Goal: Task Accomplishment & Management: Use online tool/utility

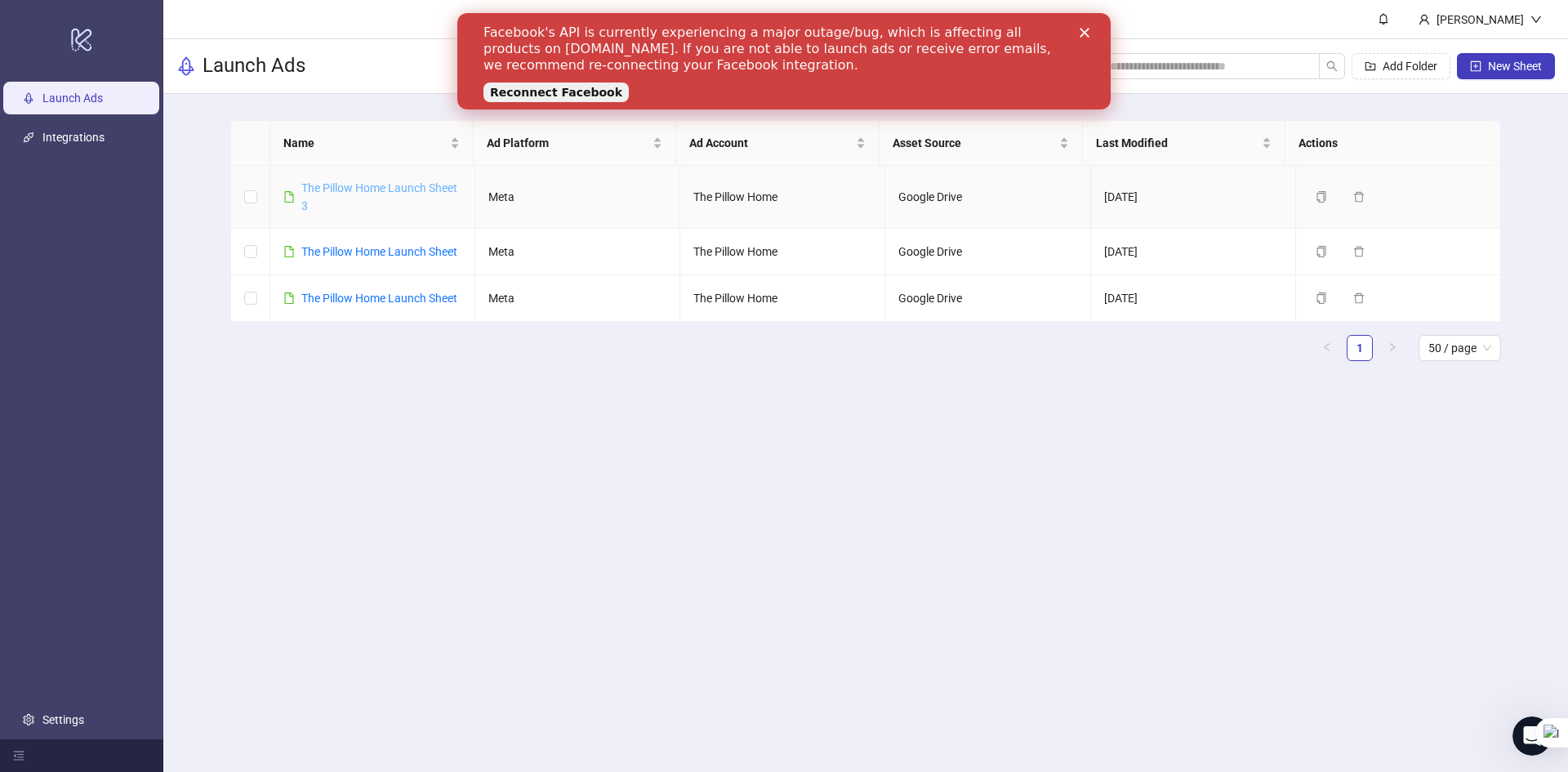
click at [333, 192] on link "The Pillow Home Launch Sheet 3" at bounding box center [380, 196] width 156 height 31
click at [340, 304] on link "The Pillow Home Launch Sheet" at bounding box center [380, 298] width 156 height 13
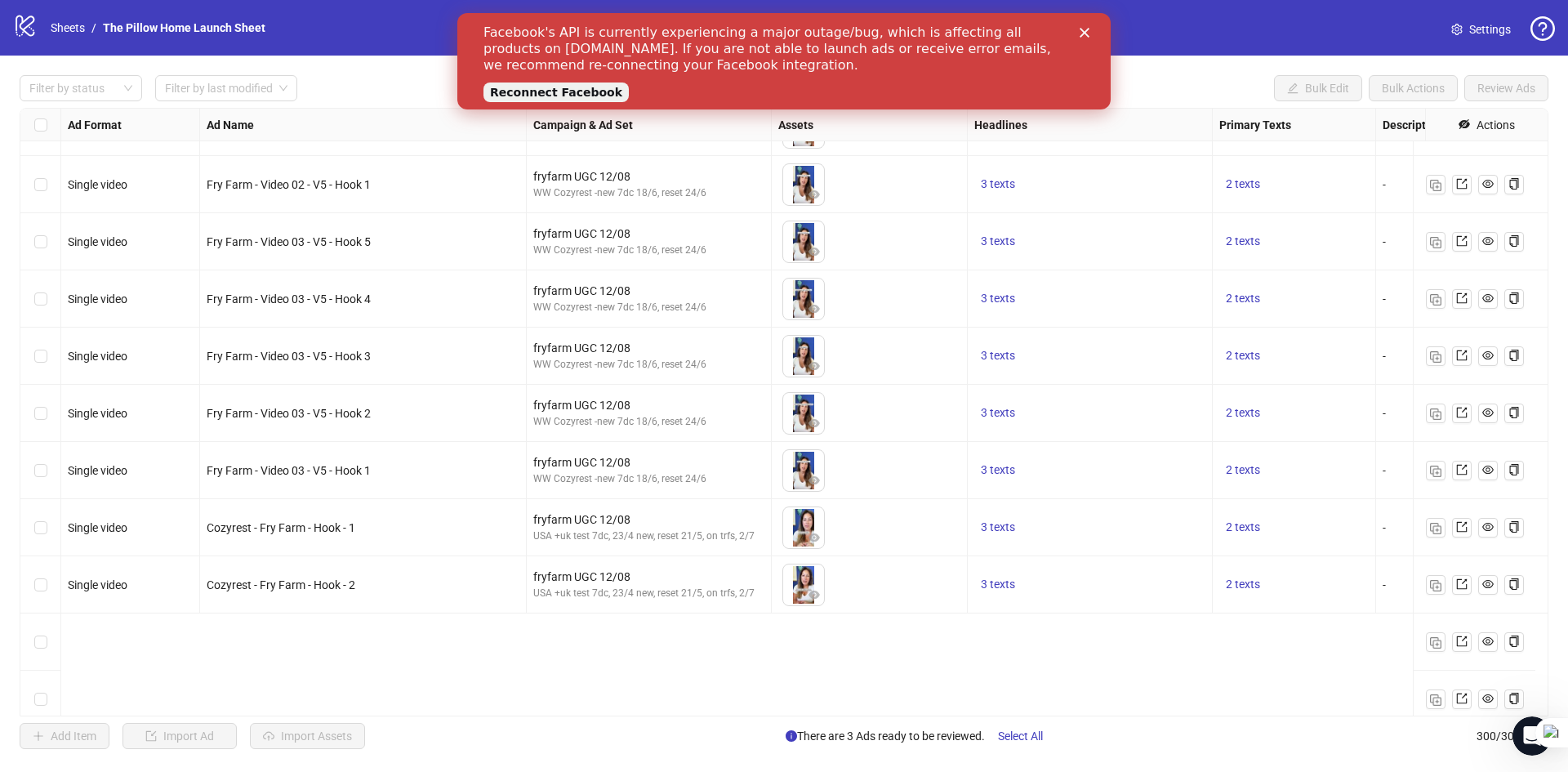
scroll to position [14628, 0]
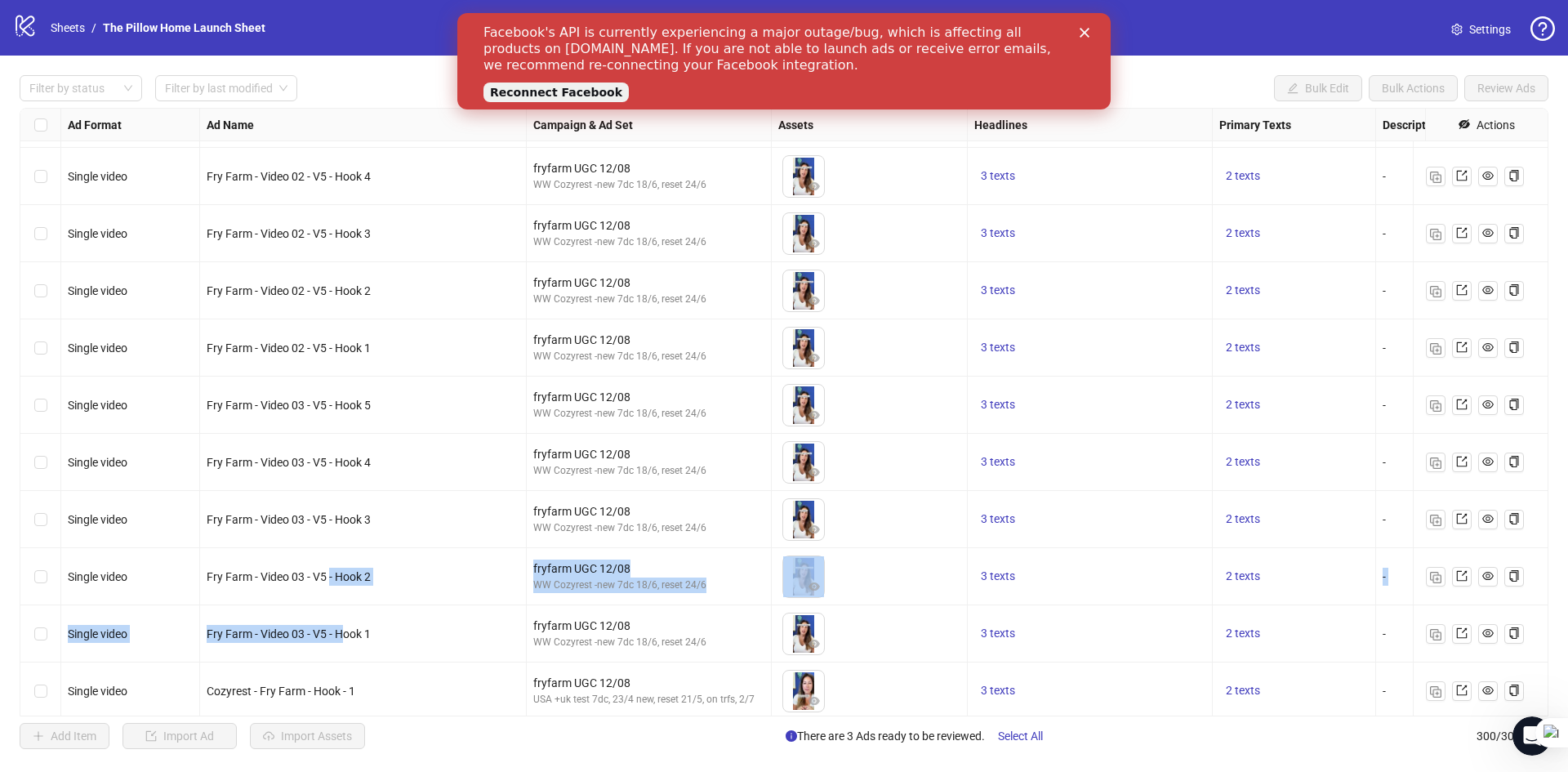
drag, startPoint x: 347, startPoint y: 640, endPoint x: 330, endPoint y: 596, distance: 47.2
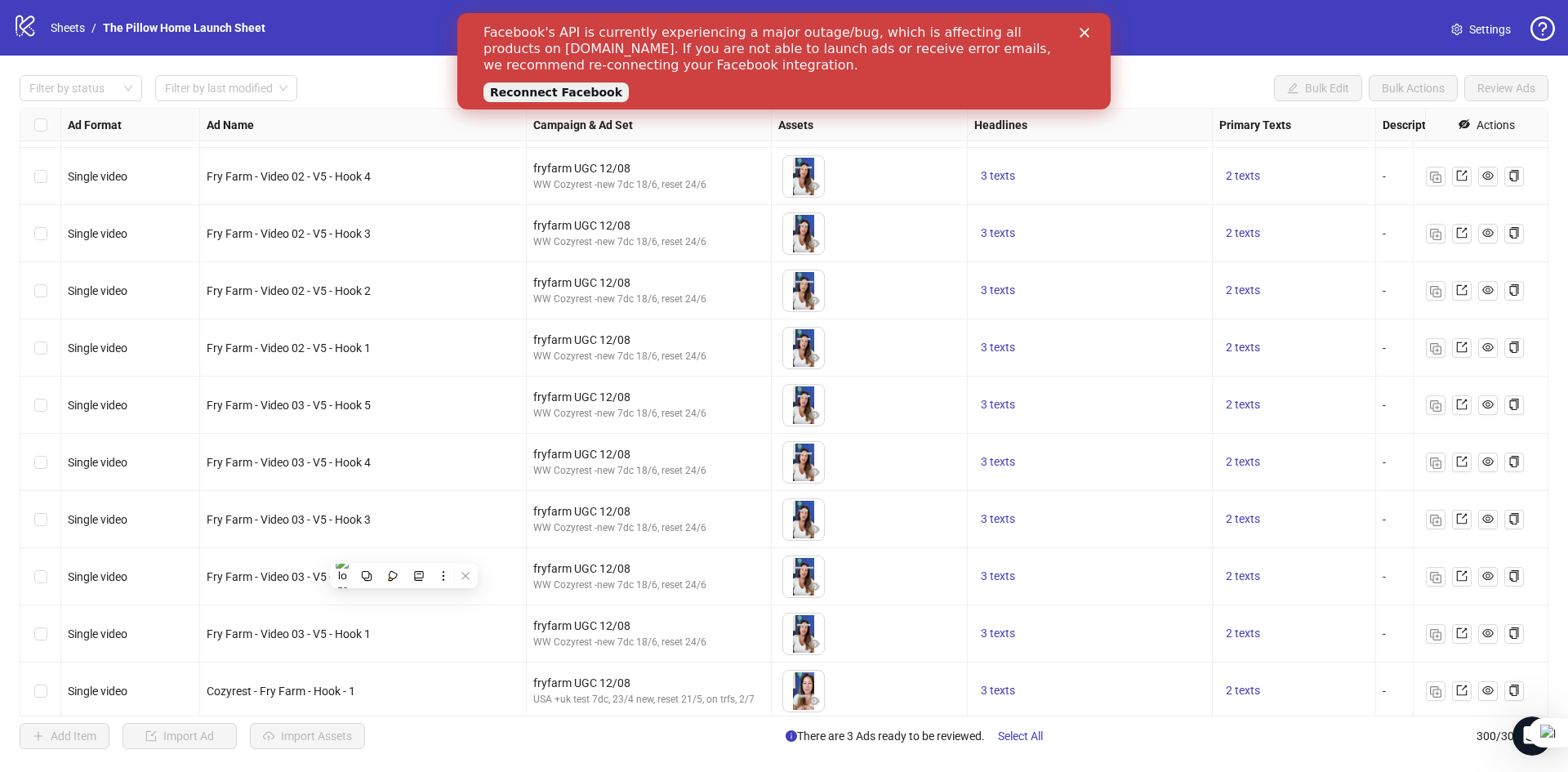
click at [43, 646] on div "Select row 265" at bounding box center [41, 634] width 41 height 57
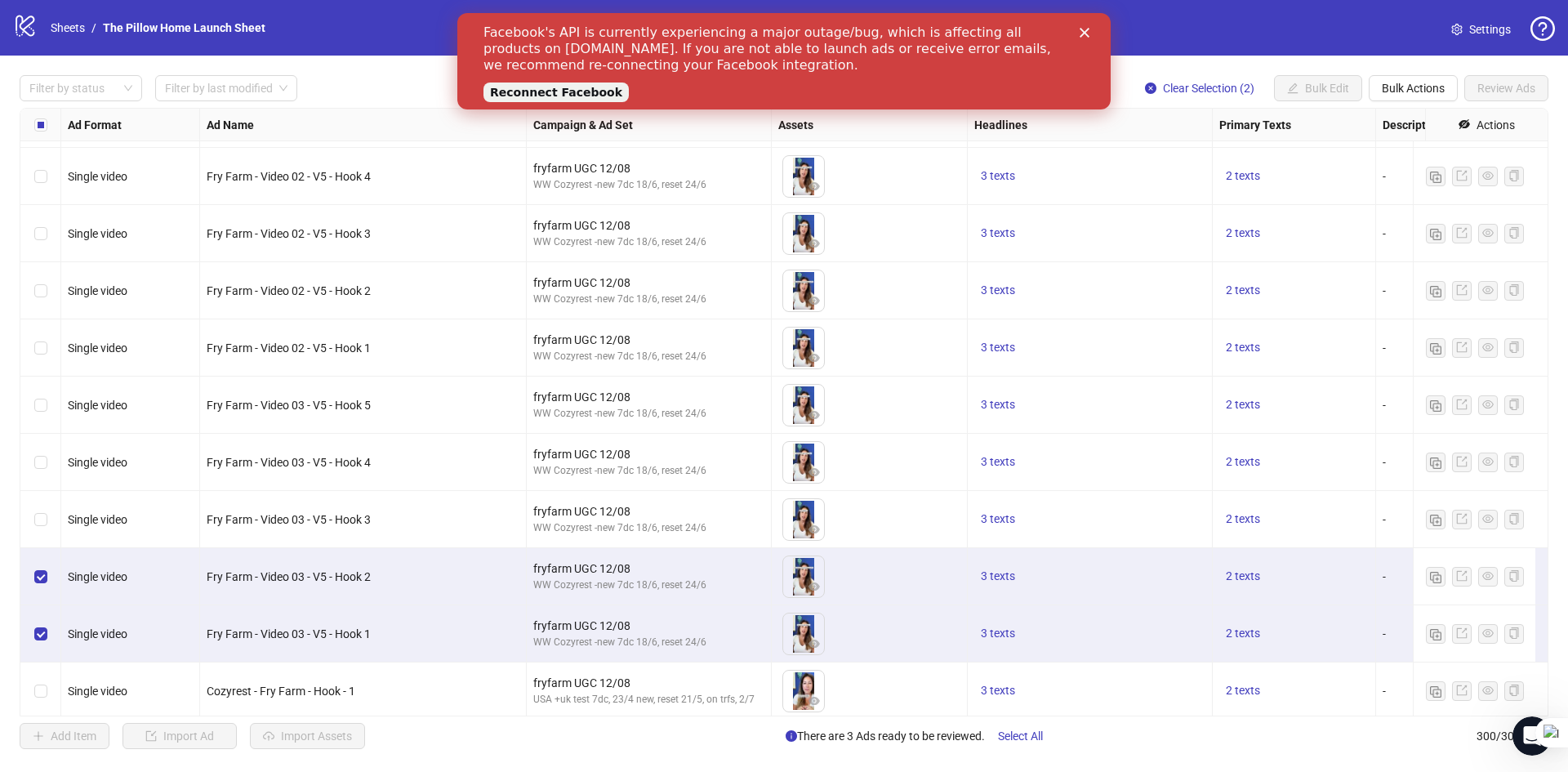
click at [33, 512] on div "Select row 263" at bounding box center [41, 519] width 41 height 57
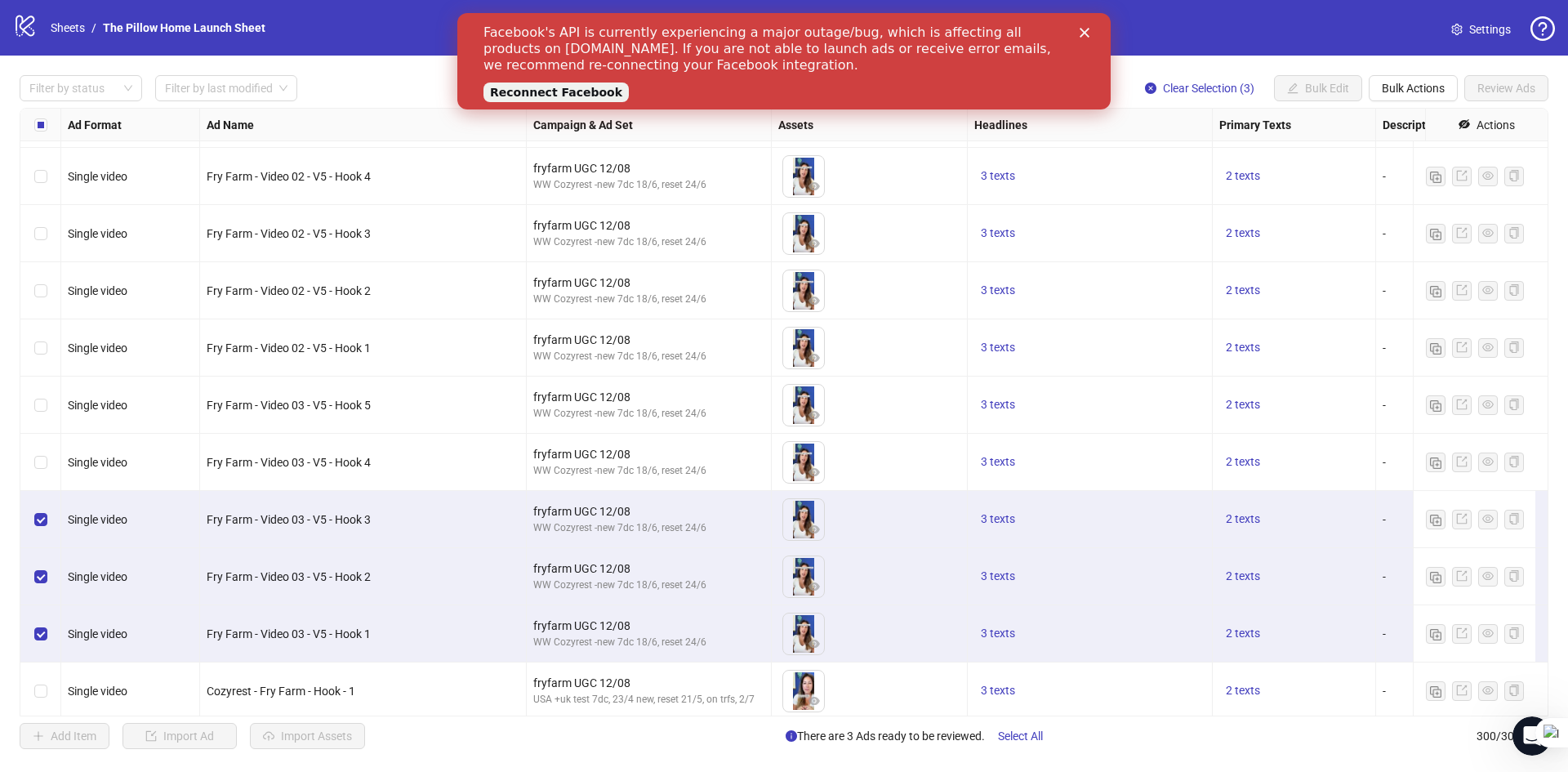
click at [28, 448] on div "Select row 262" at bounding box center [41, 462] width 41 height 57
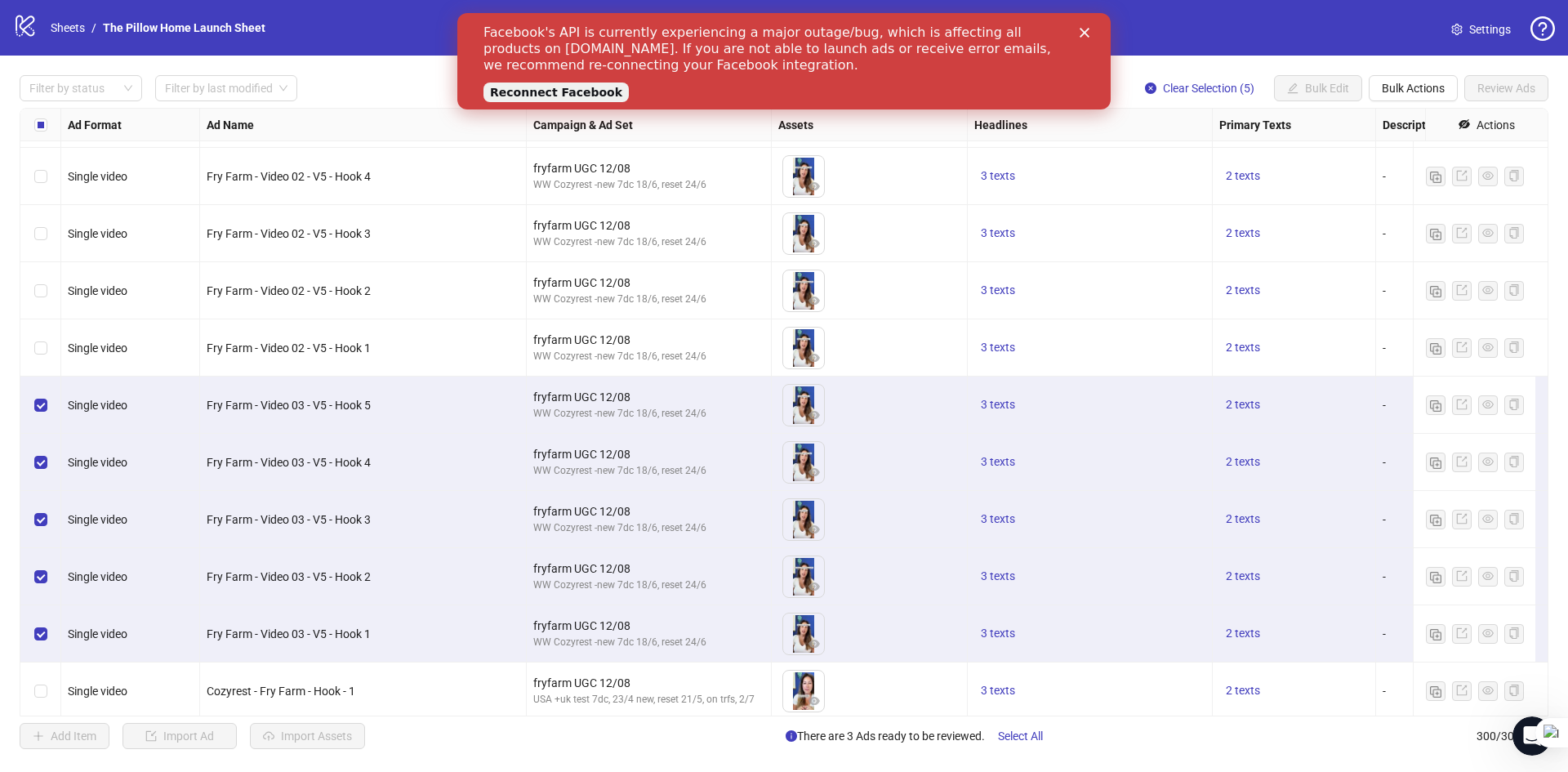
click at [49, 352] on div "Select row 260" at bounding box center [41, 348] width 41 height 57
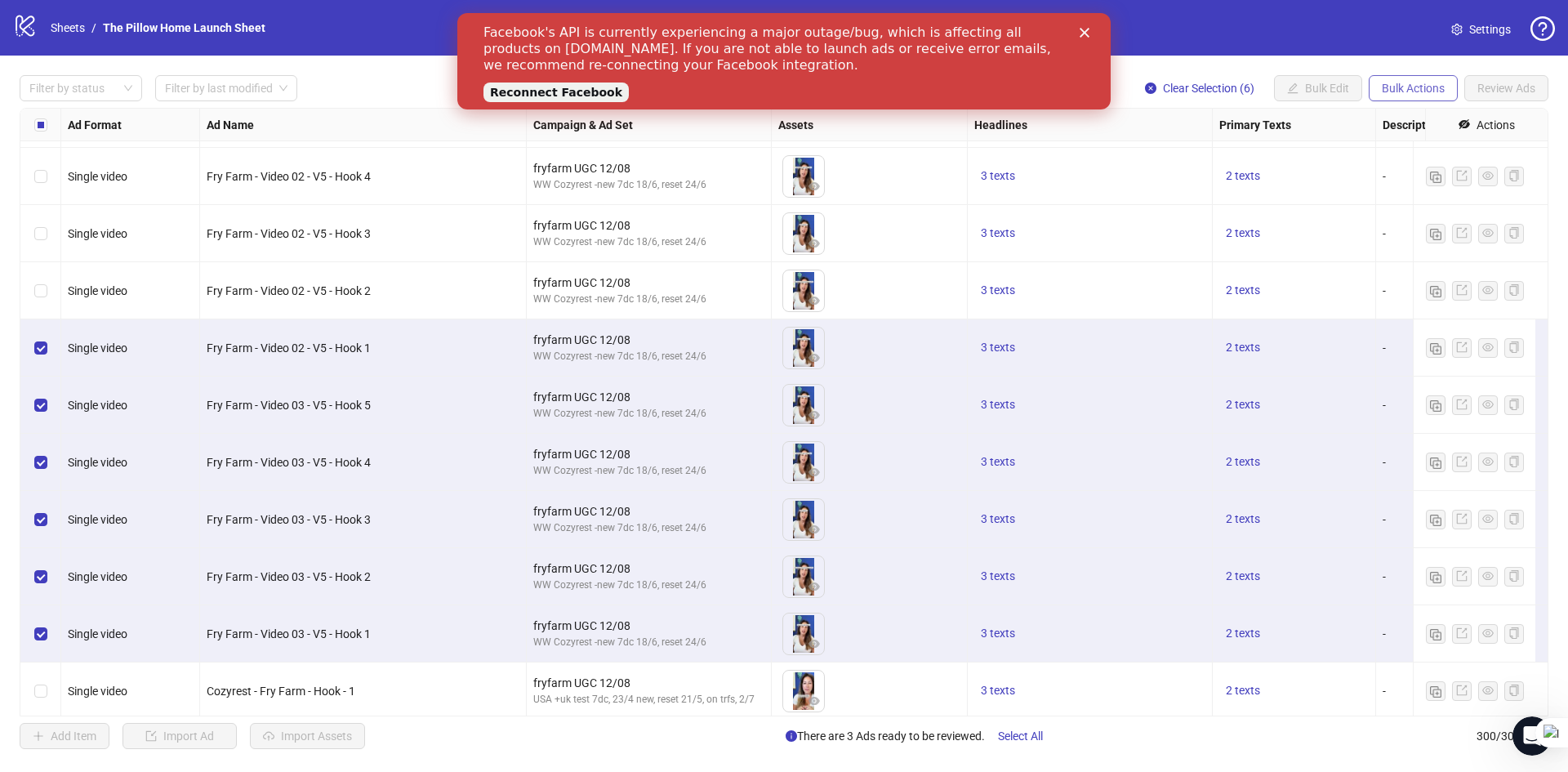
click at [1420, 89] on span "Bulk Actions" at bounding box center [1413, 88] width 63 height 13
click at [1409, 199] on span "Copy to another sheet" at bounding box center [1436, 200] width 112 height 18
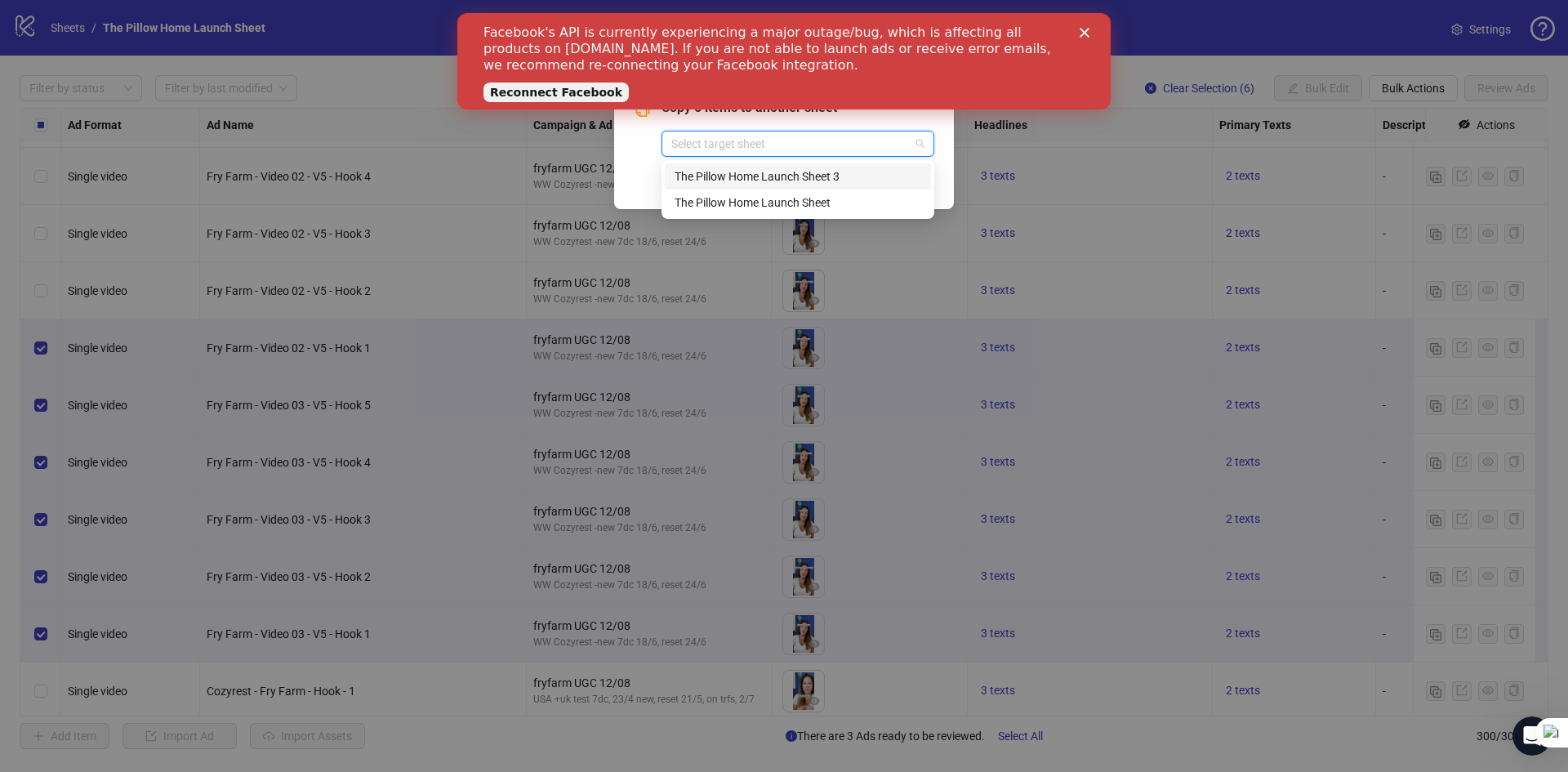
click at [853, 138] on input "search" at bounding box center [791, 144] width 239 height 25
click at [828, 177] on div "The Pillow Home Launch Sheet 3" at bounding box center [798, 177] width 247 height 18
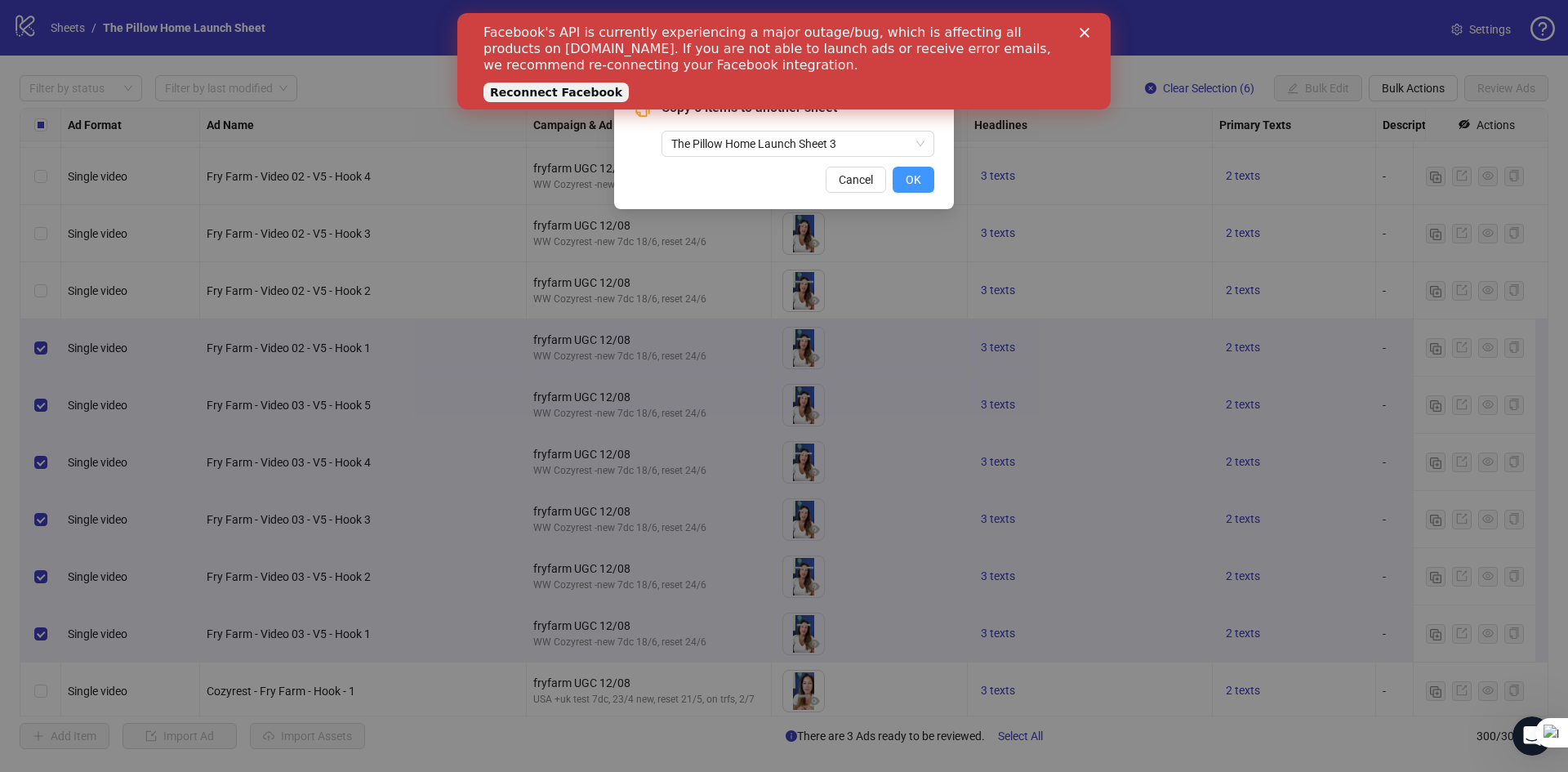
click at [922, 185] on button "OK" at bounding box center [913, 179] width 42 height 26
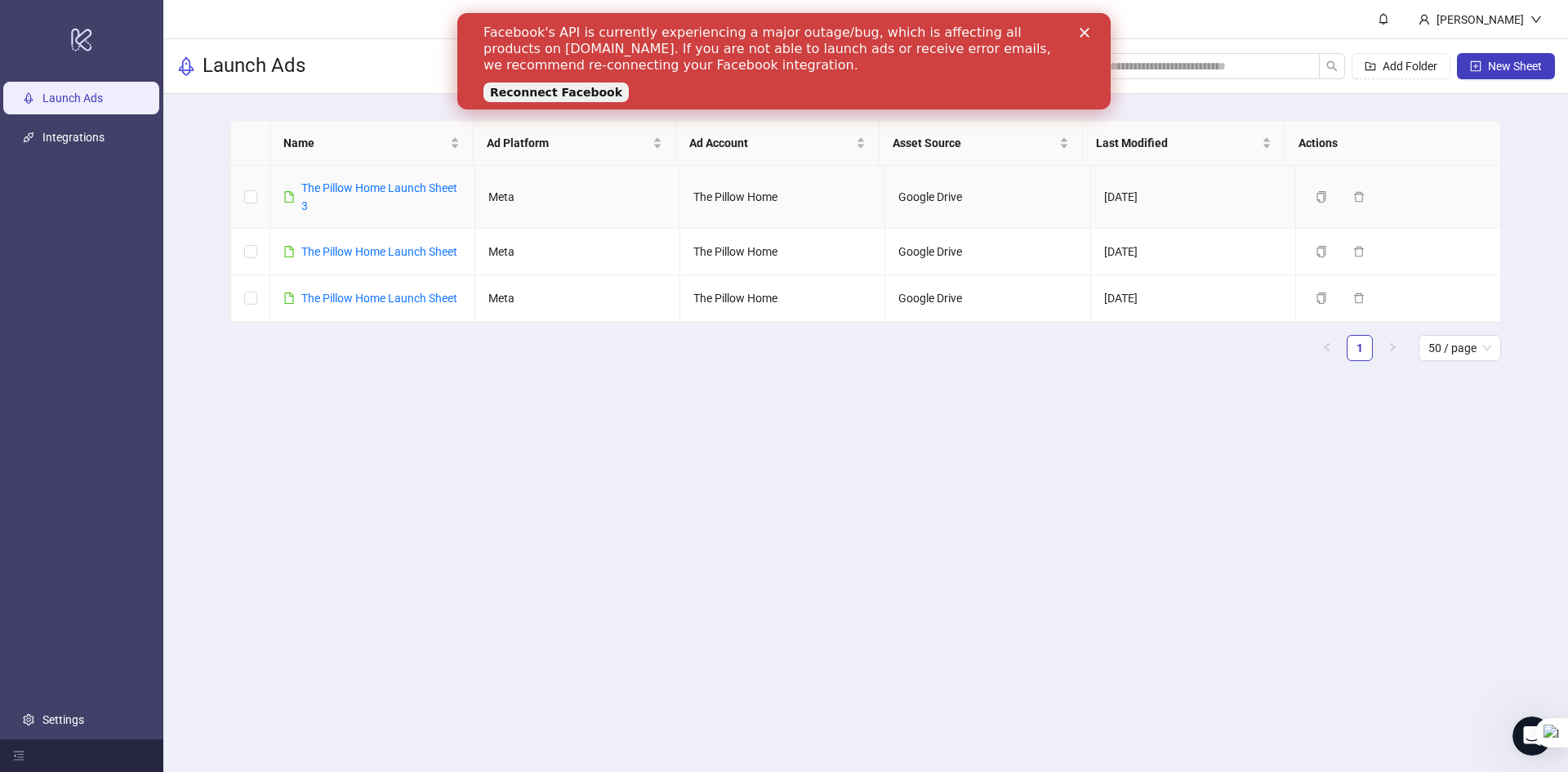
click at [291, 184] on div "The Pillow Home Launch Sheet 3" at bounding box center [372, 197] width 178 height 35
click at [304, 183] on link "The Pillow Home Launch Sheet 3" at bounding box center [380, 196] width 156 height 31
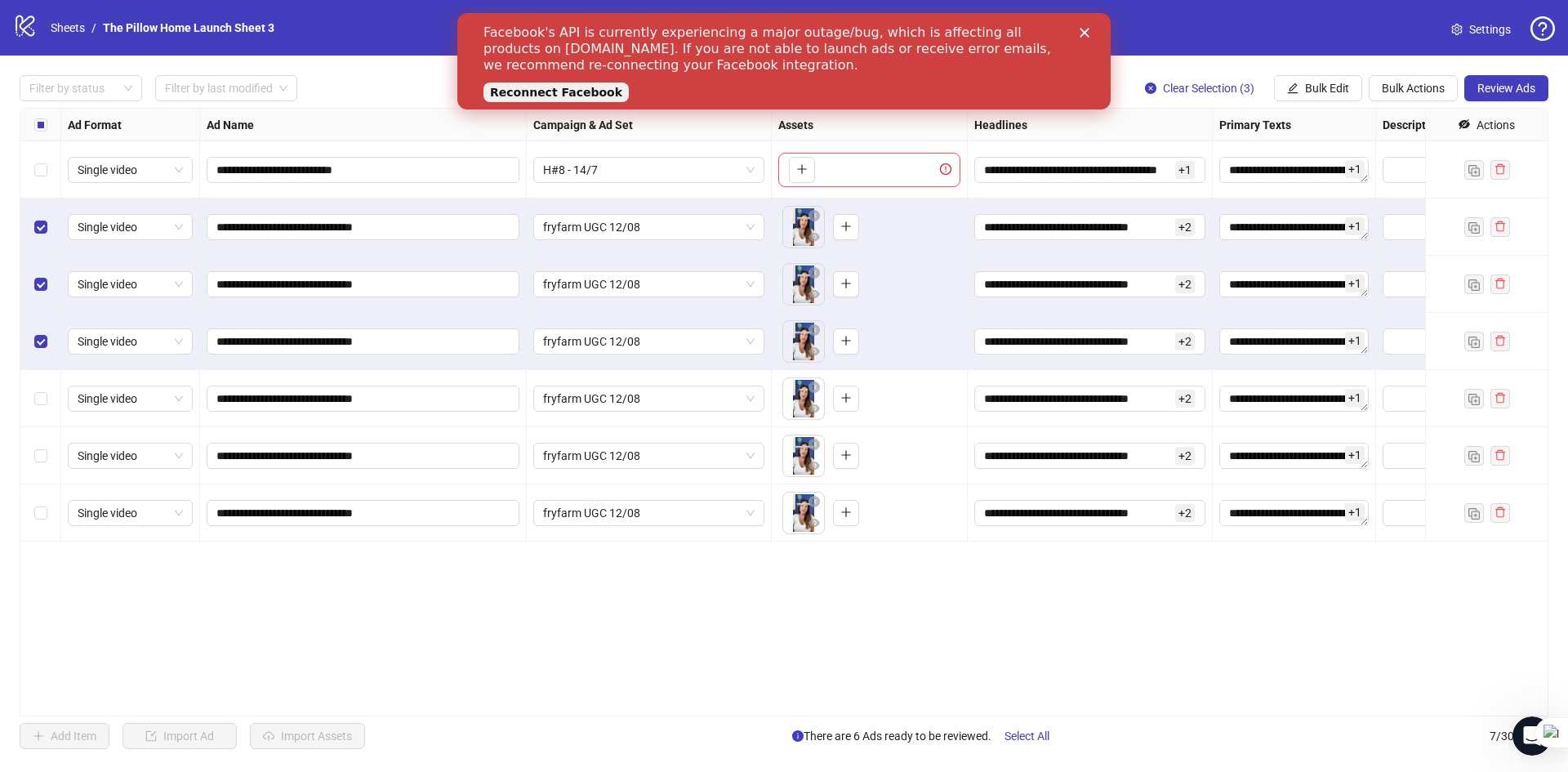
click at [33, 419] on div "Select row 5" at bounding box center [41, 398] width 41 height 57
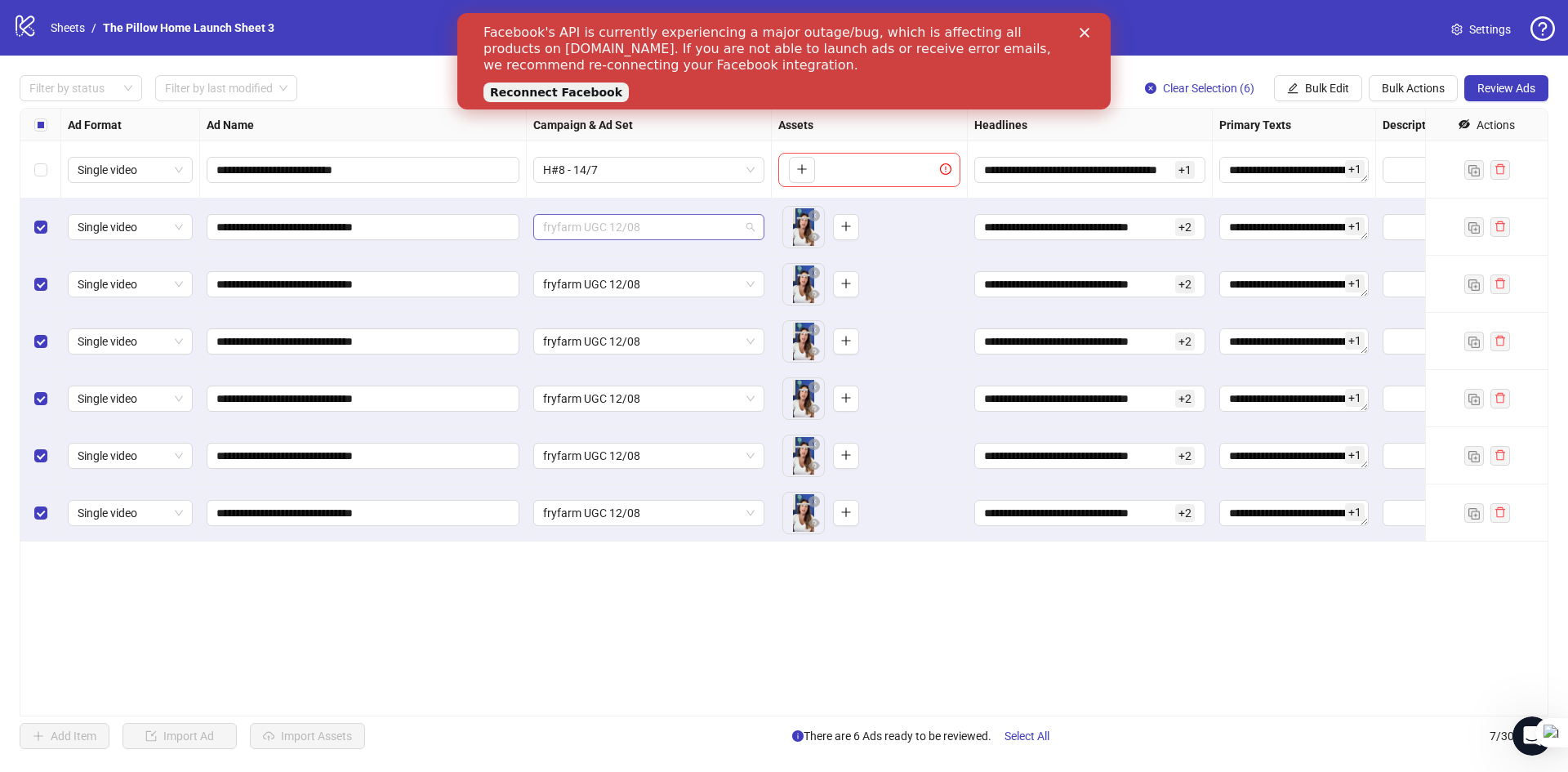
click at [716, 219] on span "fryfarm UGC 12/08" at bounding box center [649, 227] width 211 height 25
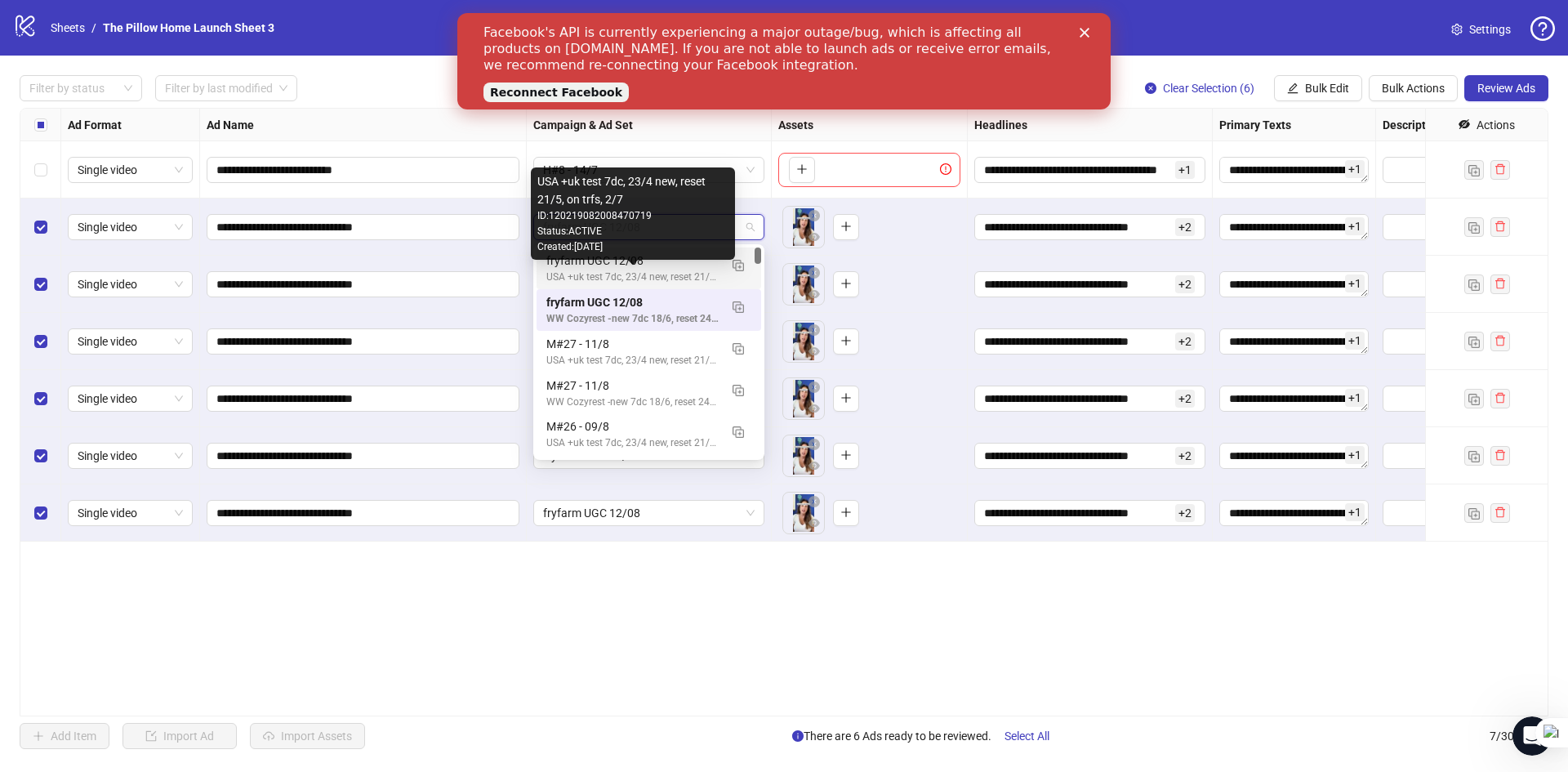
click at [648, 272] on div "USA +uk test 7dc, 23/4 new, reset 21/5, on trfs, 2/7" at bounding box center [633, 277] width 172 height 15
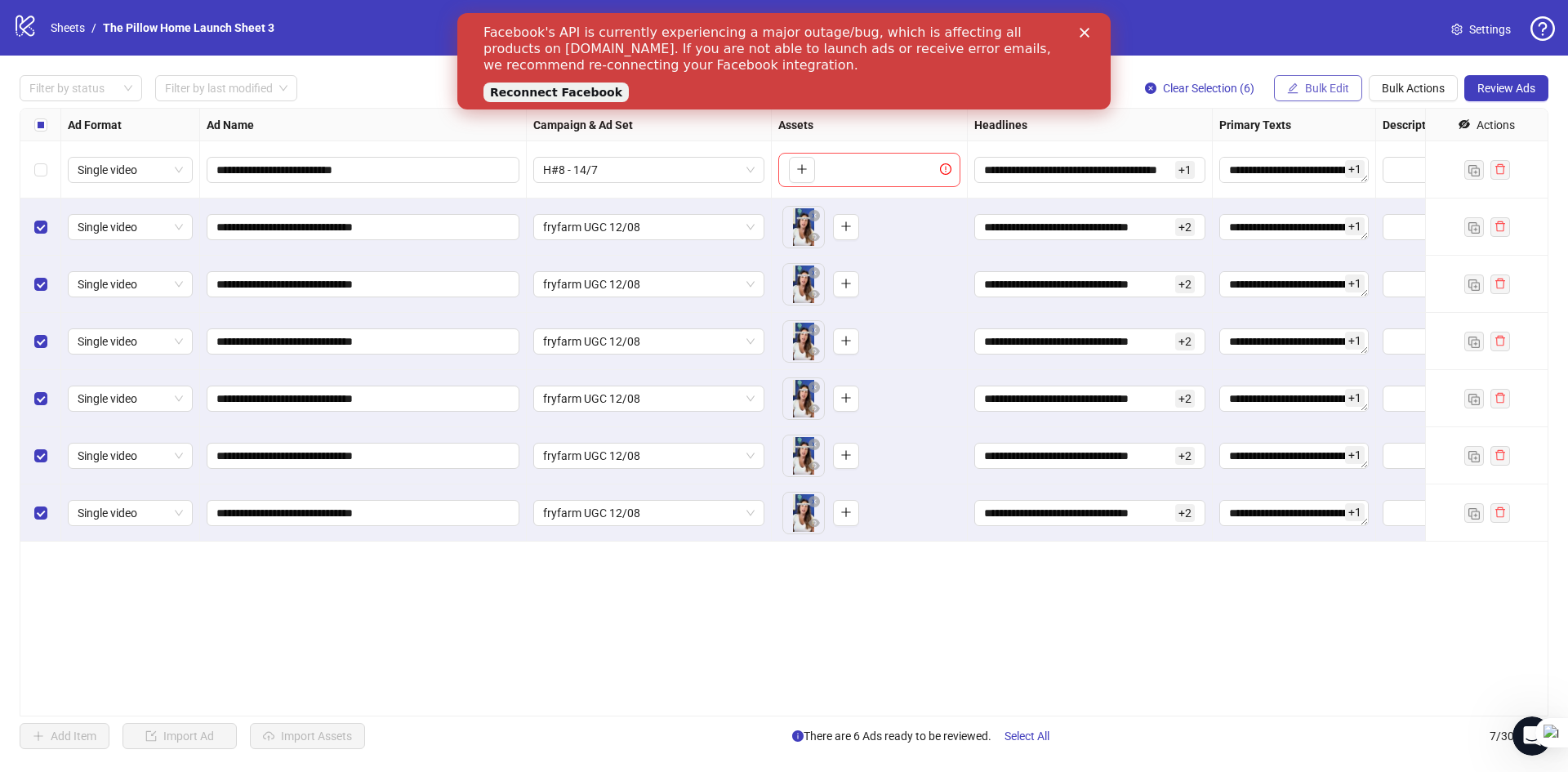
click at [1341, 90] on span "Bulk Edit" at bounding box center [1328, 88] width 44 height 13
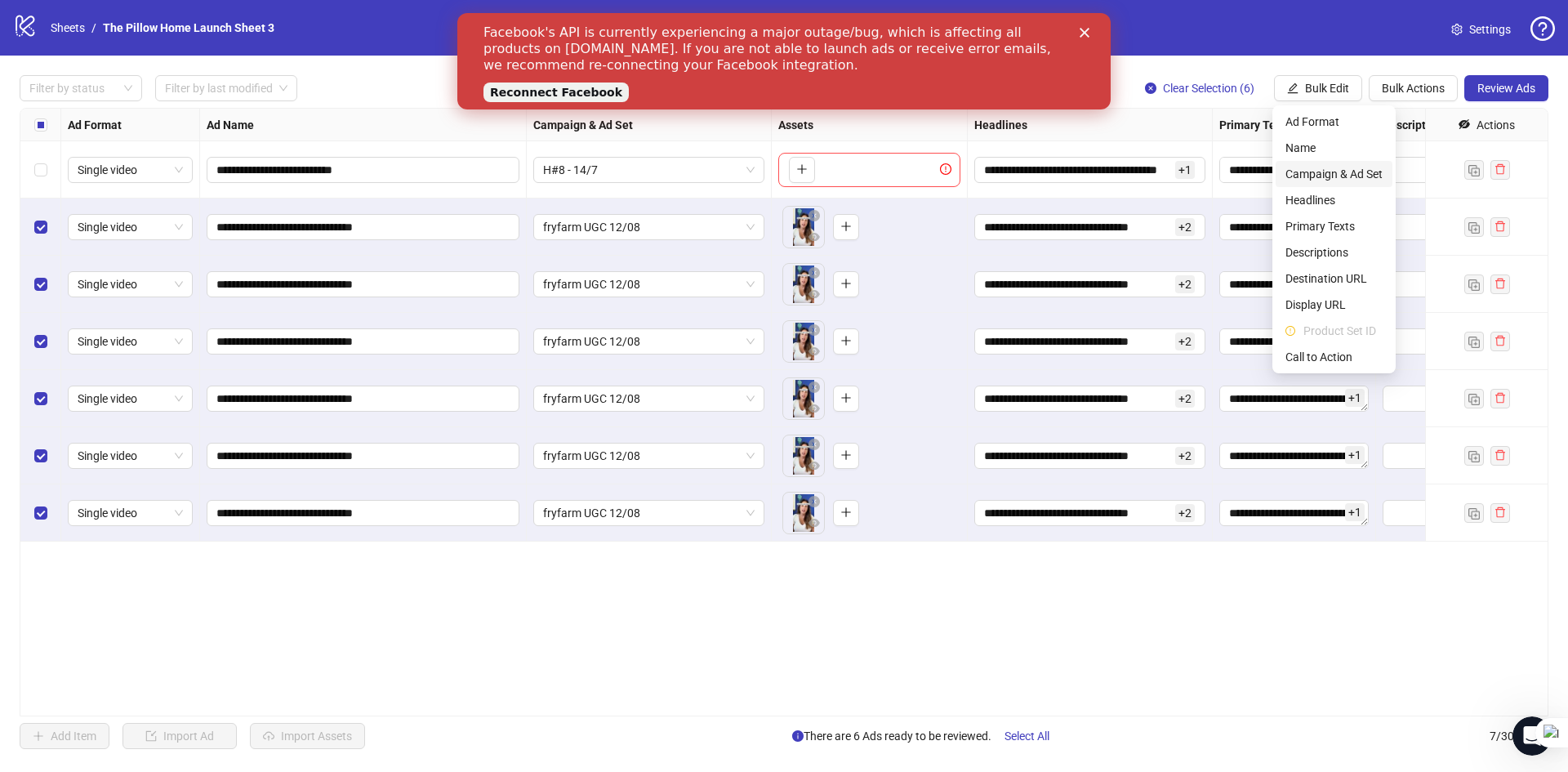
click at [1304, 175] on span "Campaign & Ad Set" at bounding box center [1335, 174] width 98 height 18
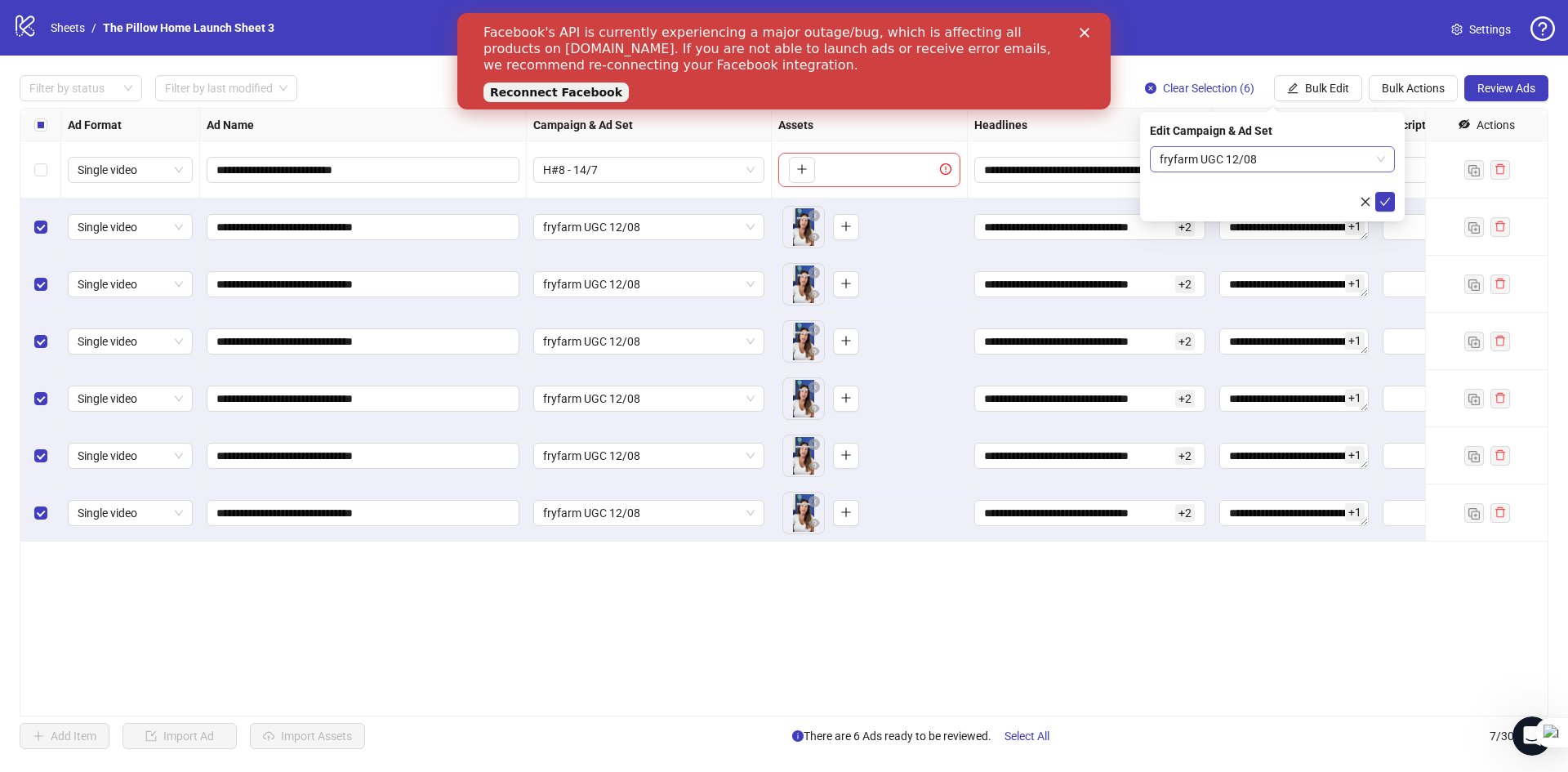
click at [1256, 162] on span "fryfarm UGC 12/08" at bounding box center [1273, 160] width 225 height 25
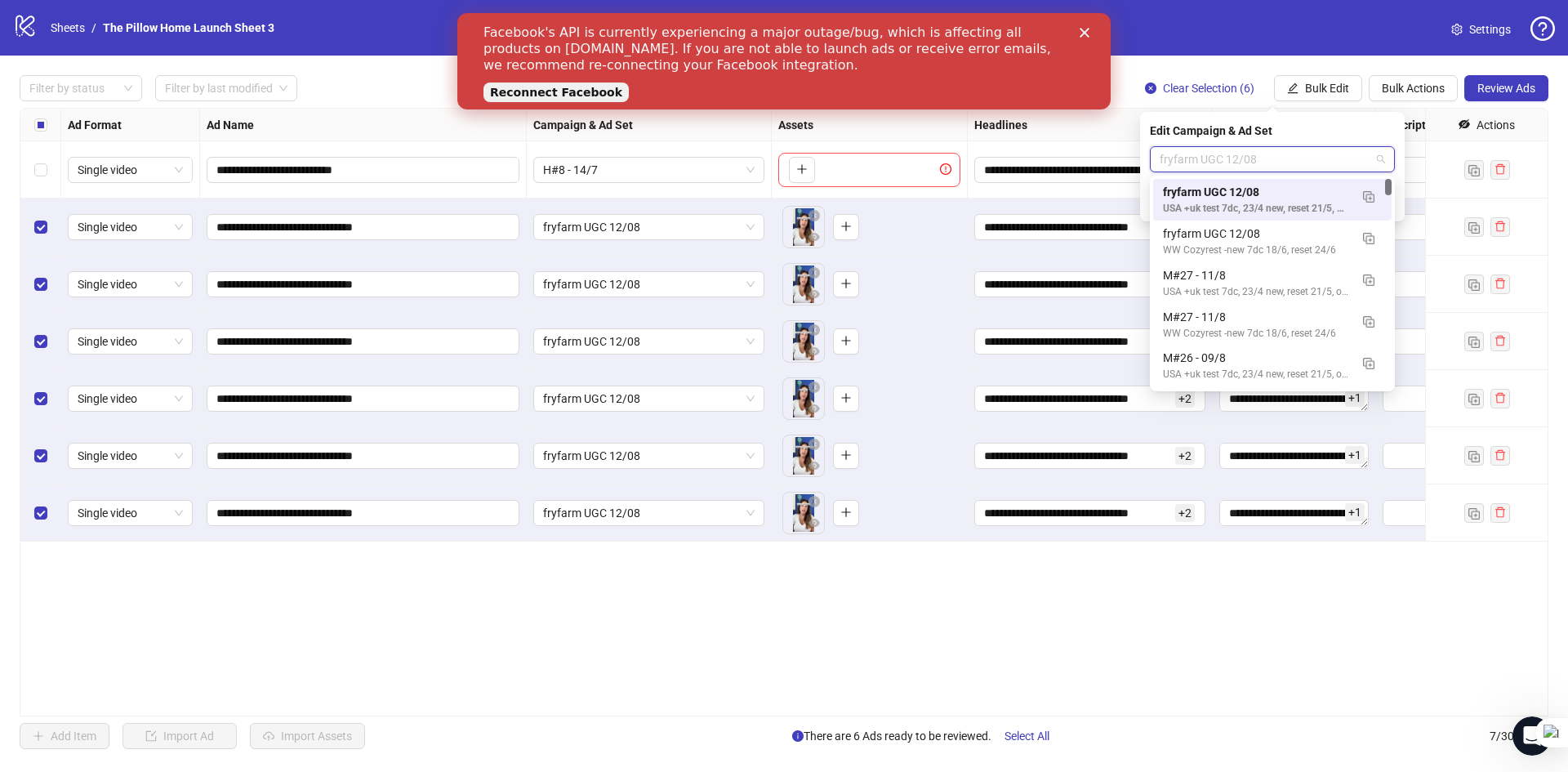
click at [1256, 162] on span "fryfarm UGC 12/08" at bounding box center [1273, 160] width 225 height 25
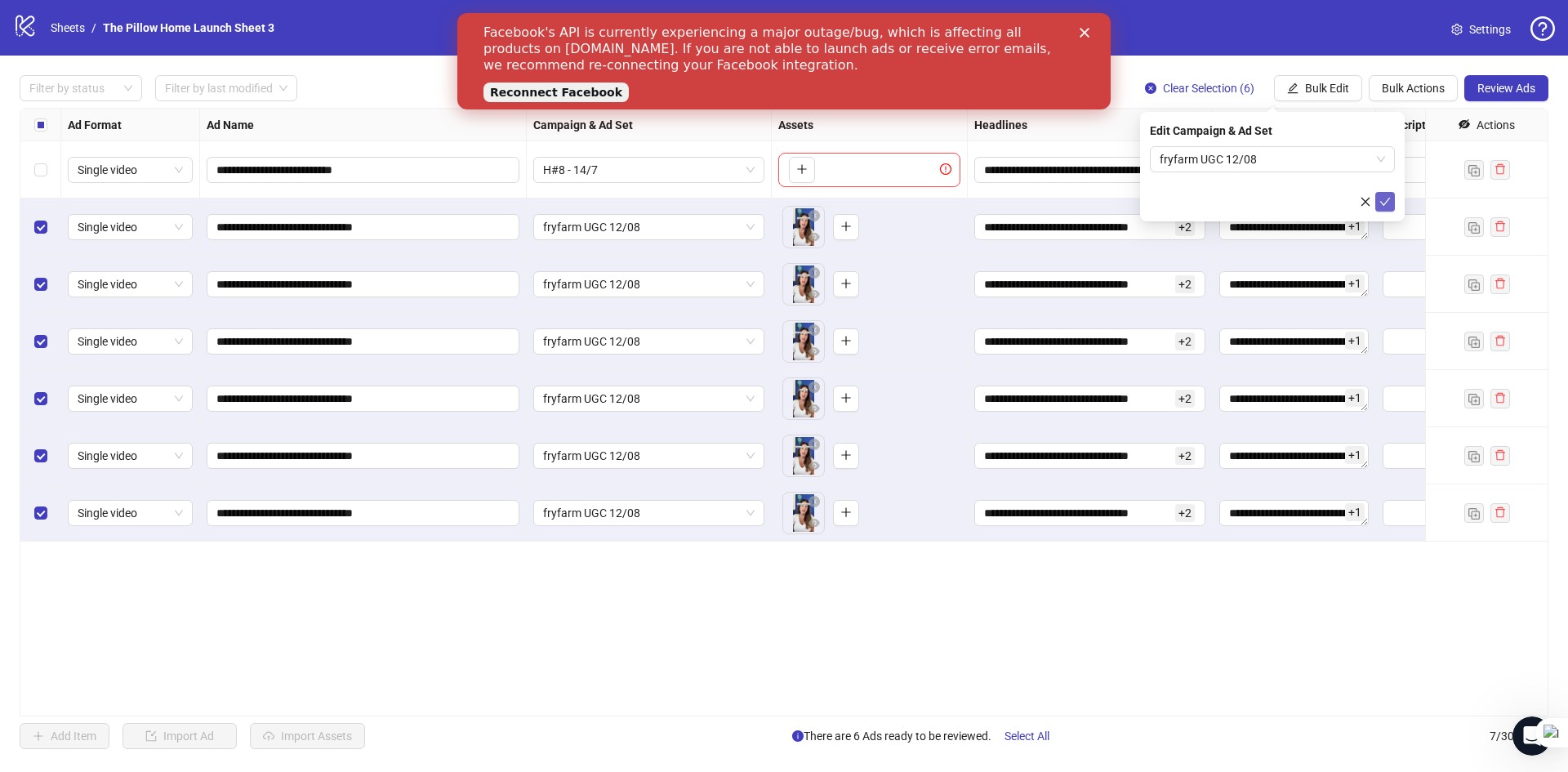
click at [1375, 198] on button "submit" at bounding box center [1385, 201] width 20 height 20
click at [619, 292] on span "fryfarm UGC 12/08" at bounding box center [649, 284] width 211 height 25
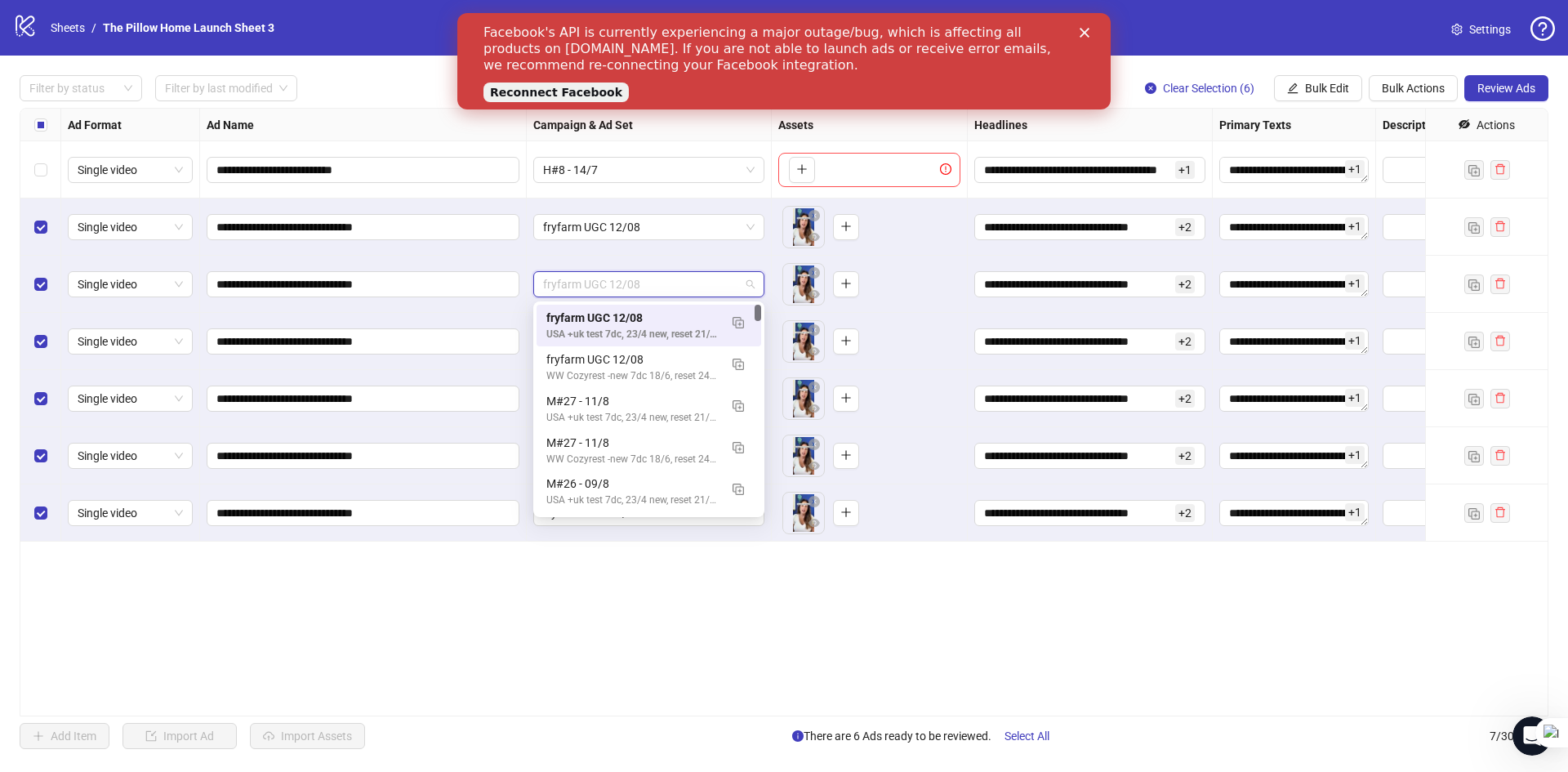
click at [619, 292] on span "fryfarm UGC 12/08" at bounding box center [649, 284] width 211 height 25
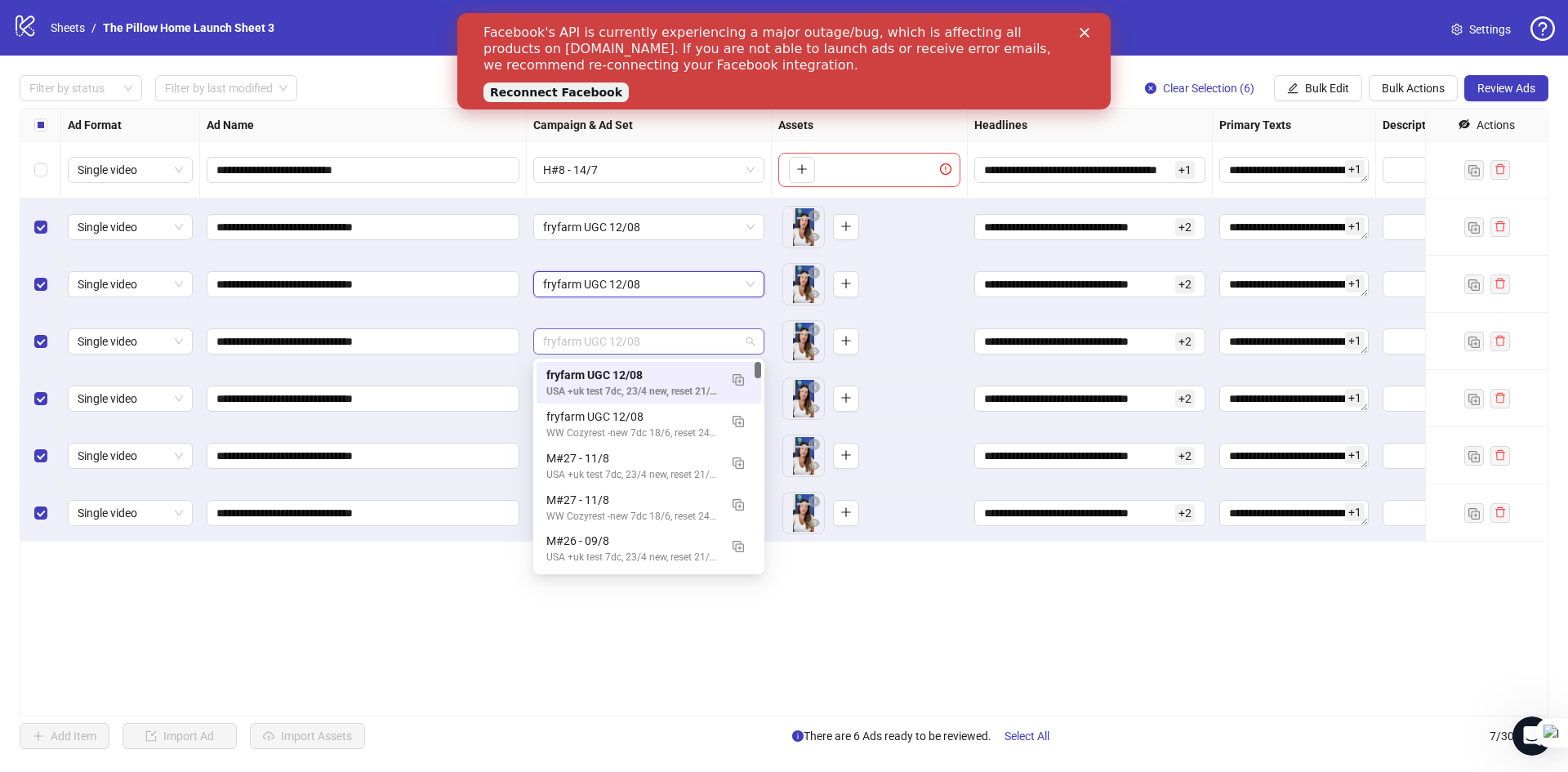
click at [631, 353] on span "fryfarm UGC 12/08" at bounding box center [649, 342] width 211 height 25
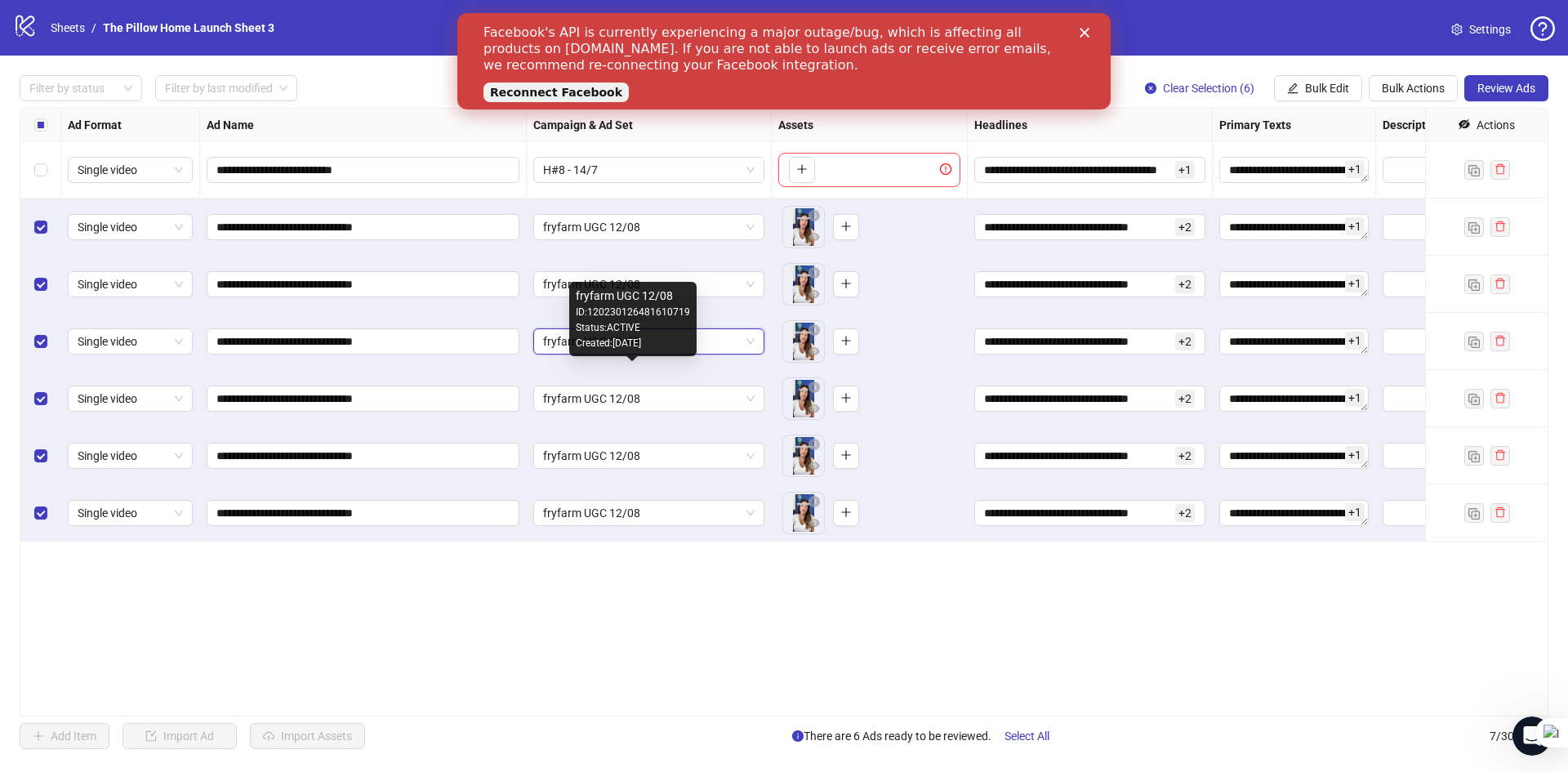
click at [610, 346] on div "Created: [DATE]" at bounding box center [633, 343] width 114 height 15
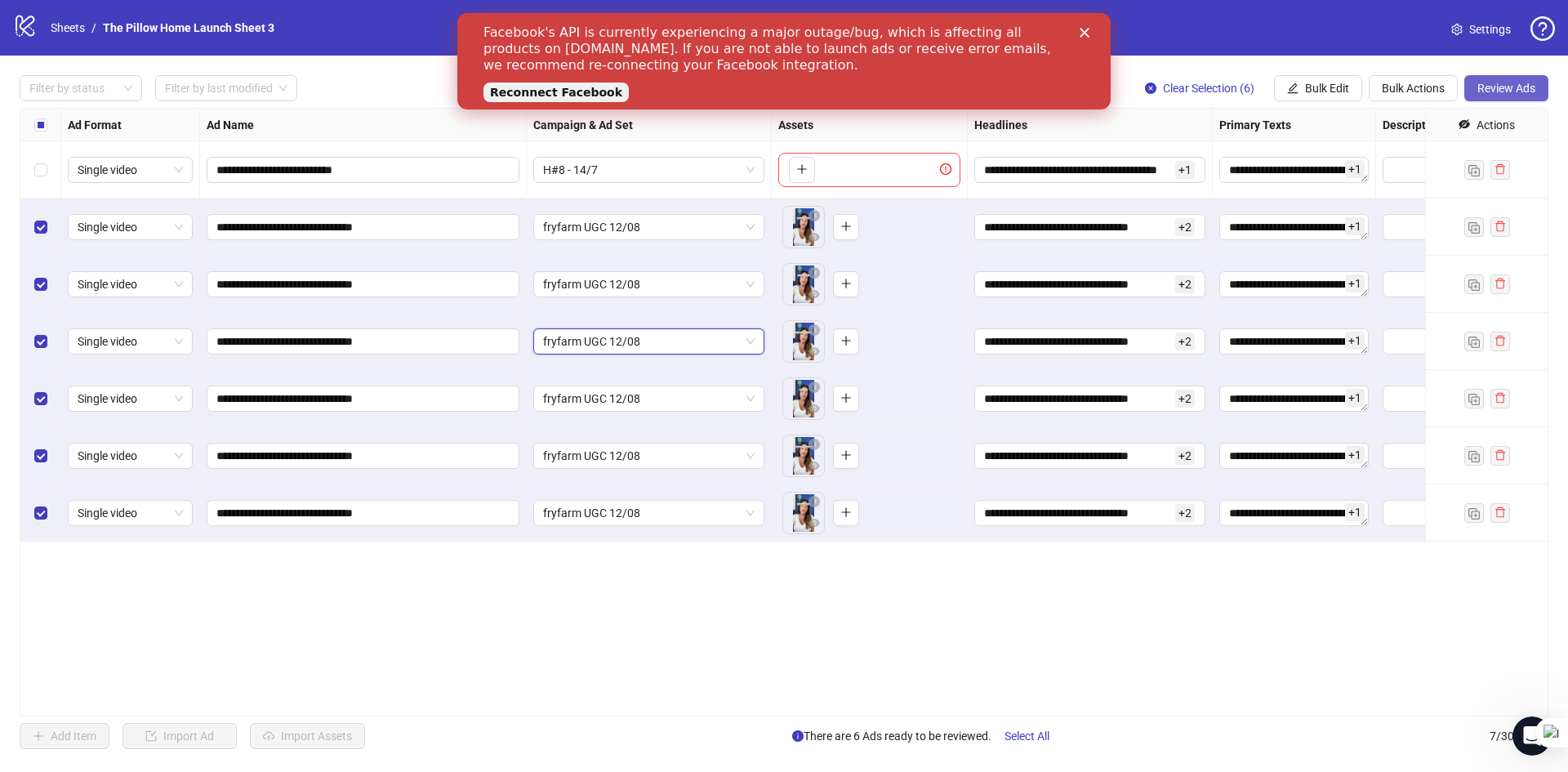
click at [1498, 82] on span "Review Ads" at bounding box center [1506, 88] width 58 height 13
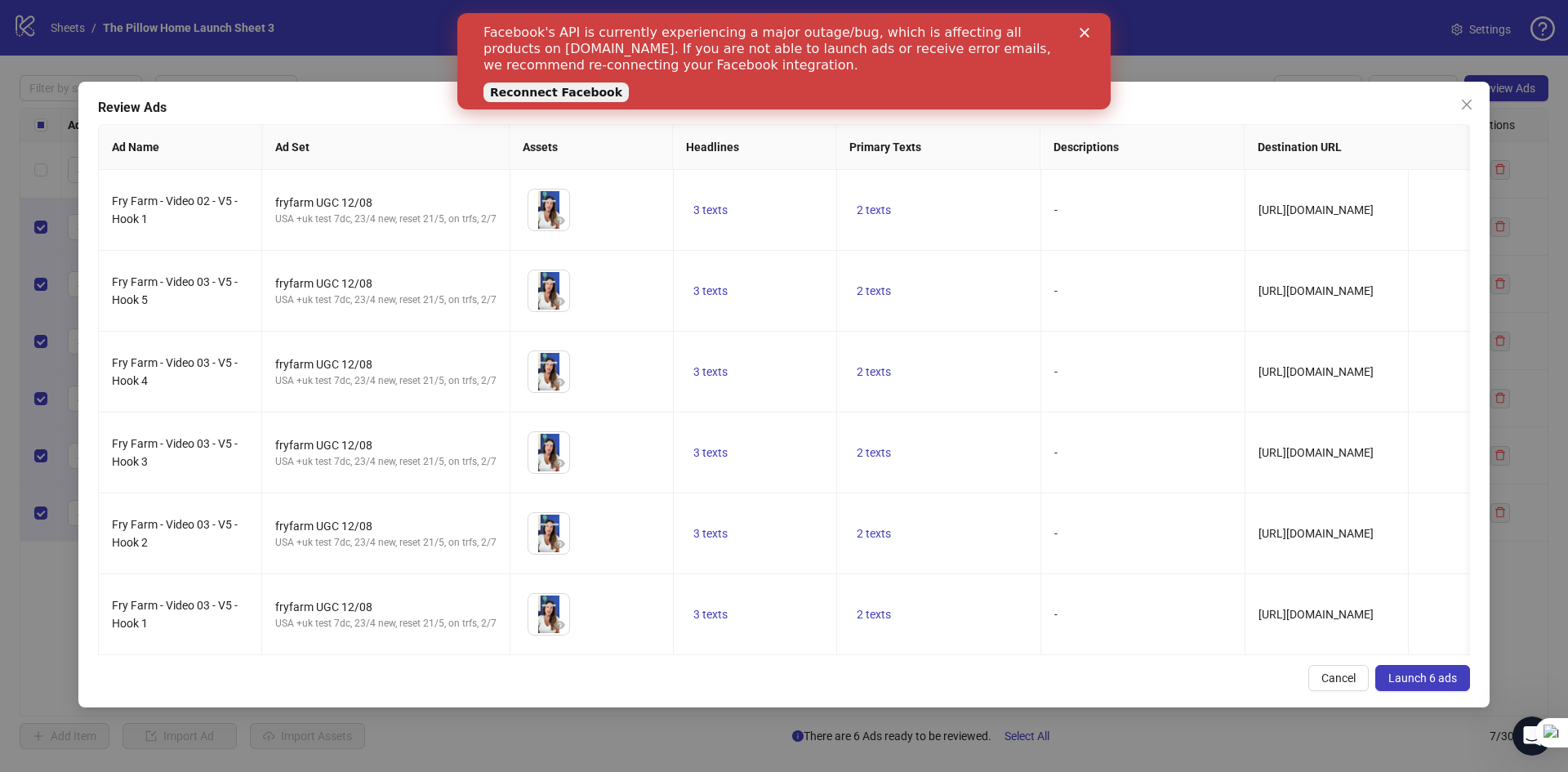
click at [1397, 684] on span "Launch 6 ads" at bounding box center [1422, 678] width 68 height 13
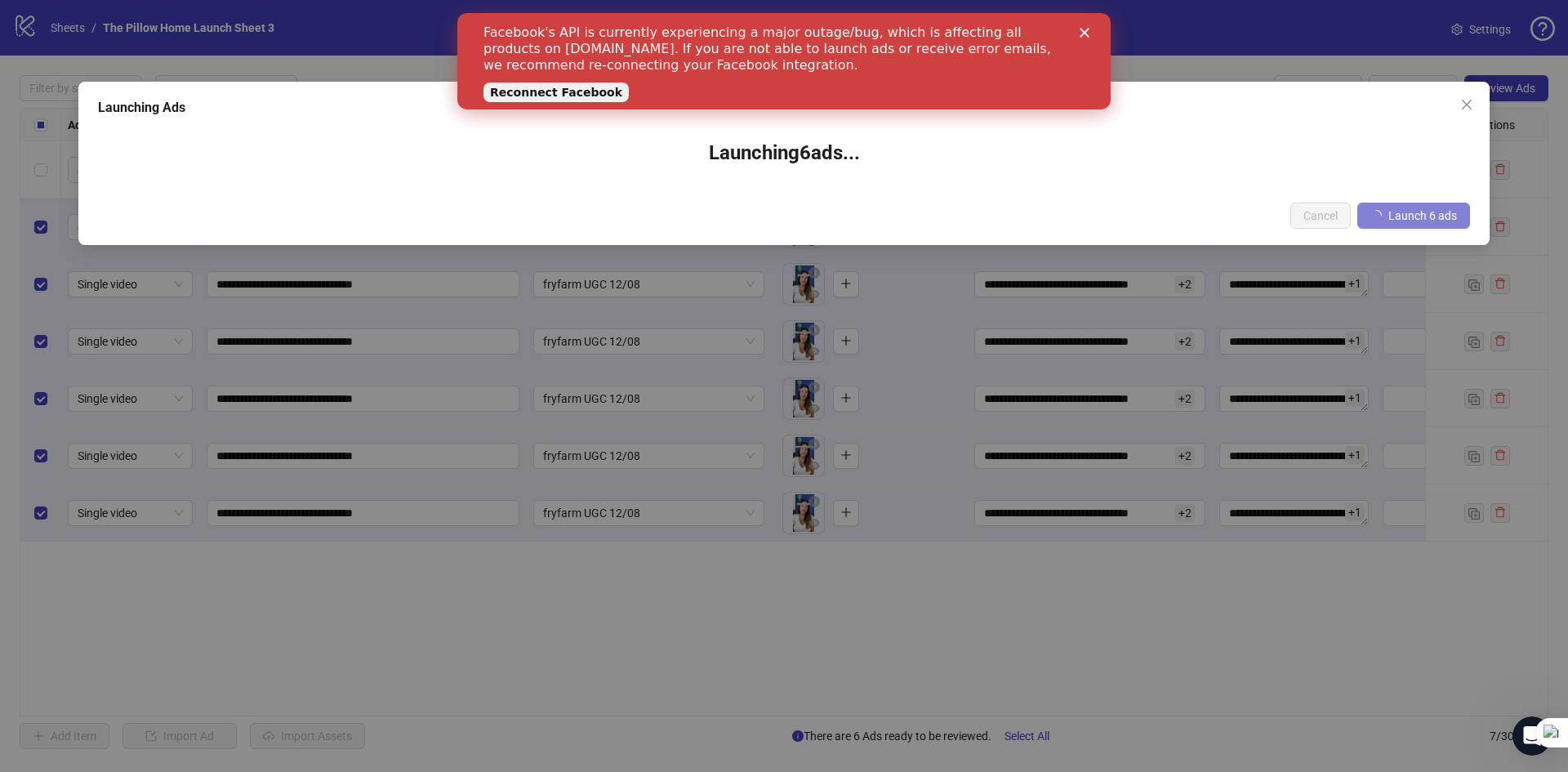
click at [1076, 29] on div "Facebook's API is currently experiencing a major outage/bug, which is affecting…" at bounding box center [784, 61] width 601 height 83
click at [1089, 30] on icon "Close" at bounding box center [1084, 32] width 10 height 10
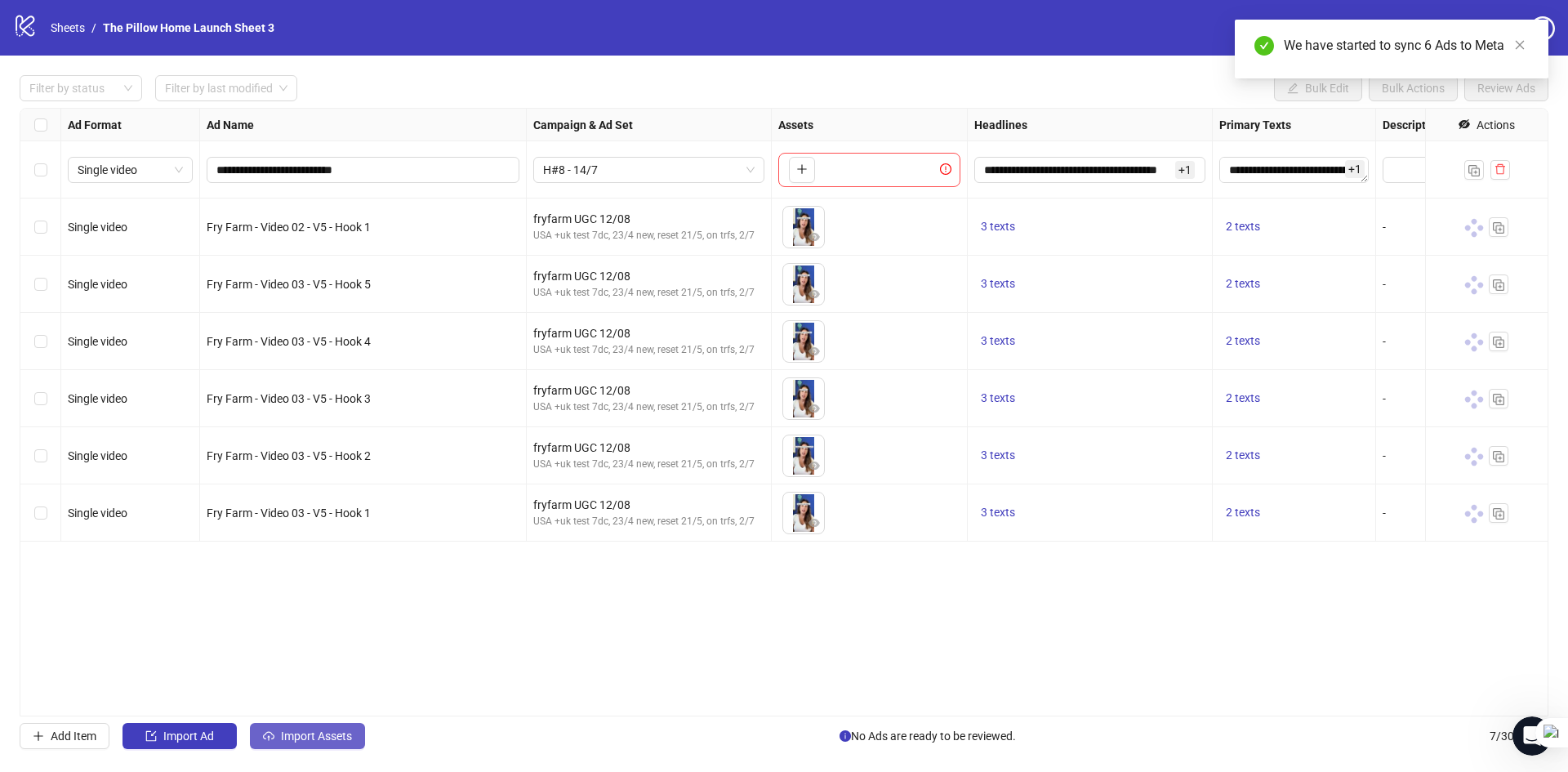
click at [312, 739] on span "Import Assets" at bounding box center [317, 736] width 71 height 13
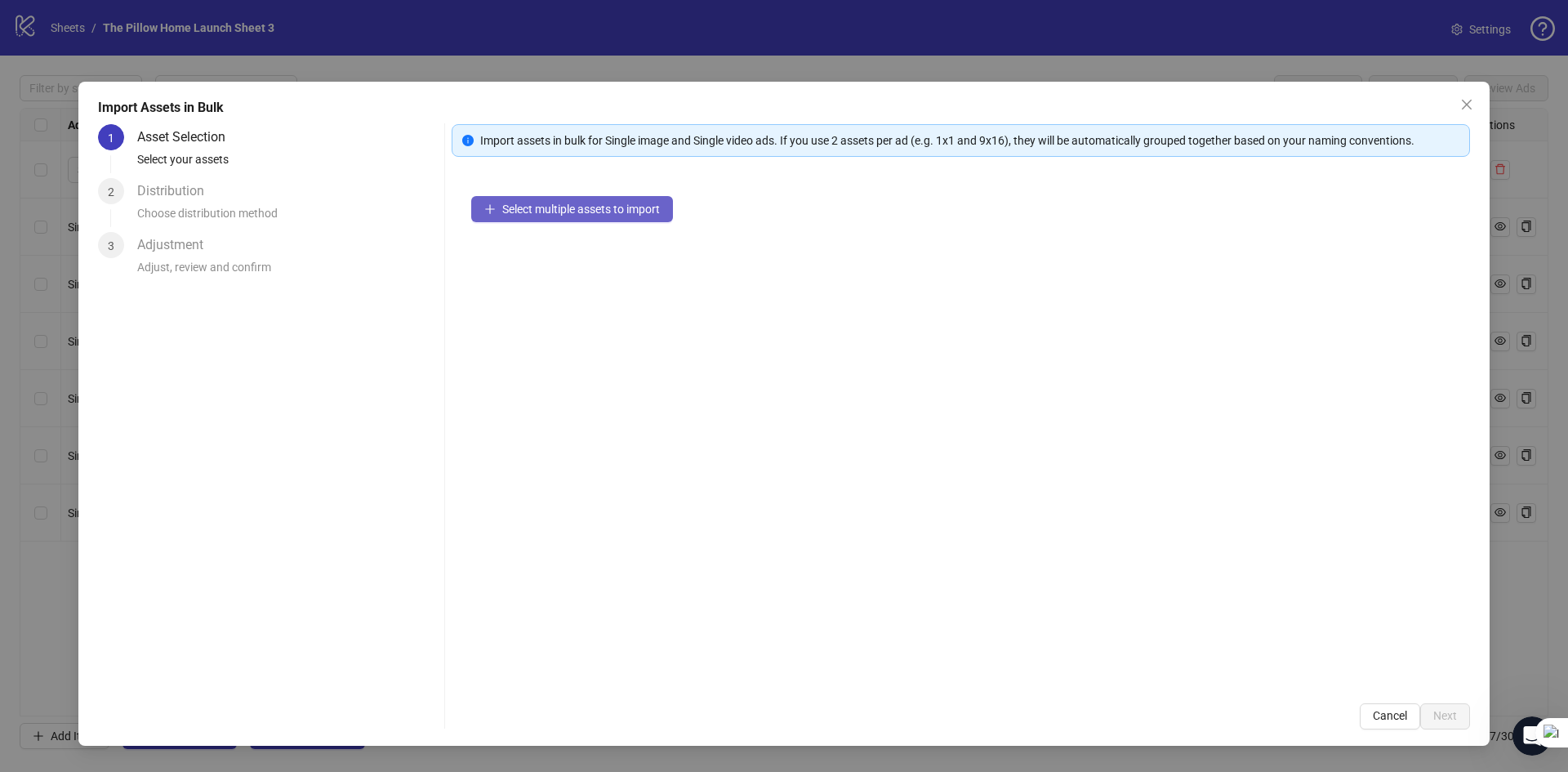
click at [519, 203] on span "Select multiple assets to import" at bounding box center [581, 209] width 158 height 13
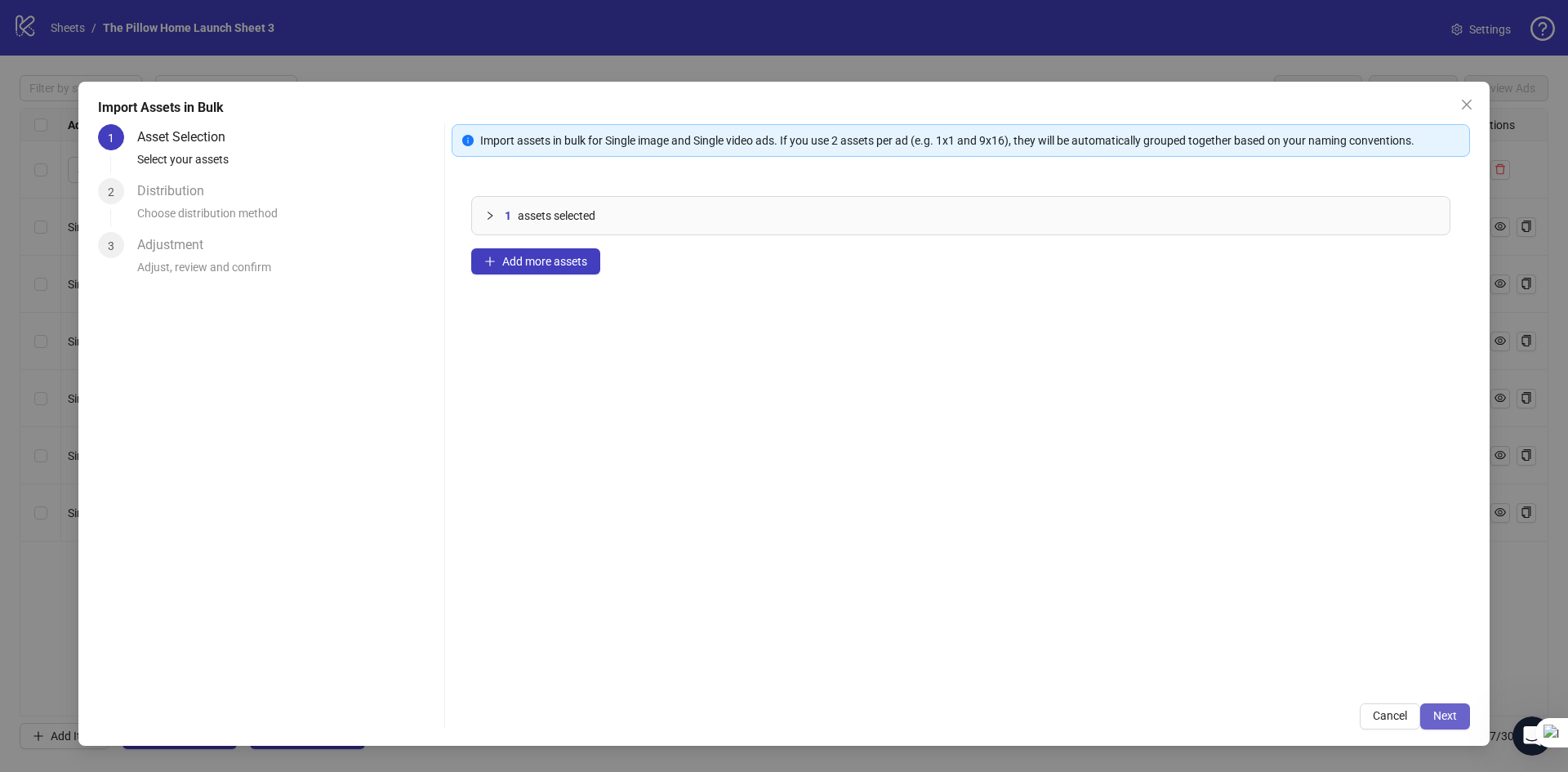
click at [1439, 707] on button "Next" at bounding box center [1445, 715] width 50 height 26
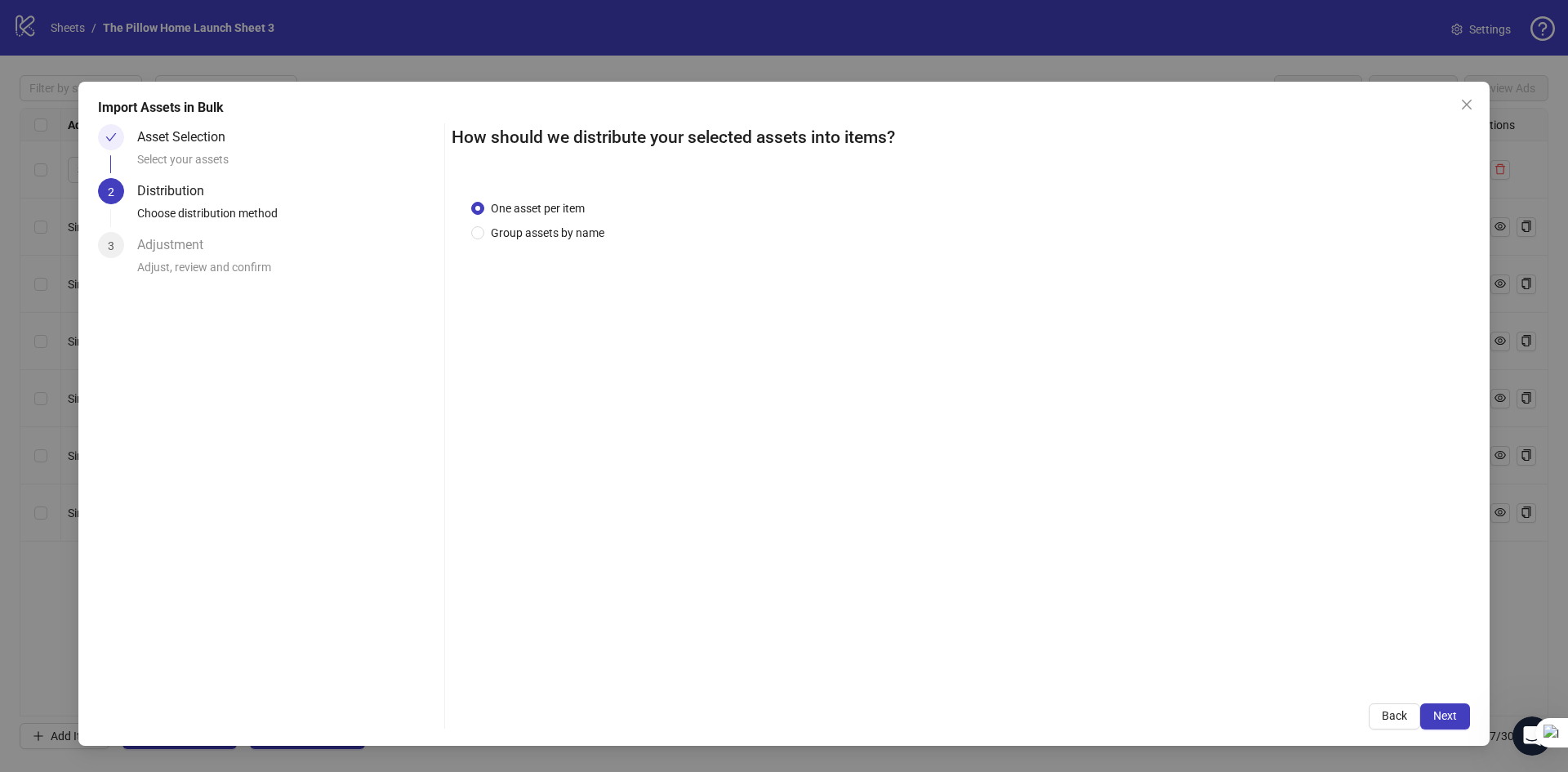
click at [1439, 707] on button "Next" at bounding box center [1445, 715] width 50 height 26
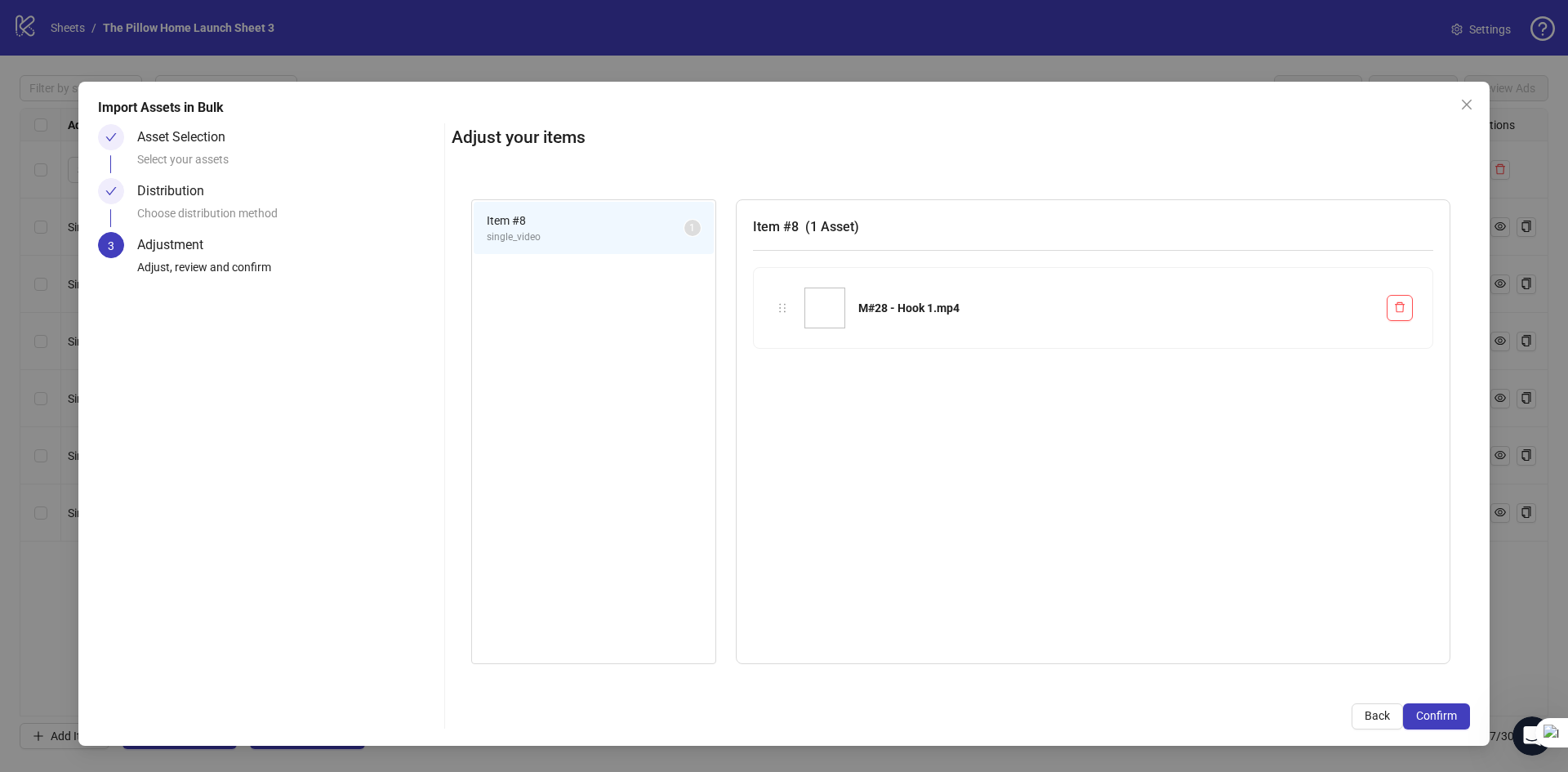
click at [1439, 707] on button "Confirm" at bounding box center [1436, 715] width 67 height 26
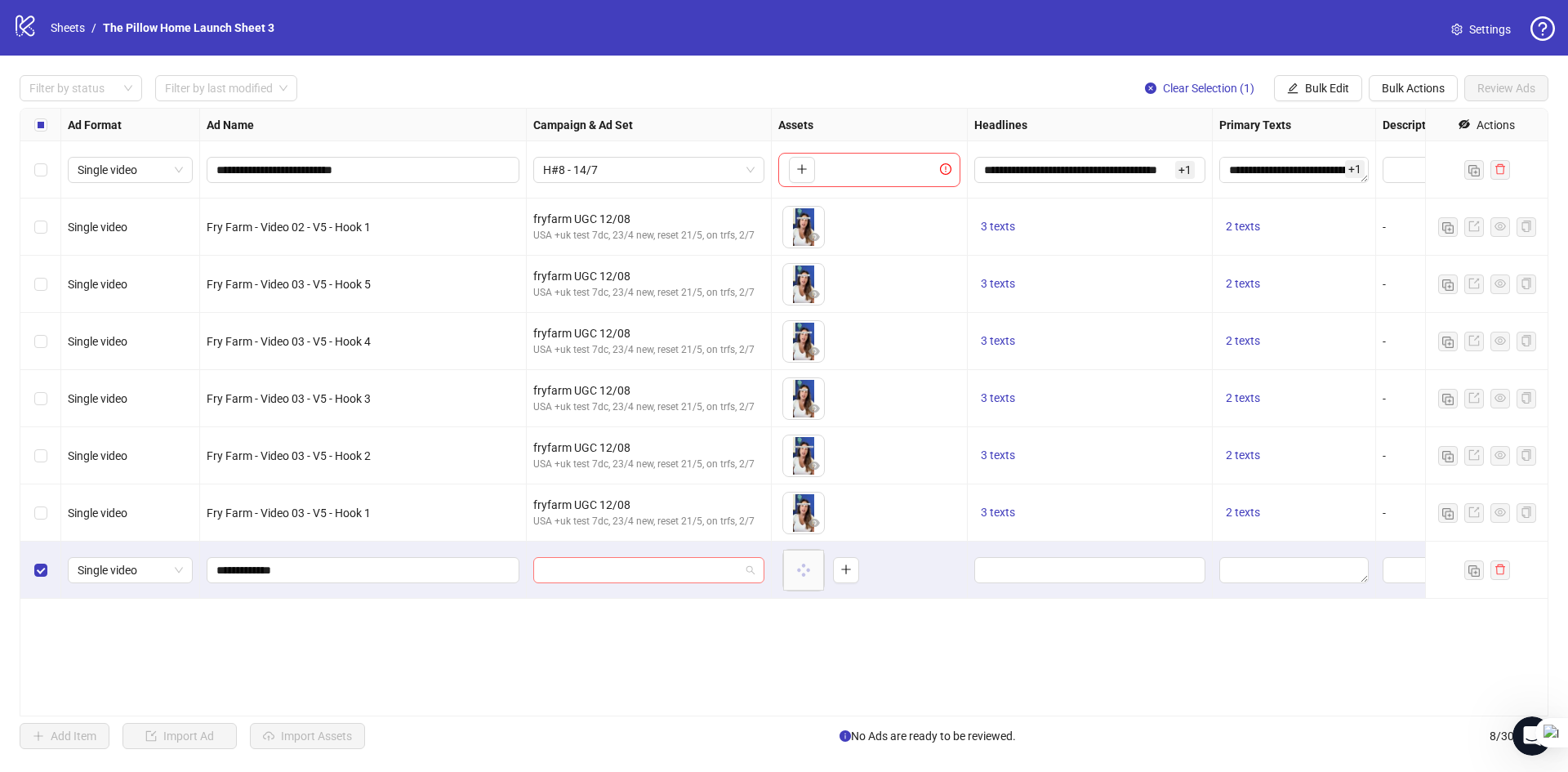
click at [695, 578] on input "search" at bounding box center [642, 571] width 197 height 25
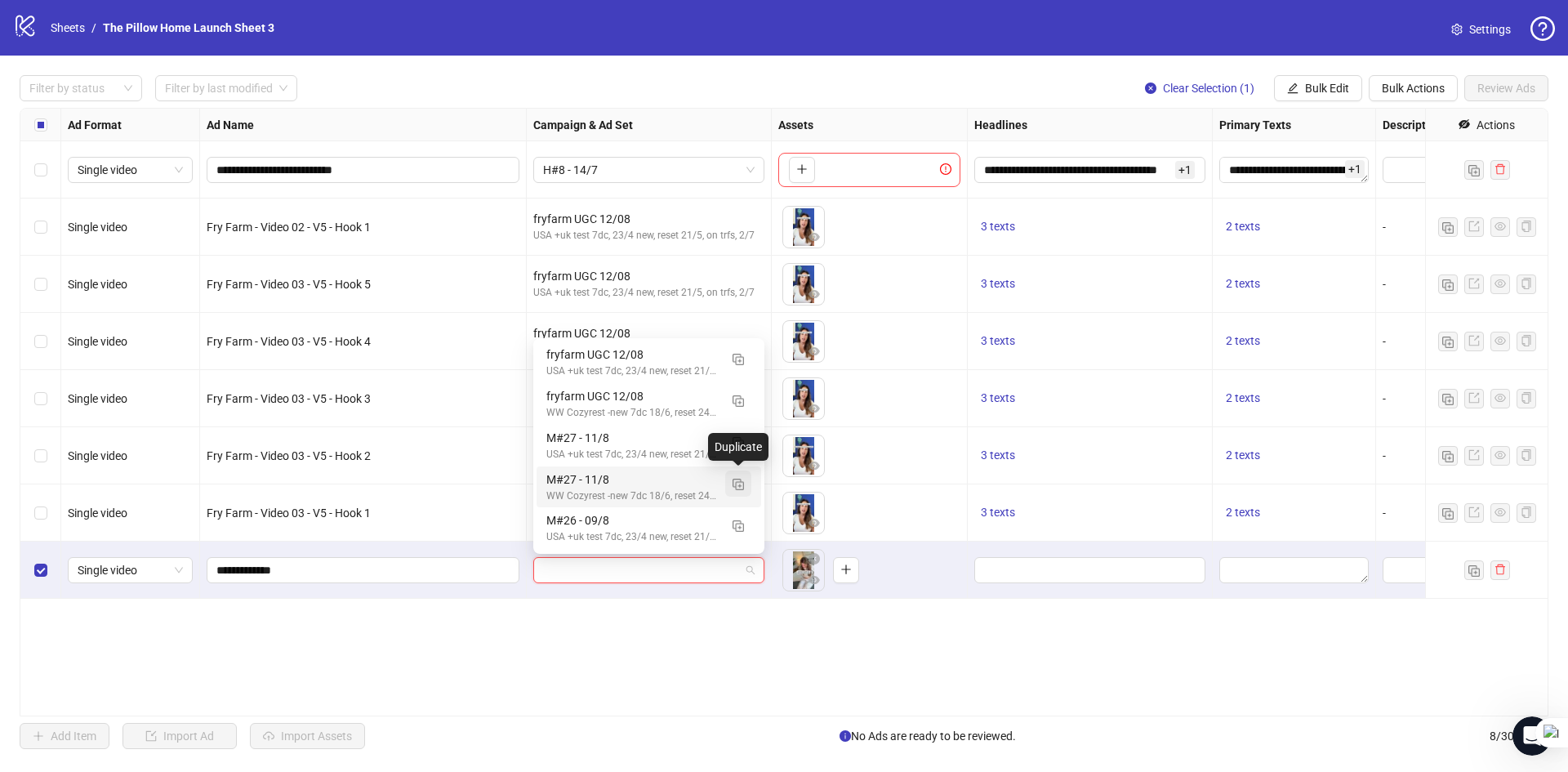
click at [741, 487] on img "button" at bounding box center [738, 484] width 12 height 12
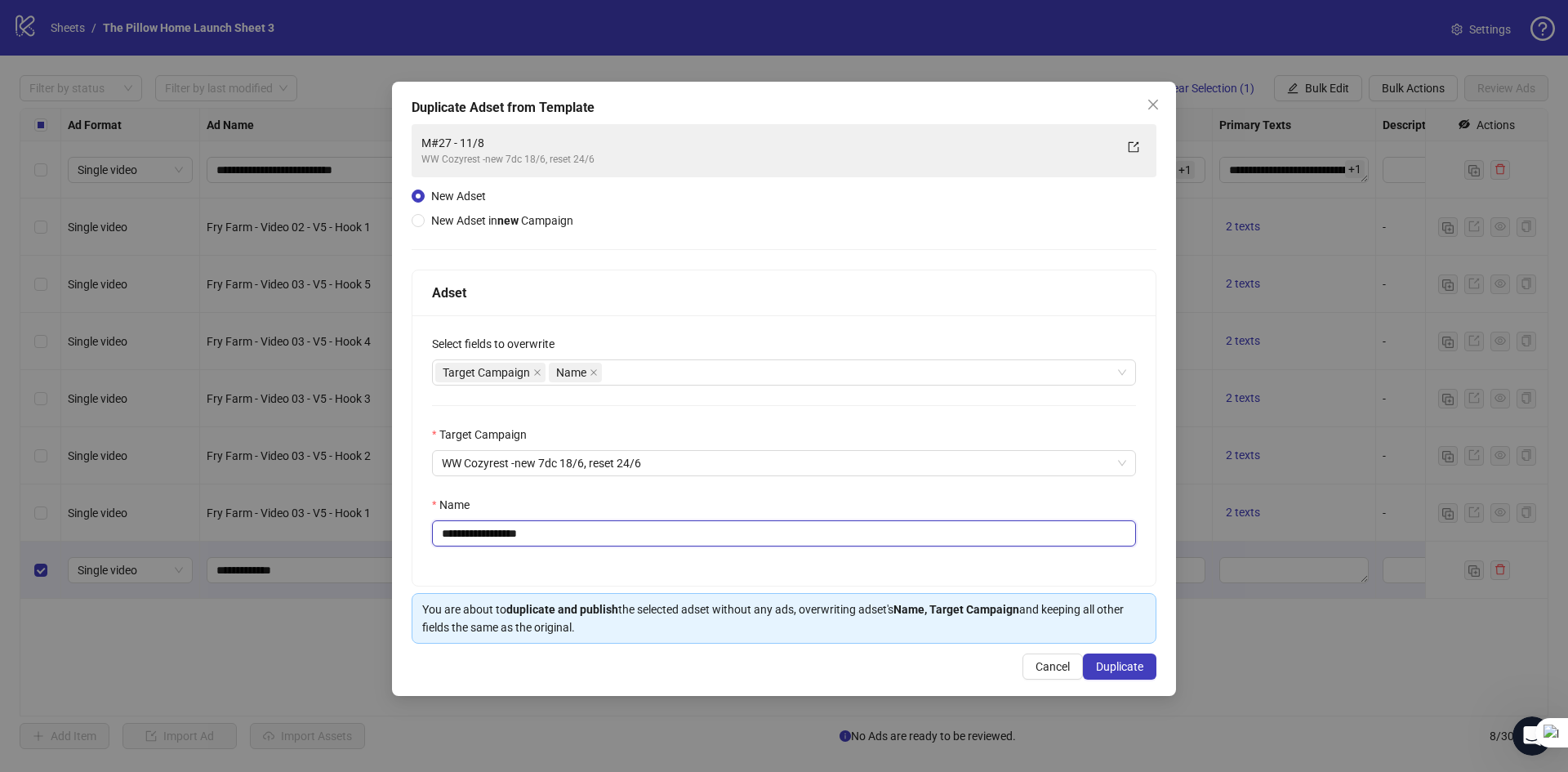
drag, startPoint x: 467, startPoint y: 533, endPoint x: 584, endPoint y: 312, distance: 250.1
click at [467, 532] on input "**********" at bounding box center [784, 532] width 704 height 26
type input "**********"
click at [1096, 661] on span "Duplicate" at bounding box center [1119, 666] width 47 height 13
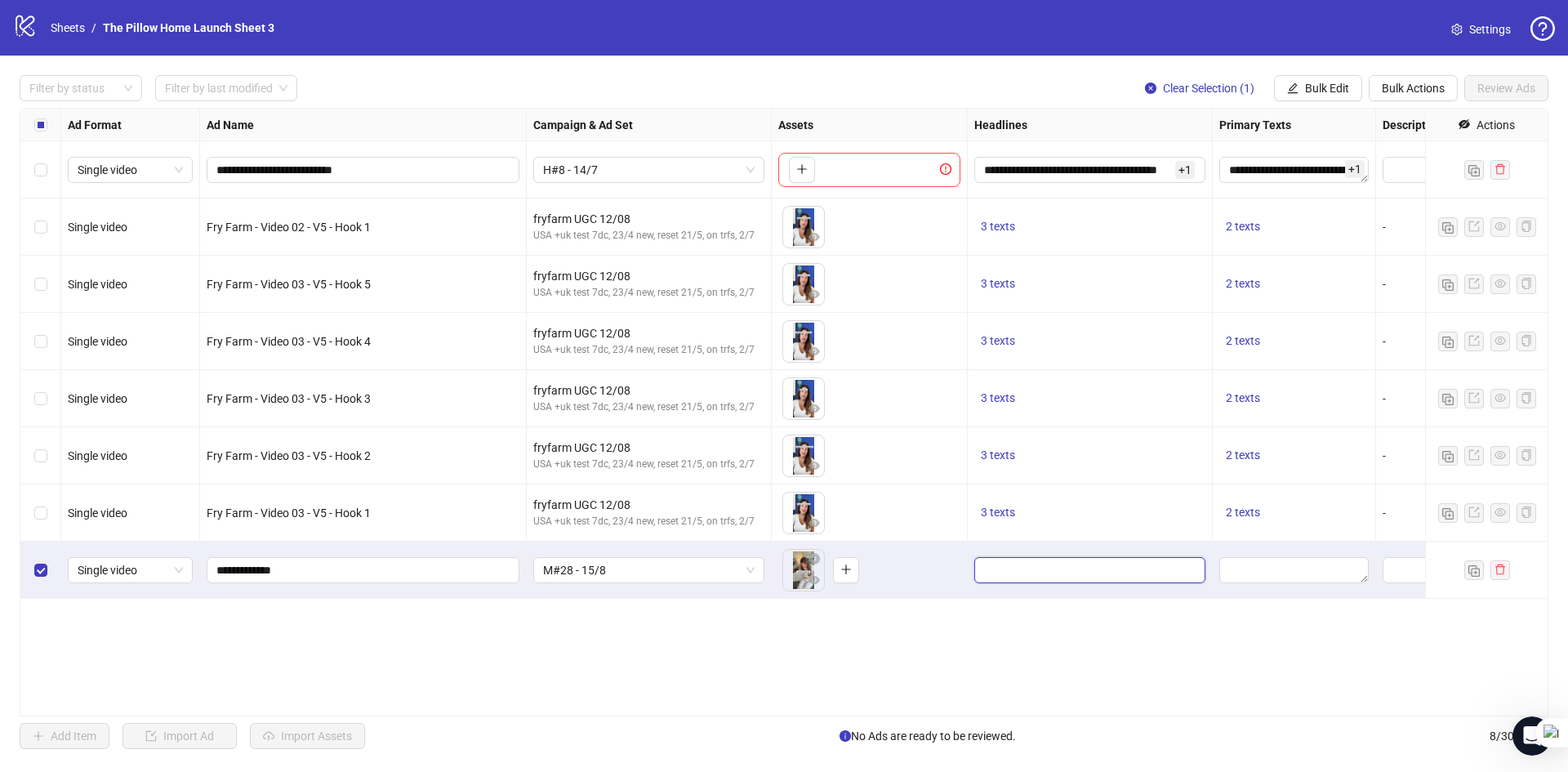
click at [1071, 579] on input "Edit values" at bounding box center [1088, 570] width 209 height 18
click at [1311, 87] on span "Bulk Edit" at bounding box center [1328, 88] width 44 height 13
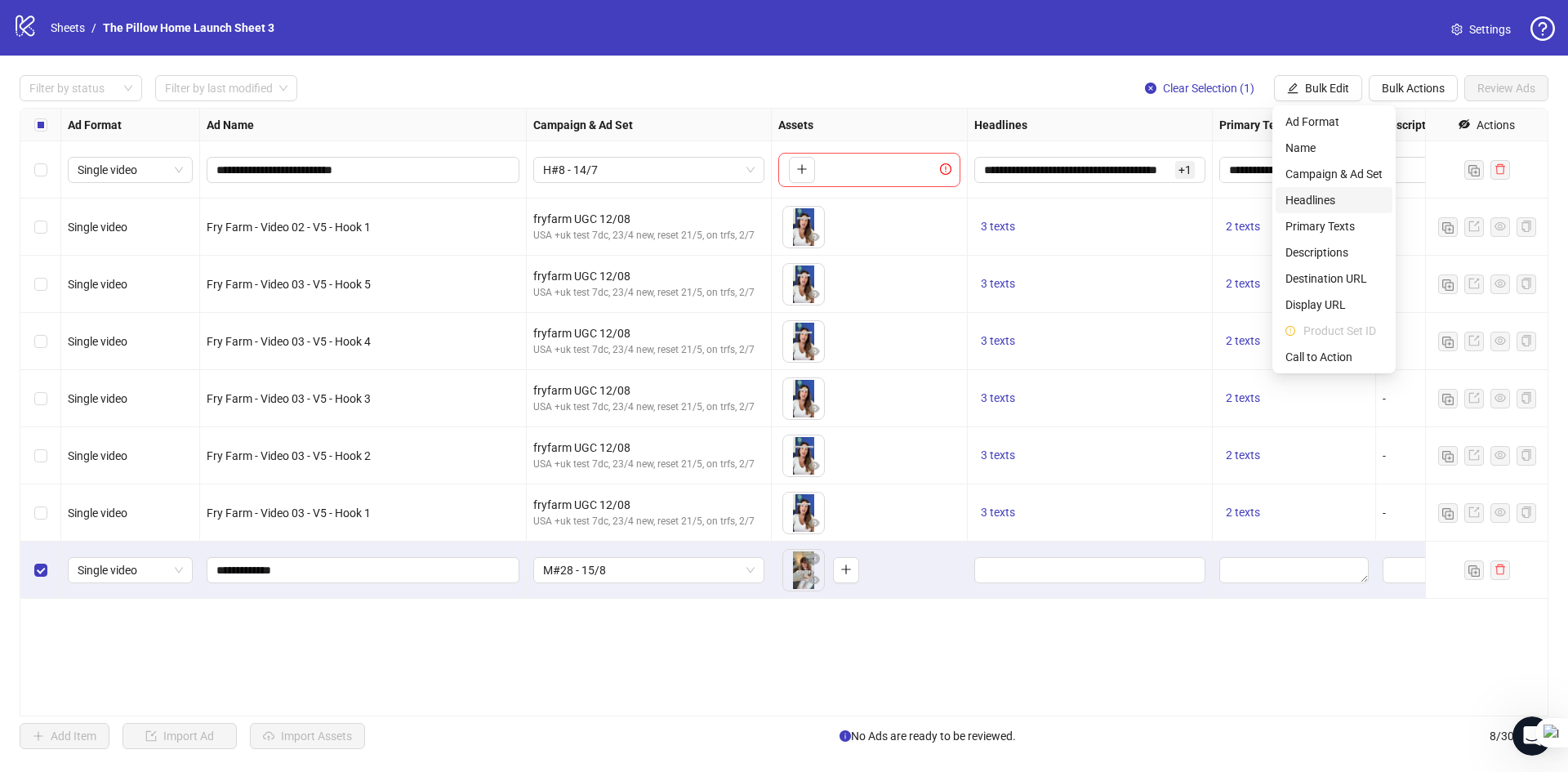
click at [1311, 193] on span "Headlines" at bounding box center [1335, 200] width 98 height 18
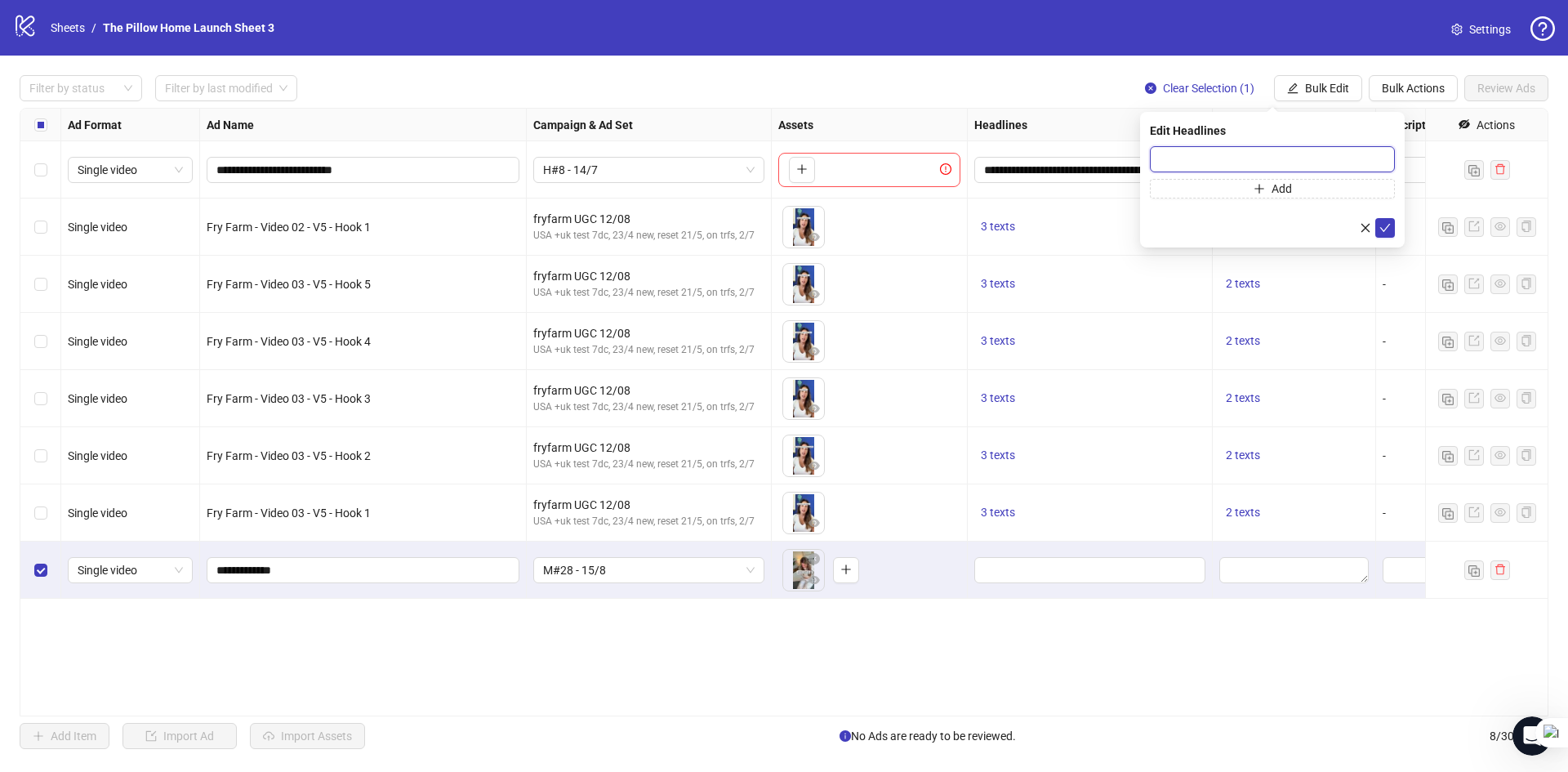
click at [1211, 166] on input "text" at bounding box center [1273, 159] width 245 height 26
click at [1002, 398] on span "3 texts" at bounding box center [997, 398] width 35 height 13
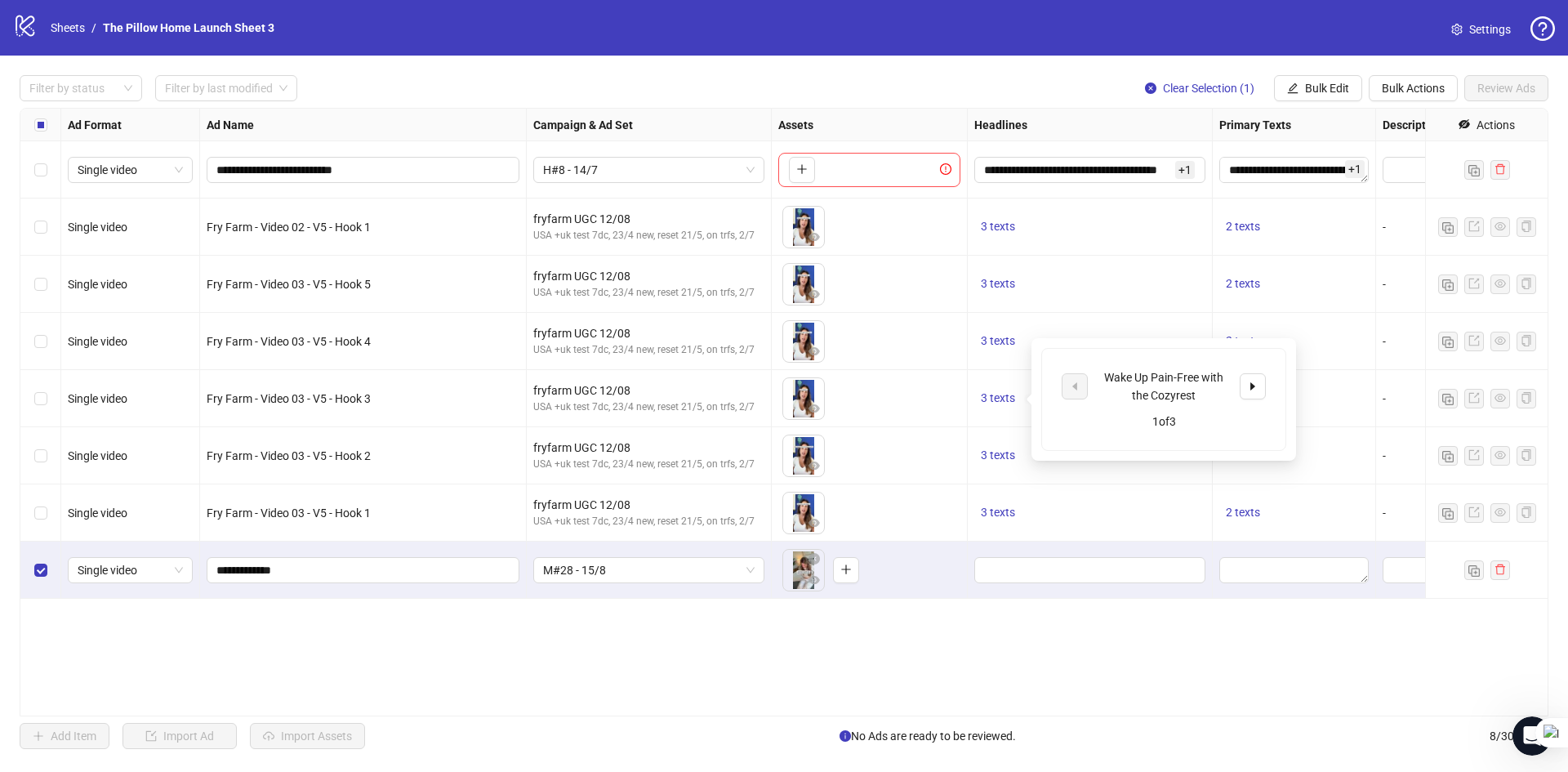
click at [1126, 374] on div "Wake Up Pain-Free with the Cozyrest" at bounding box center [1163, 386] width 136 height 35
copy div "Wake Up Pain-Free with the Cozyrest"
click at [1245, 385] on button "button" at bounding box center [1252, 386] width 26 height 26
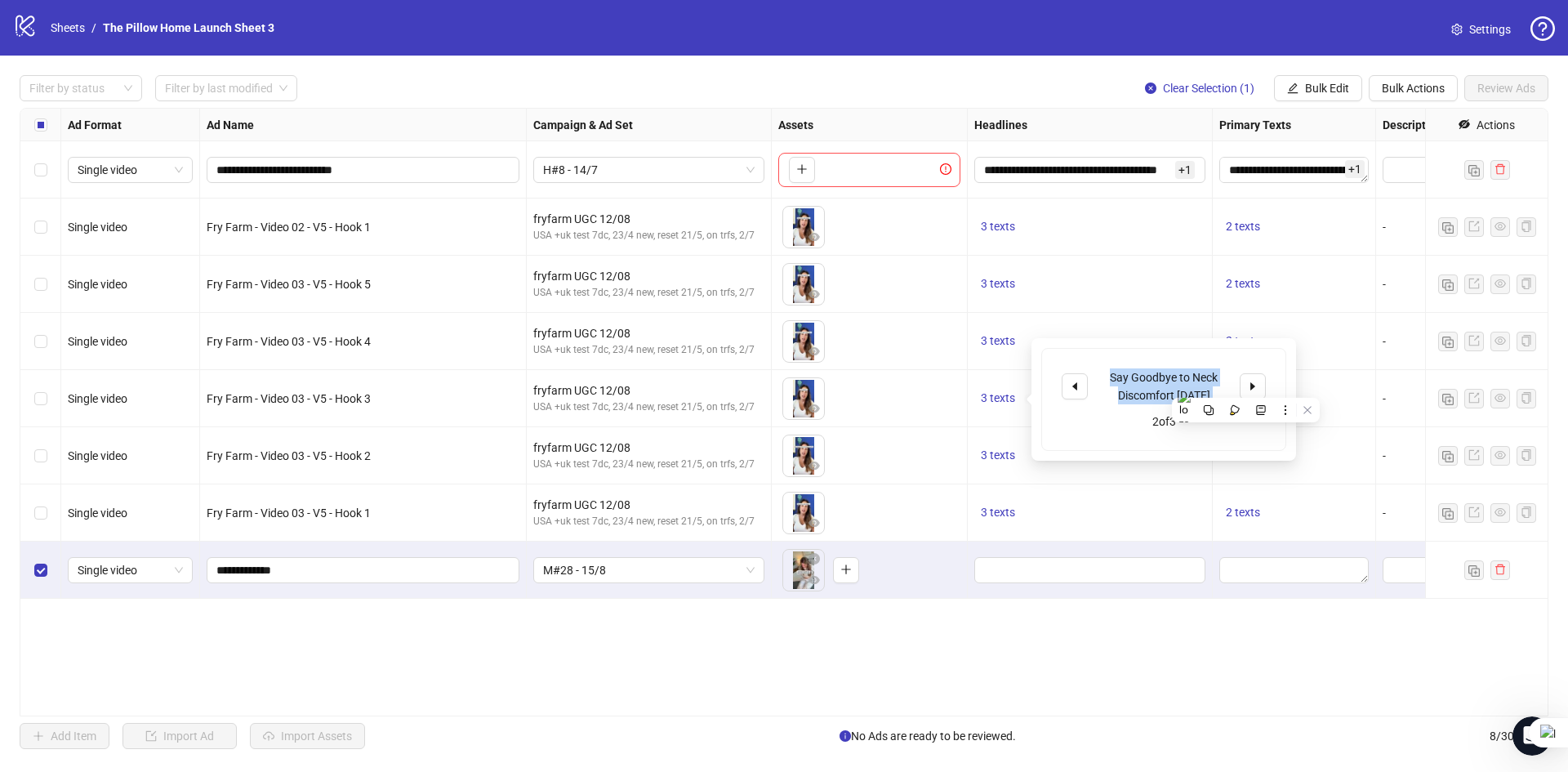
copy div "Wake Up Pain-Free with the Cozyrest"
click at [1255, 382] on icon "caret-right" at bounding box center [1252, 386] width 12 height 12
copy div "Wake Up Pain-Free with the Cozyrest"
click at [956, 427] on div "To pick up a draggable item, press the space bar. While dragging, use the arrow…" at bounding box center [870, 398] width 196 height 57
click at [1238, 400] on span "2 texts" at bounding box center [1242, 398] width 35 height 13
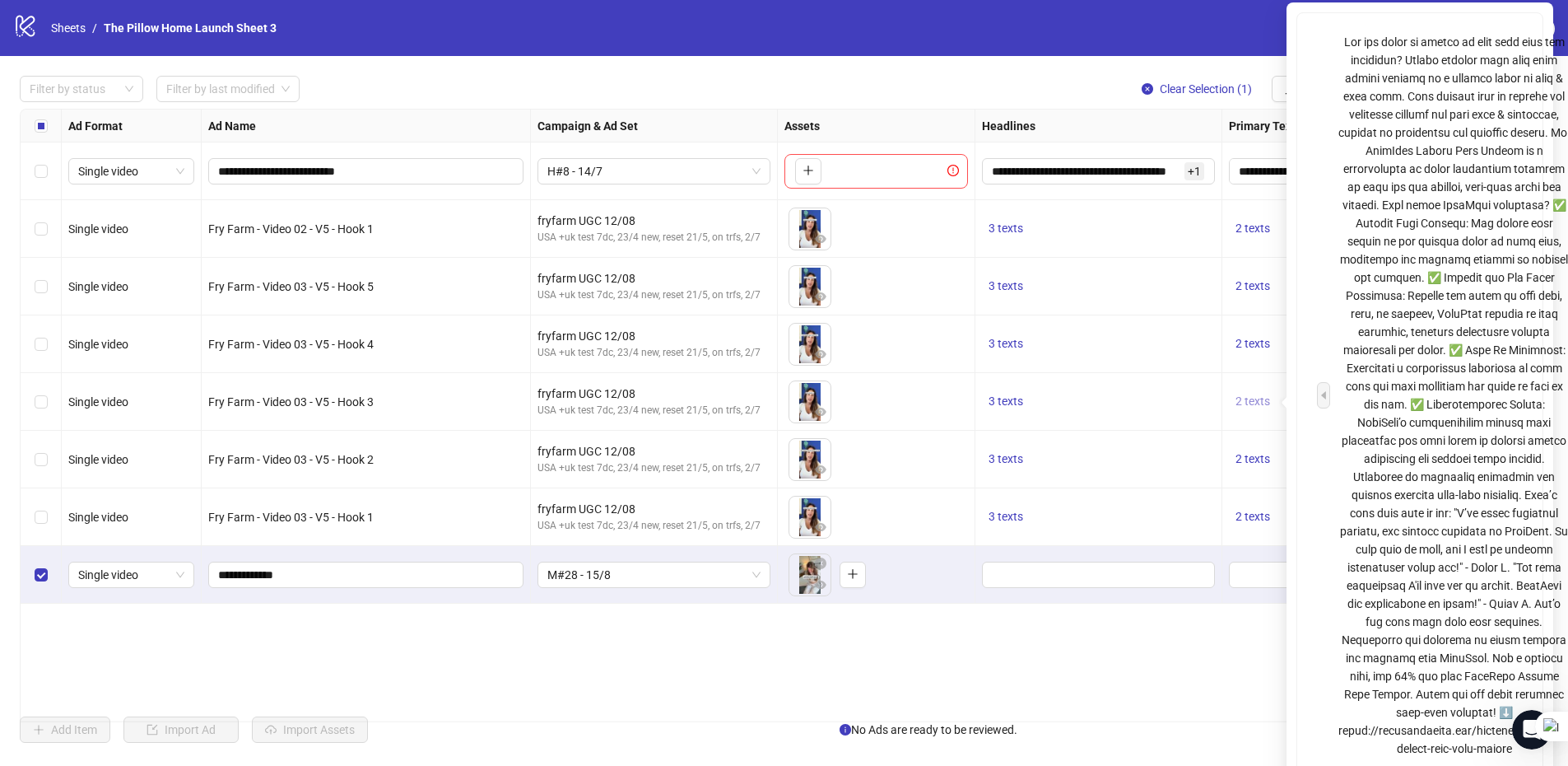
click at [1248, 404] on span "2 texts" at bounding box center [1252, 401] width 35 height 13
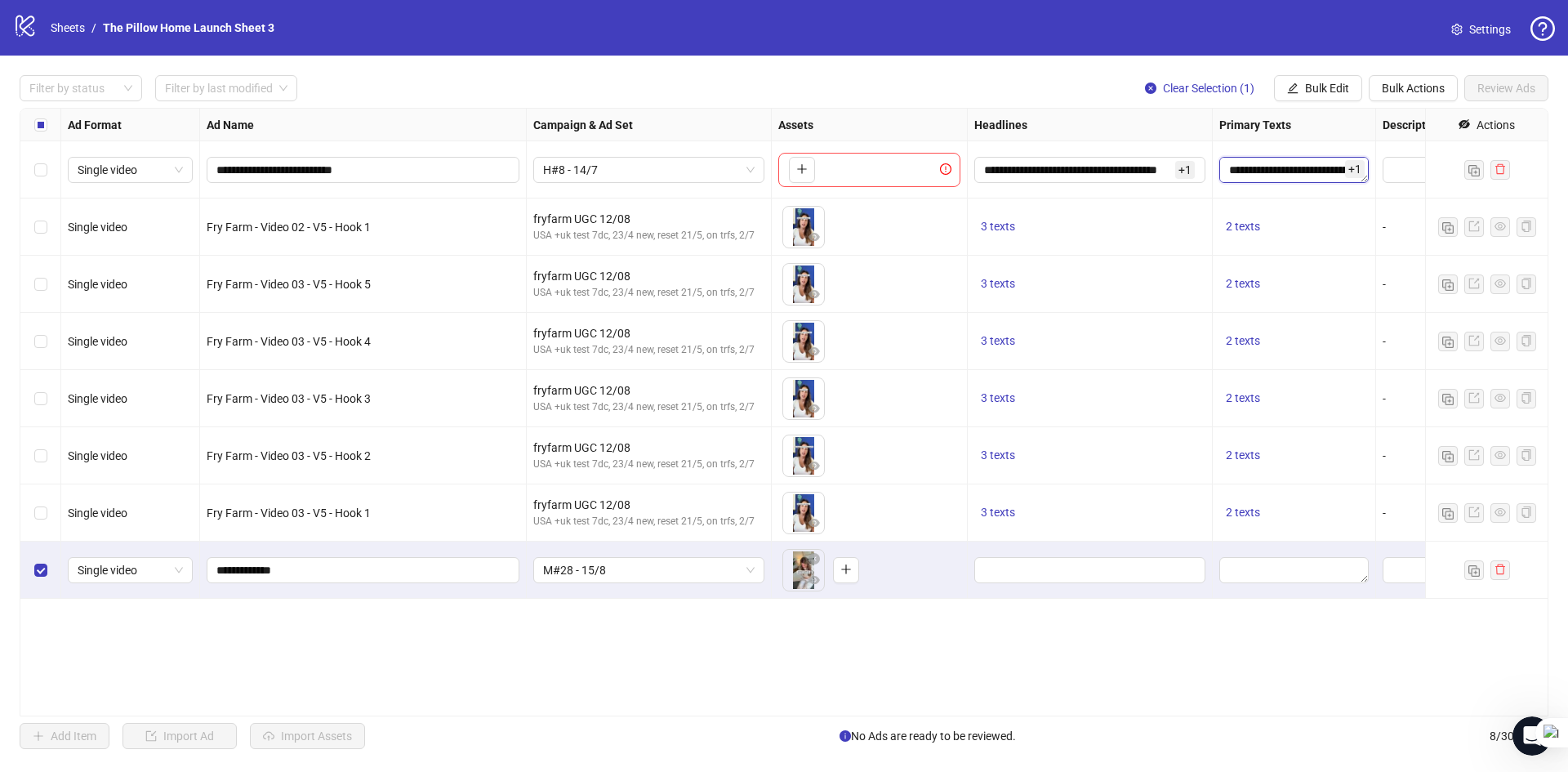
click at [1260, 165] on textarea "Edit values" at bounding box center [1294, 169] width 149 height 26
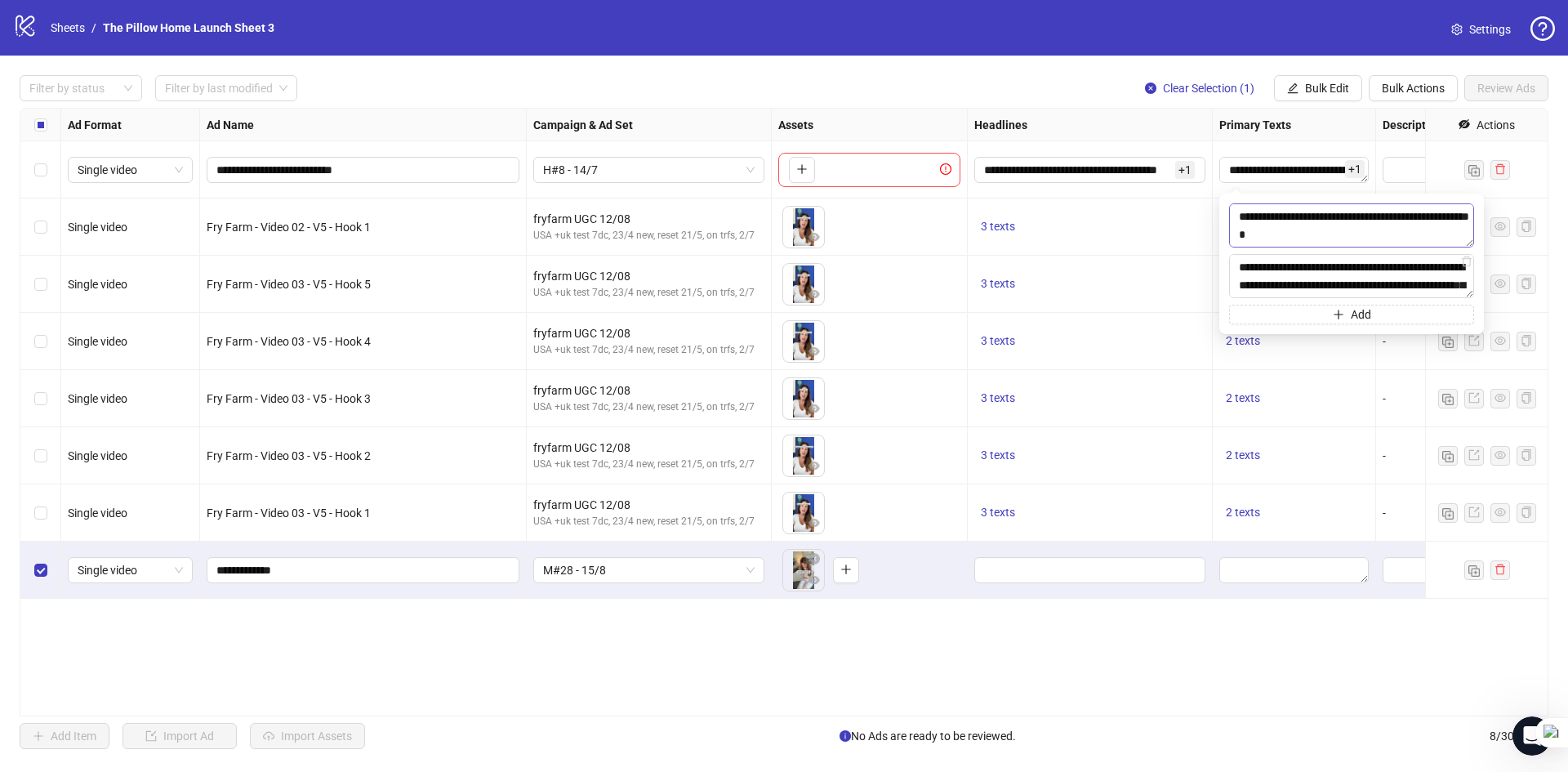
click at [1271, 236] on textarea "To enrich screen reader interactions, please activate Accessibility in Grammarl…" at bounding box center [1351, 225] width 245 height 44
click at [1393, 286] on textarea "**********" at bounding box center [1351, 276] width 245 height 44
click at [1392, 280] on textarea "**********" at bounding box center [1351, 276] width 245 height 44
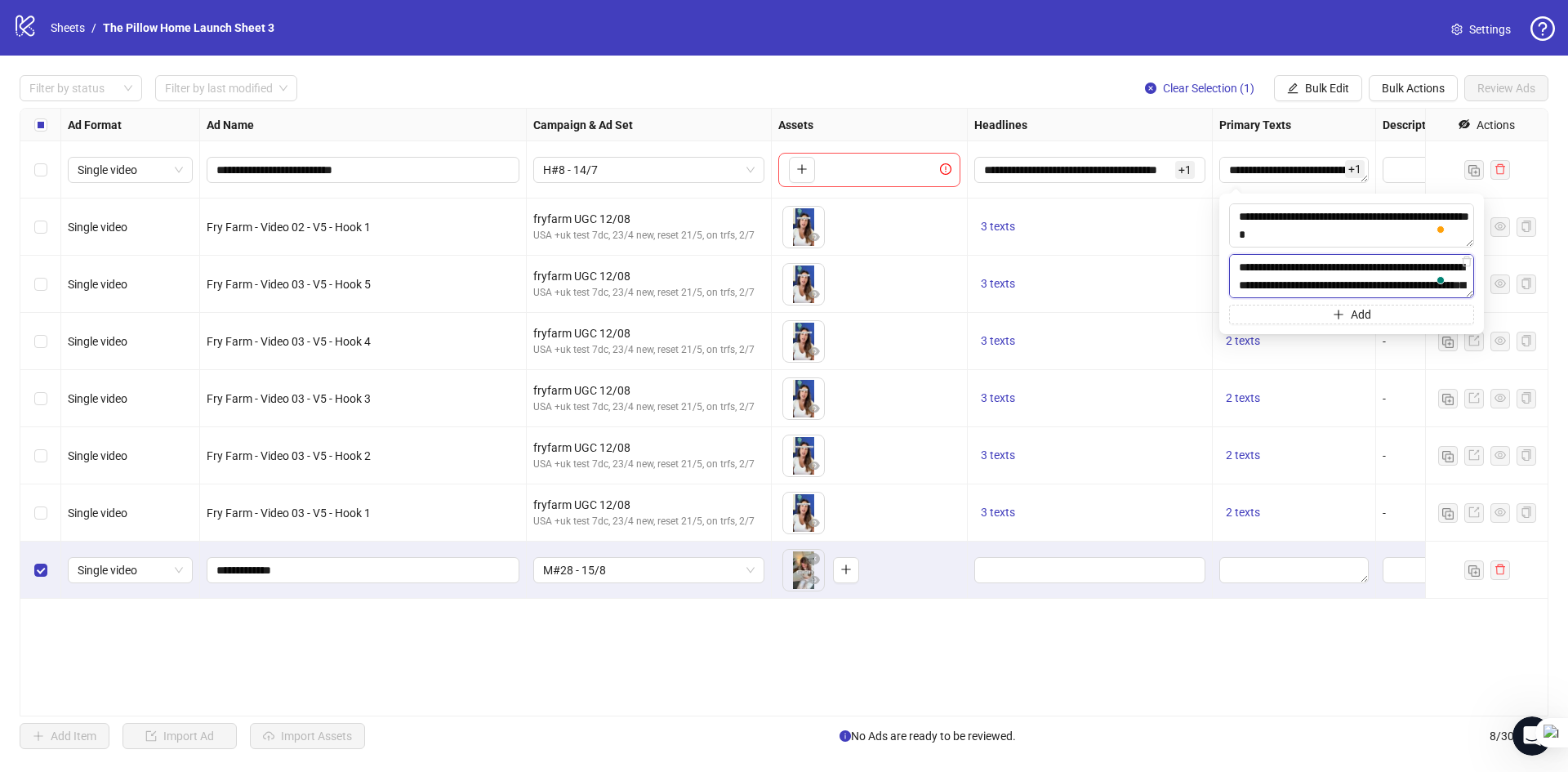
click at [1392, 280] on textarea "**********" at bounding box center [1351, 276] width 245 height 44
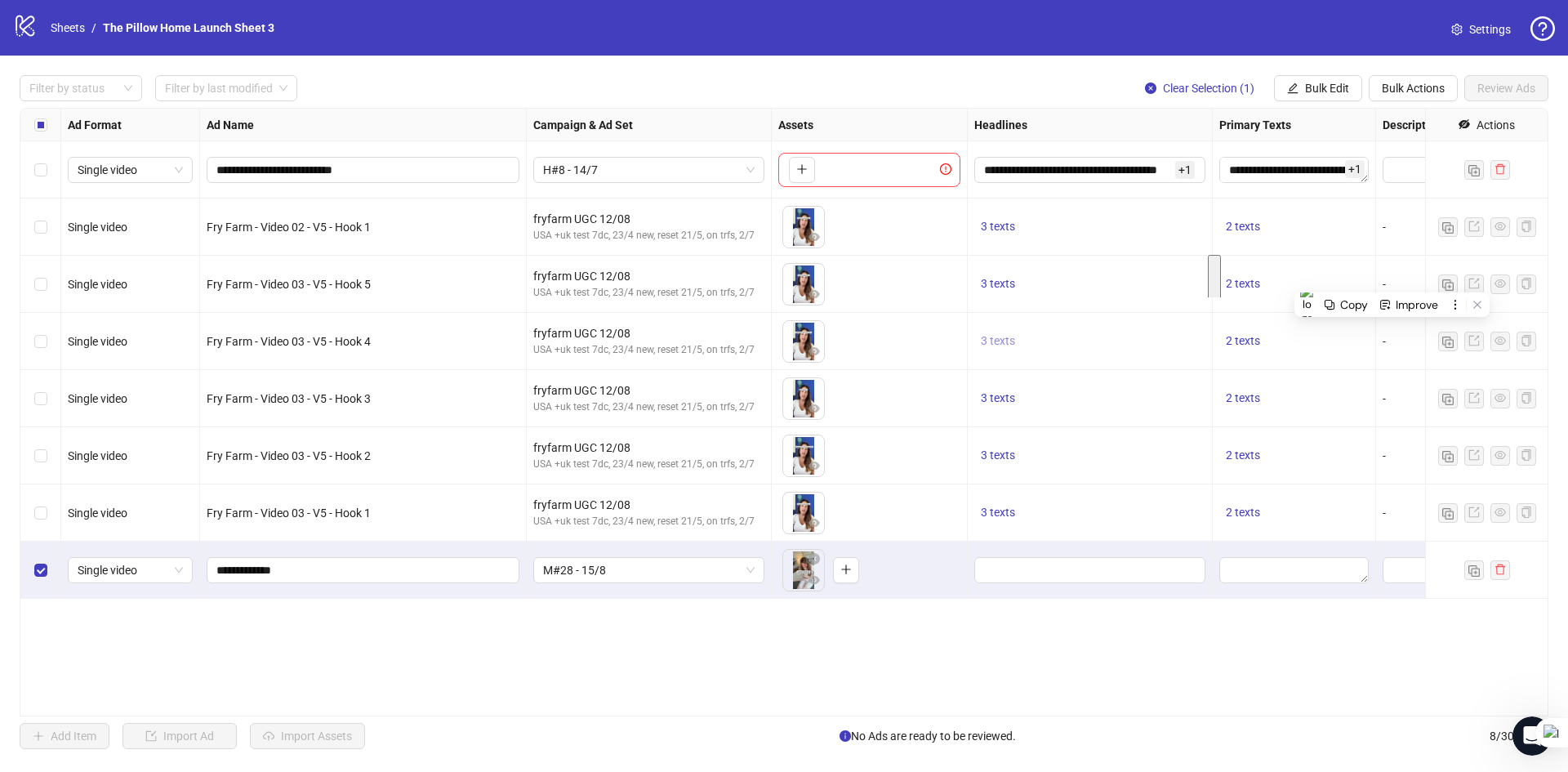
click at [997, 342] on span "3 texts" at bounding box center [997, 340] width 35 height 13
click at [1150, 333] on div "Wake Up Pain-Free with the Cozyrest" at bounding box center [1163, 329] width 136 height 35
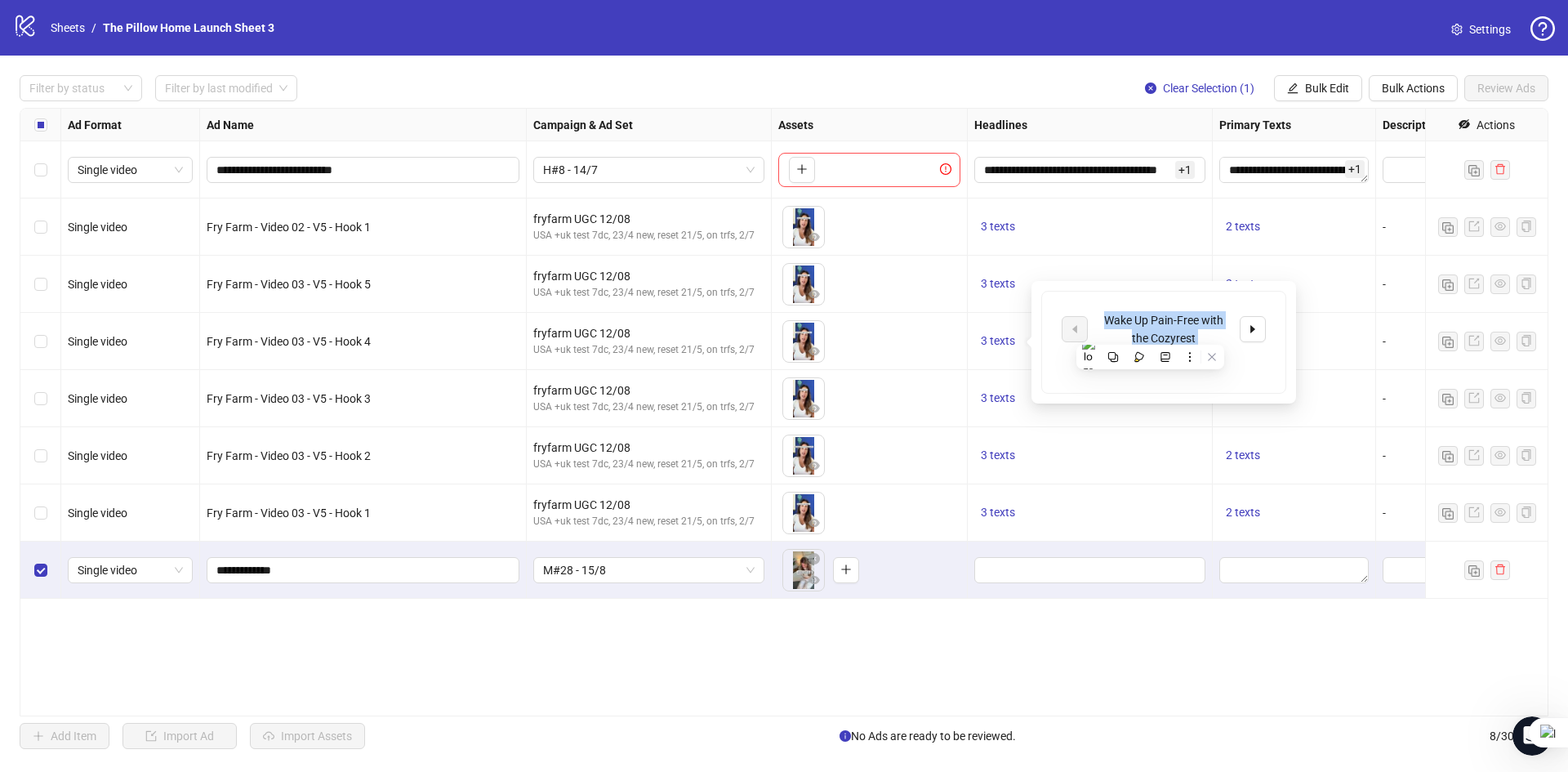
click at [1150, 333] on div "Wake Up Pain-Free with the Cozyrest" at bounding box center [1163, 329] width 136 height 35
copy div "Wake Up Pain-Free with the Cozyrest"
click at [1258, 334] on button "button" at bounding box center [1252, 328] width 26 height 26
copy div "Wake Up Pain-Free with the Cozyrest"
click at [1259, 326] on button "button" at bounding box center [1252, 328] width 26 height 26
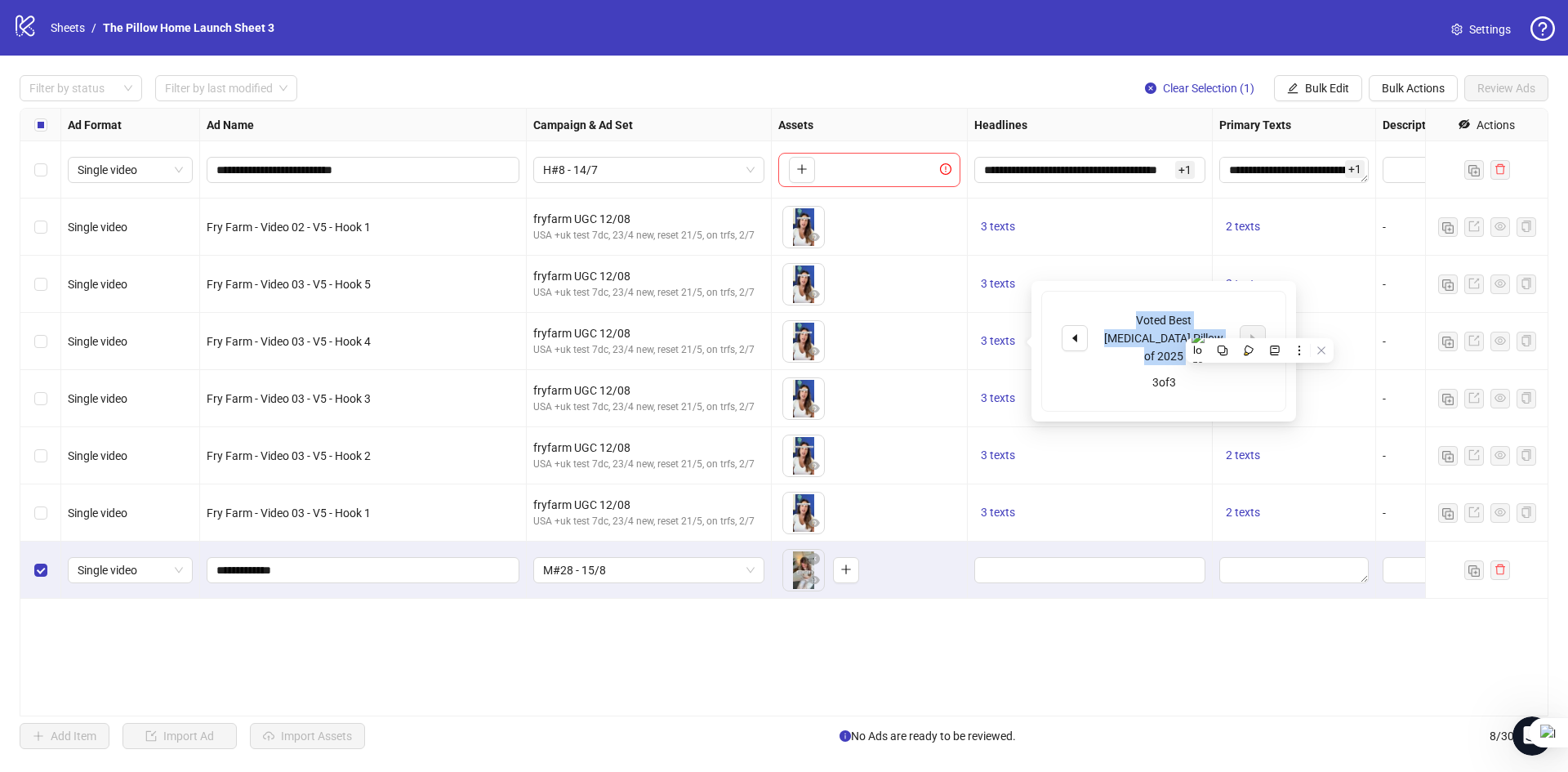
copy div "Wake Up Pain-Free with the Cozyrest"
click at [1256, 169] on textarea "Edit values" at bounding box center [1294, 169] width 149 height 26
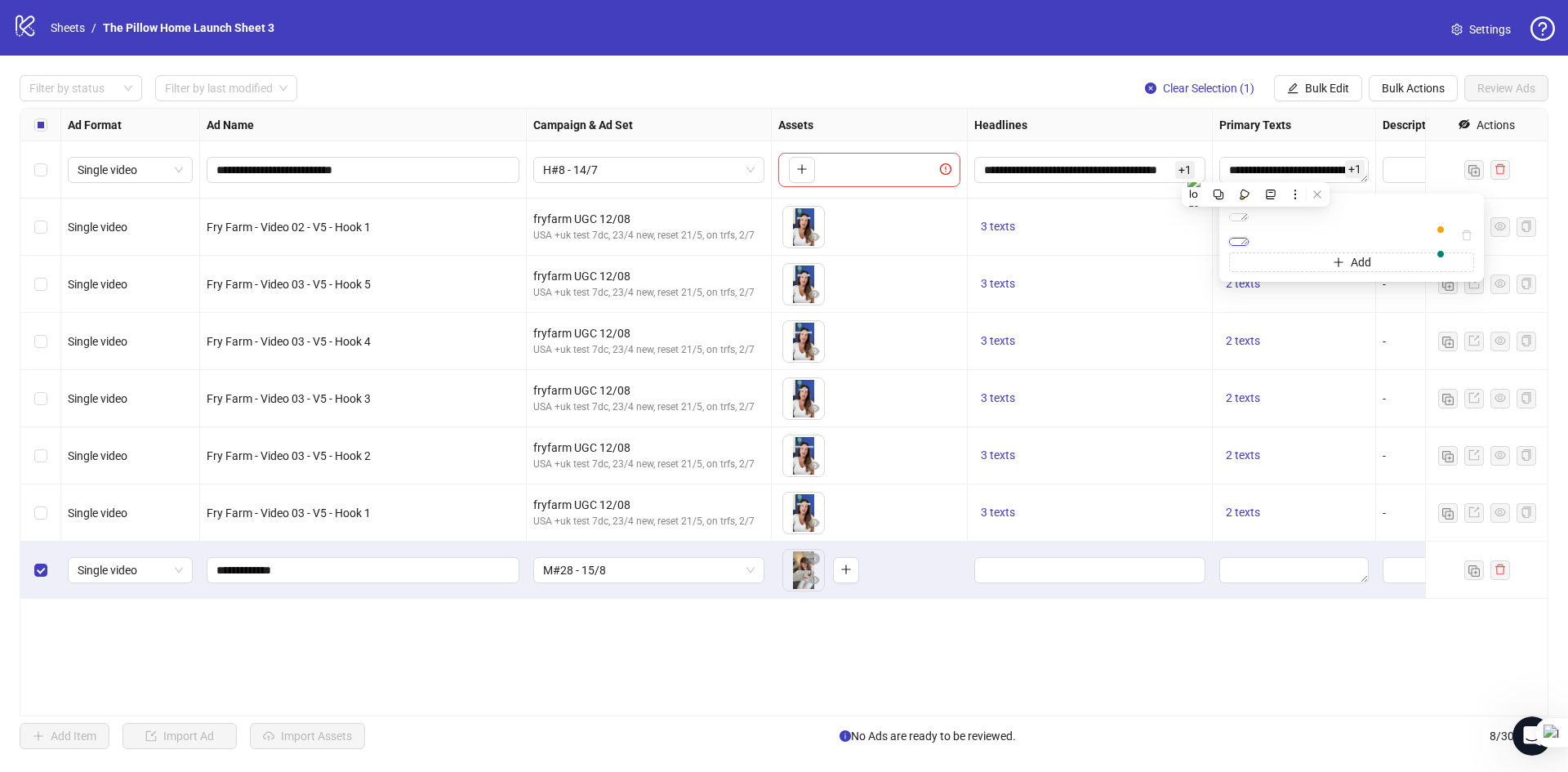
click at [1249, 246] on textarea "**********" at bounding box center [1239, 241] width 20 height 8
click at [1341, 251] on div "**********" at bounding box center [1351, 237] width 245 height 68
click at [1249, 246] on textarea "**********" at bounding box center [1239, 241] width 20 height 8
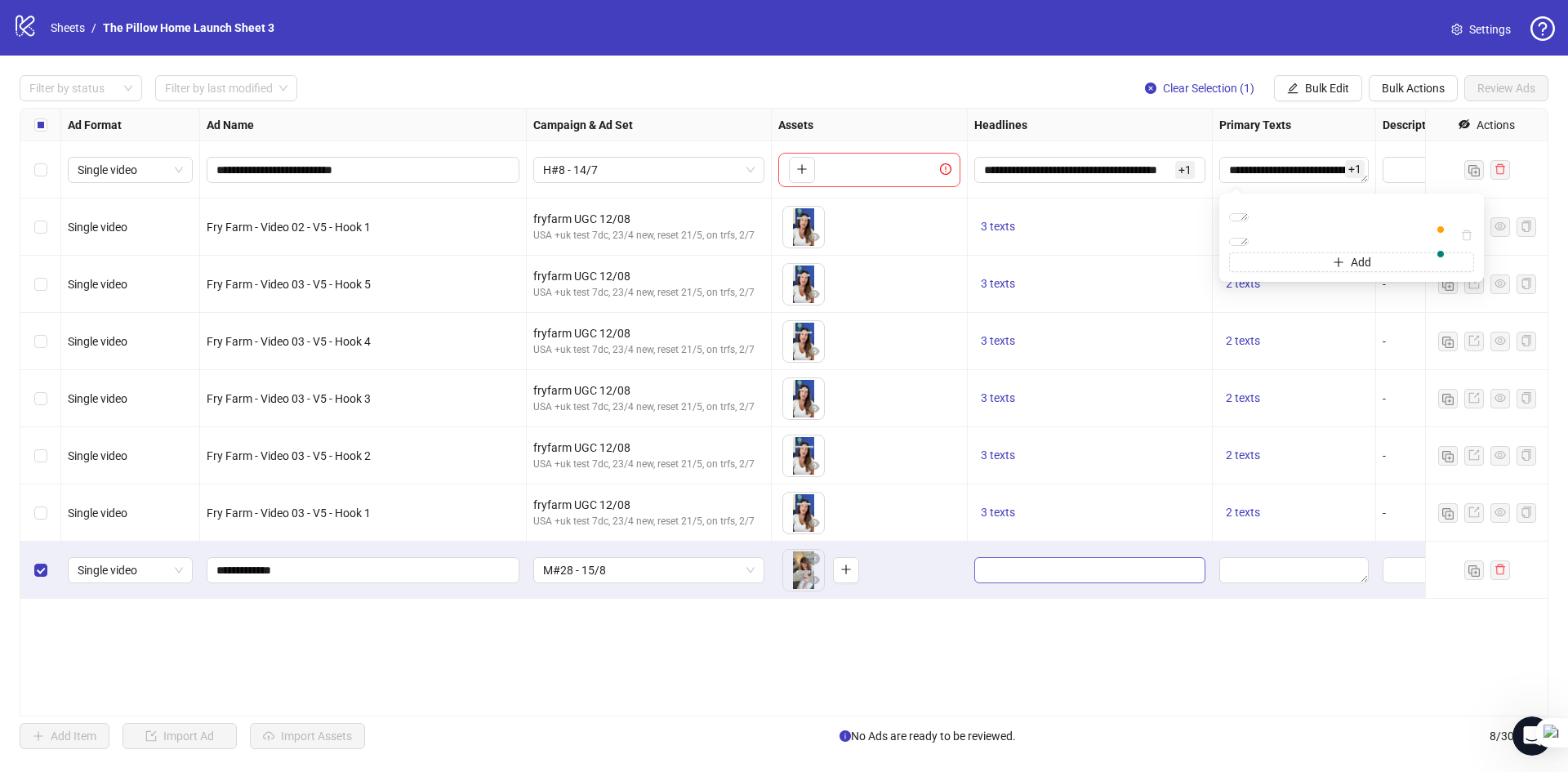
click at [1032, 558] on span "Edit values" at bounding box center [1090, 570] width 231 height 26
click at [1071, 610] on input "text" at bounding box center [1107, 616] width 245 height 26
paste input "**********"
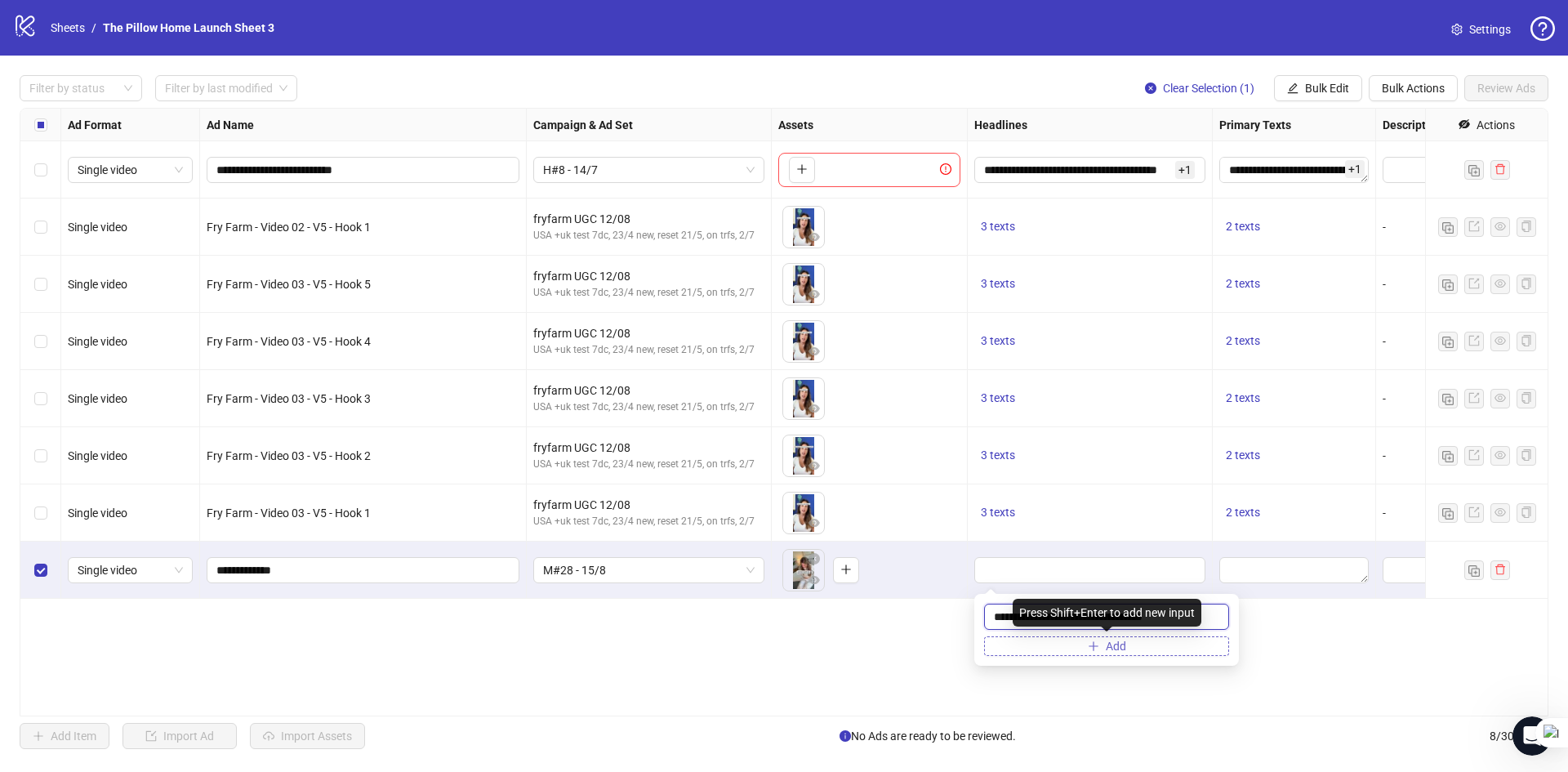
type input "**********"
click at [1084, 646] on button "Add" at bounding box center [1107, 646] width 245 height 20
click at [1002, 647] on input "text" at bounding box center [1099, 650] width 210 height 18
paste input "**********"
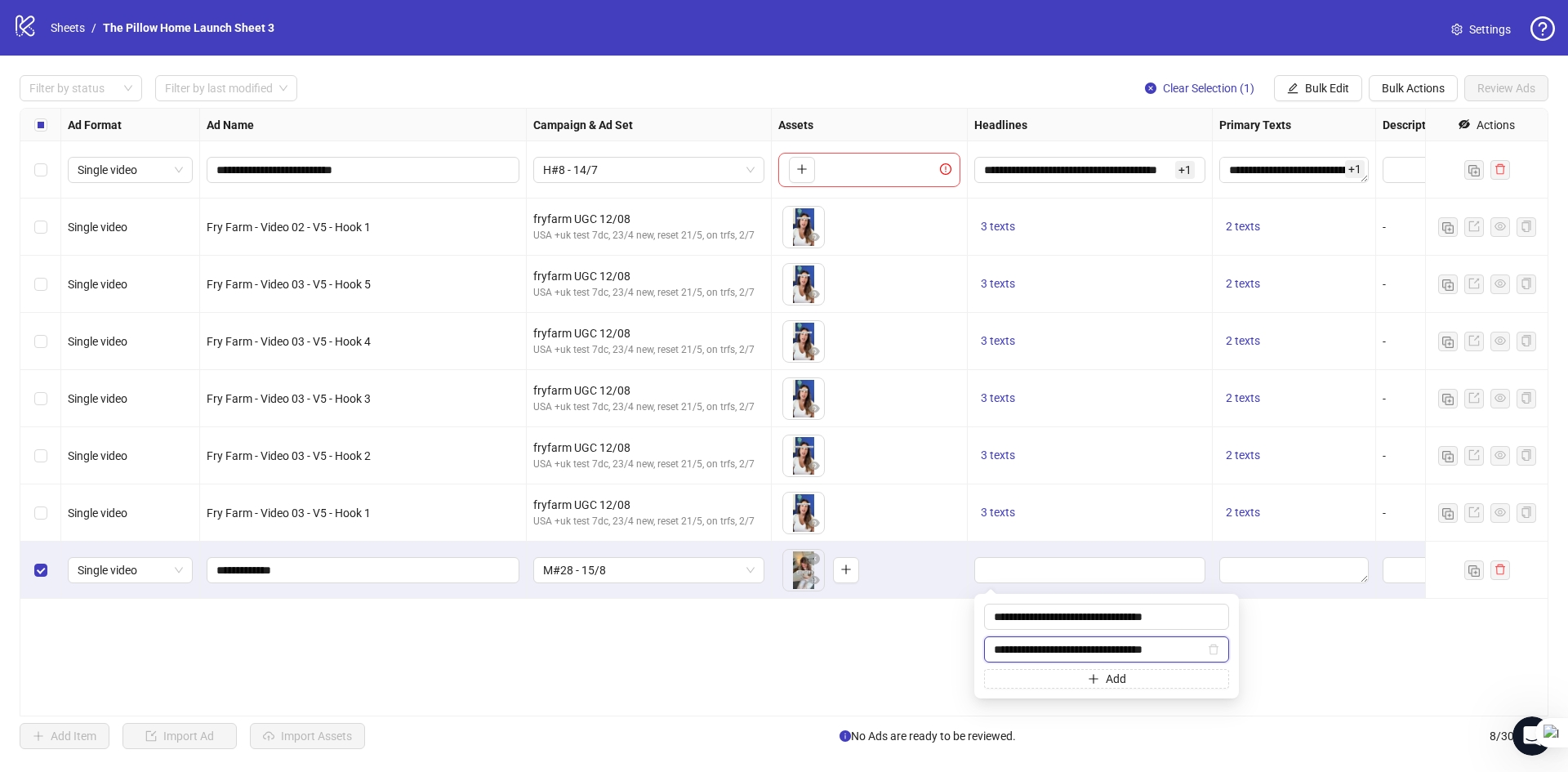
type input "**********"
click at [1038, 672] on button "Add" at bounding box center [1107, 679] width 245 height 20
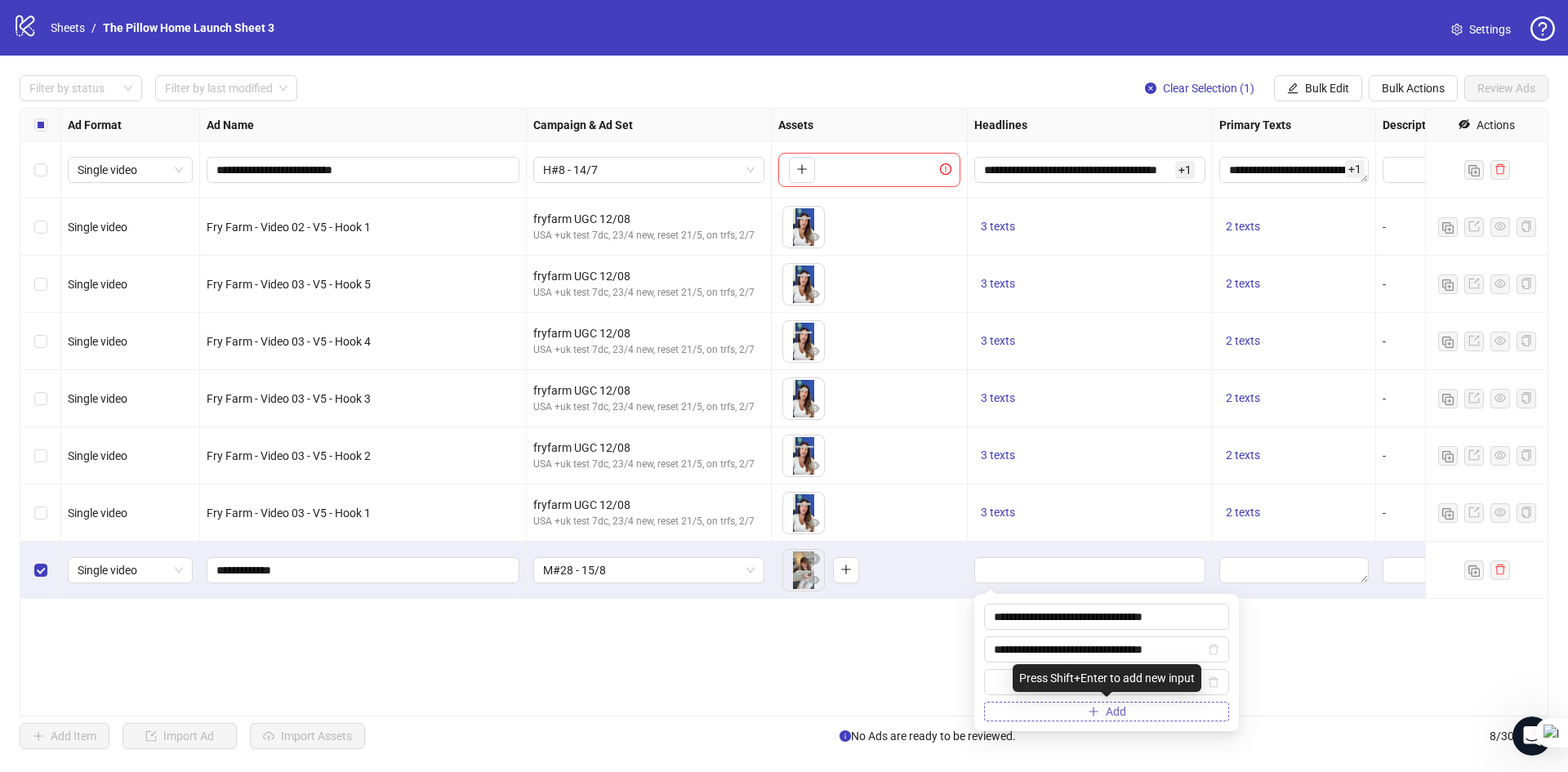
type input "**********"
click at [1238, 583] on textarea "Edit values" at bounding box center [1294, 570] width 149 height 26
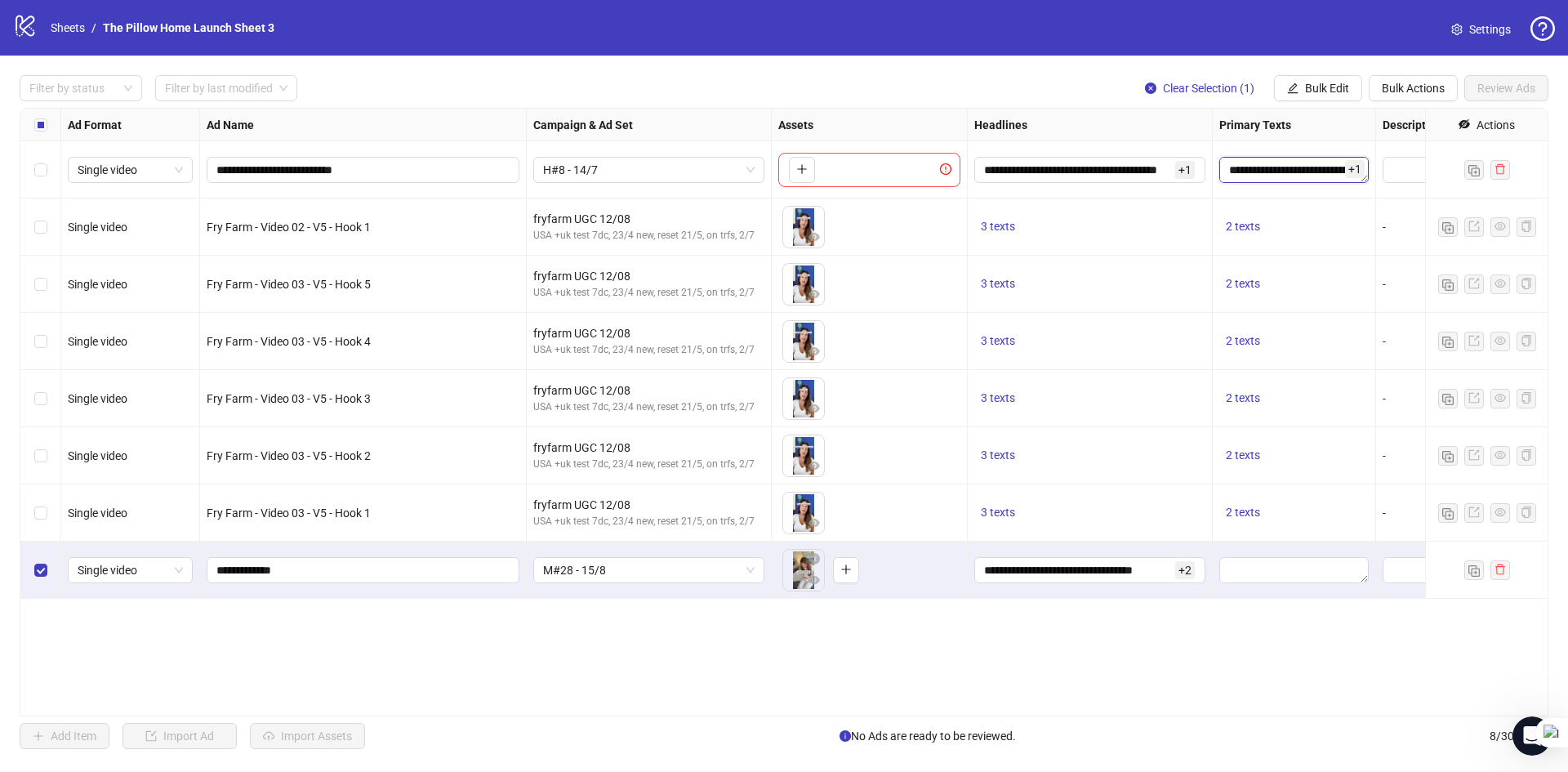
click at [1256, 165] on textarea "Edit values" at bounding box center [1294, 169] width 149 height 26
click at [1291, 575] on textarea "Edit values" at bounding box center [1294, 570] width 149 height 26
type textarea "**********"
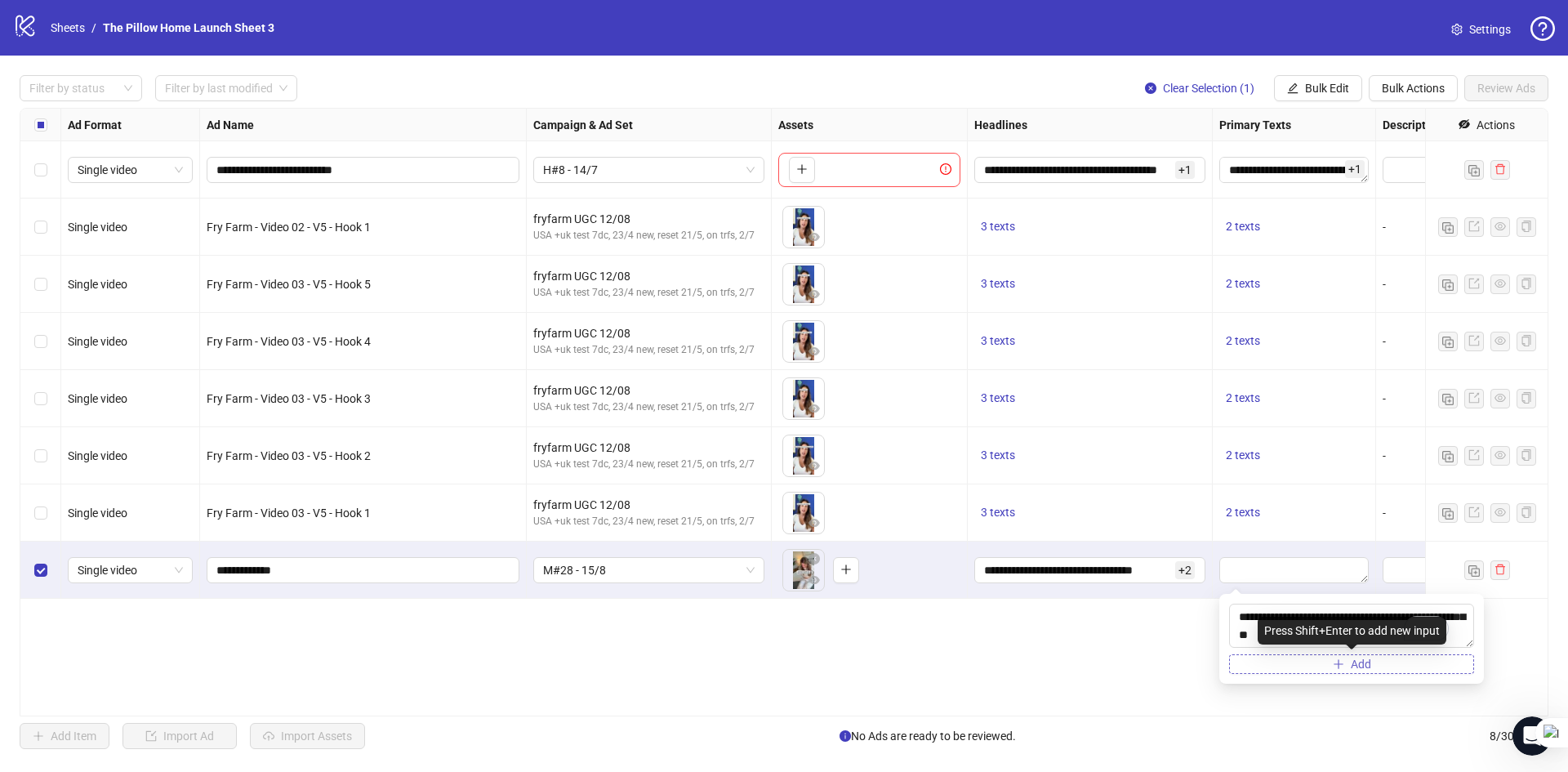
click at [1305, 658] on button "Add" at bounding box center [1351, 664] width 245 height 20
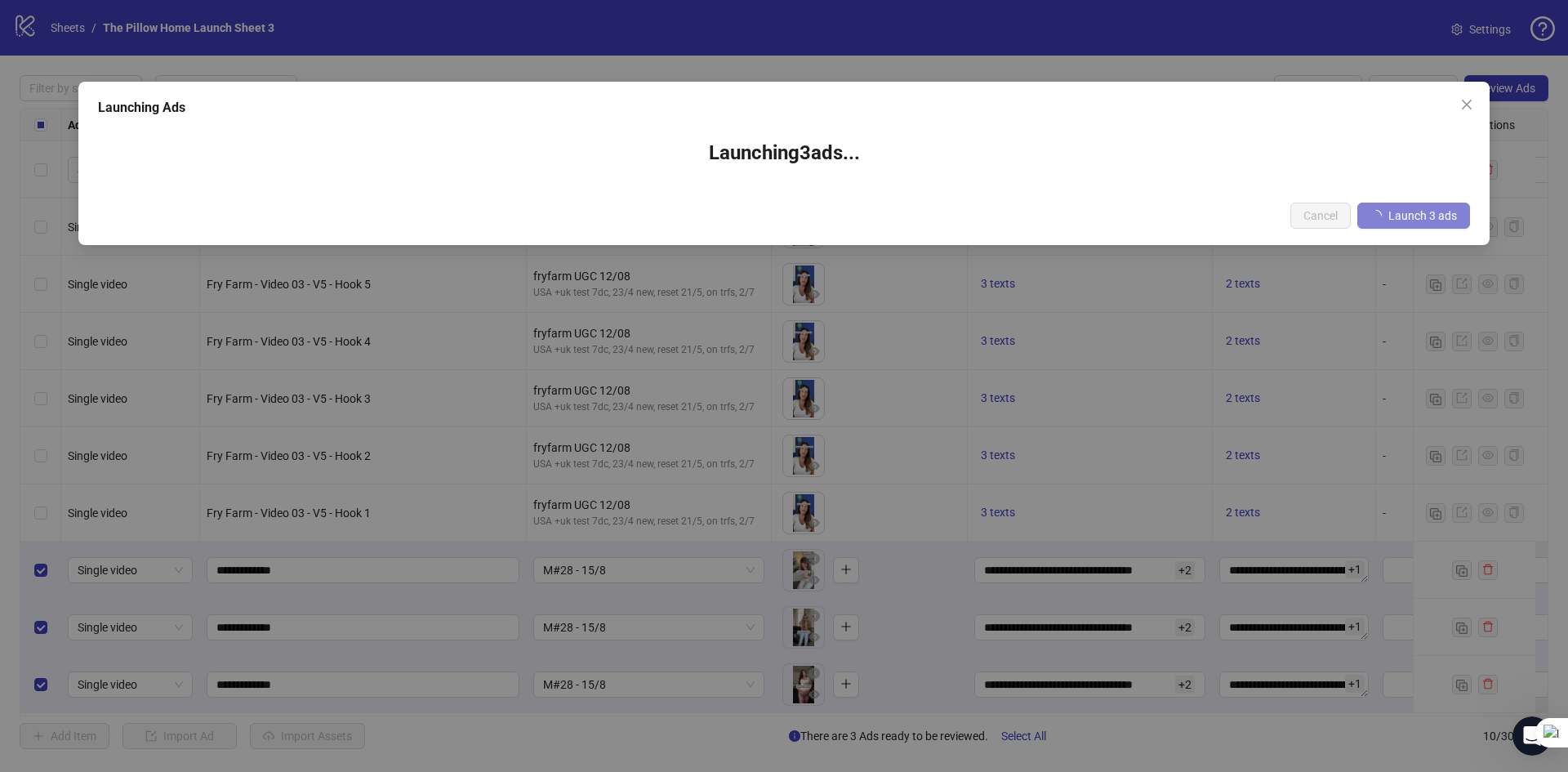
scroll to position [10, 0]
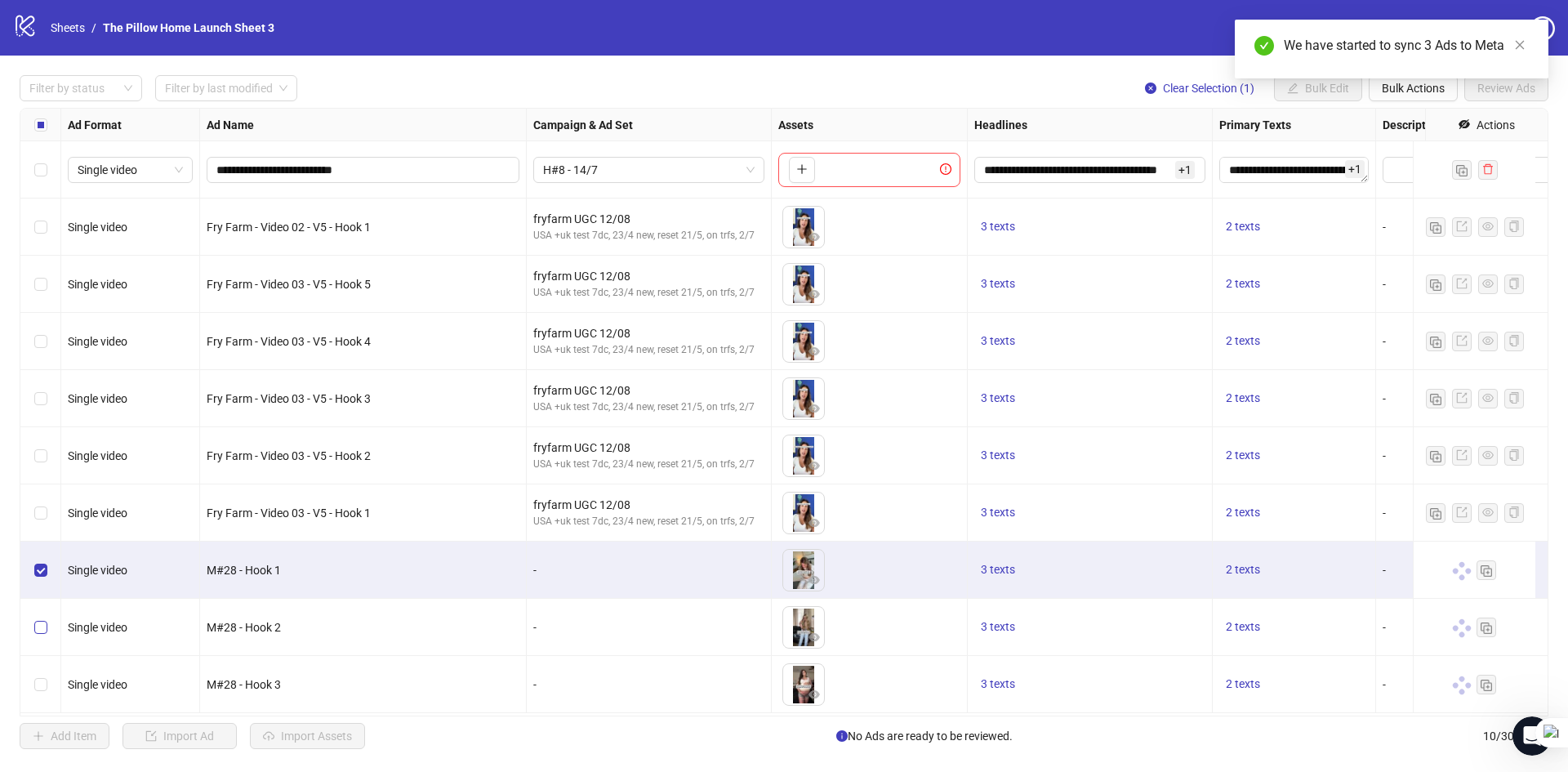
click at [46, 618] on label "Select row 9" at bounding box center [41, 627] width 13 height 18
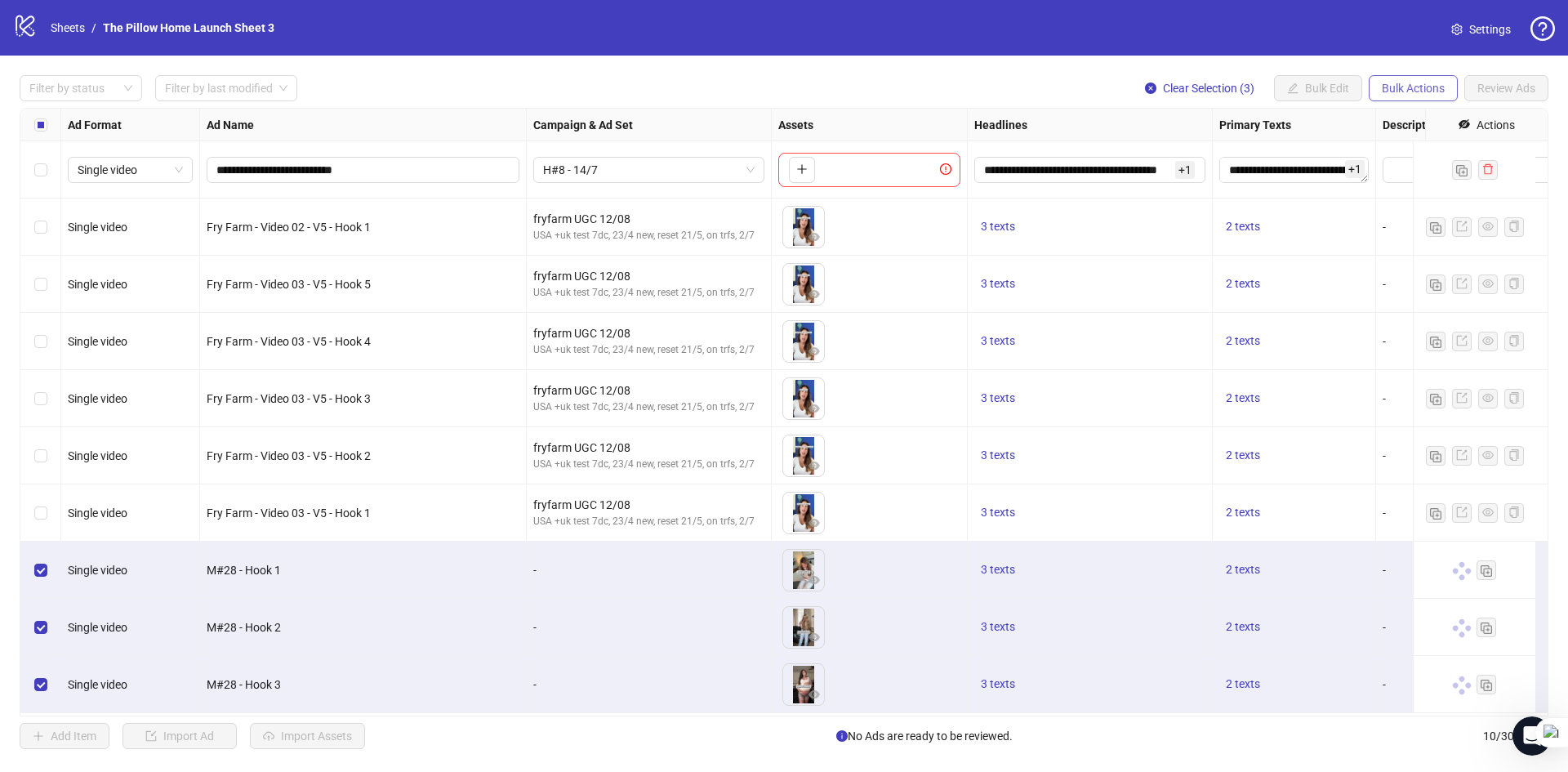
click at [1402, 89] on span "Bulk Actions" at bounding box center [1413, 88] width 63 height 13
click at [1422, 169] on span "Duplicate with assets" at bounding box center [1436, 174] width 112 height 18
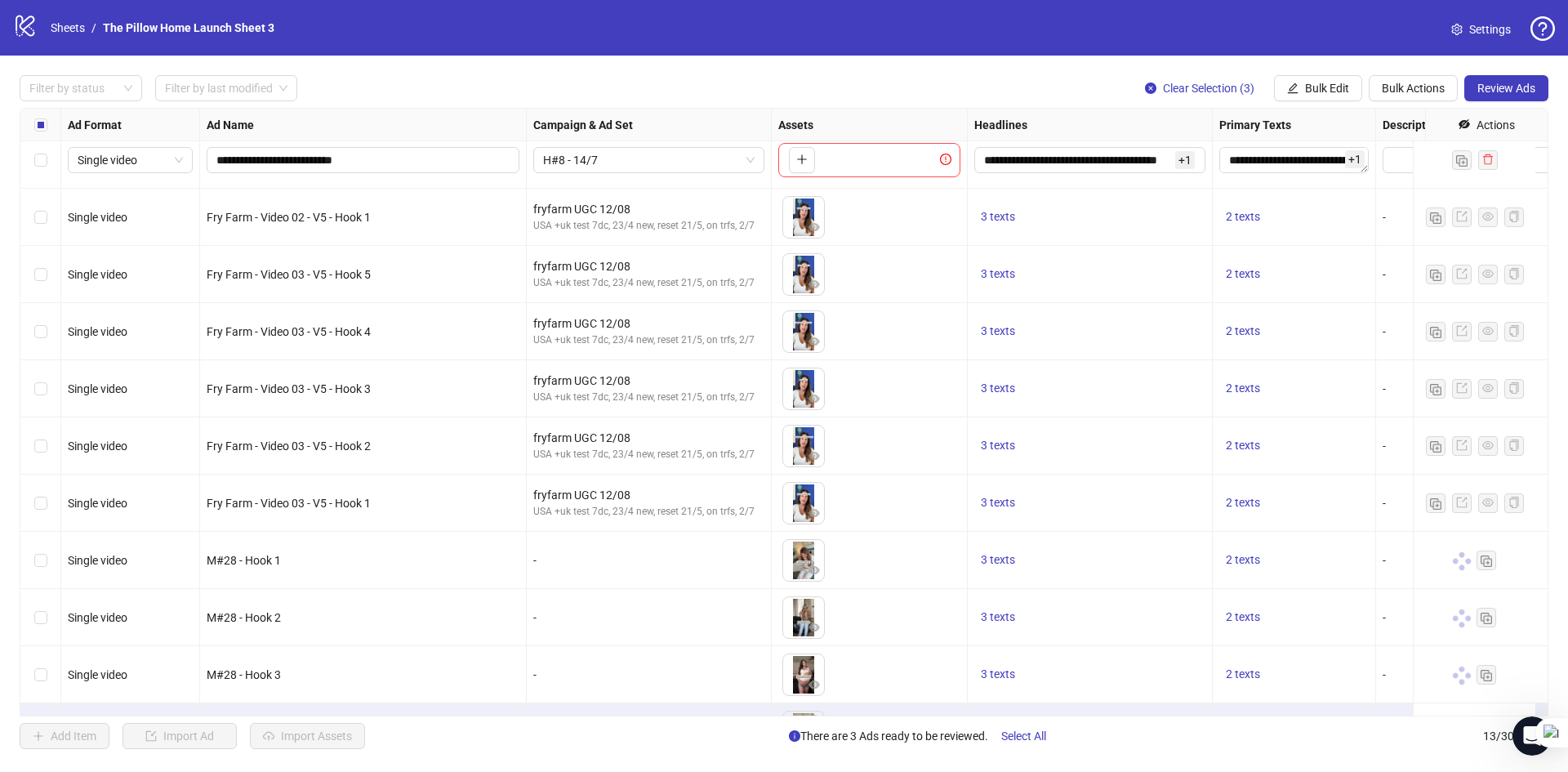
scroll to position [181, 0]
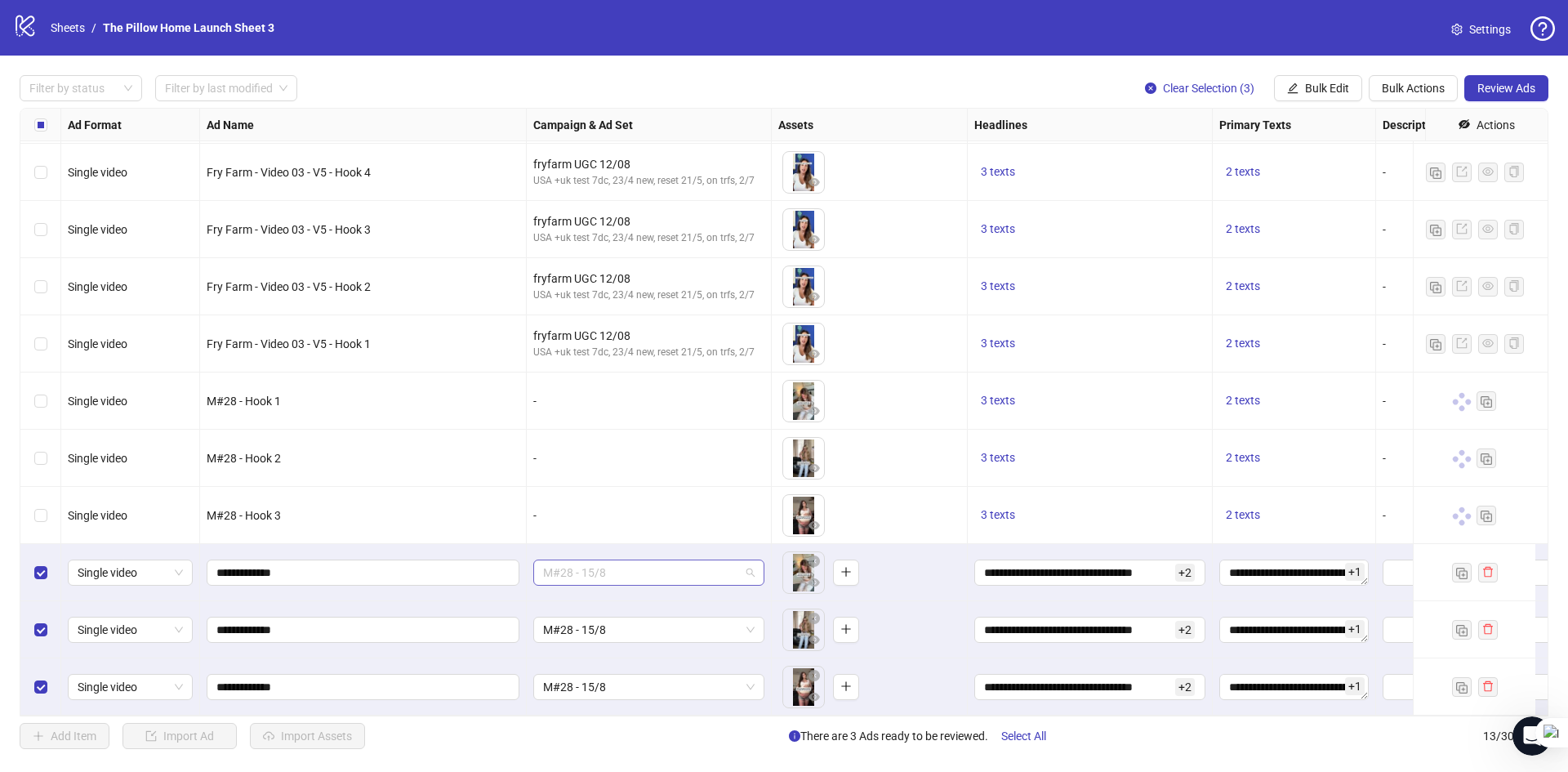
click at [699, 560] on span "M#28 - 15/8" at bounding box center [649, 572] width 211 height 25
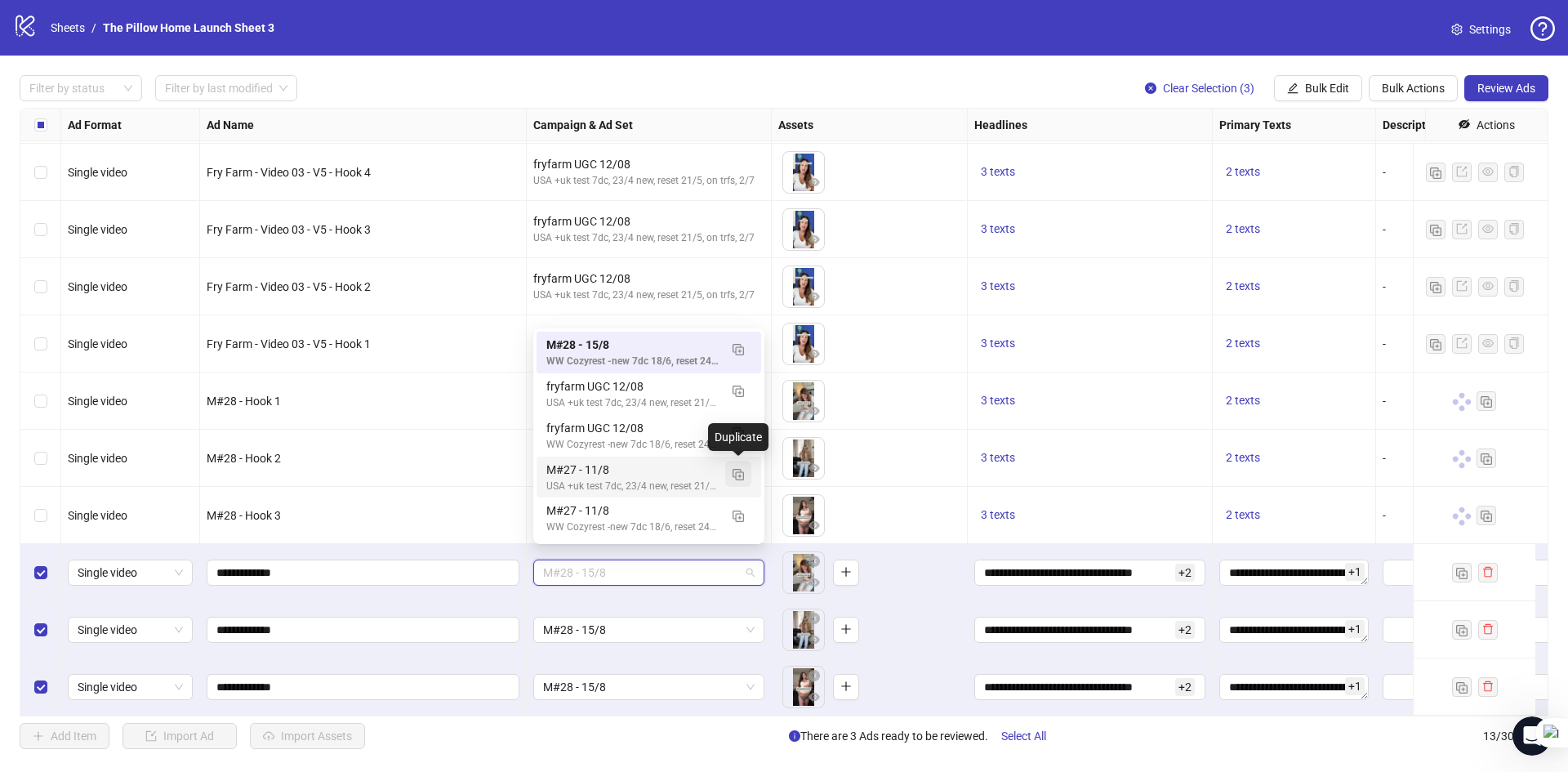
click at [740, 467] on span "button" at bounding box center [738, 473] width 12 height 13
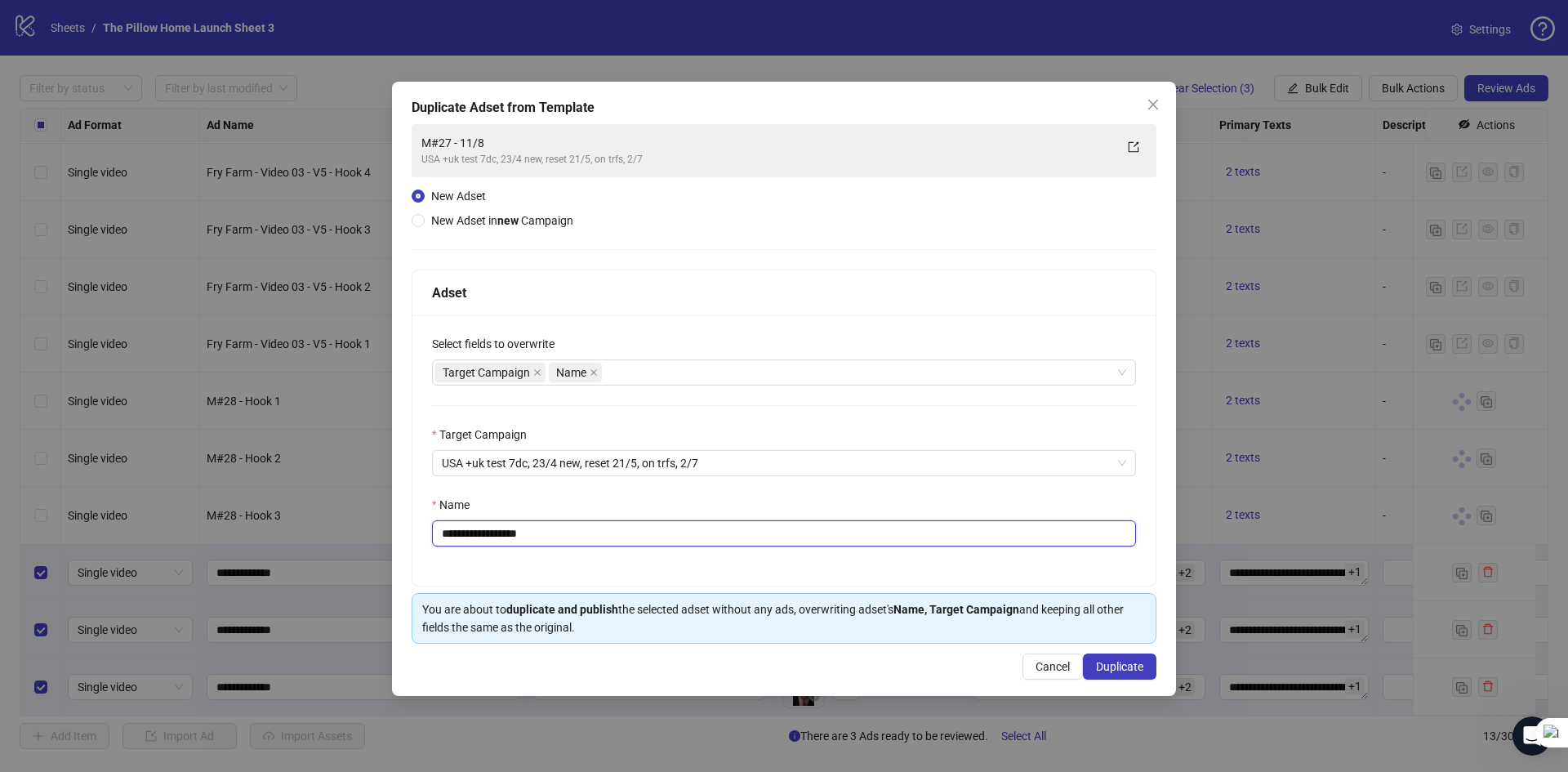
click at [475, 538] on input "**********" at bounding box center [784, 532] width 704 height 26
type input "**********"
click at [1097, 672] on span "Duplicate" at bounding box center [1119, 666] width 47 height 13
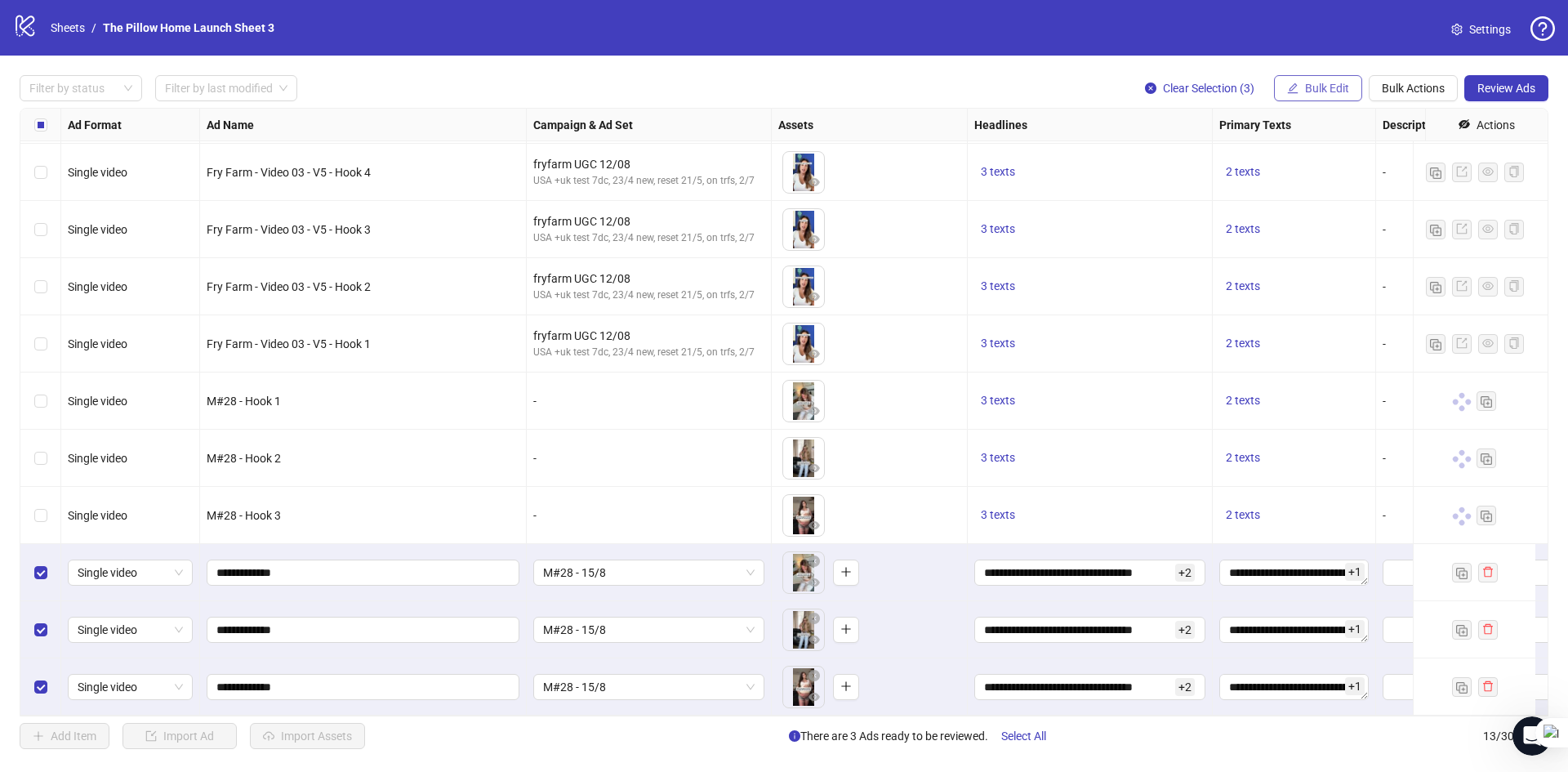
click at [1305, 81] on button "Bulk Edit" at bounding box center [1318, 88] width 88 height 26
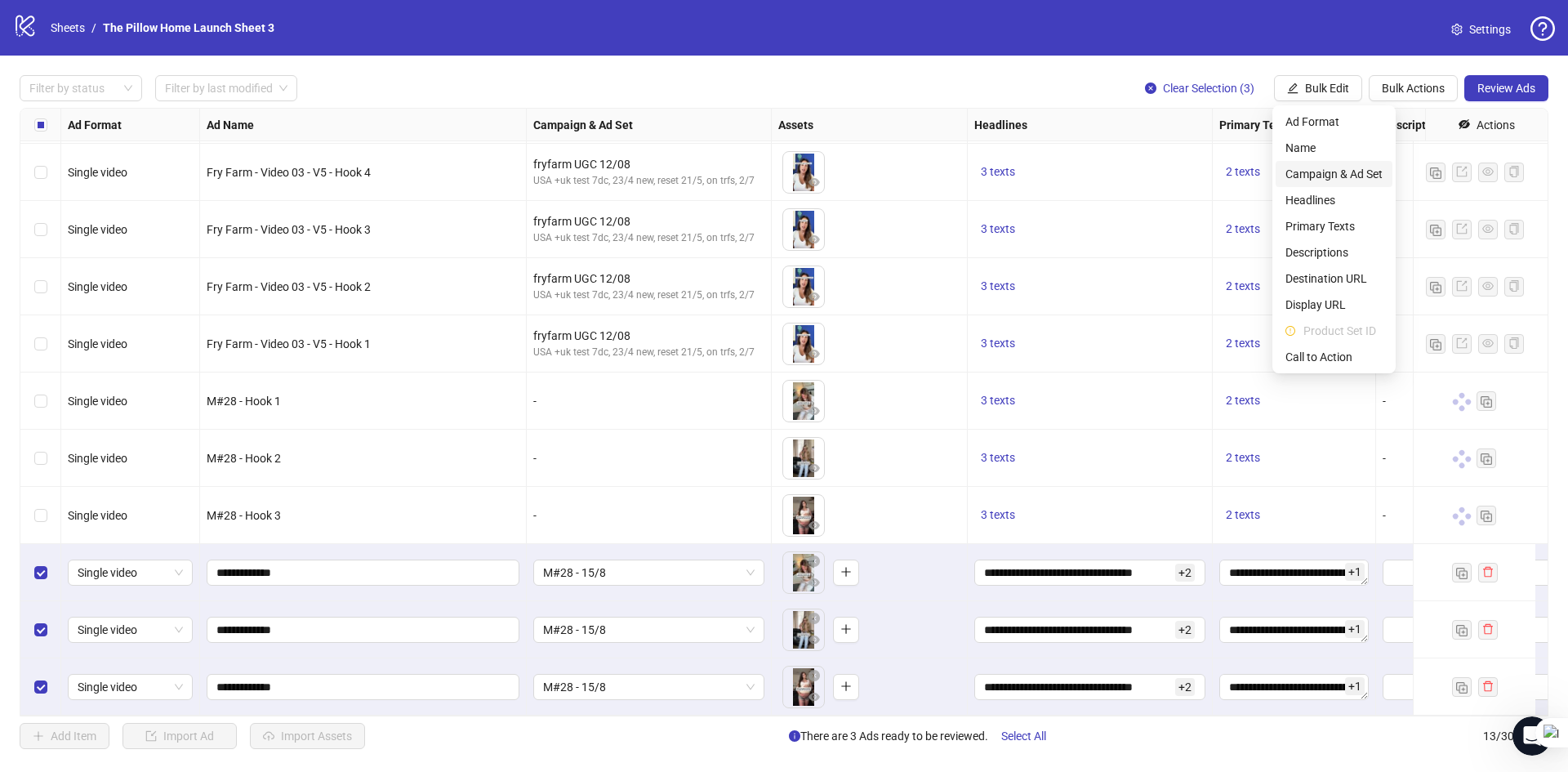
click at [1313, 174] on span "Campaign & Ad Set" at bounding box center [1335, 174] width 98 height 18
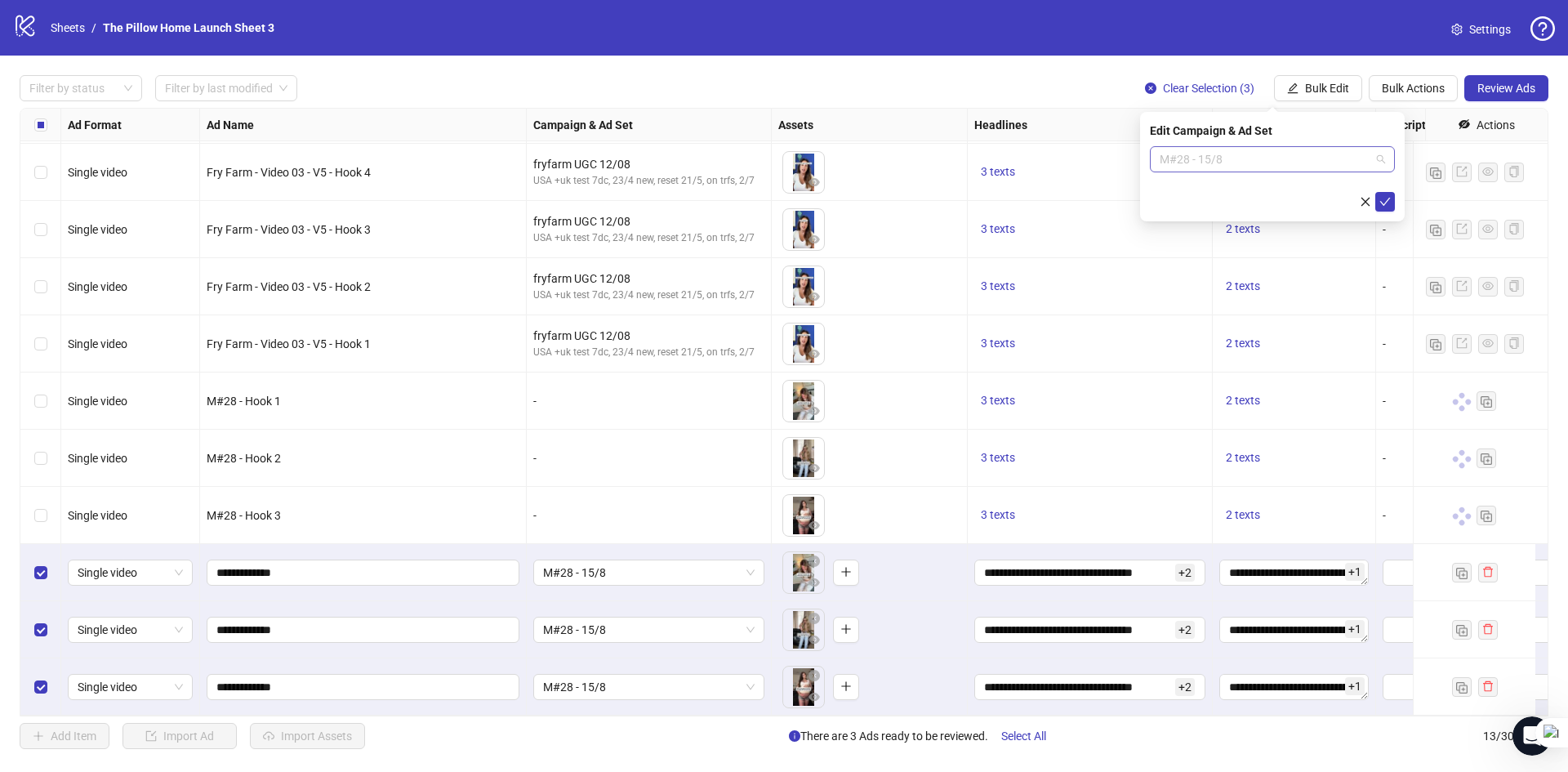
click at [1233, 159] on span "M#28 - 15/8" at bounding box center [1273, 160] width 225 height 25
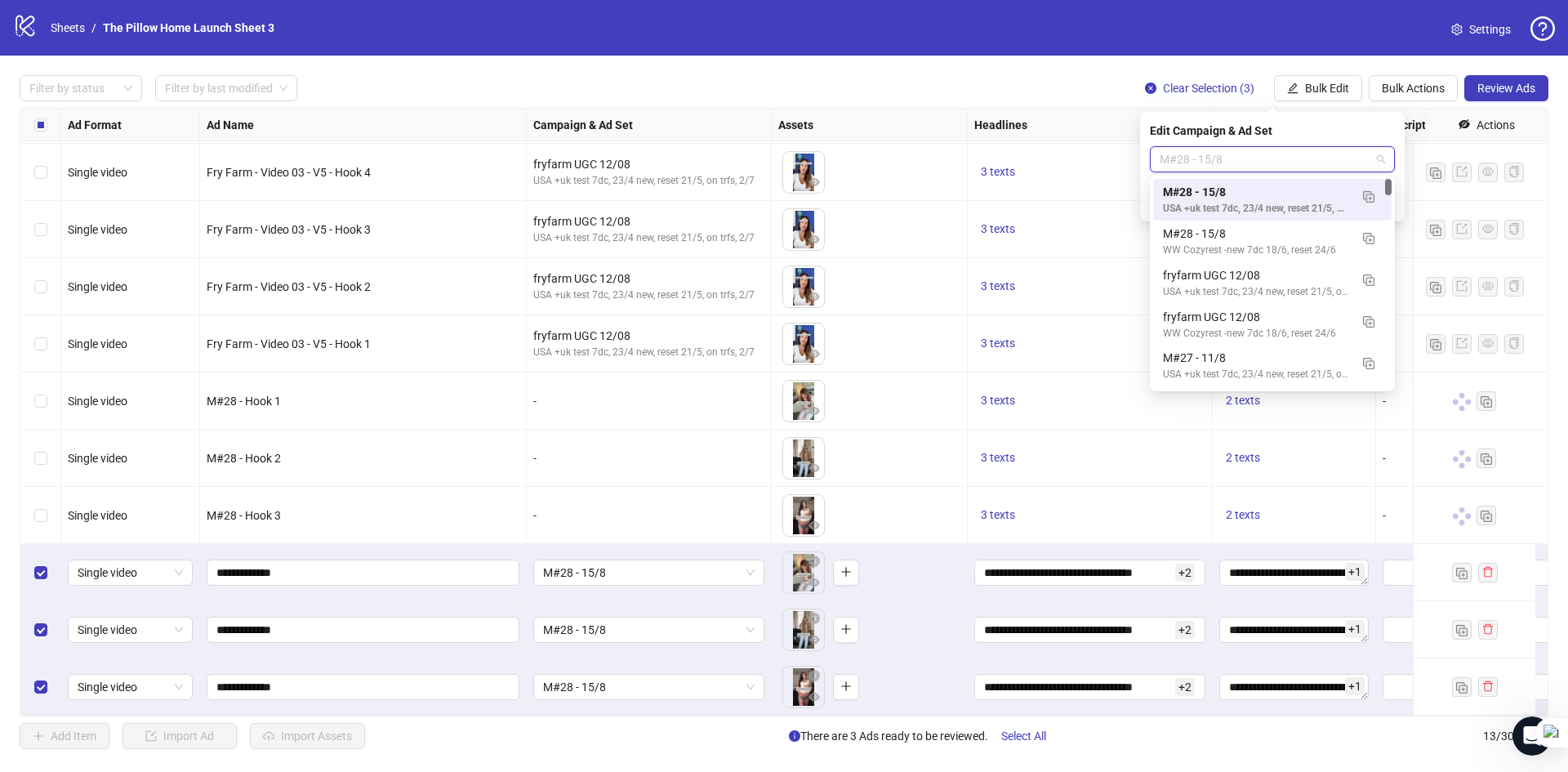
click at [1233, 159] on span "M#28 - 15/8" at bounding box center [1273, 160] width 225 height 25
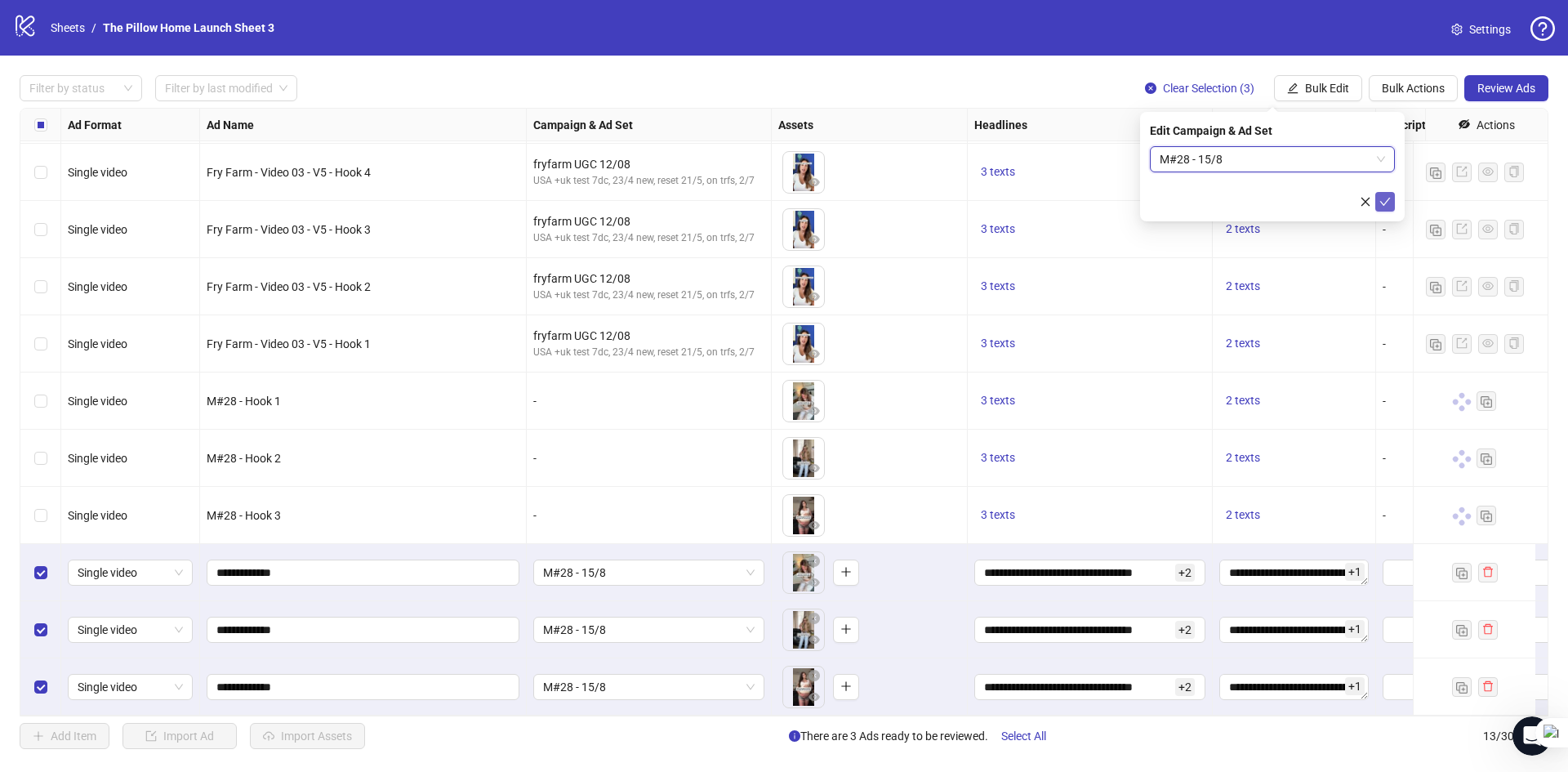
click at [1379, 196] on icon "check" at bounding box center [1384, 201] width 12 height 12
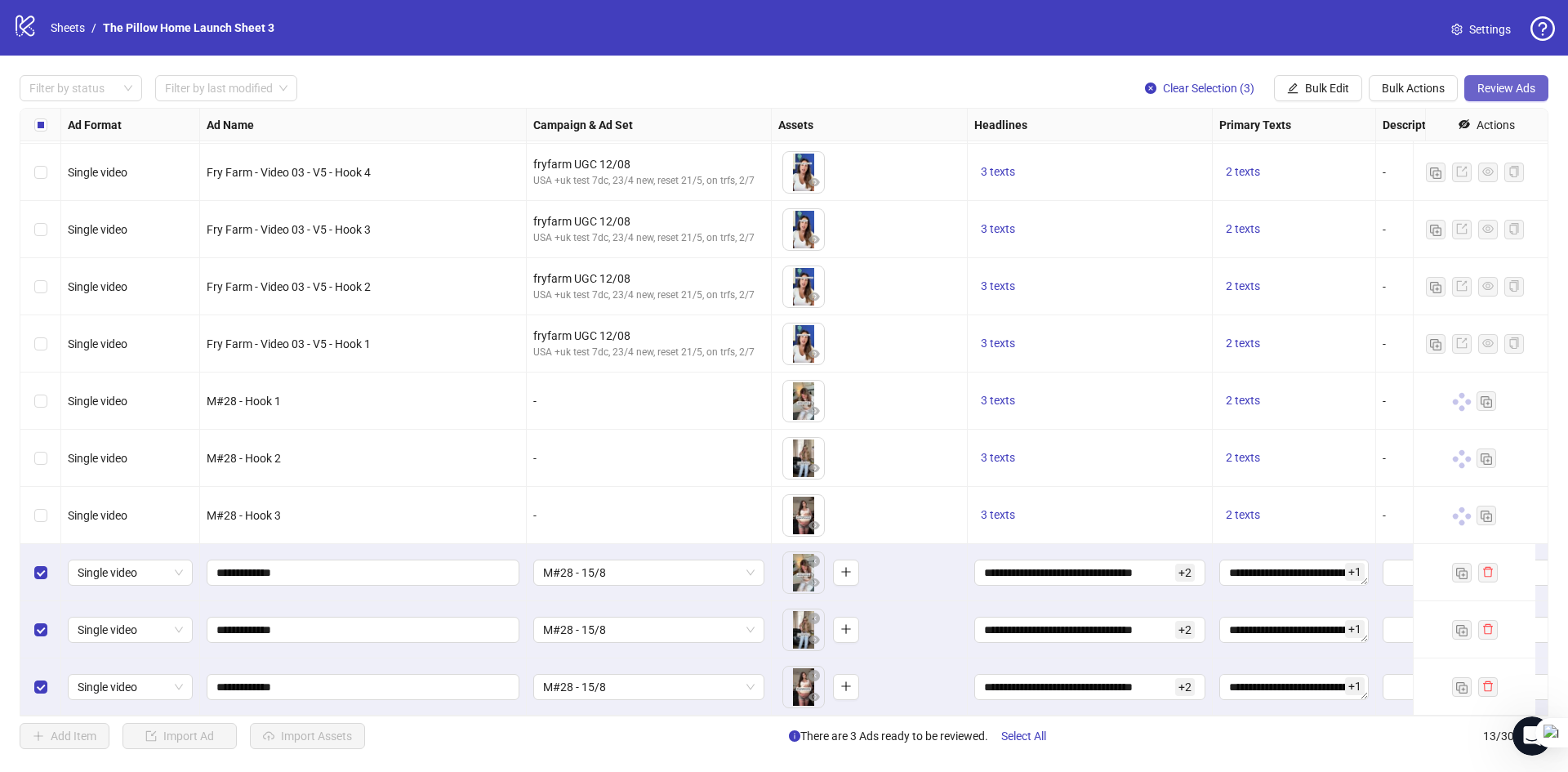
click at [1504, 92] on span "Review Ads" at bounding box center [1506, 88] width 58 height 13
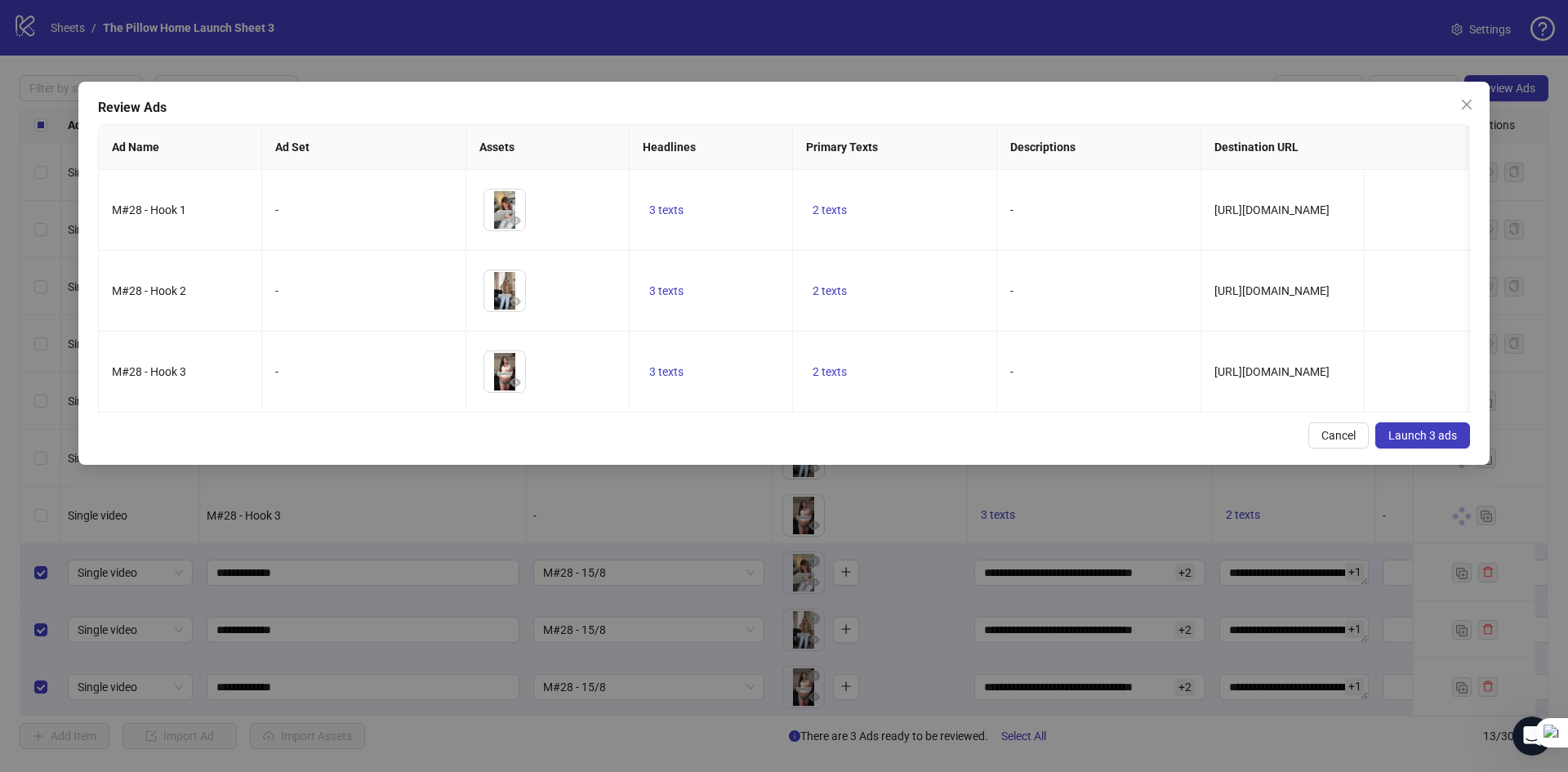
click at [1410, 438] on button "Launch 3 ads" at bounding box center [1422, 435] width 95 height 26
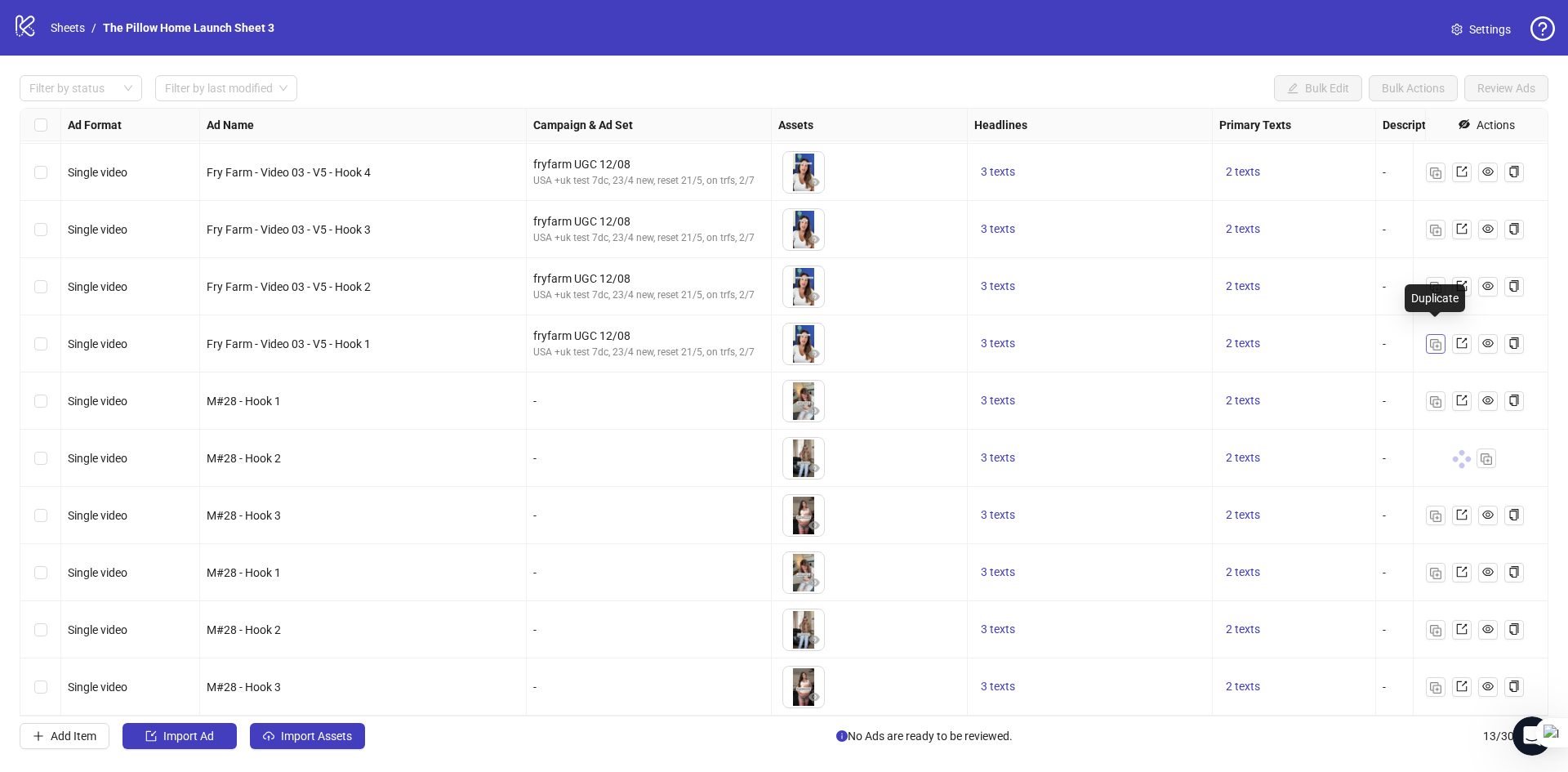
click at [1433, 339] on img "button" at bounding box center [1435, 344] width 12 height 12
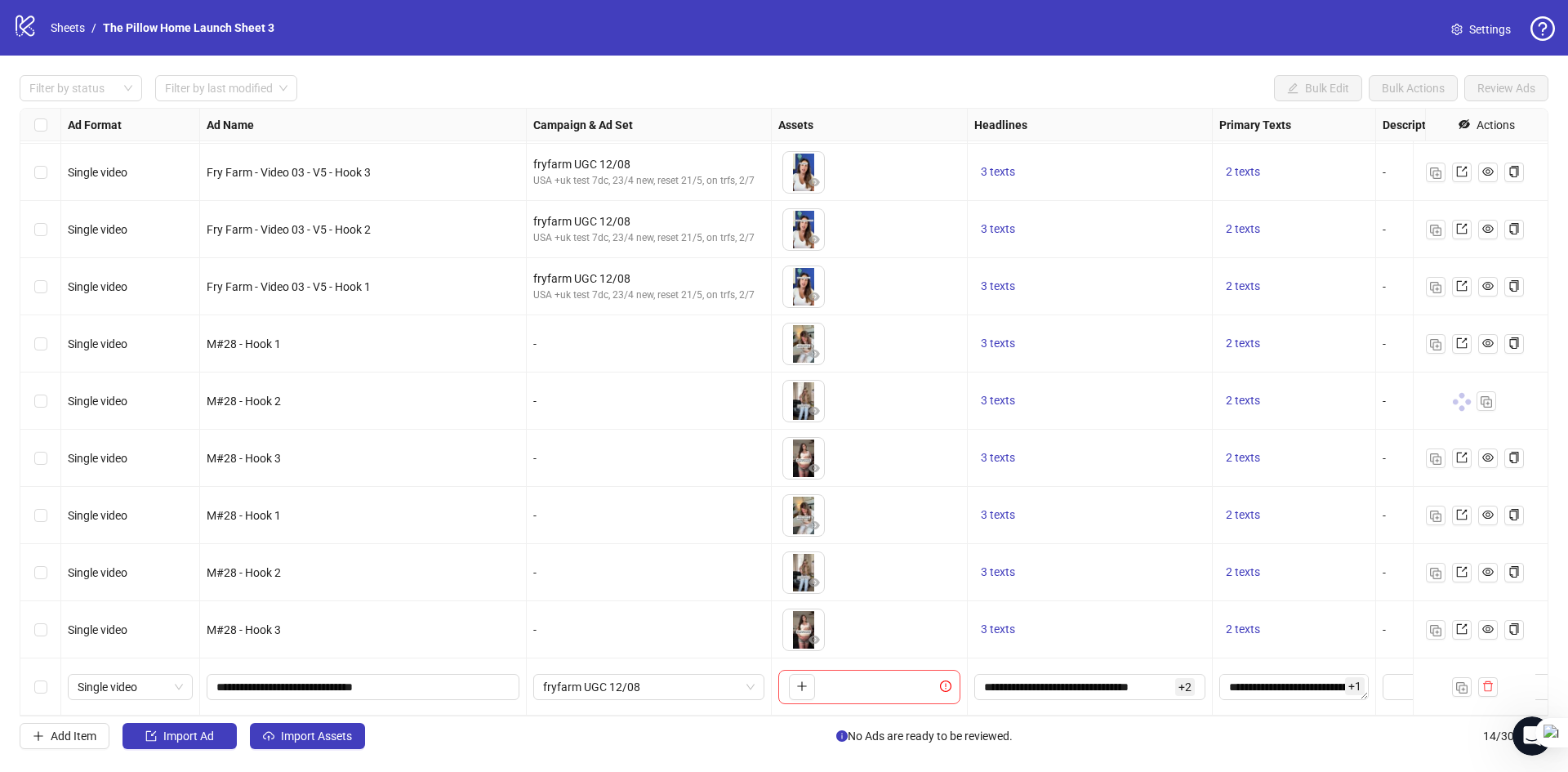
scroll to position [239, 0]
click at [799, 681] on icon "plus" at bounding box center [801, 686] width 12 height 12
click at [643, 680] on span "fryfarm UGC 12/08" at bounding box center [649, 687] width 211 height 25
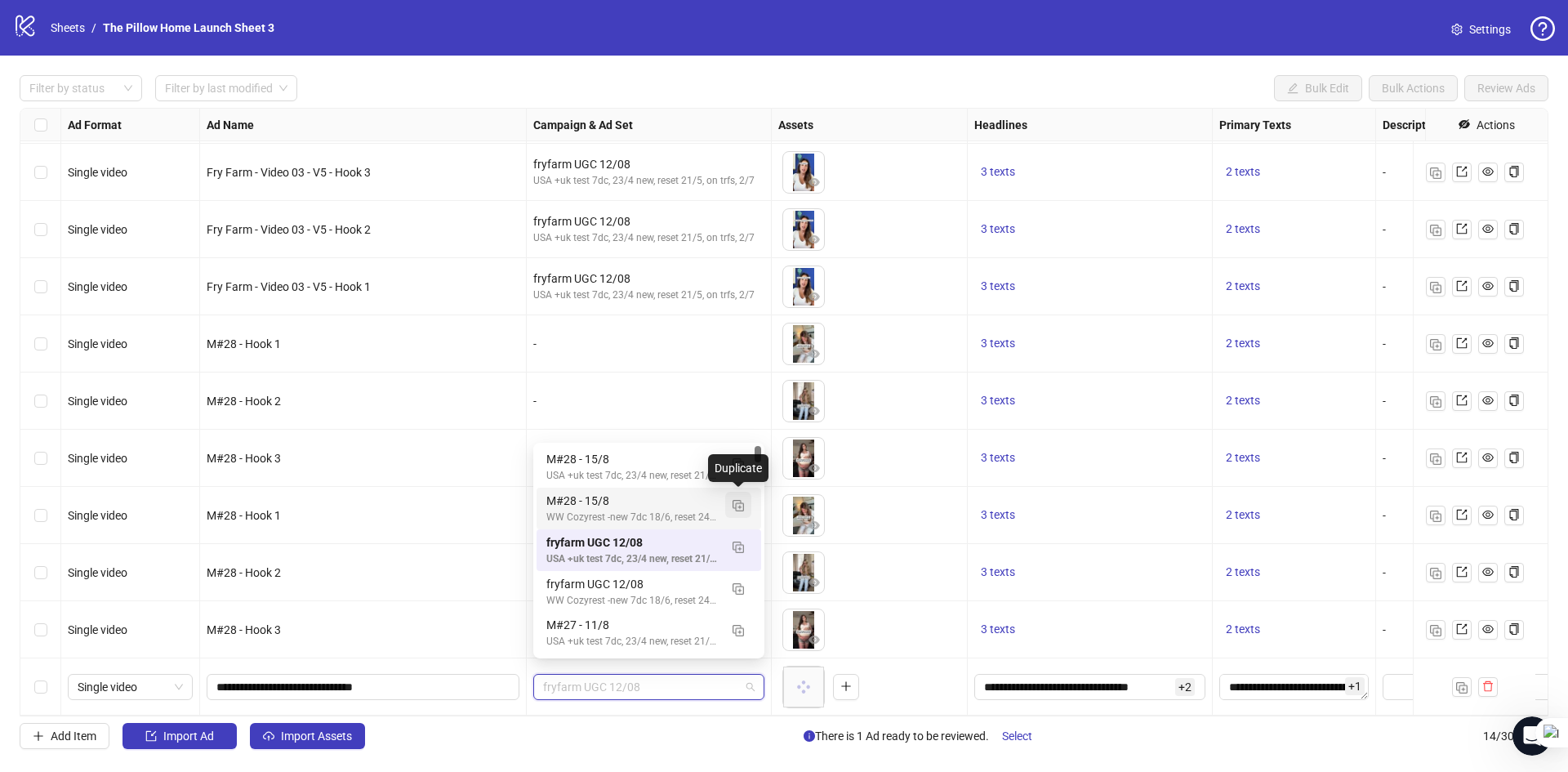
click at [737, 509] on img "button" at bounding box center [738, 505] width 12 height 12
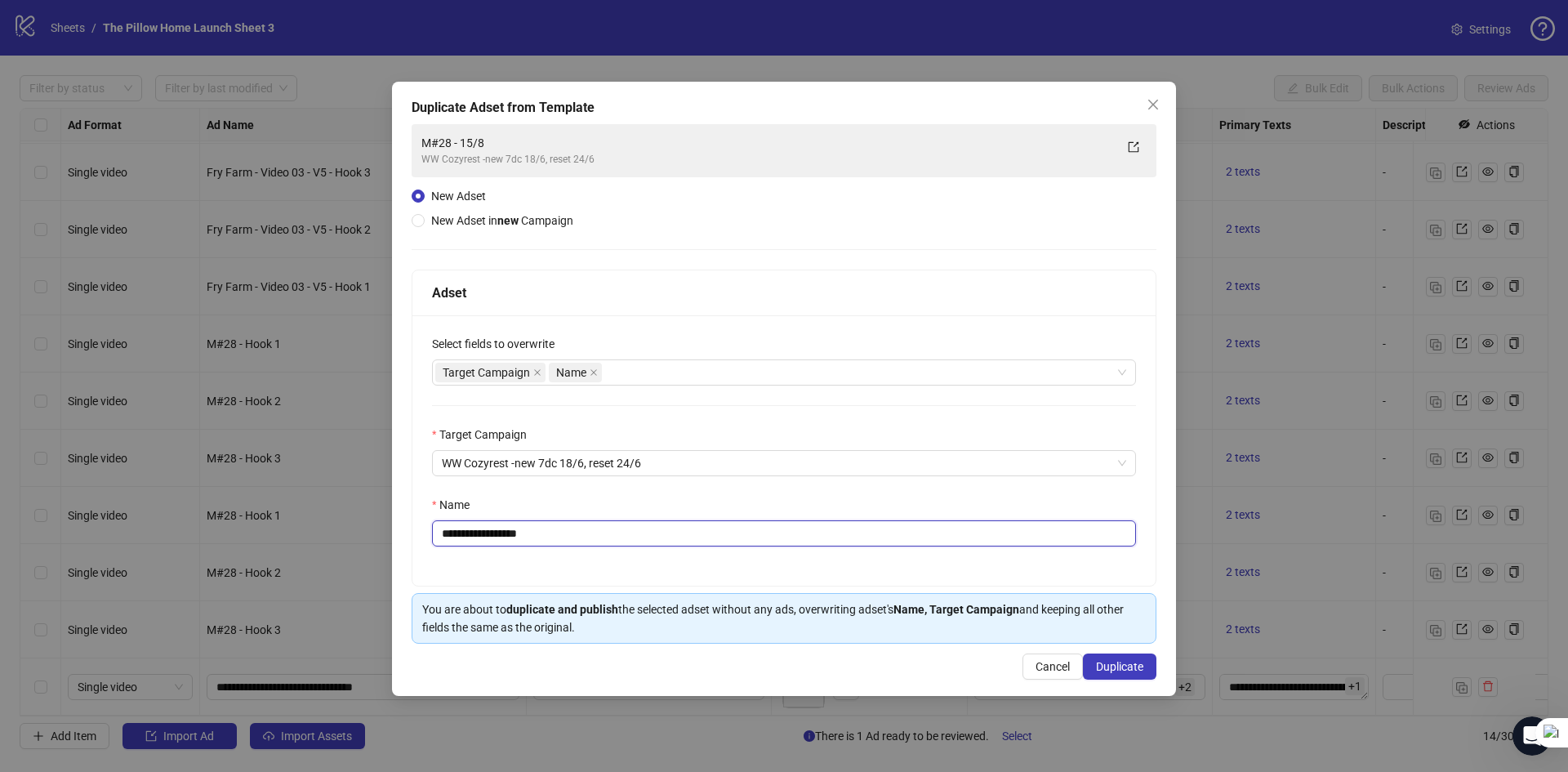
click at [471, 532] on input "**********" at bounding box center [784, 532] width 704 height 26
type input "**********"
click at [1116, 671] on span "Duplicate" at bounding box center [1119, 666] width 47 height 13
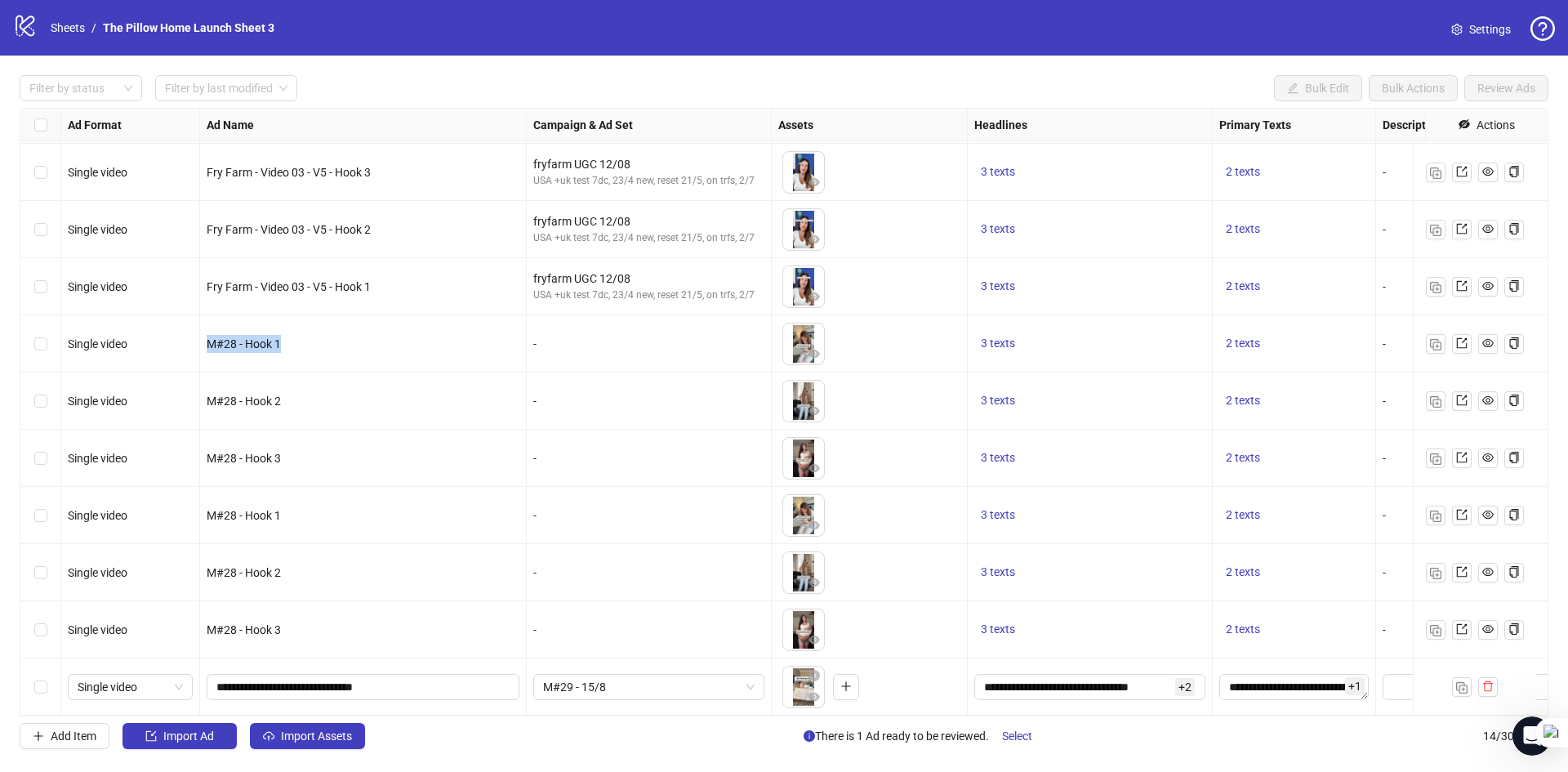
drag, startPoint x: 286, startPoint y: 329, endPoint x: 208, endPoint y: 330, distance: 78.0
click at [208, 335] on div "M#28 - Hook 1" at bounding box center [363, 343] width 312 height 18
copy span "M#28 - Hook 1"
click at [336, 678] on input "**********" at bounding box center [361, 687] width 290 height 18
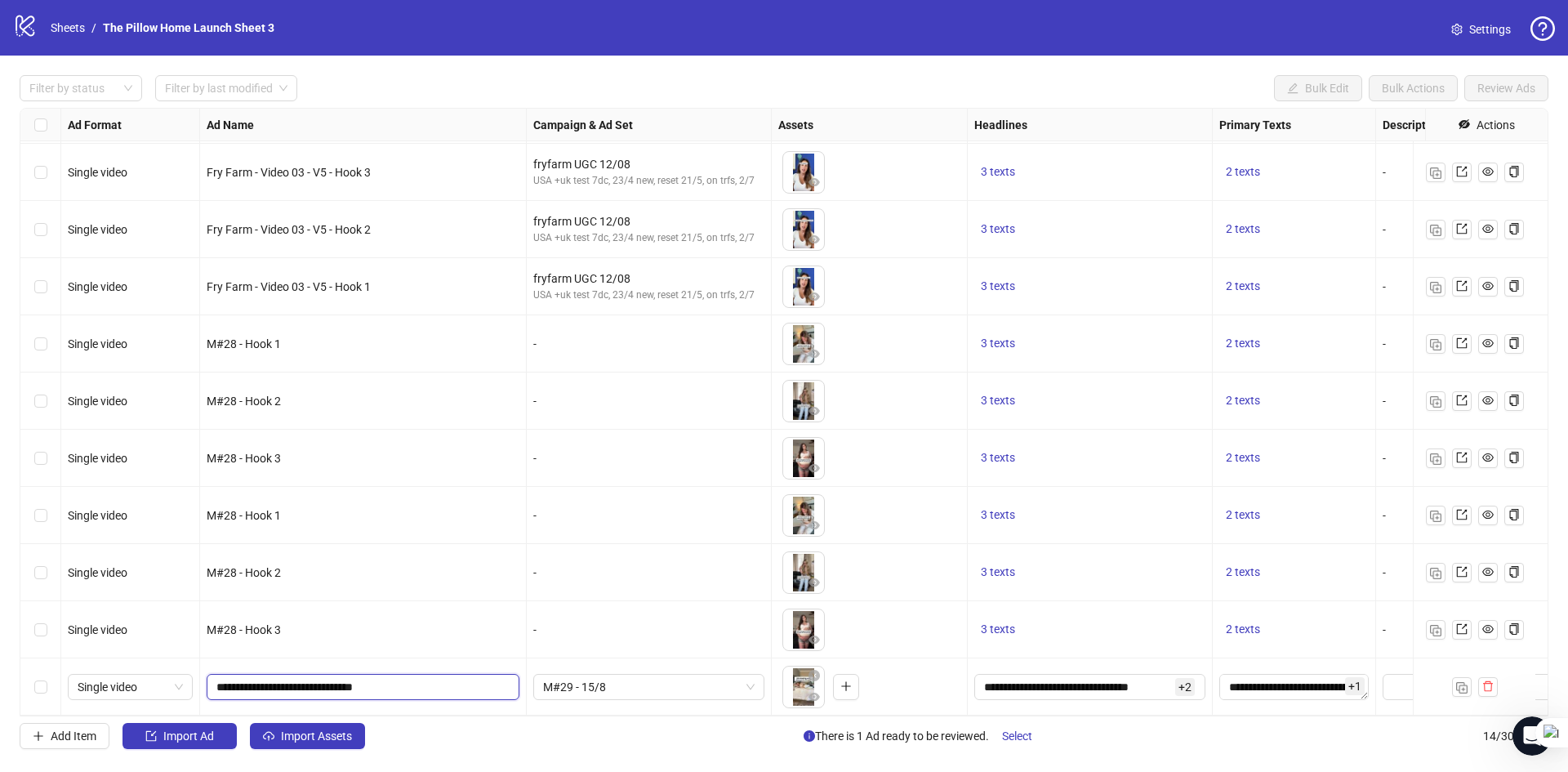
click at [336, 678] on input "**********" at bounding box center [361, 687] width 290 height 18
paste input "text"
click at [240, 678] on input "**********" at bounding box center [361, 687] width 290 height 18
type input "**********"
click at [602, 680] on span "M#29 - 15/8" at bounding box center [649, 687] width 211 height 25
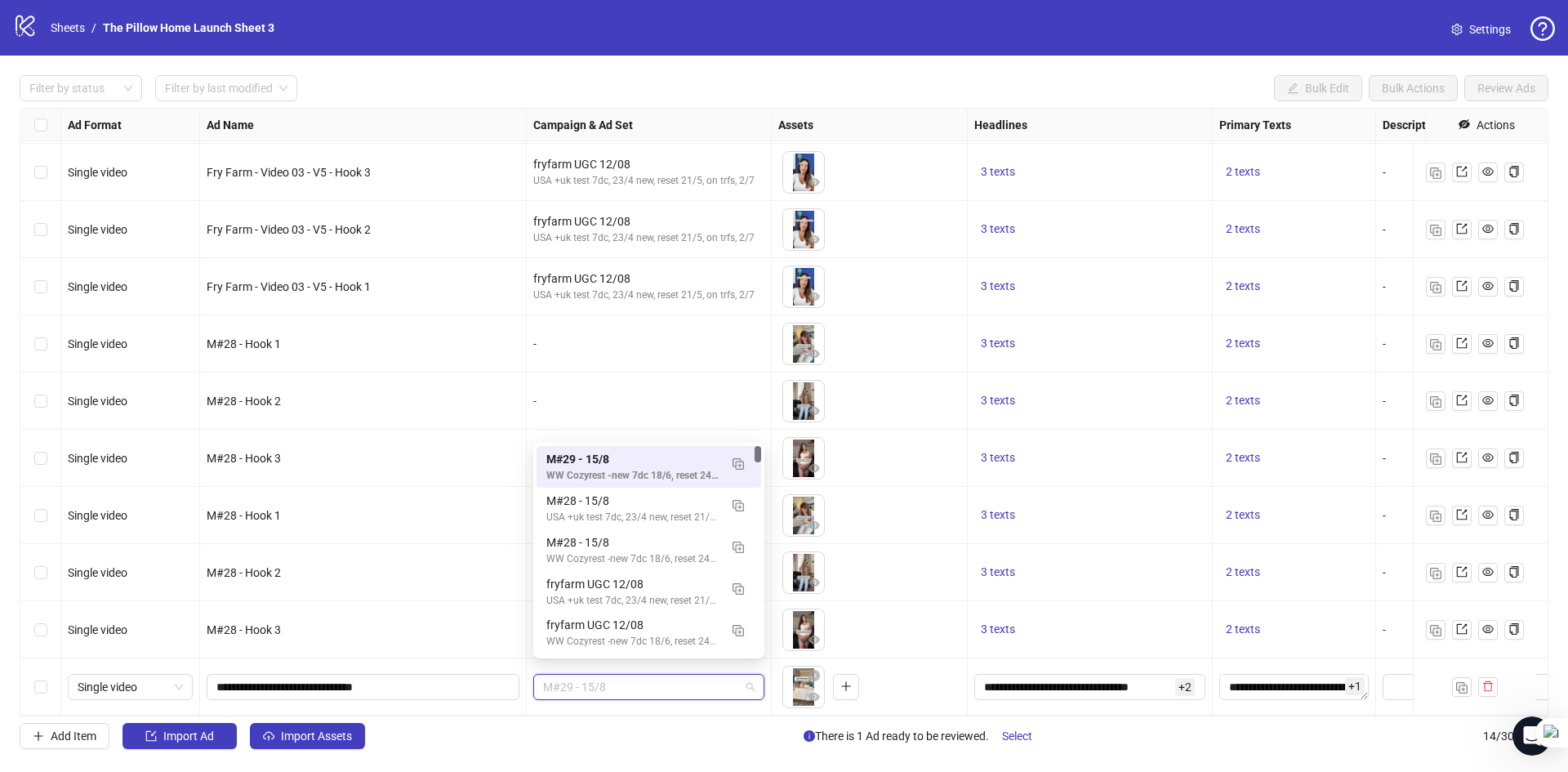
click at [602, 680] on span "M#29 - 15/8" at bounding box center [649, 687] width 211 height 25
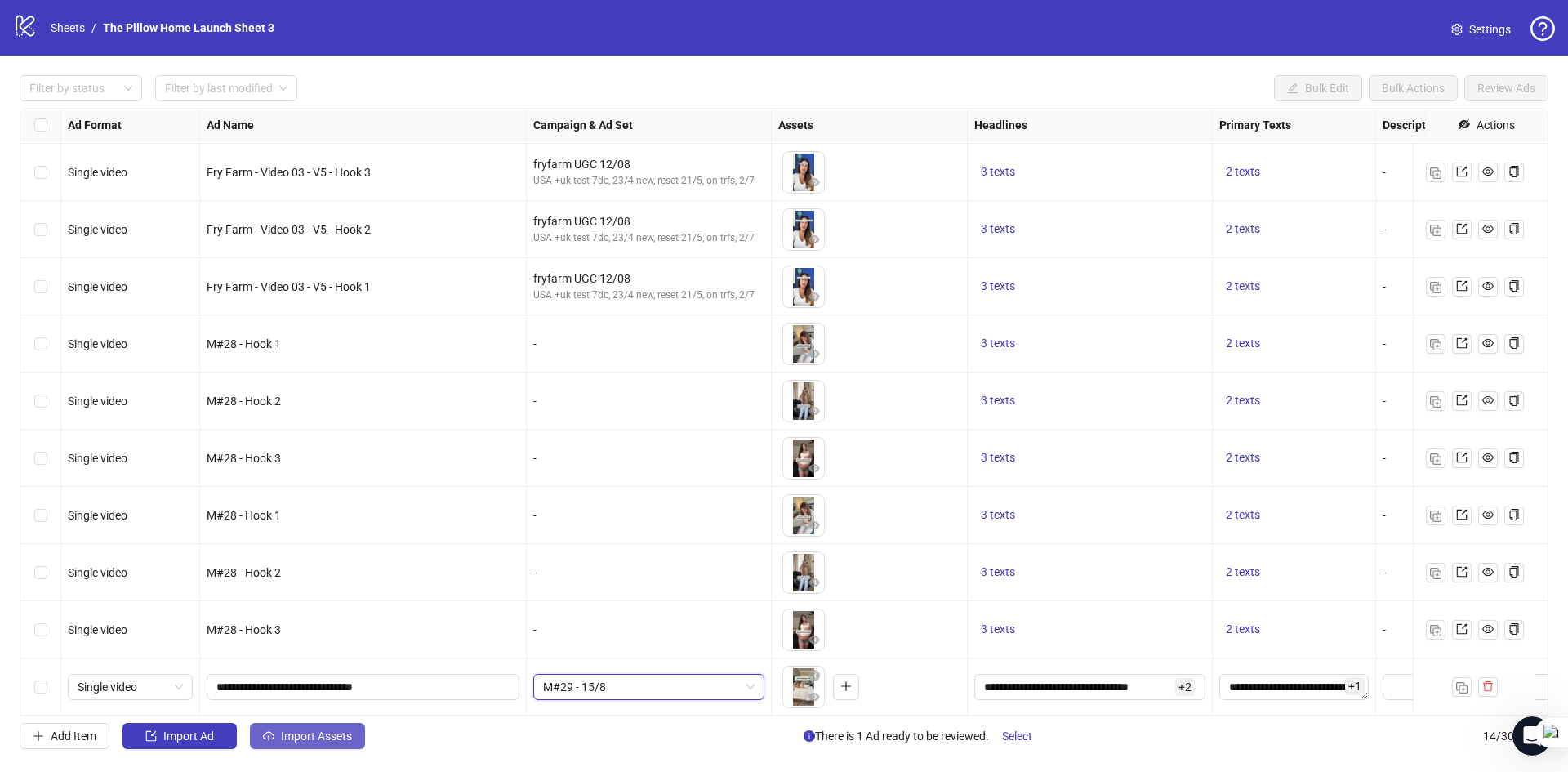
click at [351, 725] on button "Import Assets" at bounding box center [308, 735] width 115 height 26
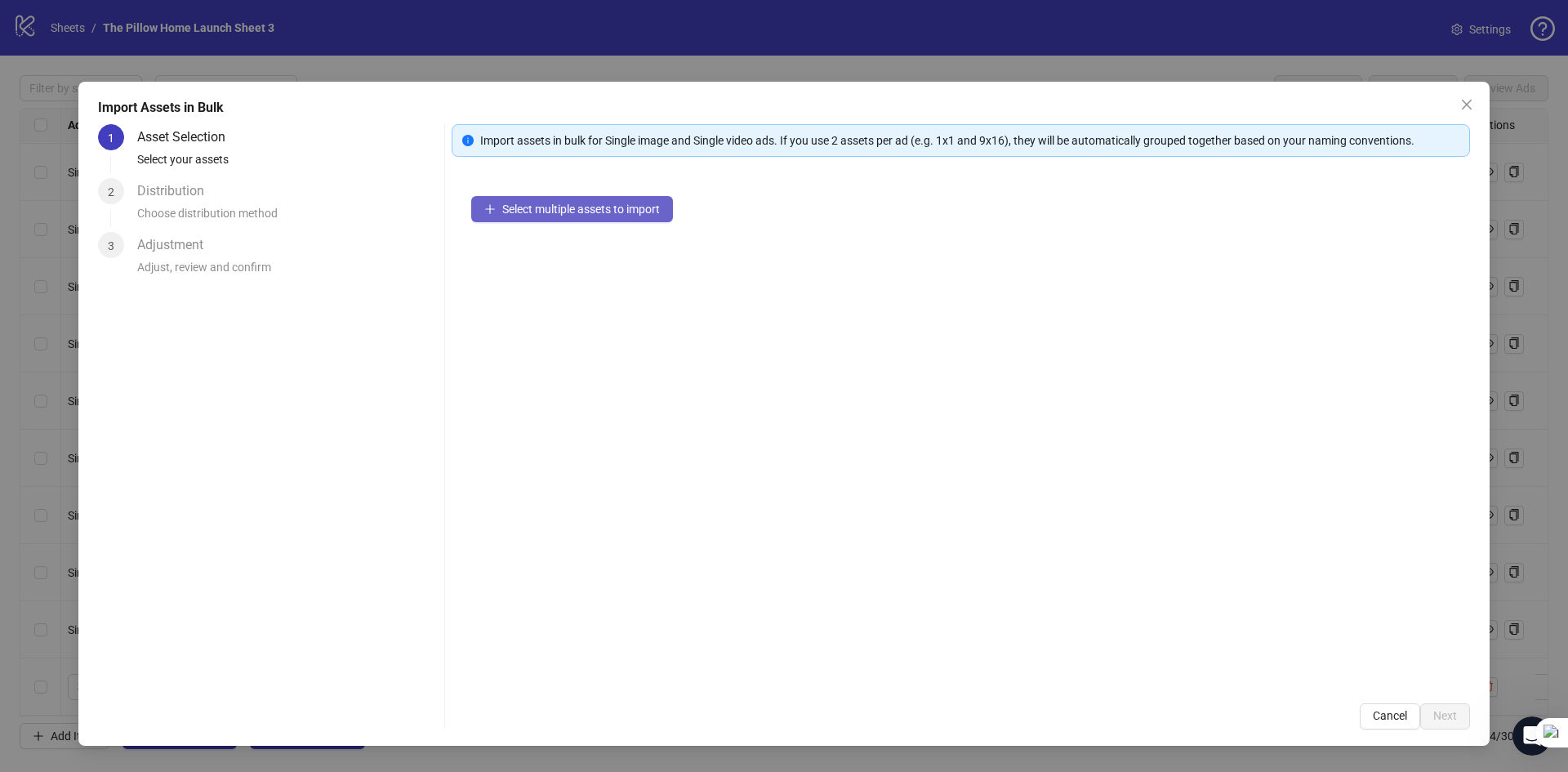
click at [591, 205] on span "Select multiple assets to import" at bounding box center [581, 209] width 158 height 13
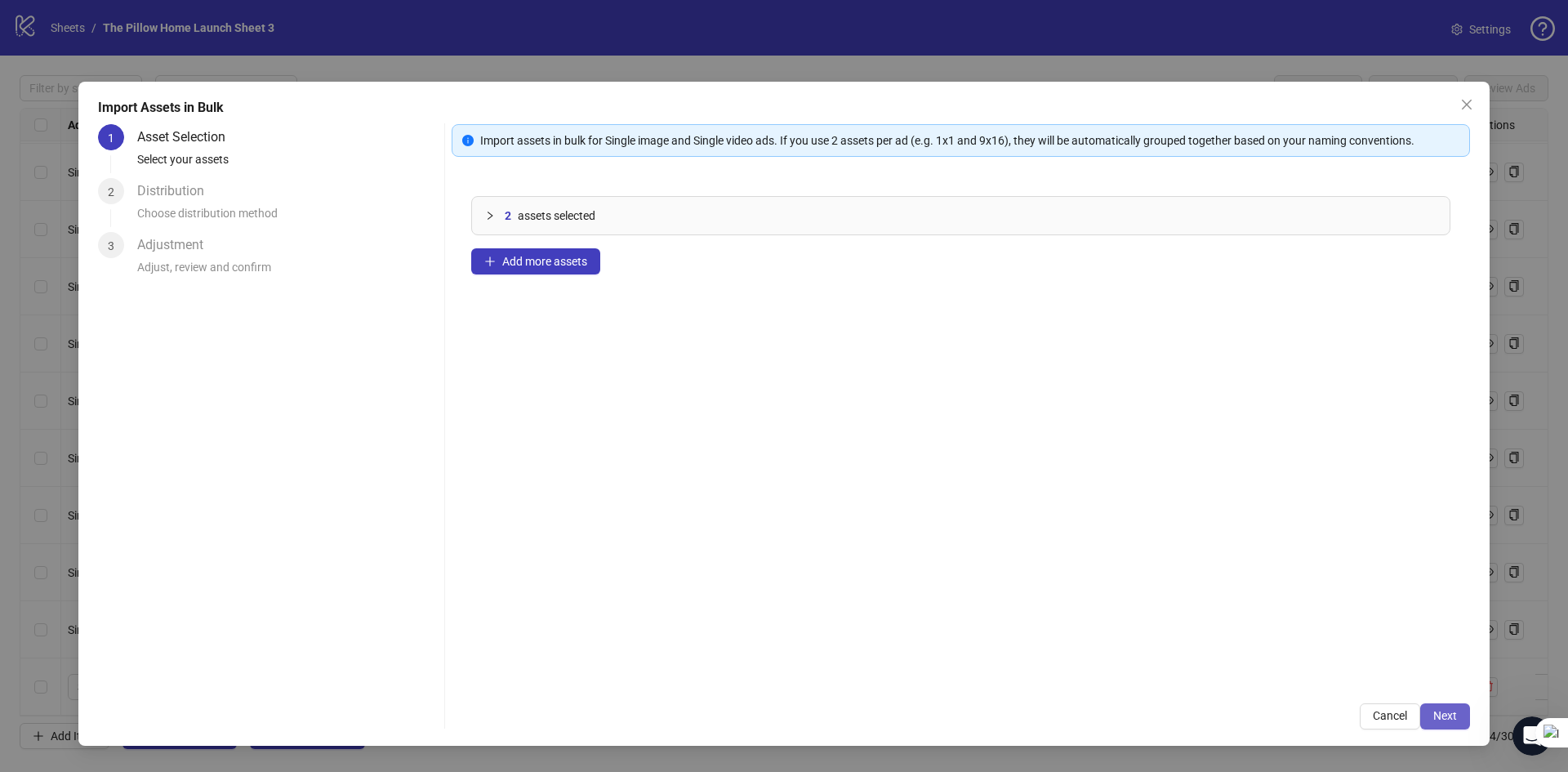
click at [1450, 722] on span "Next" at bounding box center [1445, 715] width 24 height 13
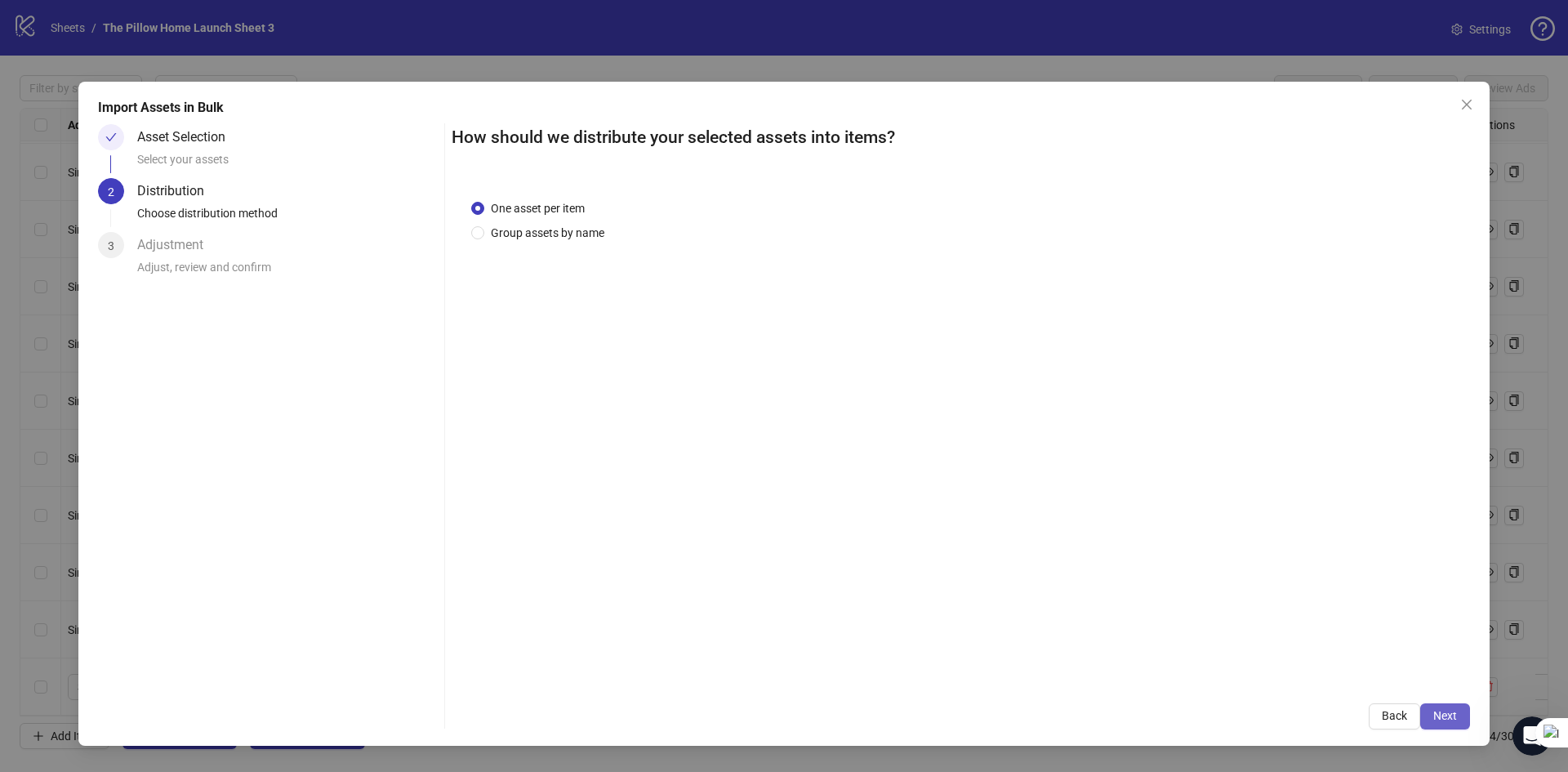
click at [1446, 720] on span "Next" at bounding box center [1445, 715] width 24 height 13
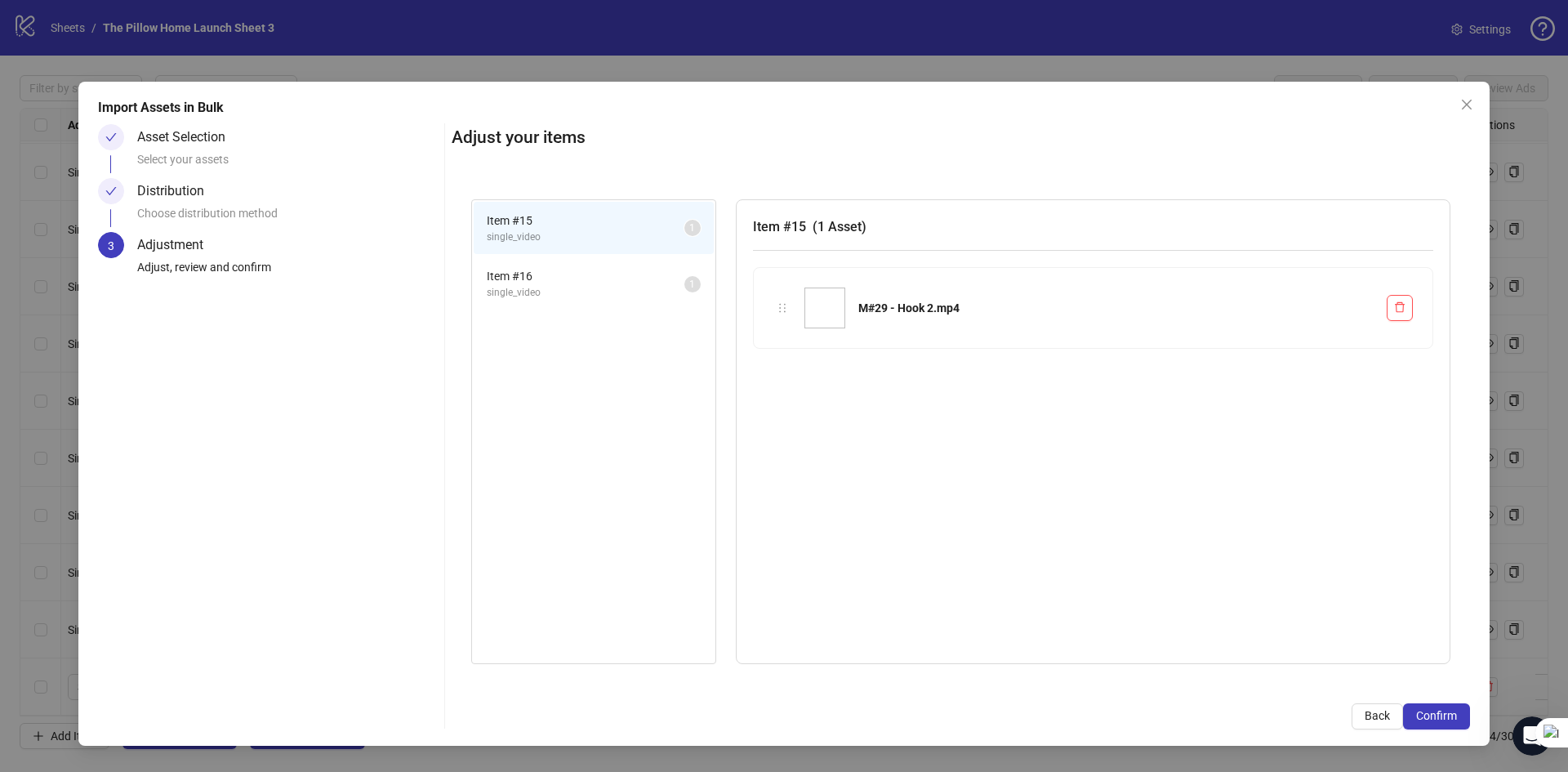
click at [1446, 720] on span "Confirm" at bounding box center [1437, 715] width 41 height 13
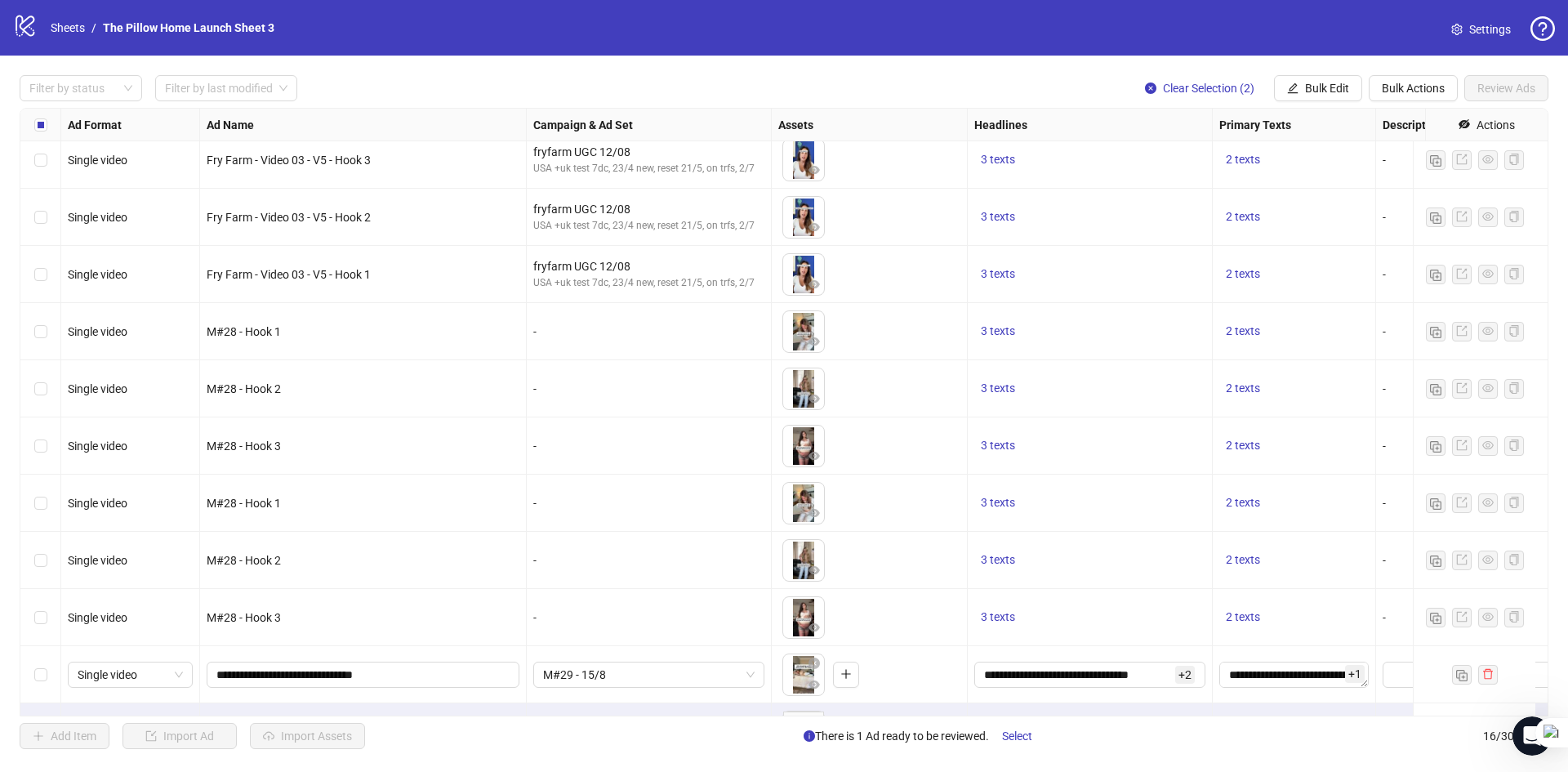
scroll to position [353, 0]
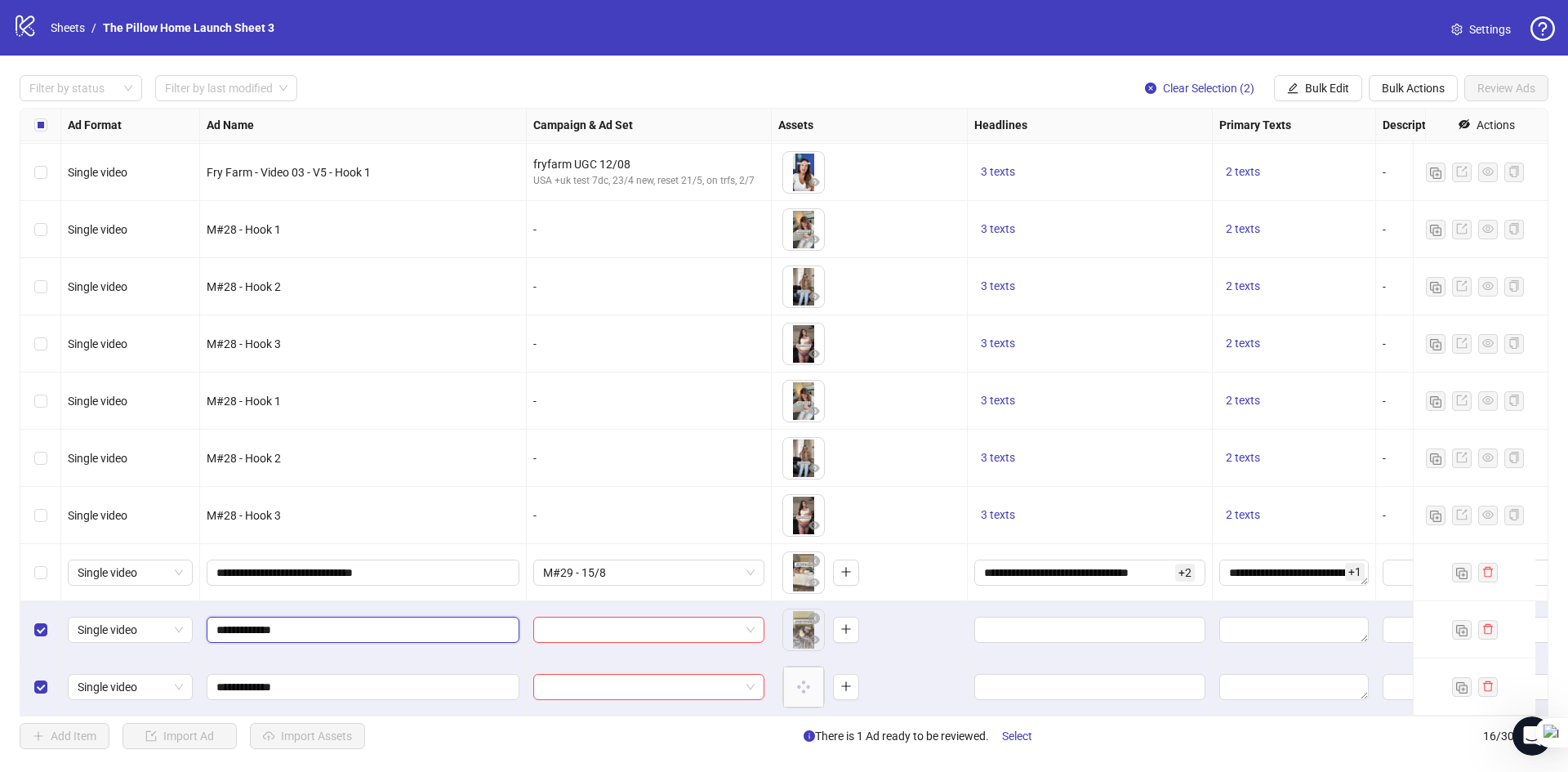
drag, startPoint x: 312, startPoint y: 621, endPoint x: 199, endPoint y: 620, distance: 113.0
click at [290, 563] on input "**********" at bounding box center [361, 572] width 290 height 18
click at [24, 562] on div "Select row 14" at bounding box center [41, 572] width 41 height 57
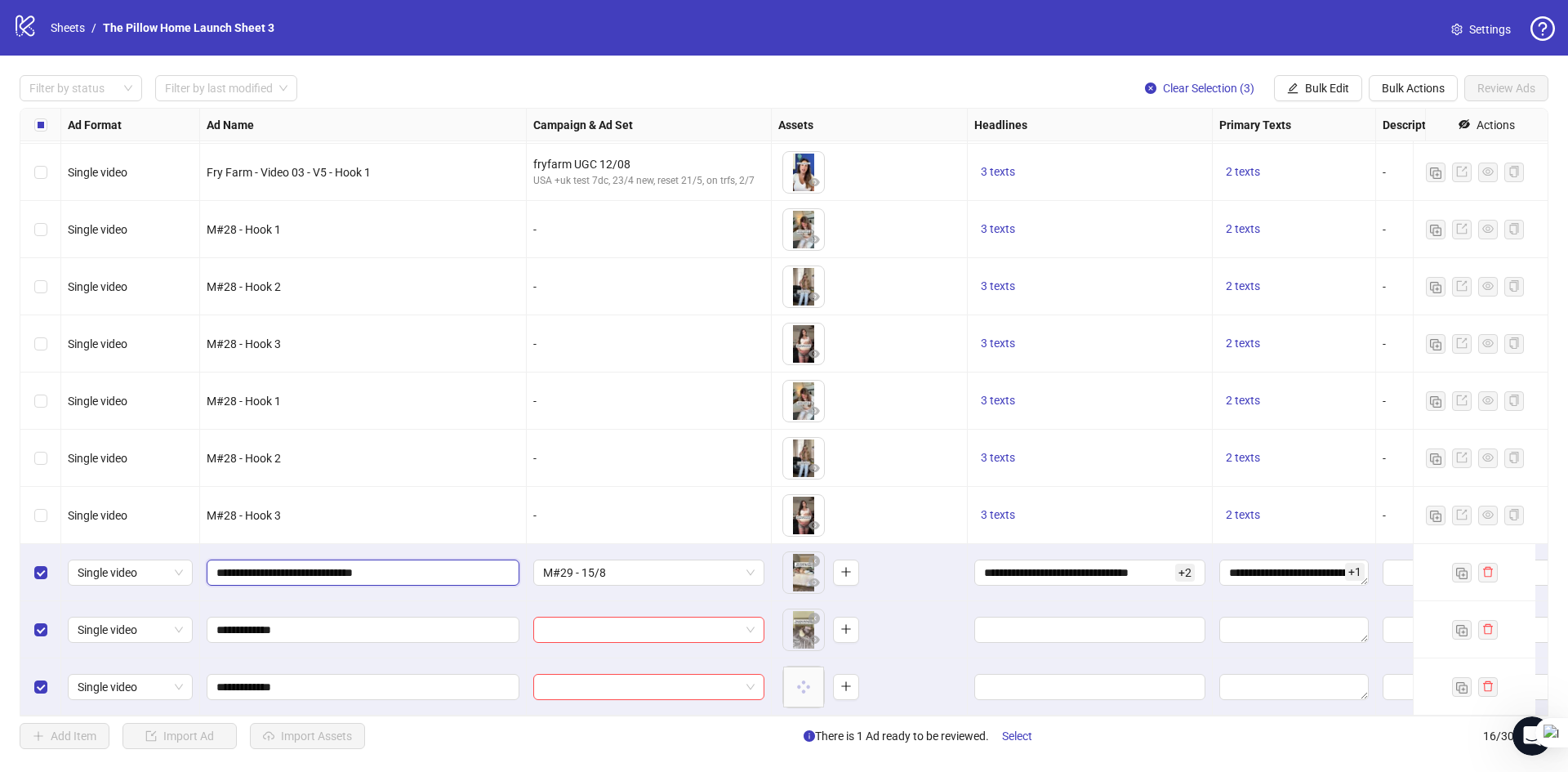
click at [285, 563] on input "**********" at bounding box center [361, 572] width 290 height 18
paste input "text"
type input "**********"
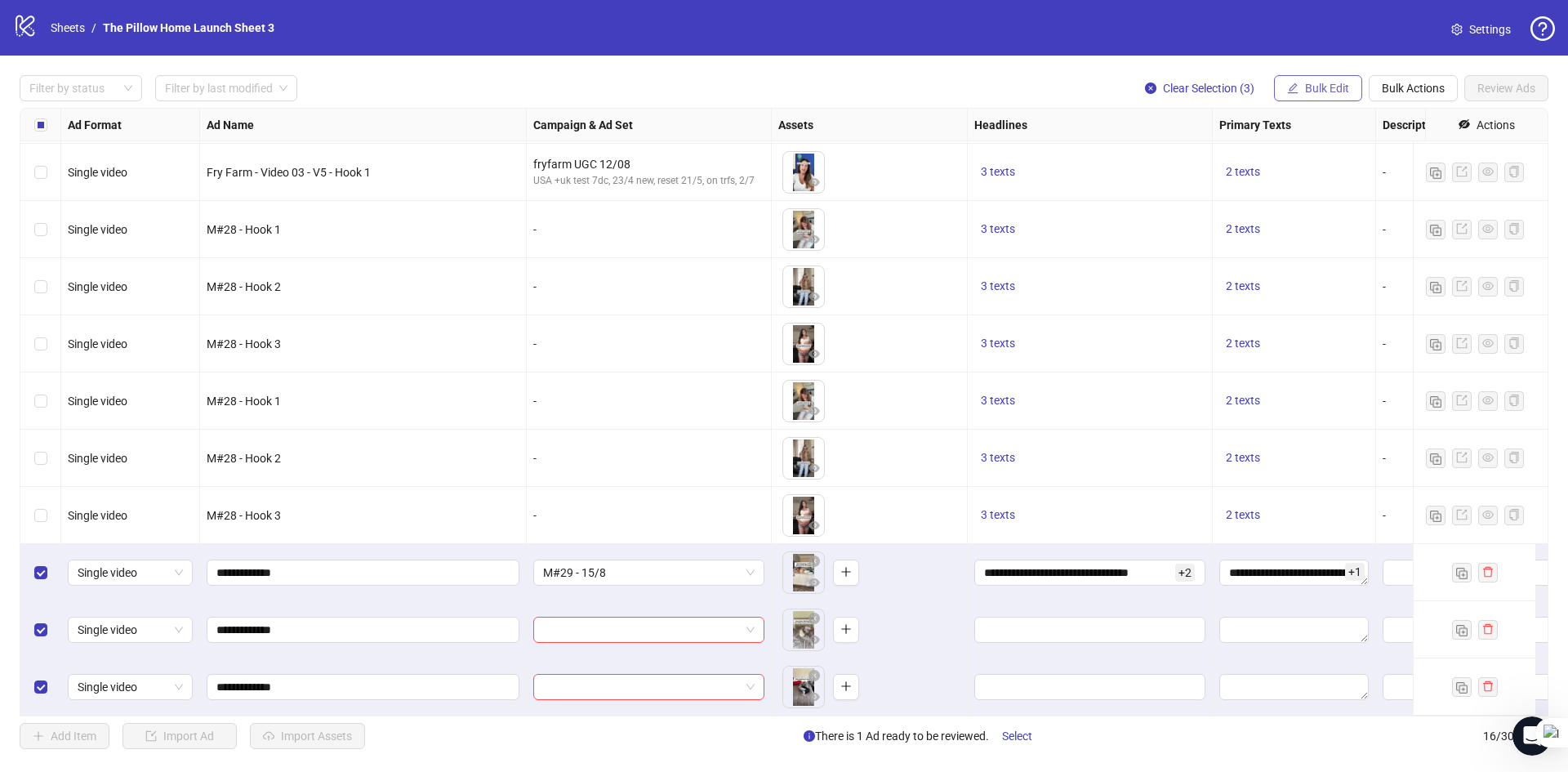
click at [1344, 87] on span "Bulk Edit" at bounding box center [1328, 88] width 44 height 13
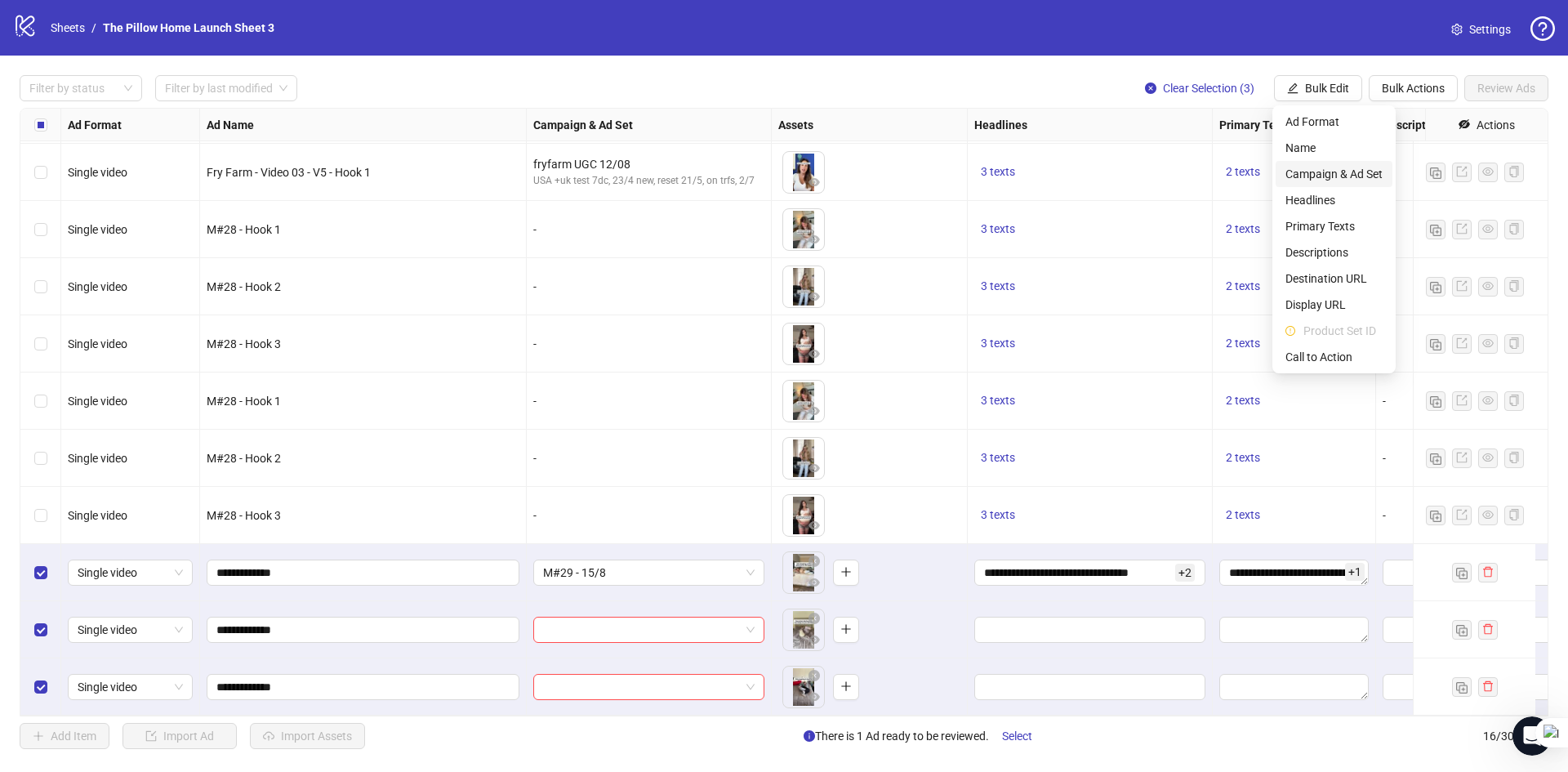
click at [1330, 174] on span "Campaign & Ad Set" at bounding box center [1335, 174] width 98 height 18
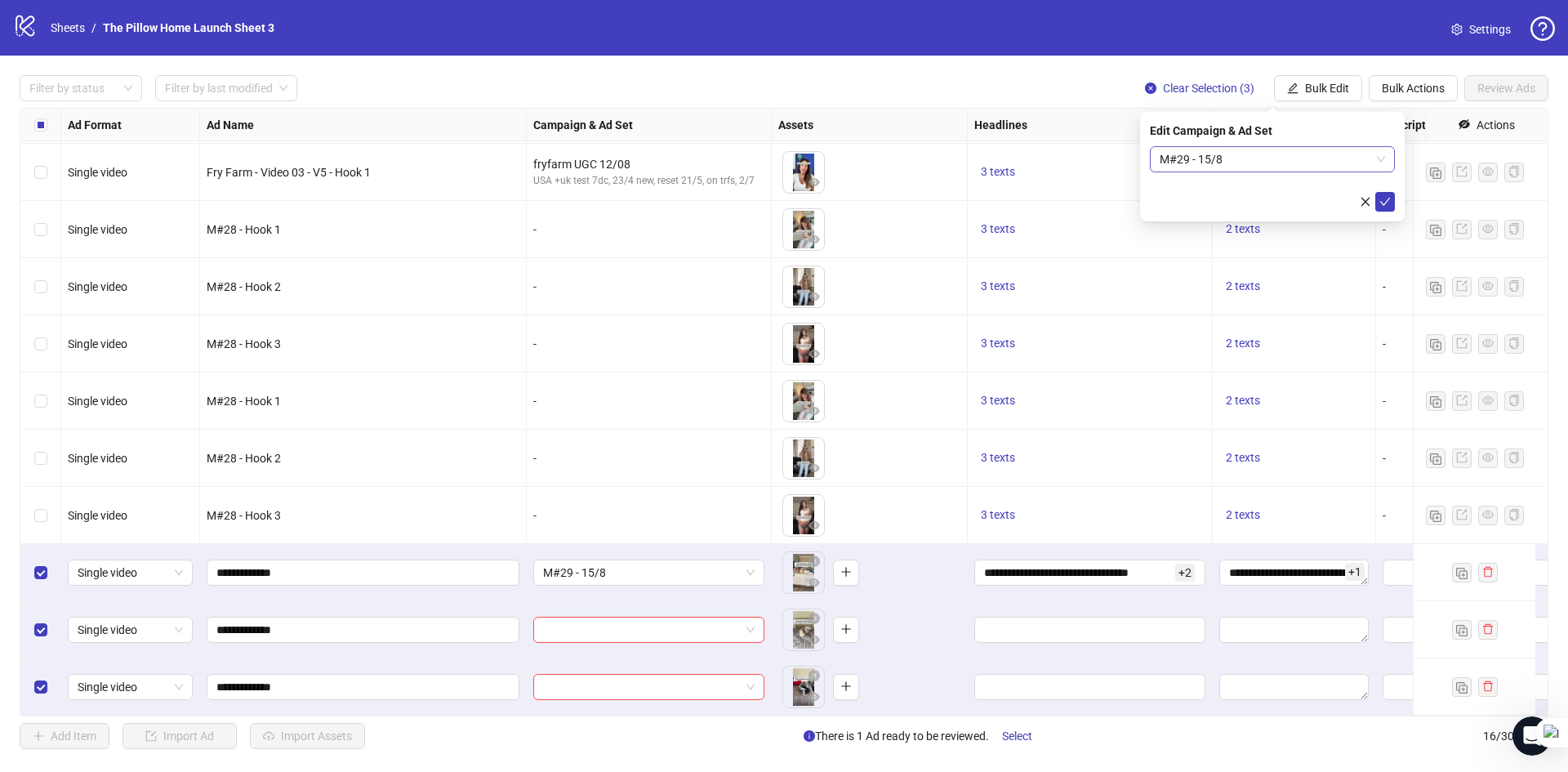
click at [1294, 169] on span "M#29 - 15/8" at bounding box center [1273, 160] width 225 height 25
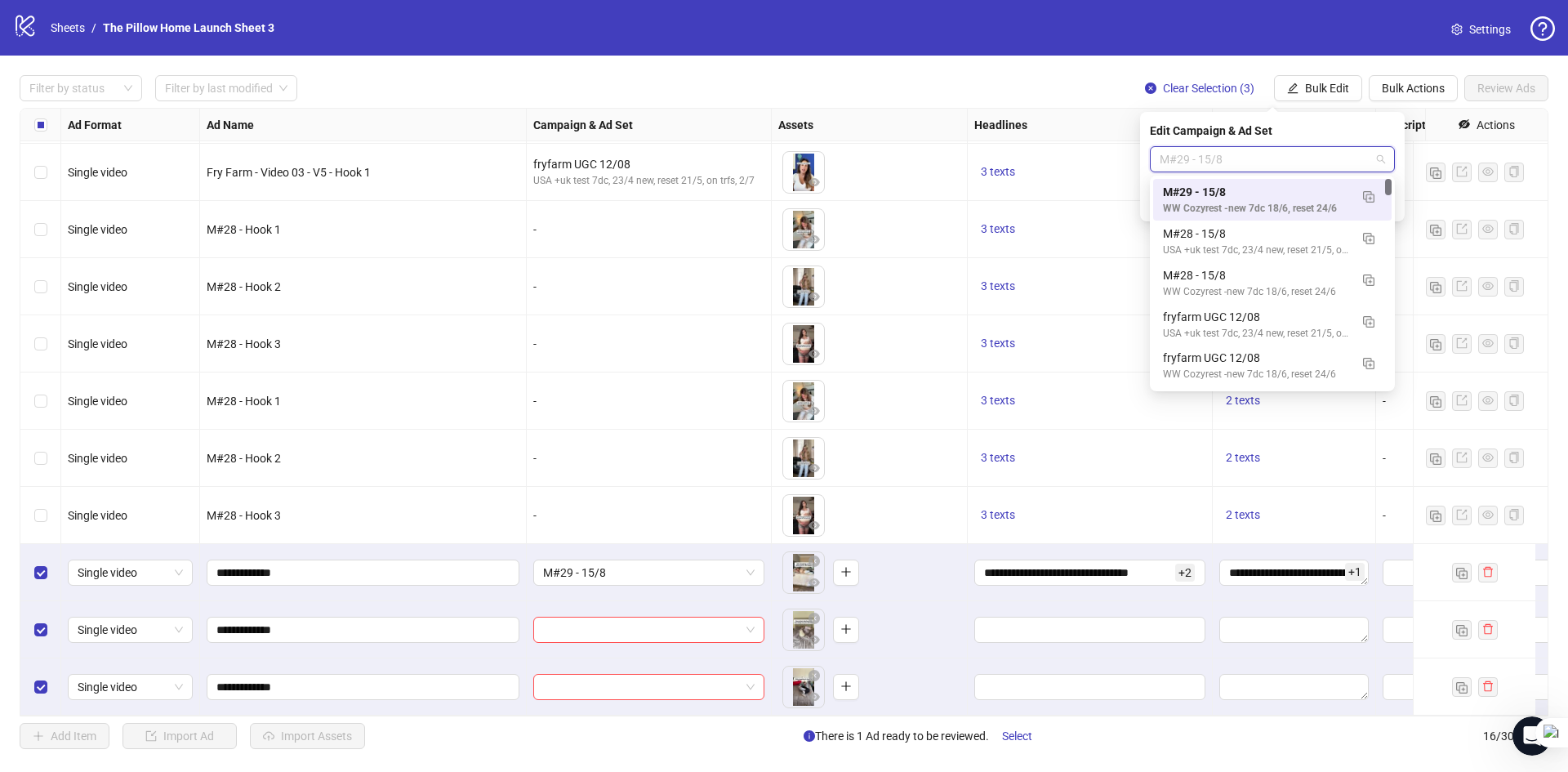
click at [1294, 169] on span "M#29 - 15/8" at bounding box center [1273, 160] width 225 height 25
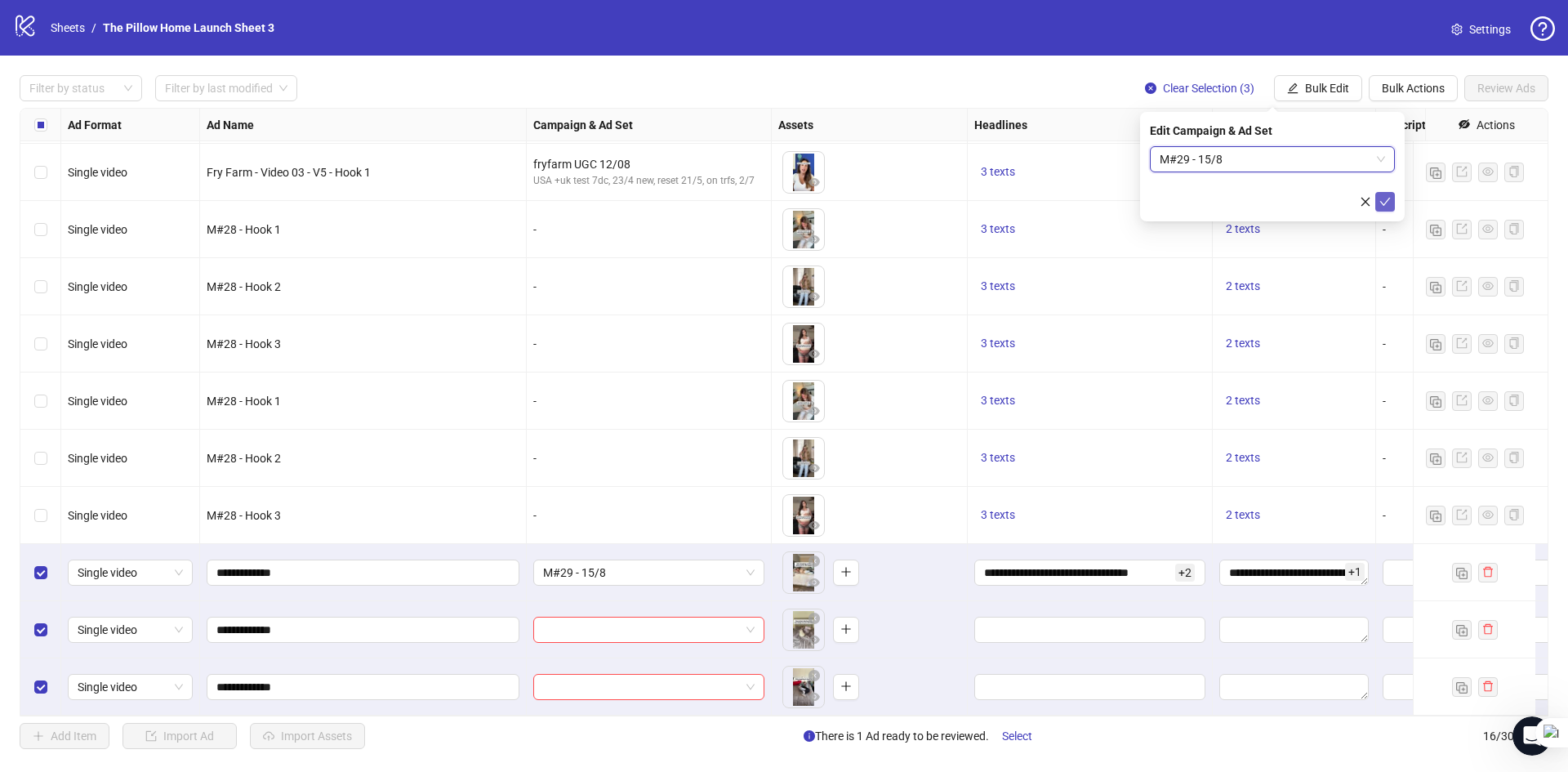
click at [1383, 196] on icon "check" at bounding box center [1384, 201] width 12 height 12
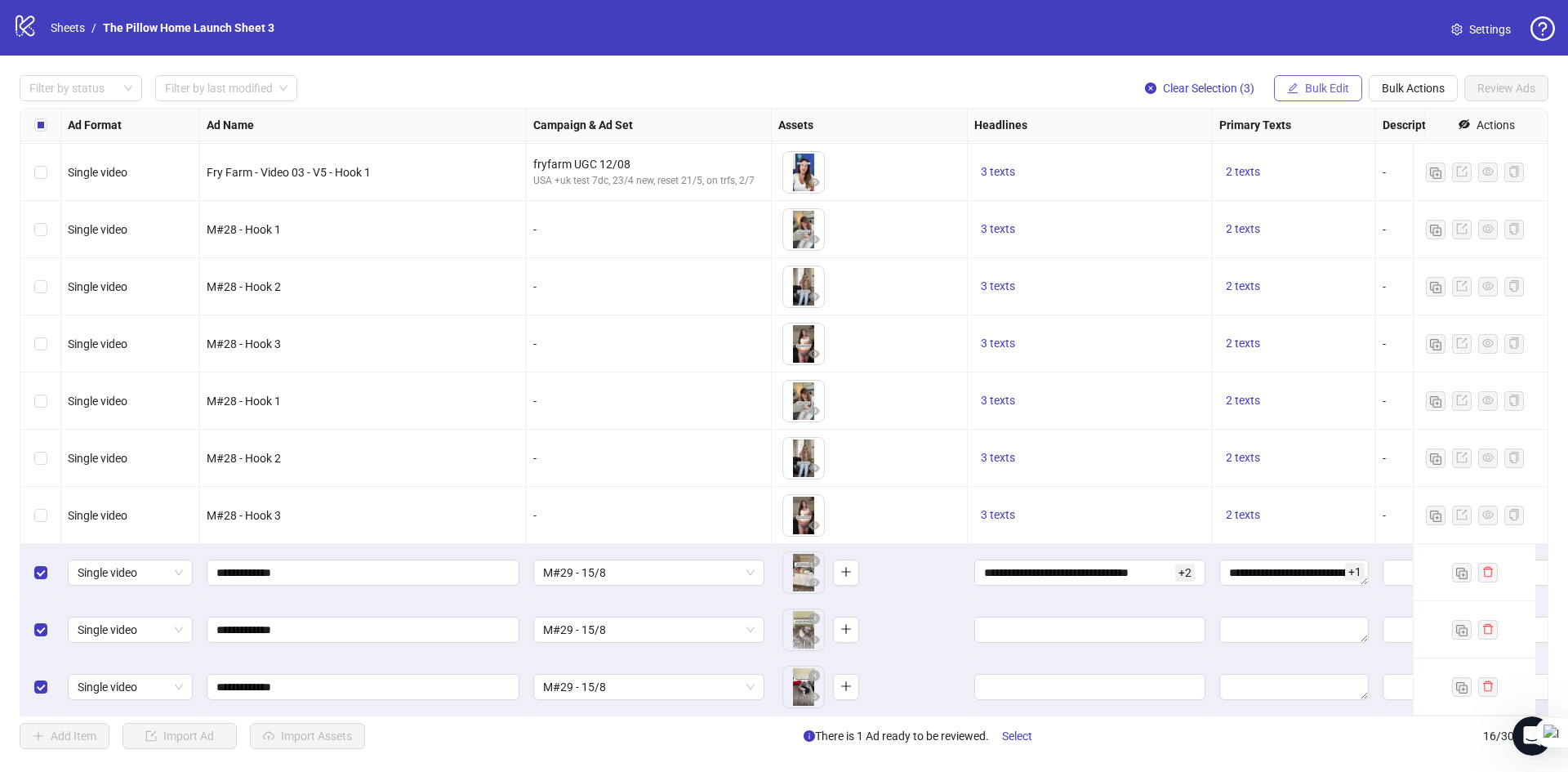
click at [1315, 94] on span "Bulk Edit" at bounding box center [1328, 88] width 44 height 13
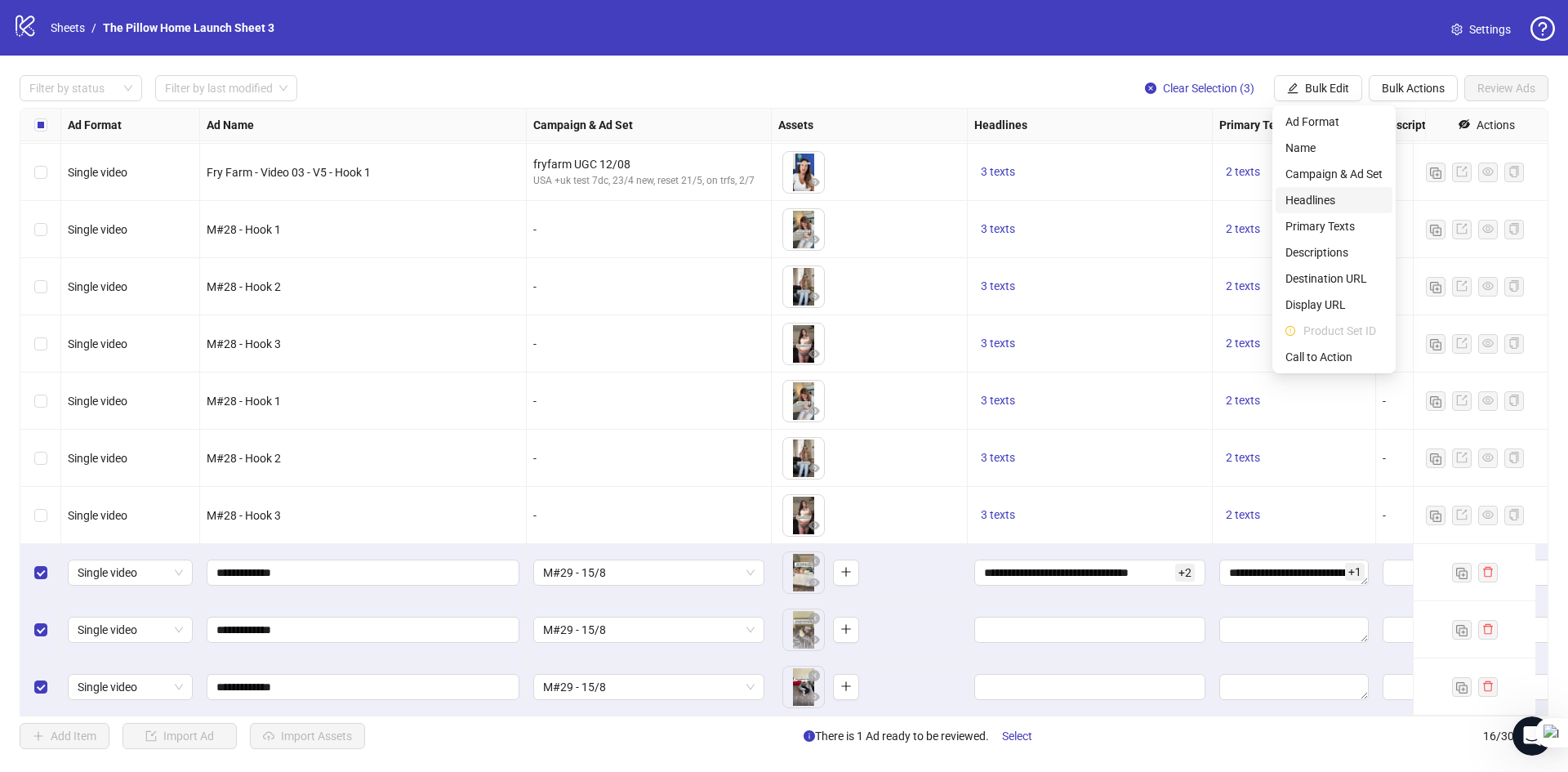
click at [1312, 204] on span "Headlines" at bounding box center [1335, 200] width 98 height 18
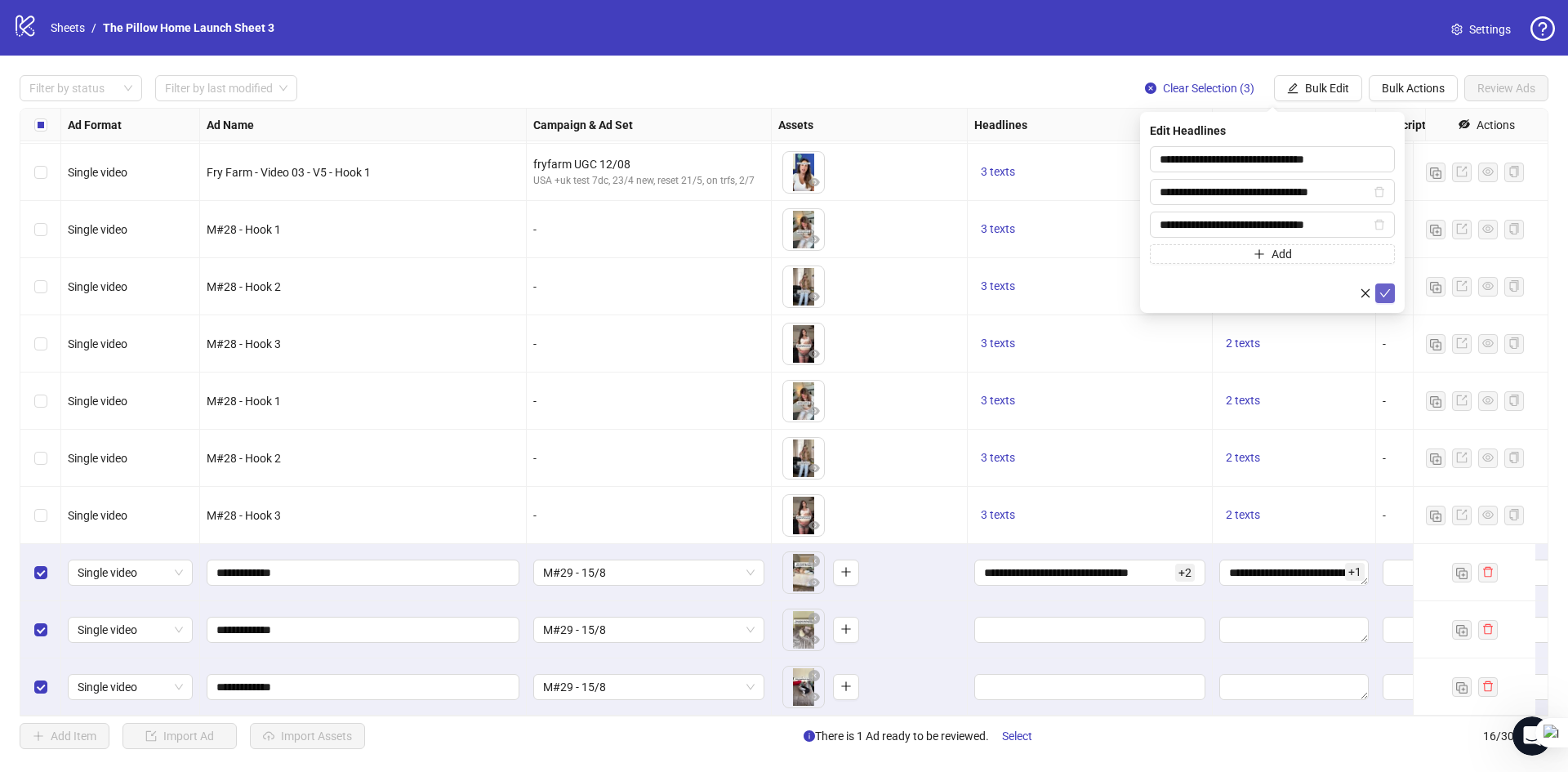
click at [1389, 292] on icon "check" at bounding box center [1384, 293] width 12 height 12
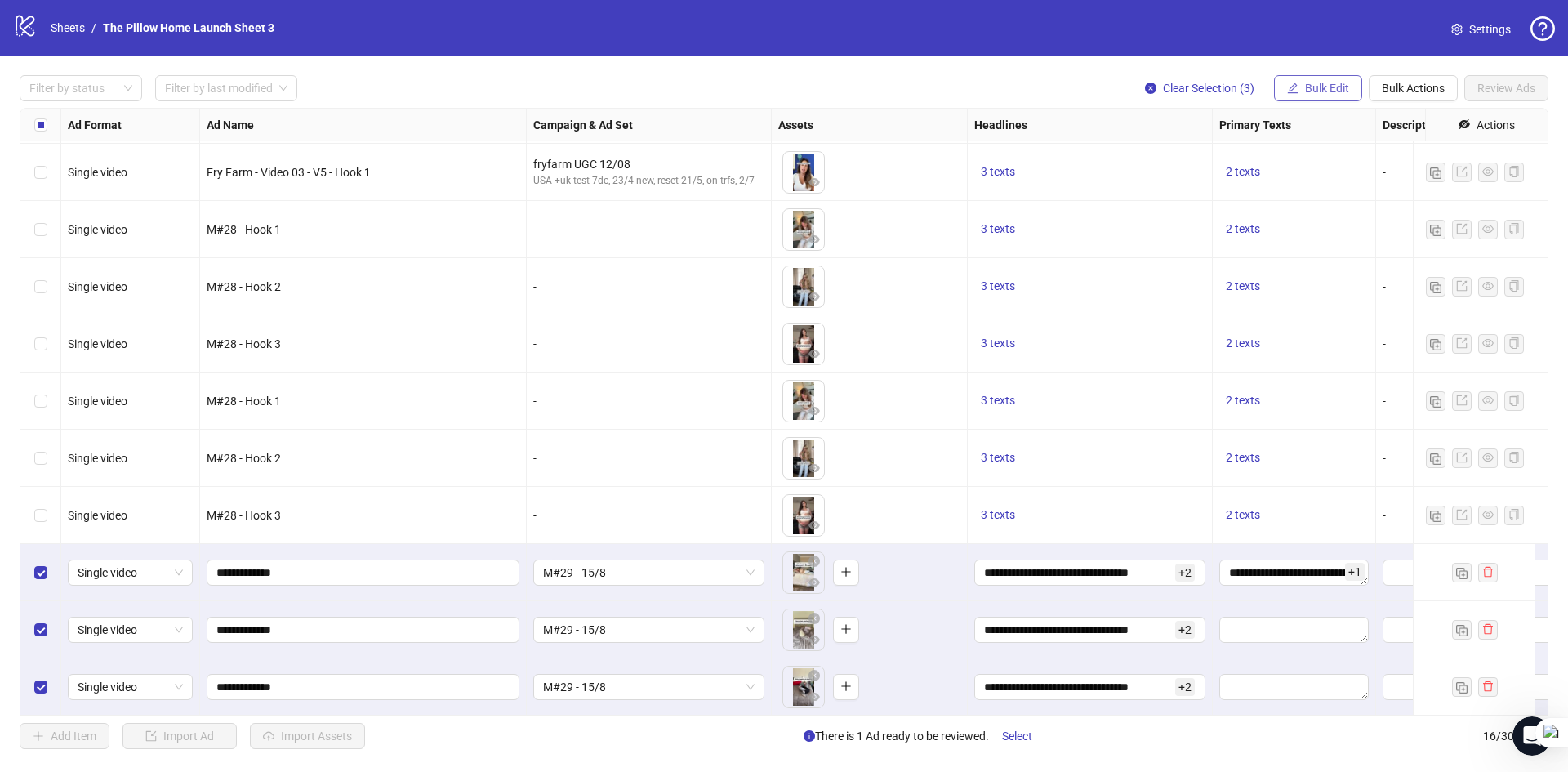
click at [1294, 88] on icon "edit" at bounding box center [1292, 88] width 12 height 12
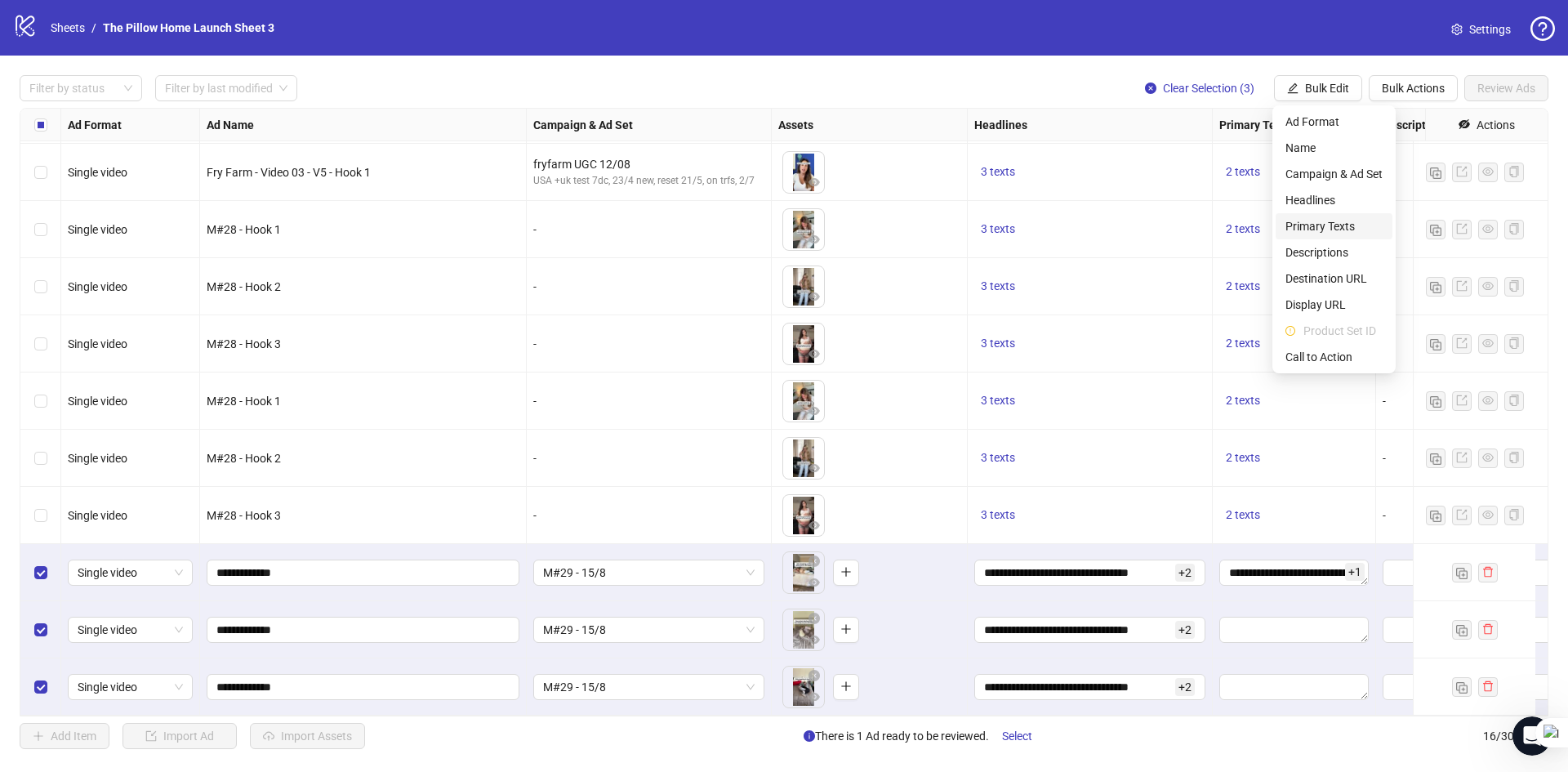
click at [1304, 230] on span "Primary Texts" at bounding box center [1335, 226] width 98 height 18
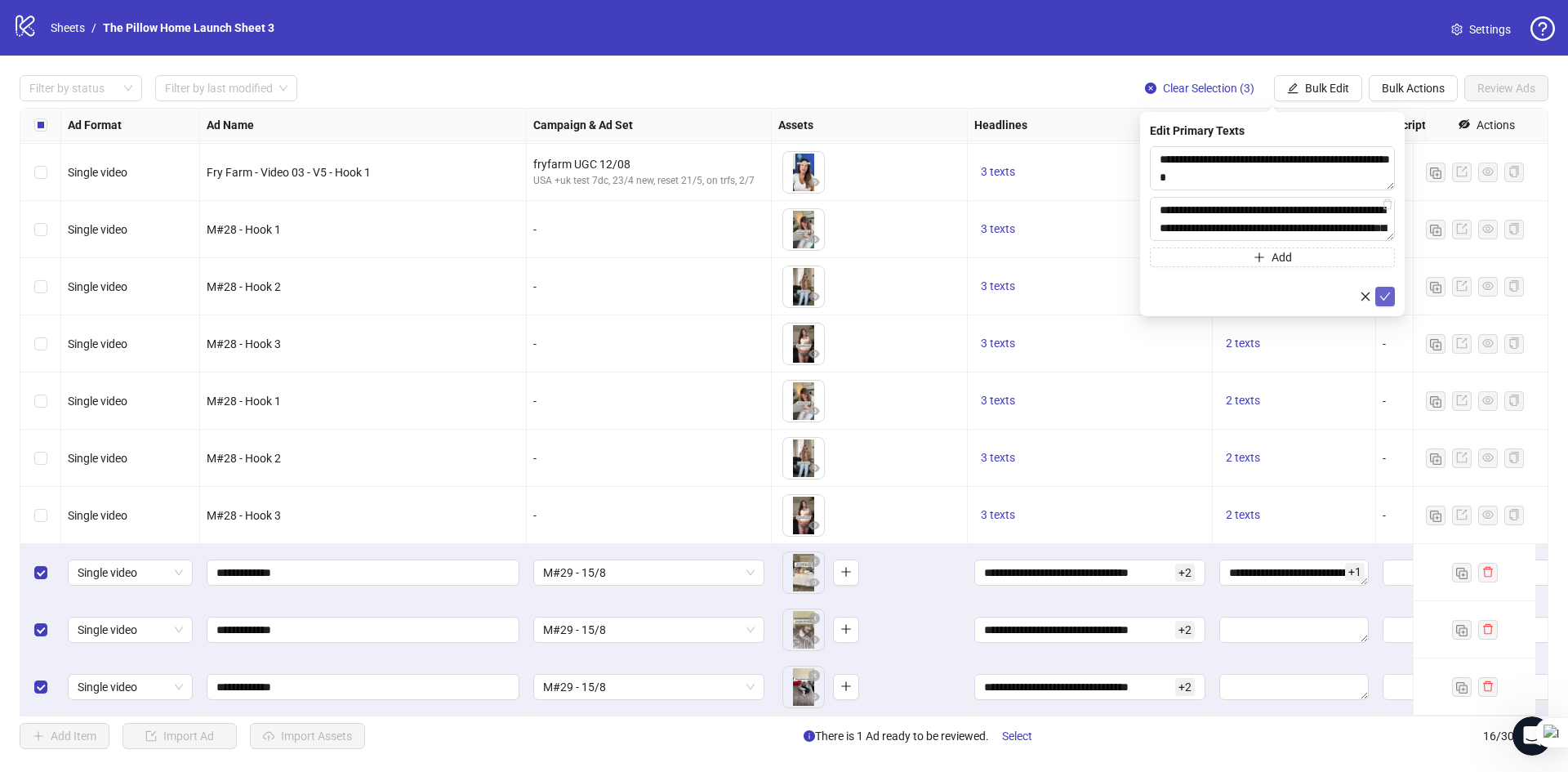
click at [1388, 300] on icon "check" at bounding box center [1384, 296] width 12 height 12
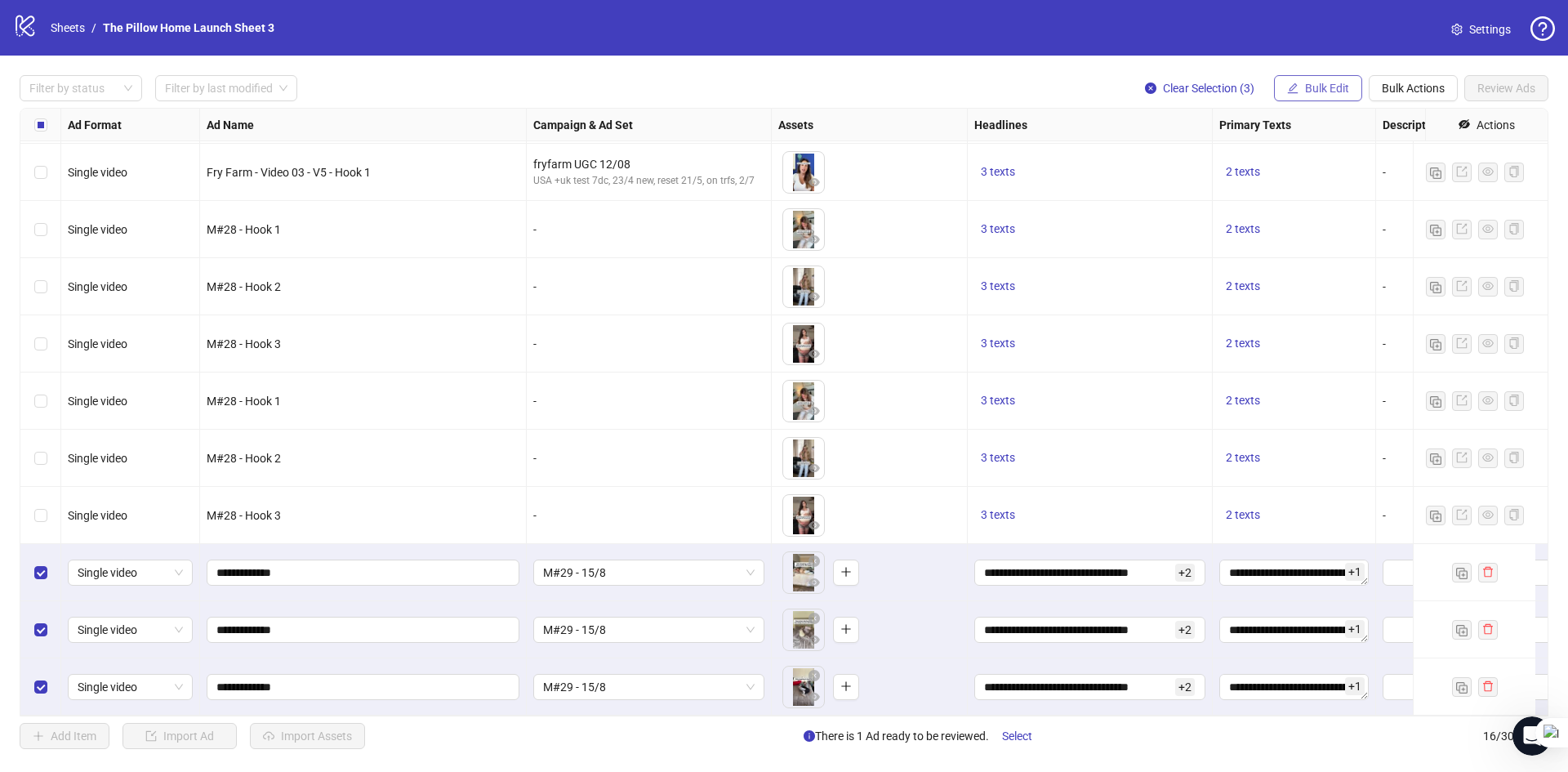
click at [1319, 91] on span "Bulk Edit" at bounding box center [1328, 88] width 44 height 13
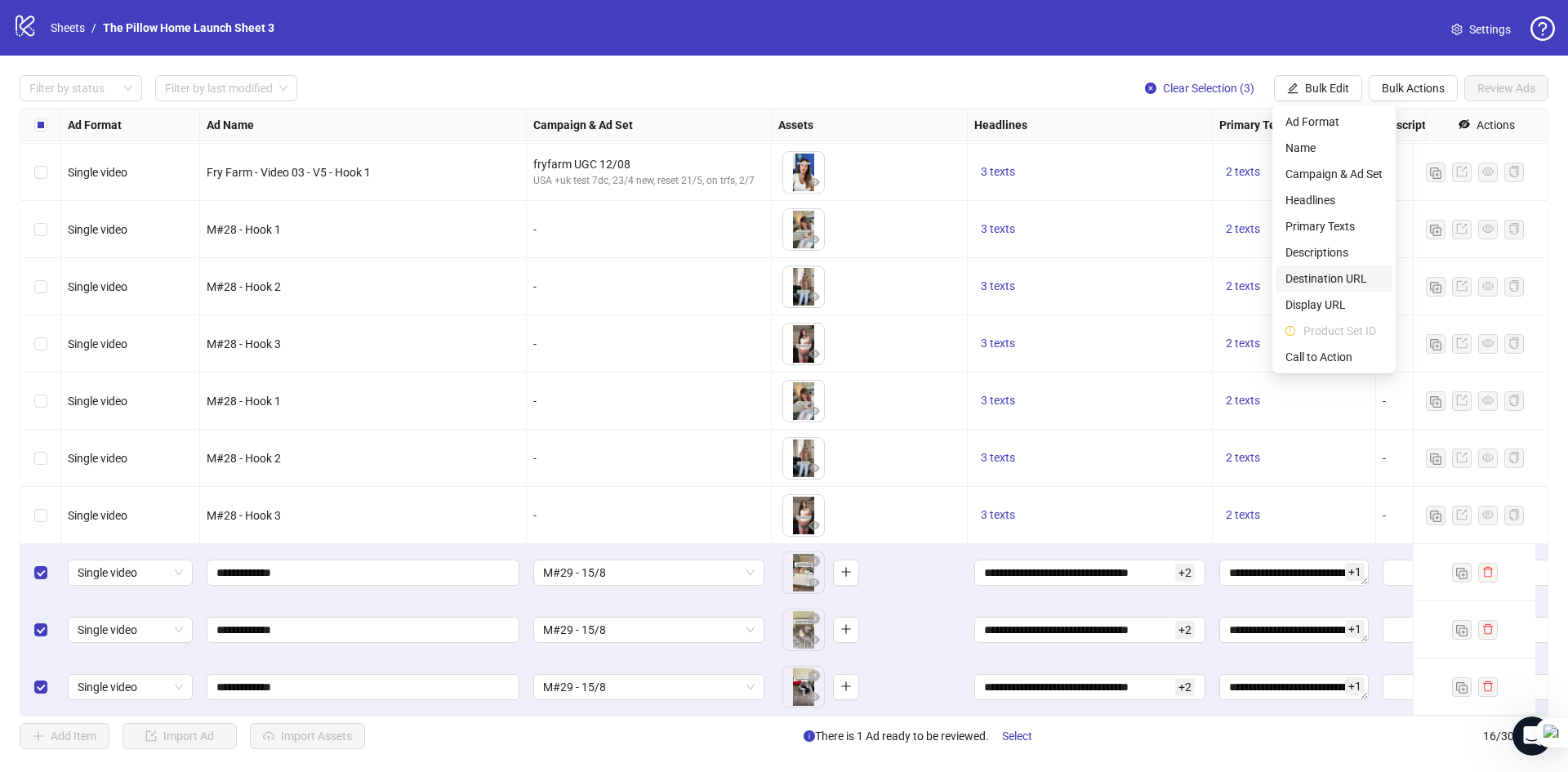
click at [1297, 274] on span "Destination URL" at bounding box center [1335, 279] width 98 height 18
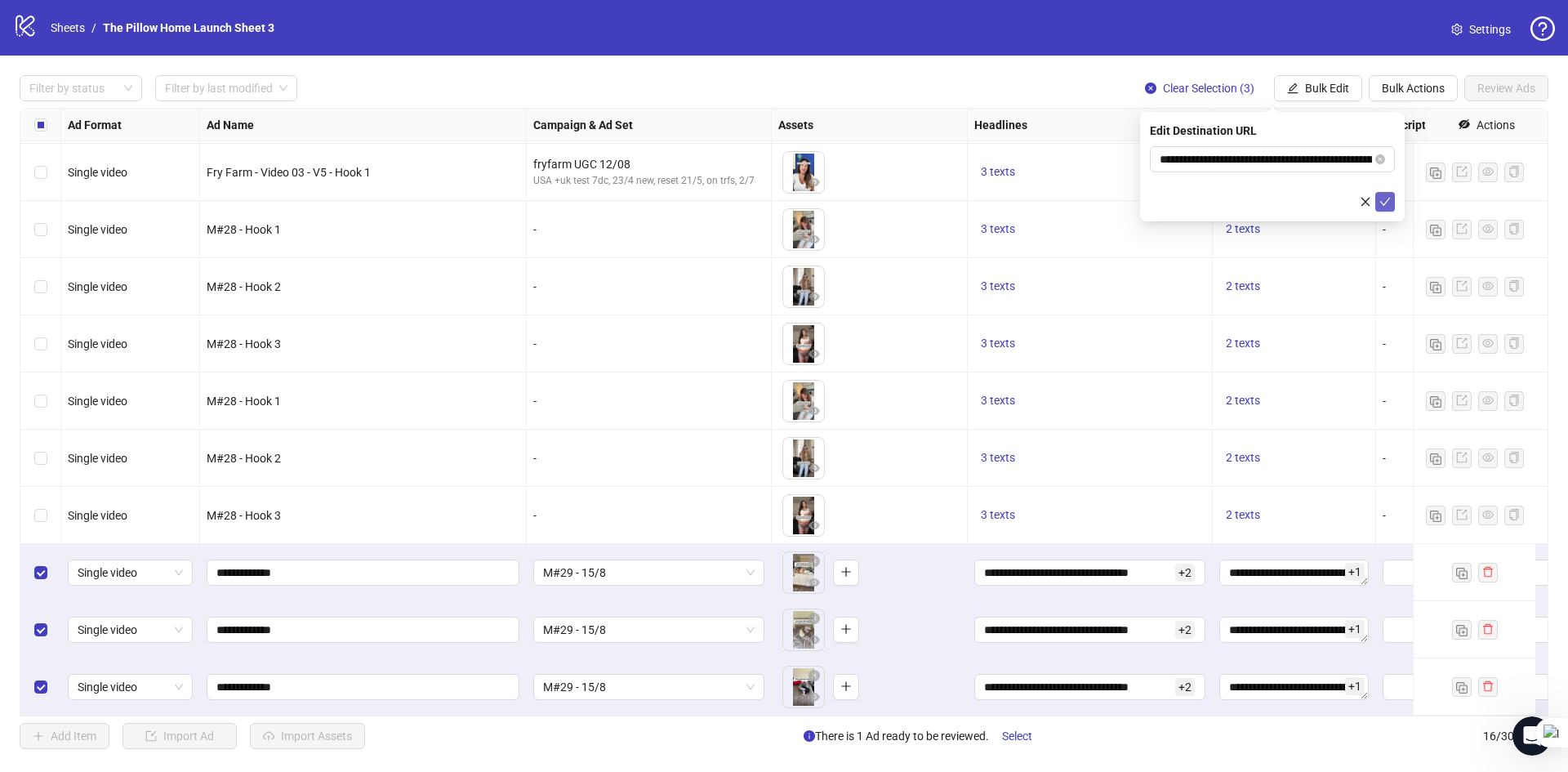
click at [1389, 198] on icon "check" at bounding box center [1385, 201] width 11 height 8
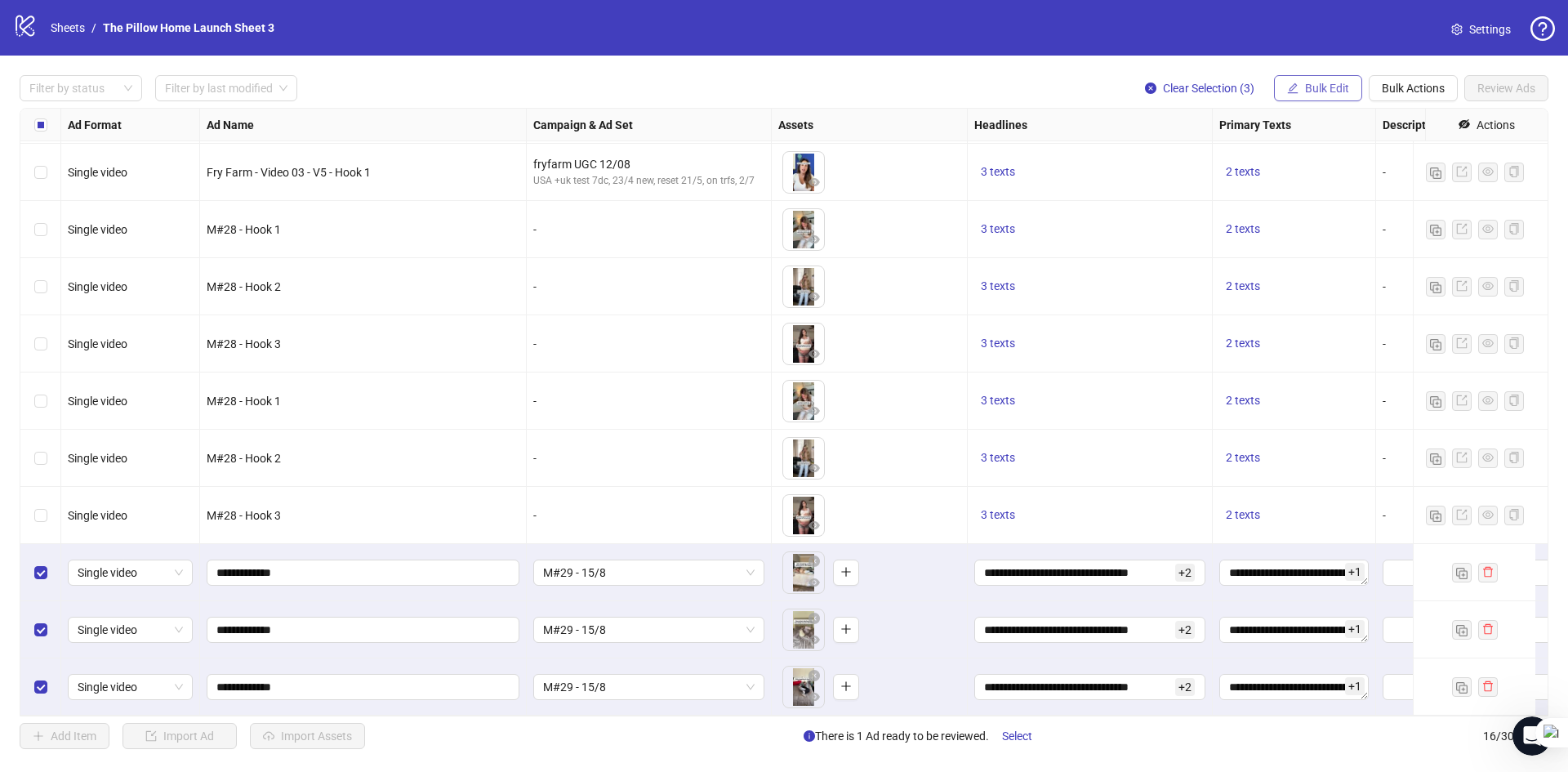
click at [1312, 89] on span "Bulk Edit" at bounding box center [1328, 88] width 44 height 13
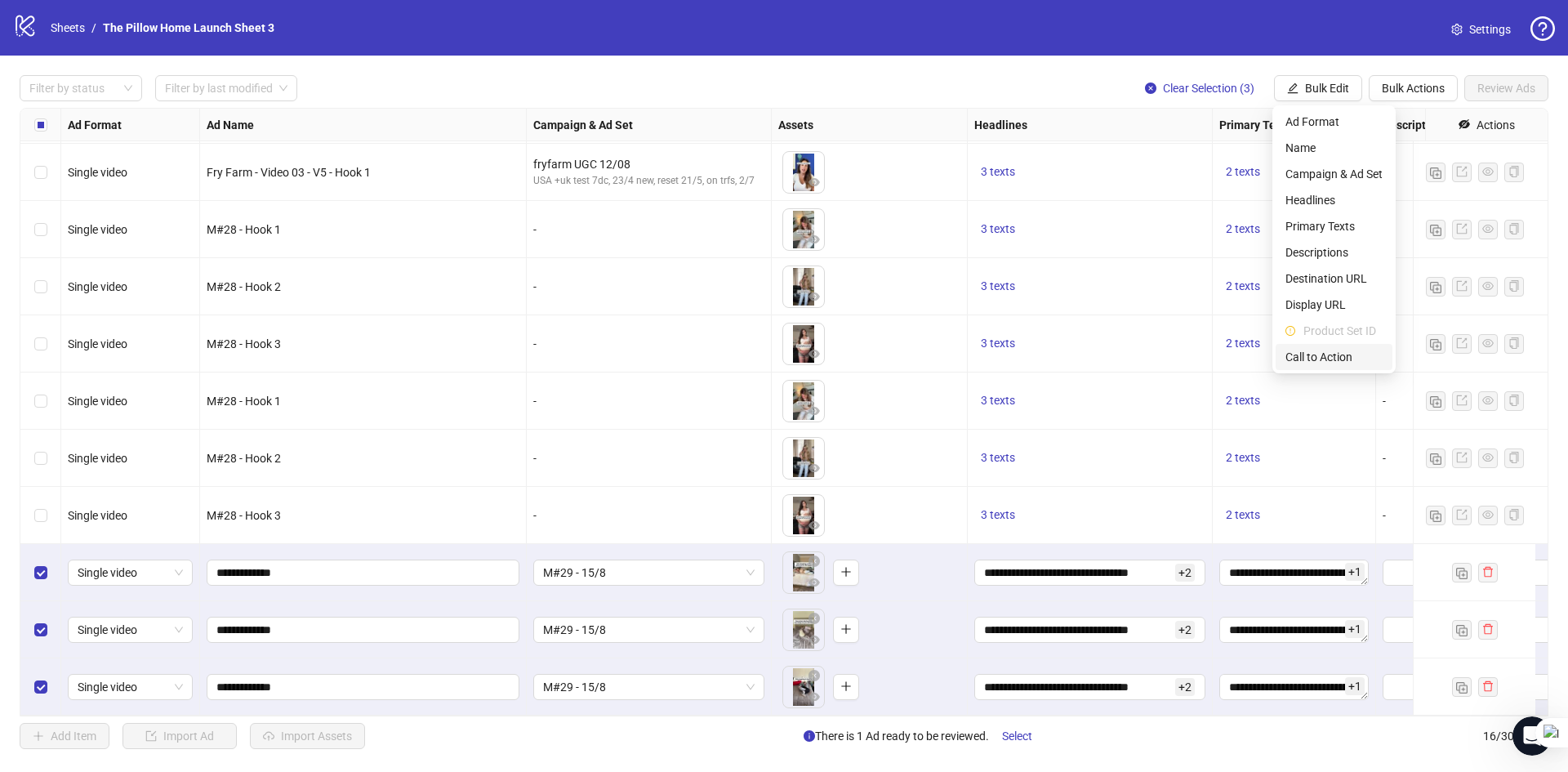
click at [1309, 351] on span "Call to Action" at bounding box center [1335, 357] width 98 height 18
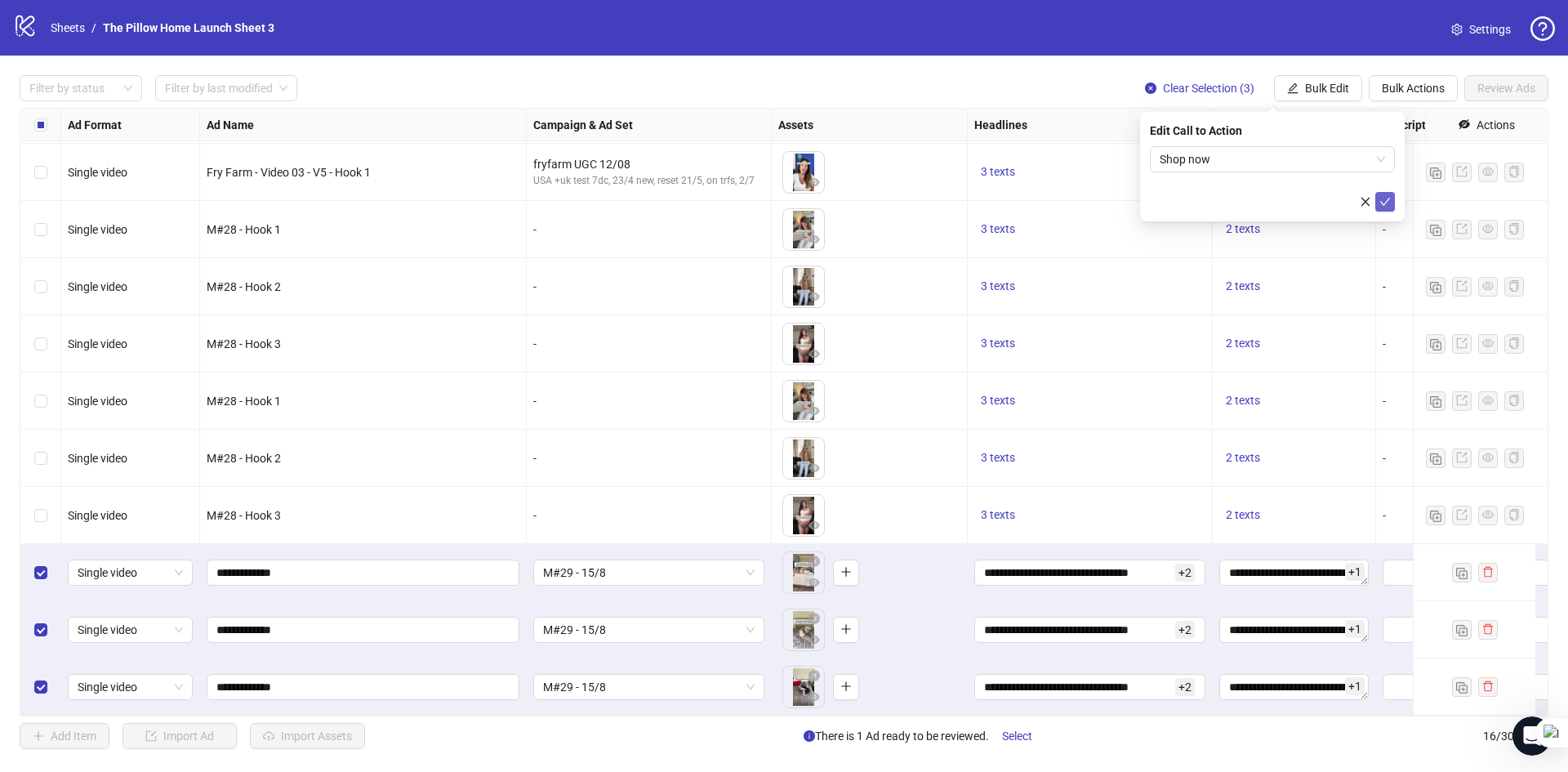
click at [1381, 208] on span "submit" at bounding box center [1384, 201] width 12 height 13
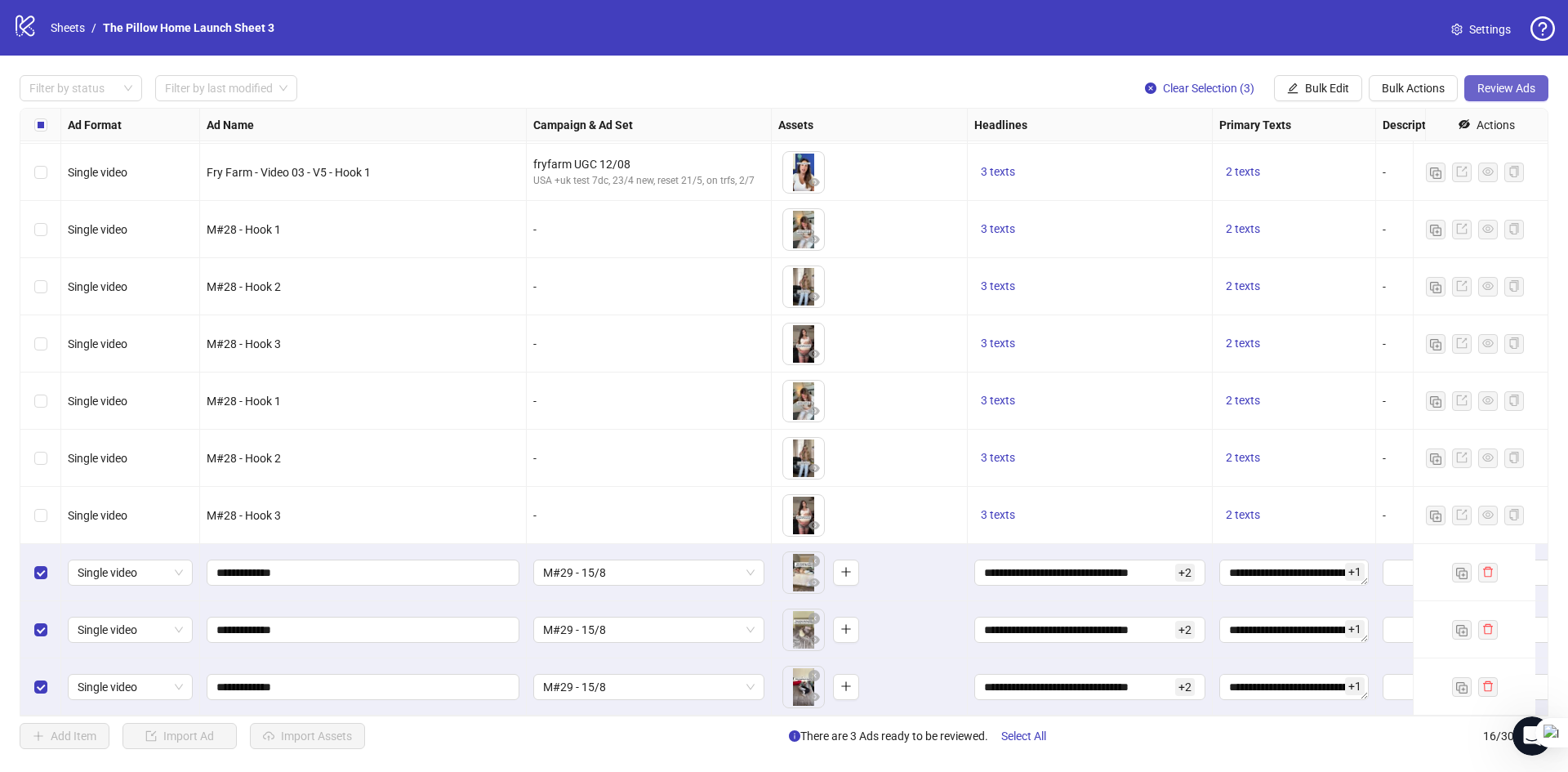
click at [1475, 94] on button "Review Ads" at bounding box center [1506, 88] width 84 height 26
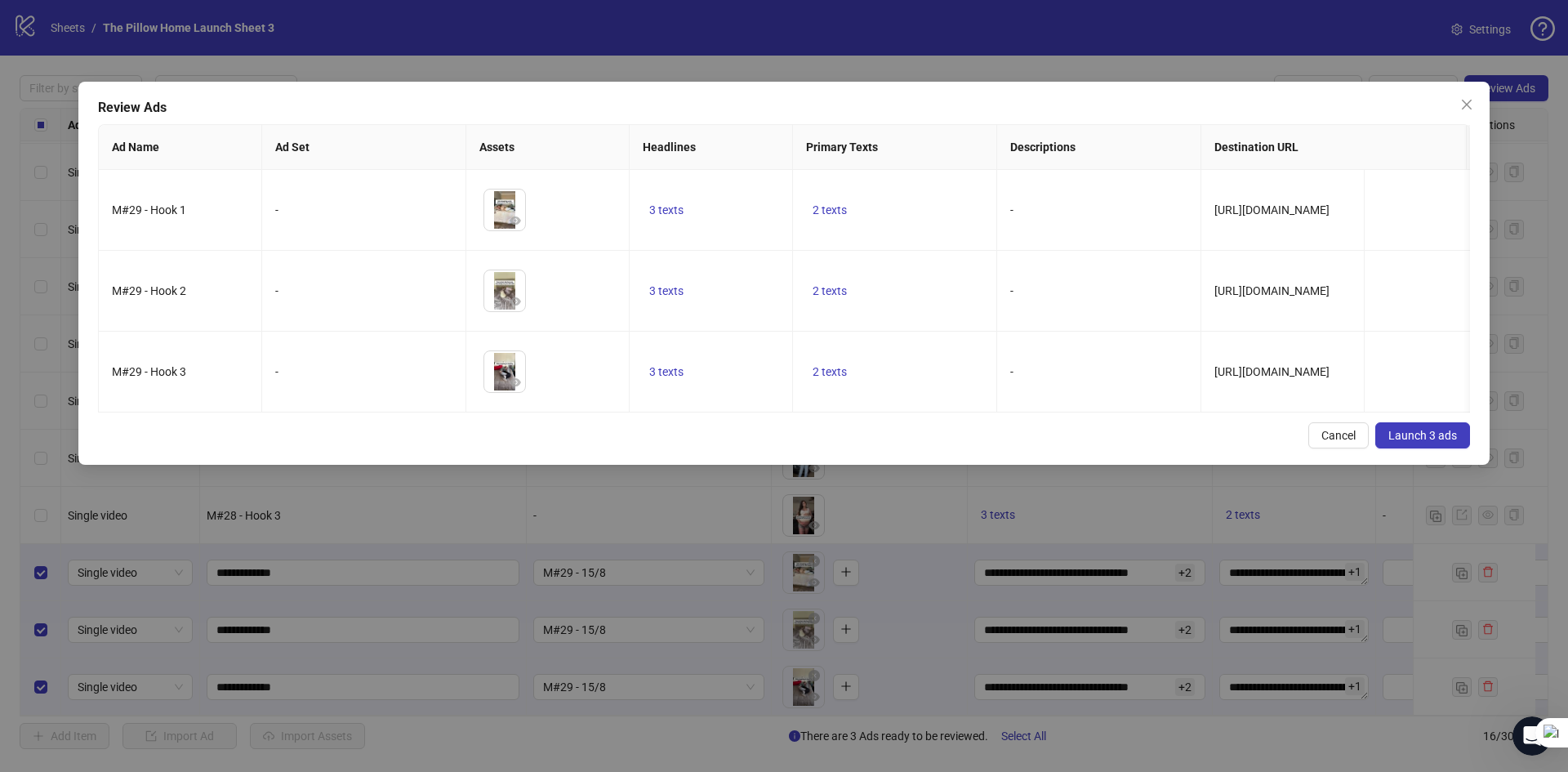
click at [1389, 437] on button "Launch 3 ads" at bounding box center [1422, 435] width 95 height 26
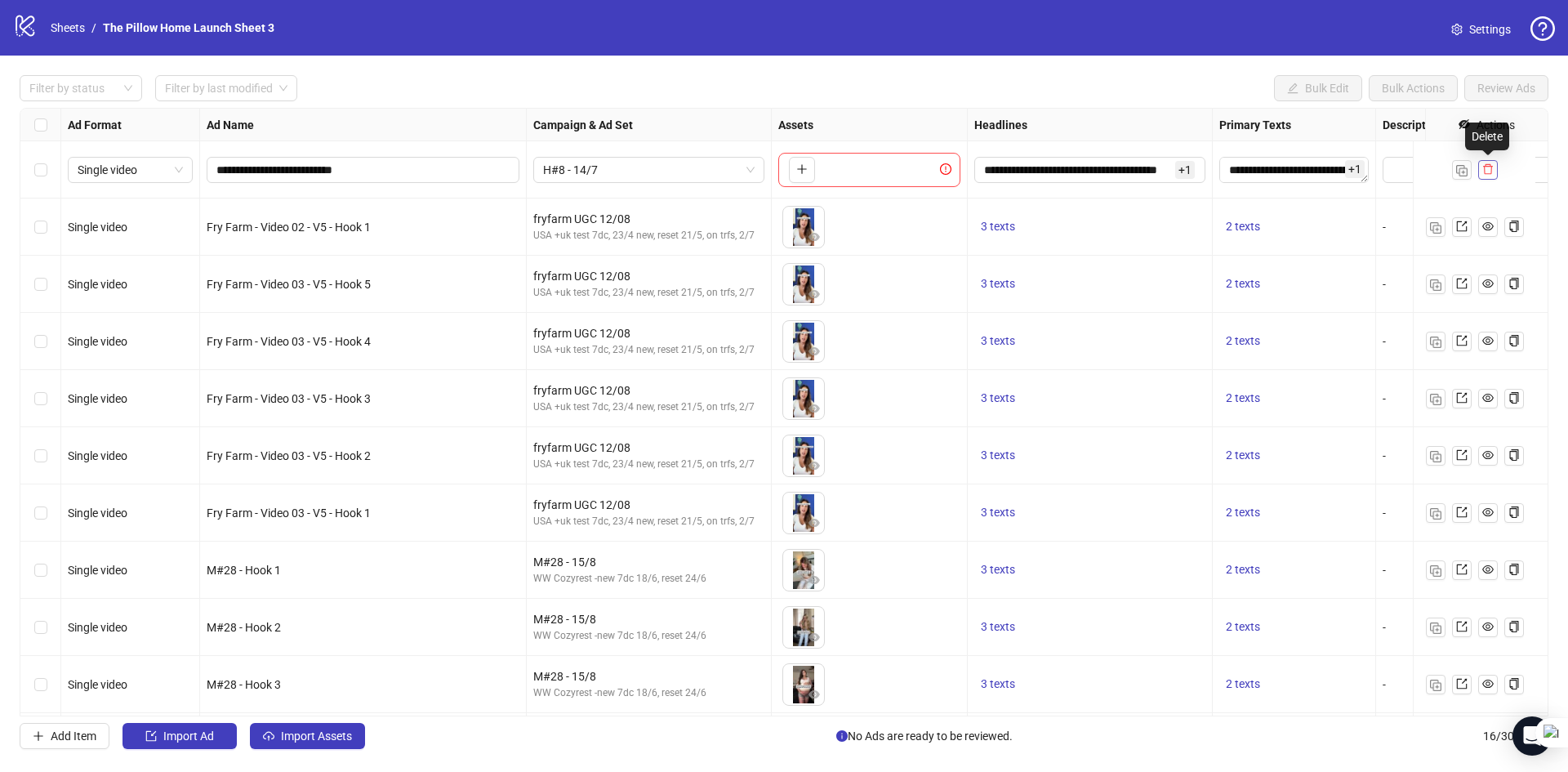
click at [1485, 167] on icon "delete" at bounding box center [1487, 169] width 10 height 11
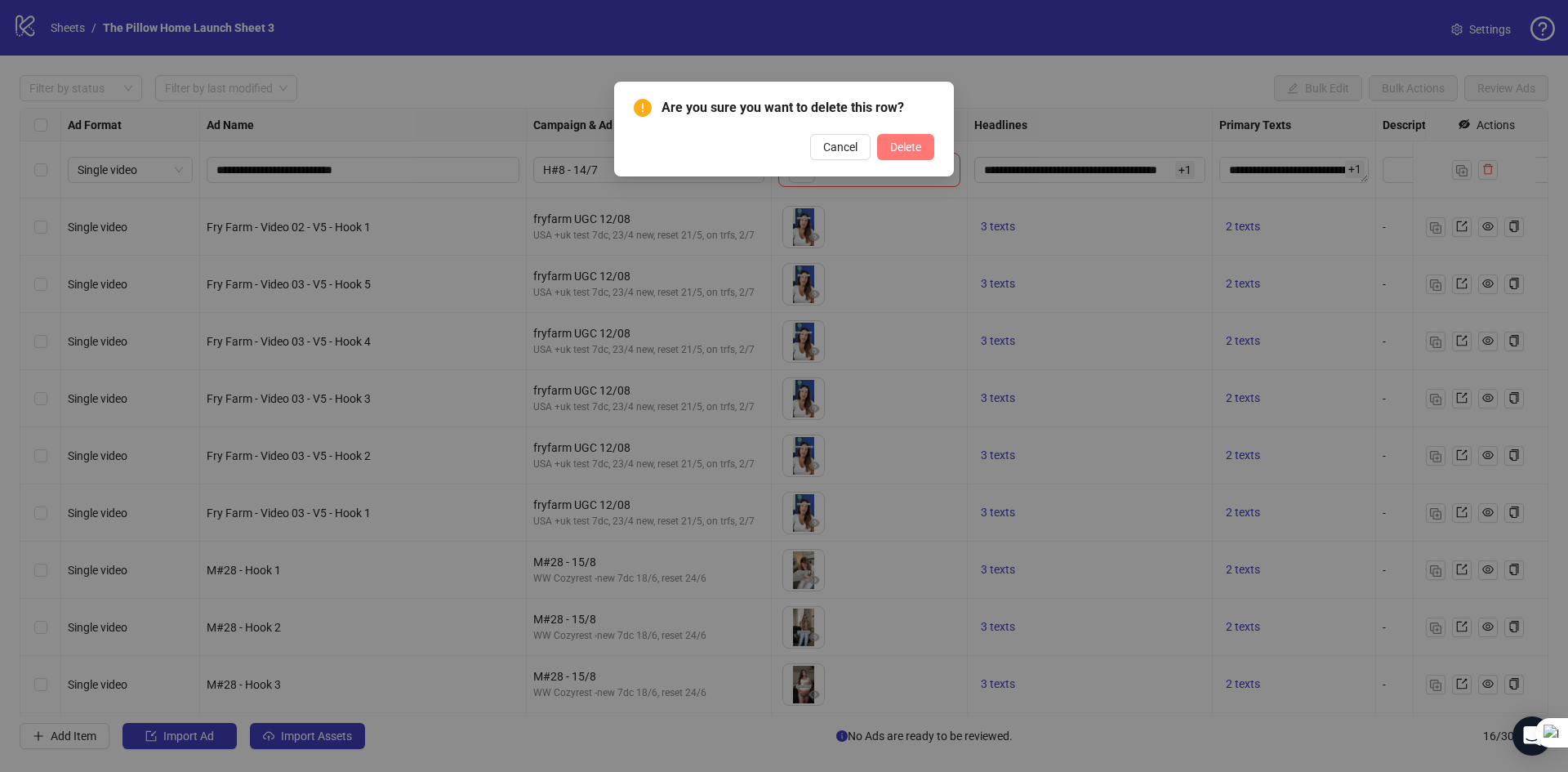
click at [923, 147] on button "Delete" at bounding box center [905, 146] width 57 height 26
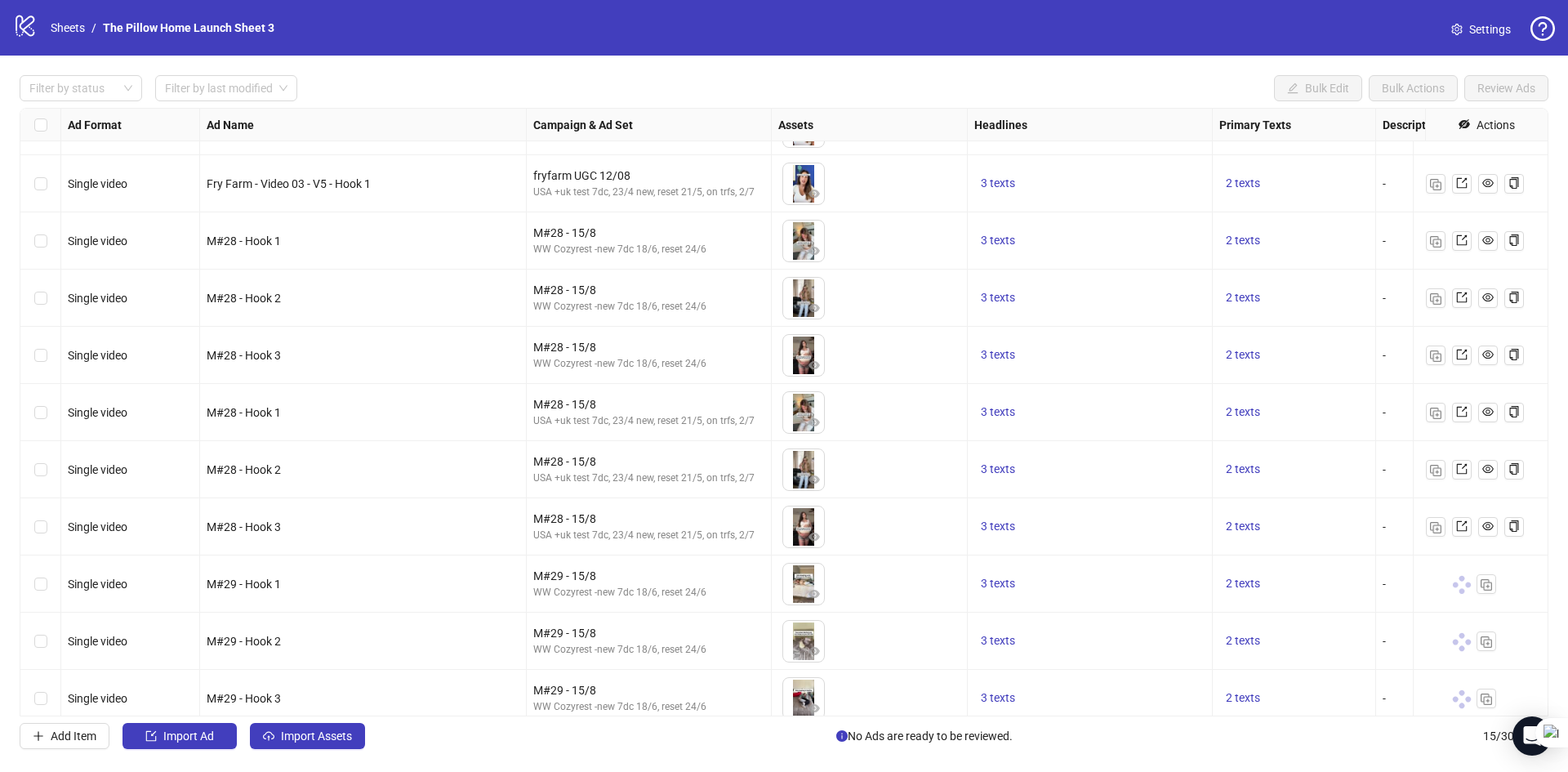
scroll to position [295, 0]
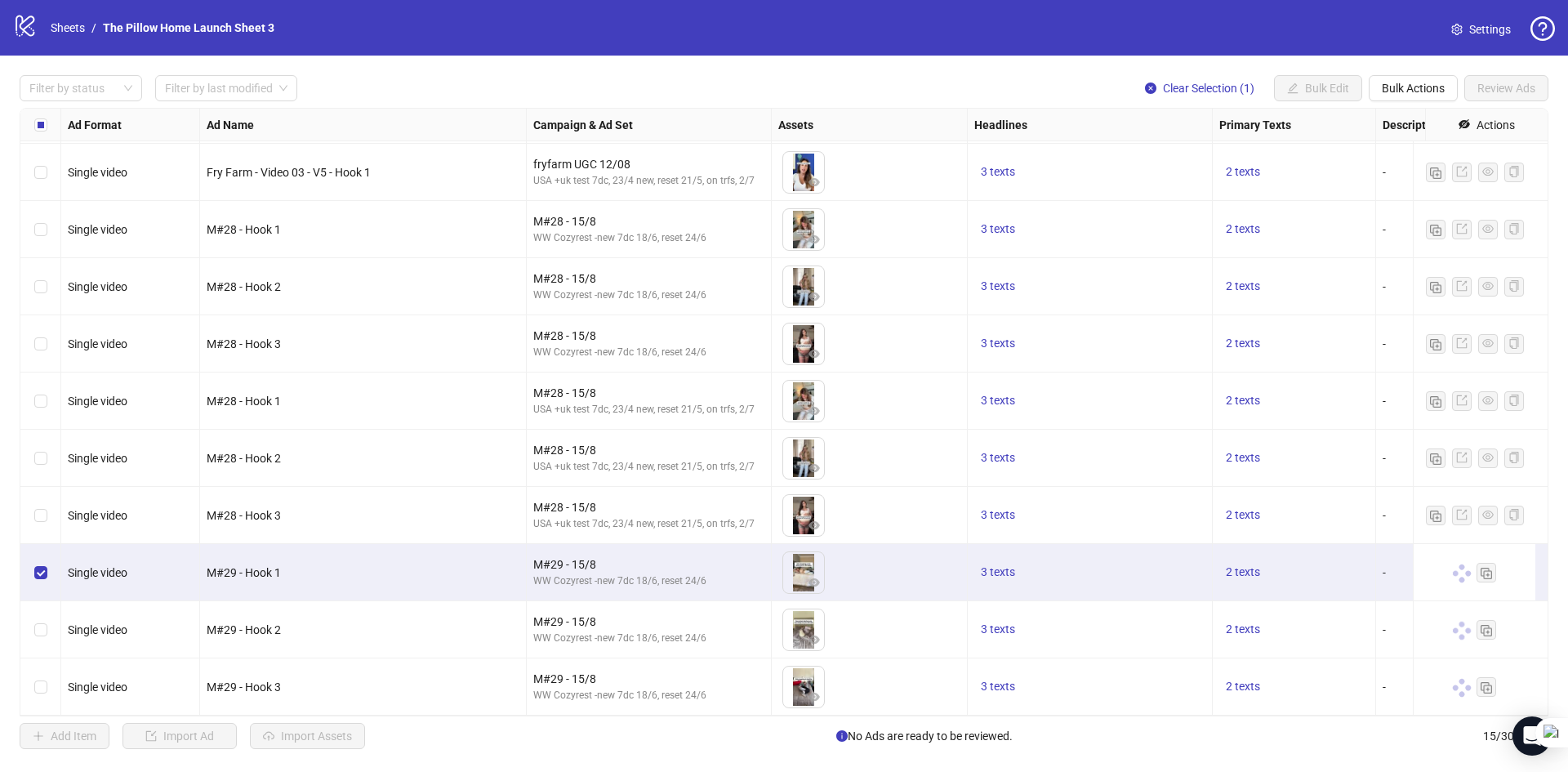
click at [34, 607] on div "Select row 14" at bounding box center [41, 629] width 41 height 57
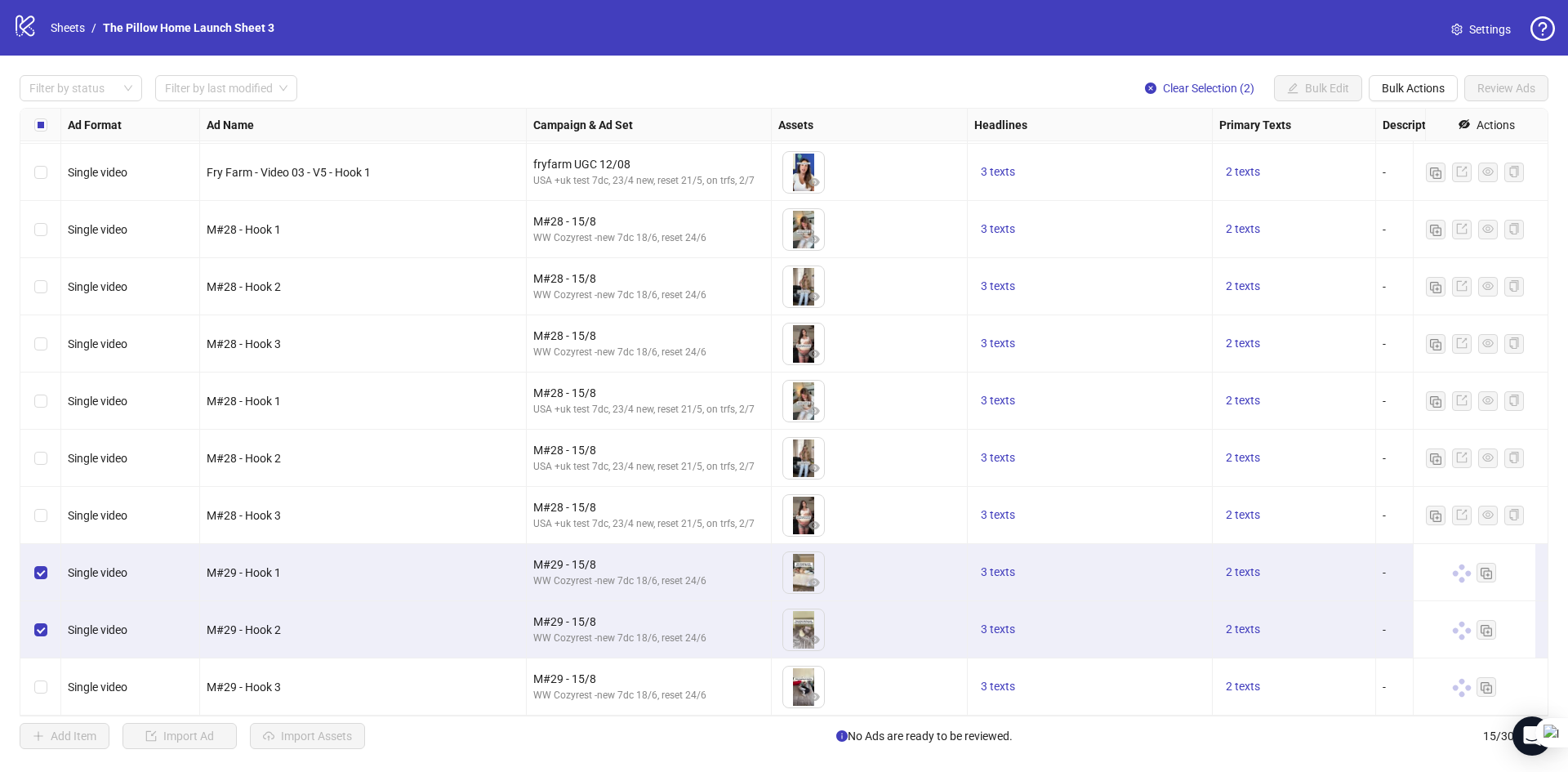
click at [35, 658] on div "Select row 15" at bounding box center [41, 687] width 41 height 57
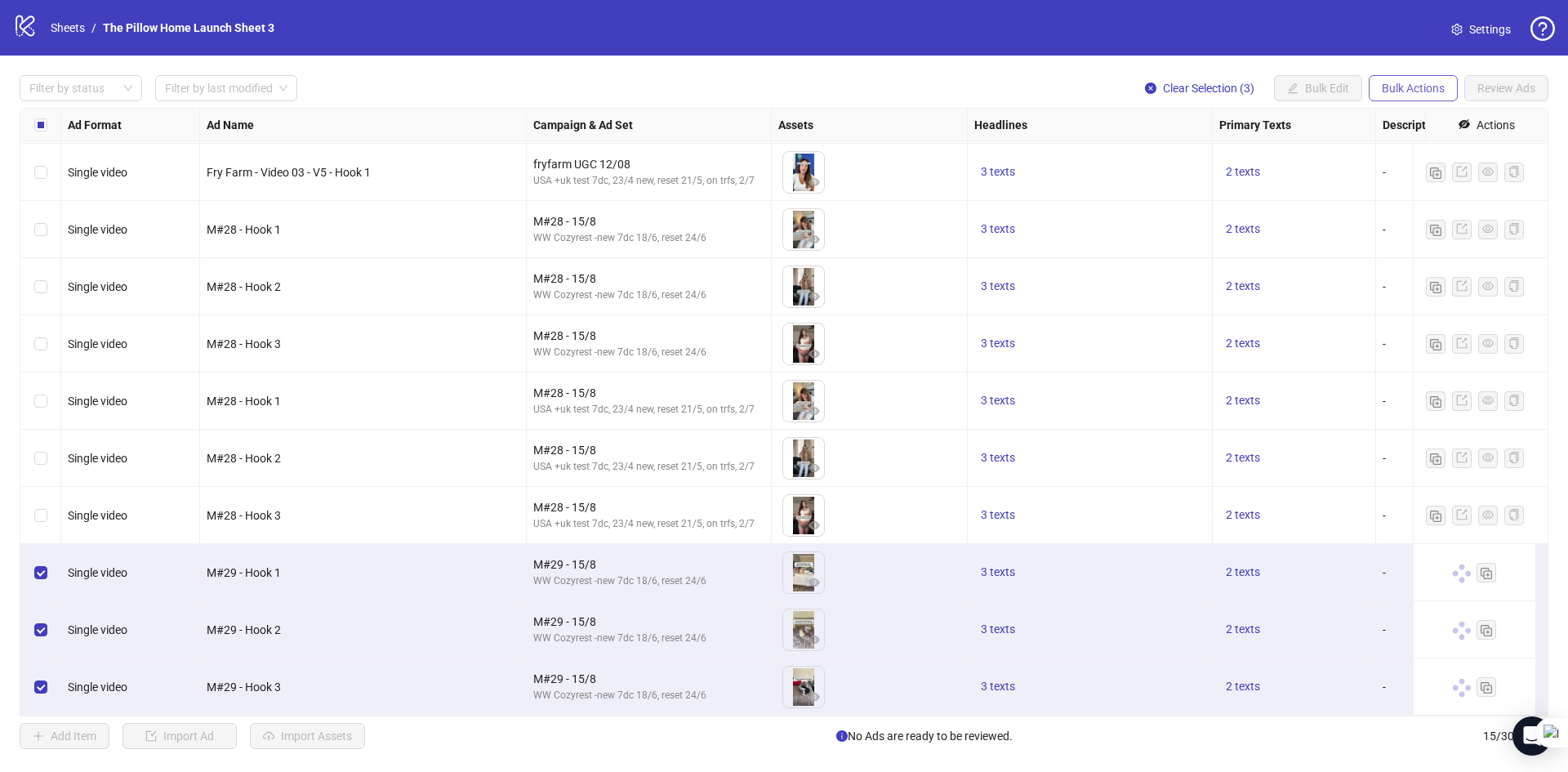
click at [1410, 87] on span "Bulk Actions" at bounding box center [1413, 88] width 63 height 13
click at [1415, 172] on span "Duplicate with assets" at bounding box center [1436, 174] width 112 height 18
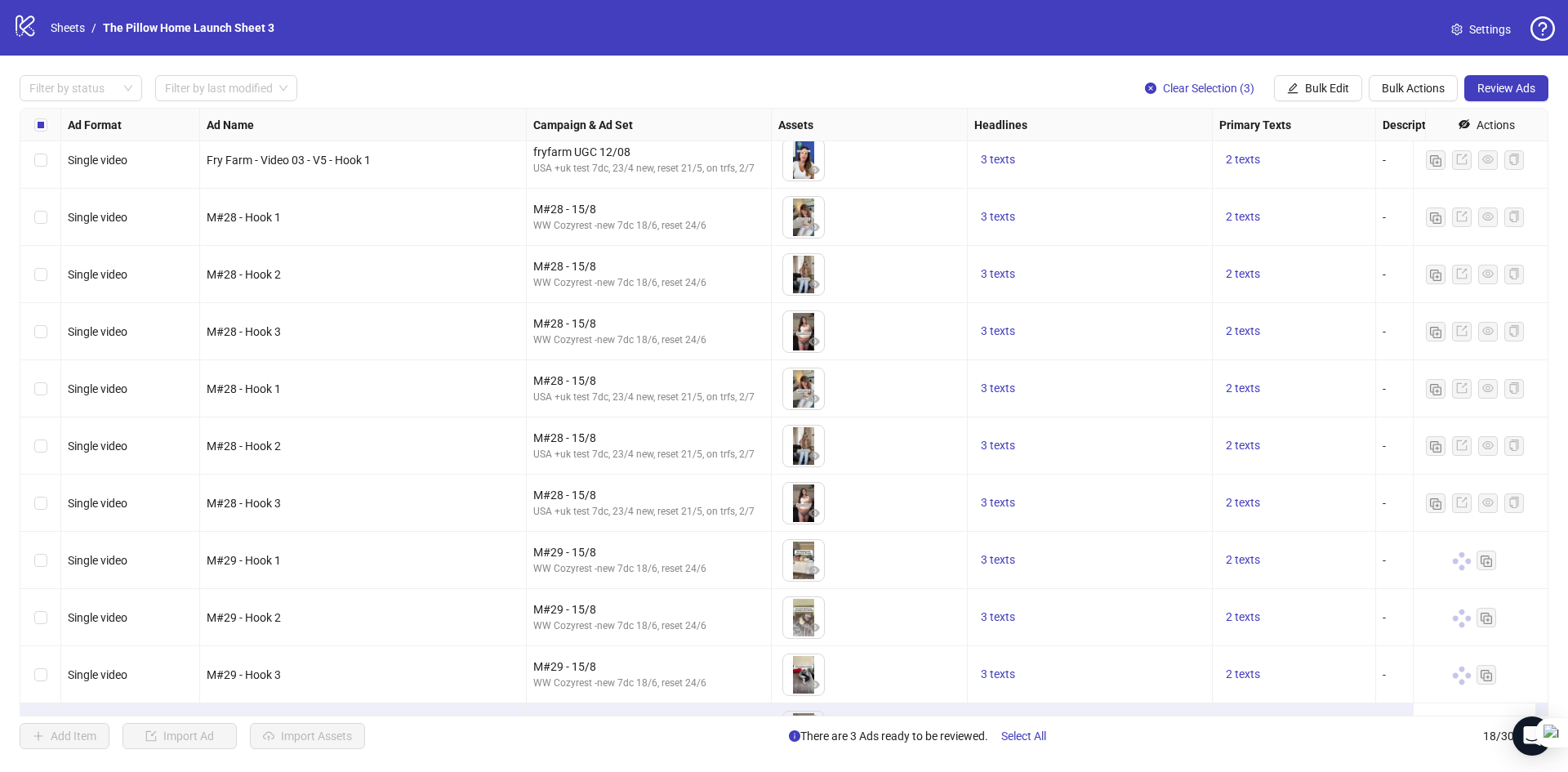
scroll to position [467, 0]
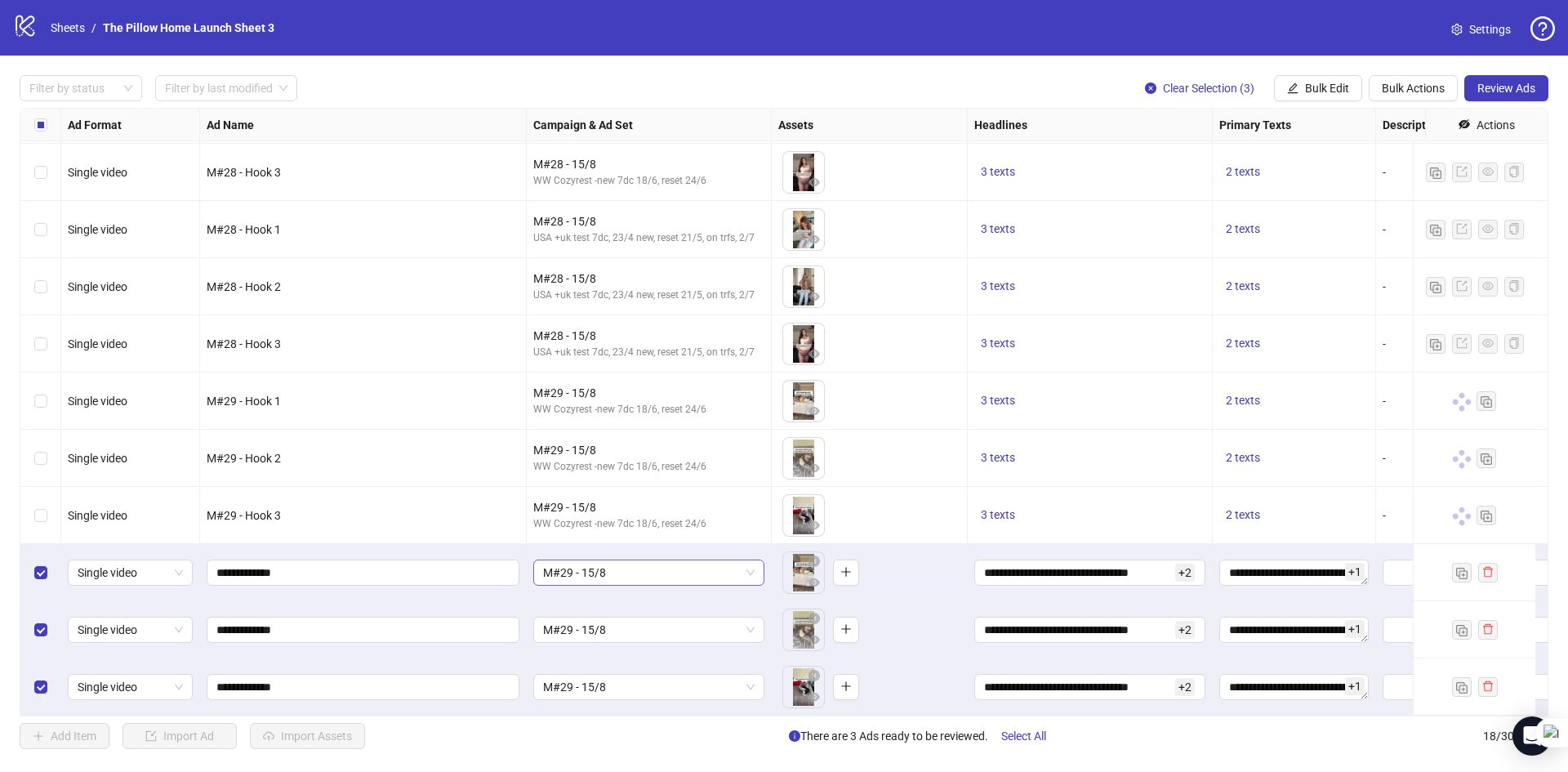
click at [731, 560] on span "M#29 - 15/8" at bounding box center [649, 572] width 211 height 25
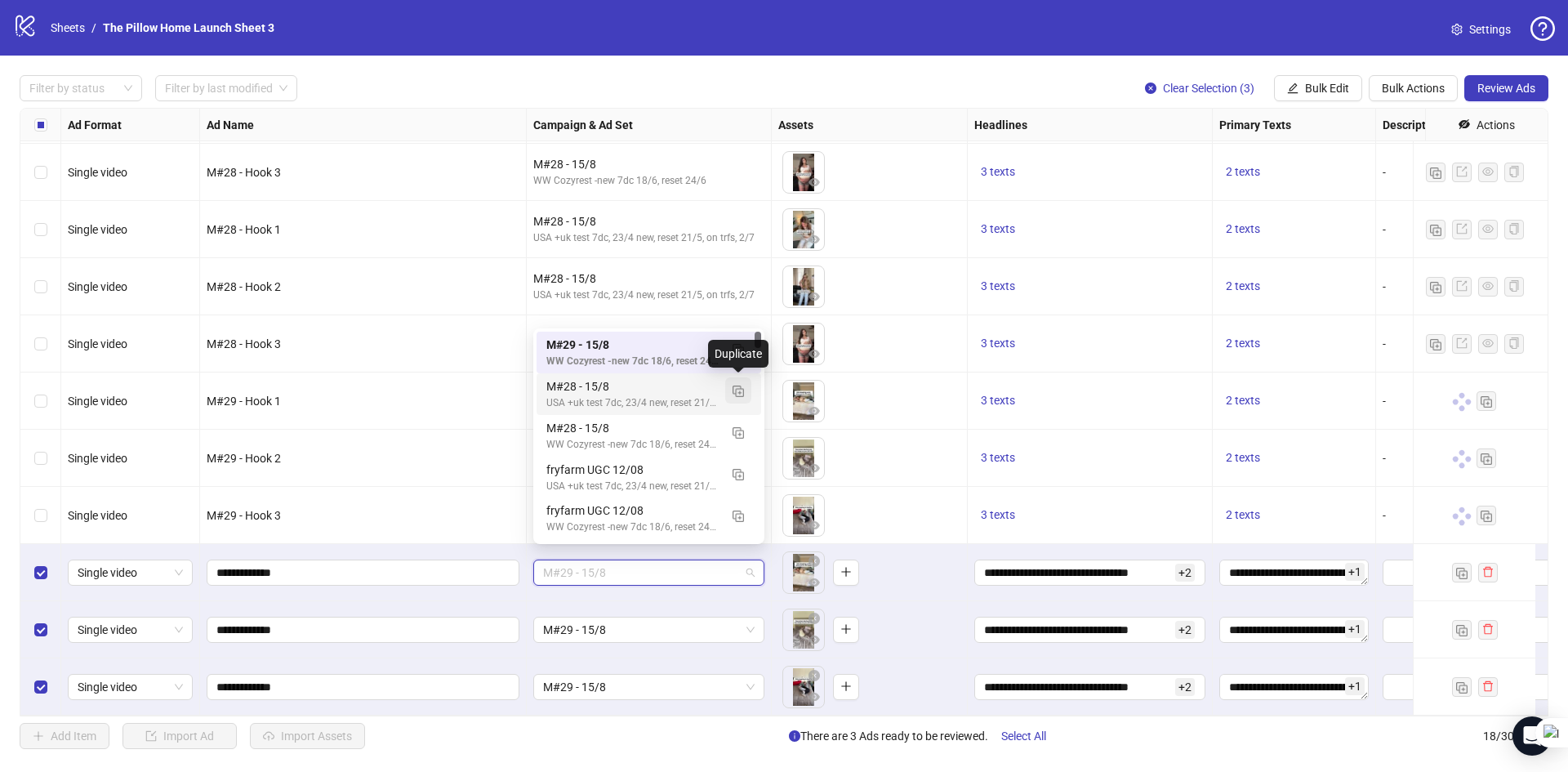
click at [737, 395] on img "button" at bounding box center [738, 390] width 12 height 12
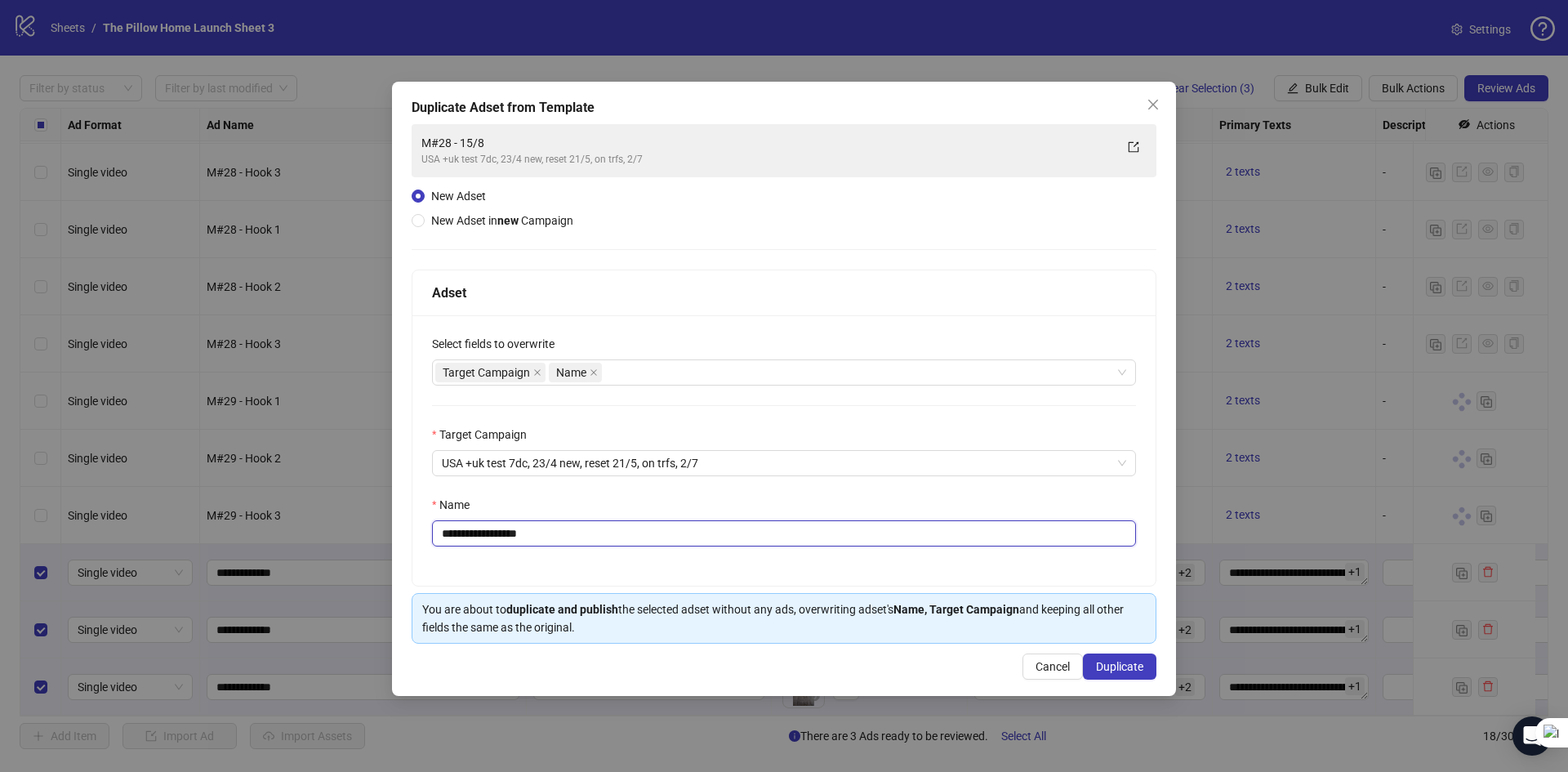
click at [474, 536] on input "**********" at bounding box center [784, 532] width 704 height 26
click at [607, 530] on input "**********" at bounding box center [784, 532] width 704 height 26
type input "**********"
click at [1100, 659] on button "Duplicate" at bounding box center [1119, 666] width 74 height 26
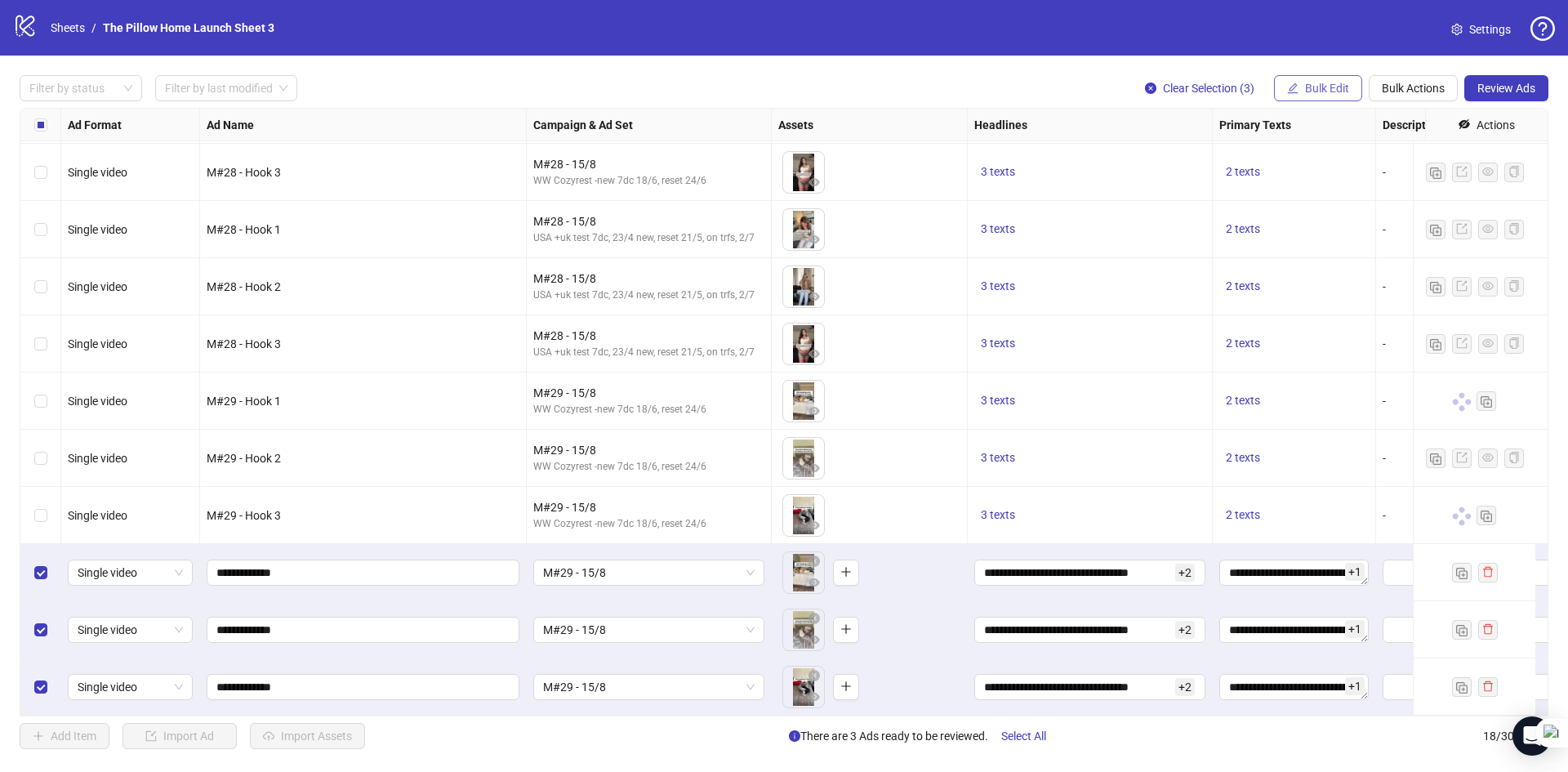
click at [1321, 88] on span "Bulk Edit" at bounding box center [1328, 88] width 44 height 13
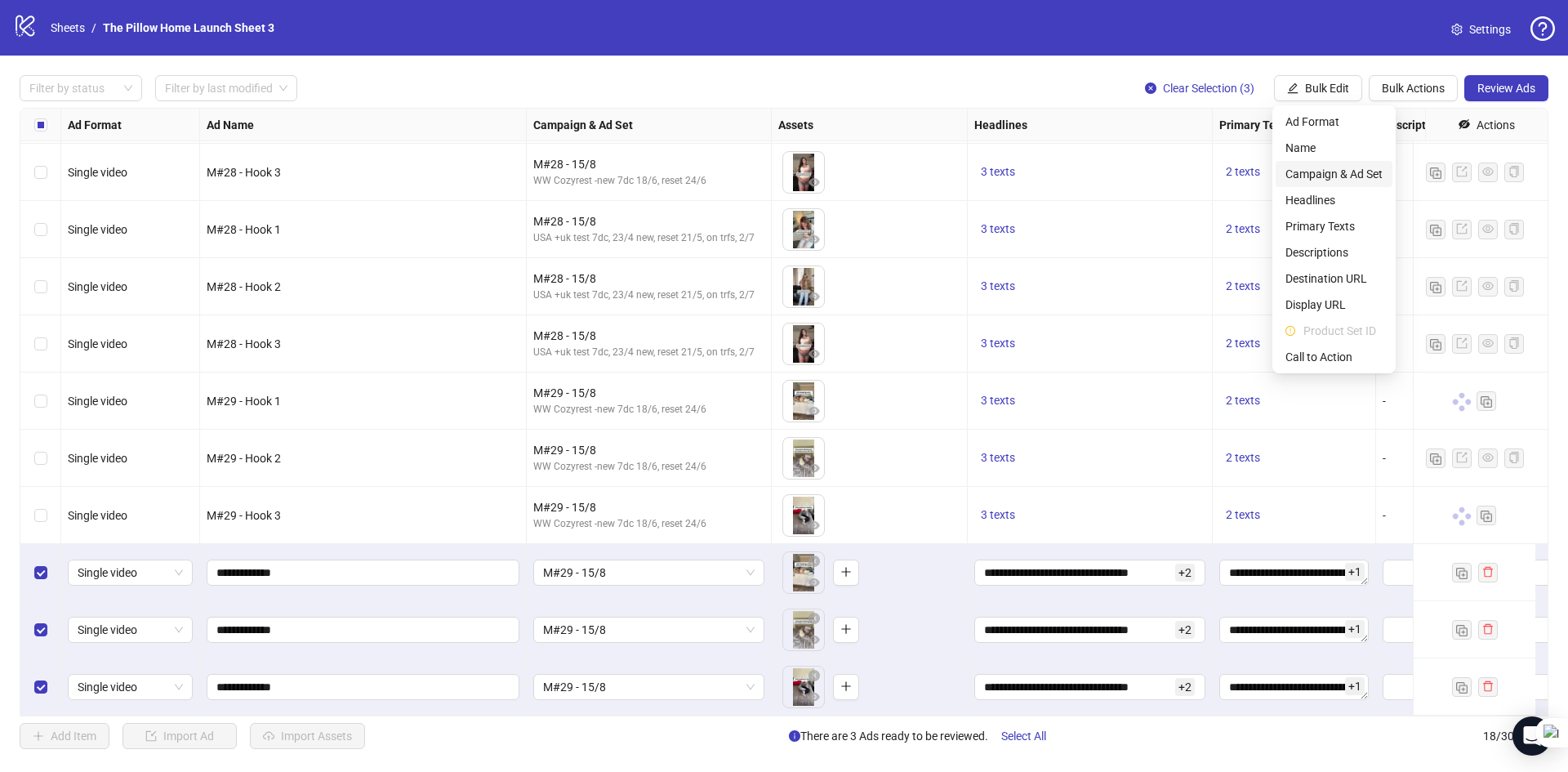
click at [1317, 177] on span "Campaign & Ad Set" at bounding box center [1335, 174] width 98 height 18
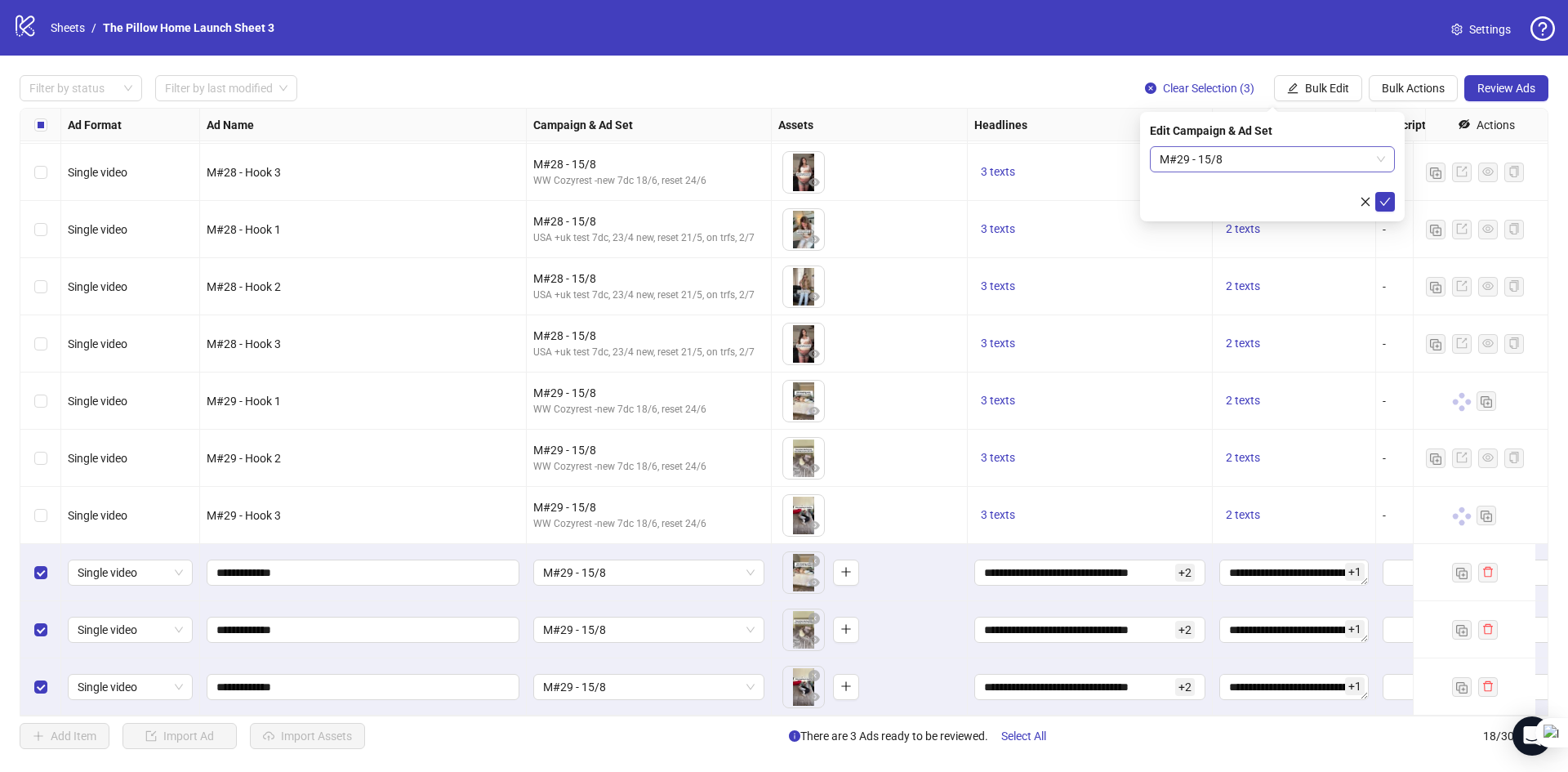
click at [1266, 165] on span "M#29 - 15/8" at bounding box center [1273, 160] width 225 height 25
click at [1385, 198] on icon "check" at bounding box center [1384, 201] width 12 height 12
click at [614, 562] on span "M#29 - 15/8" at bounding box center [649, 572] width 211 height 25
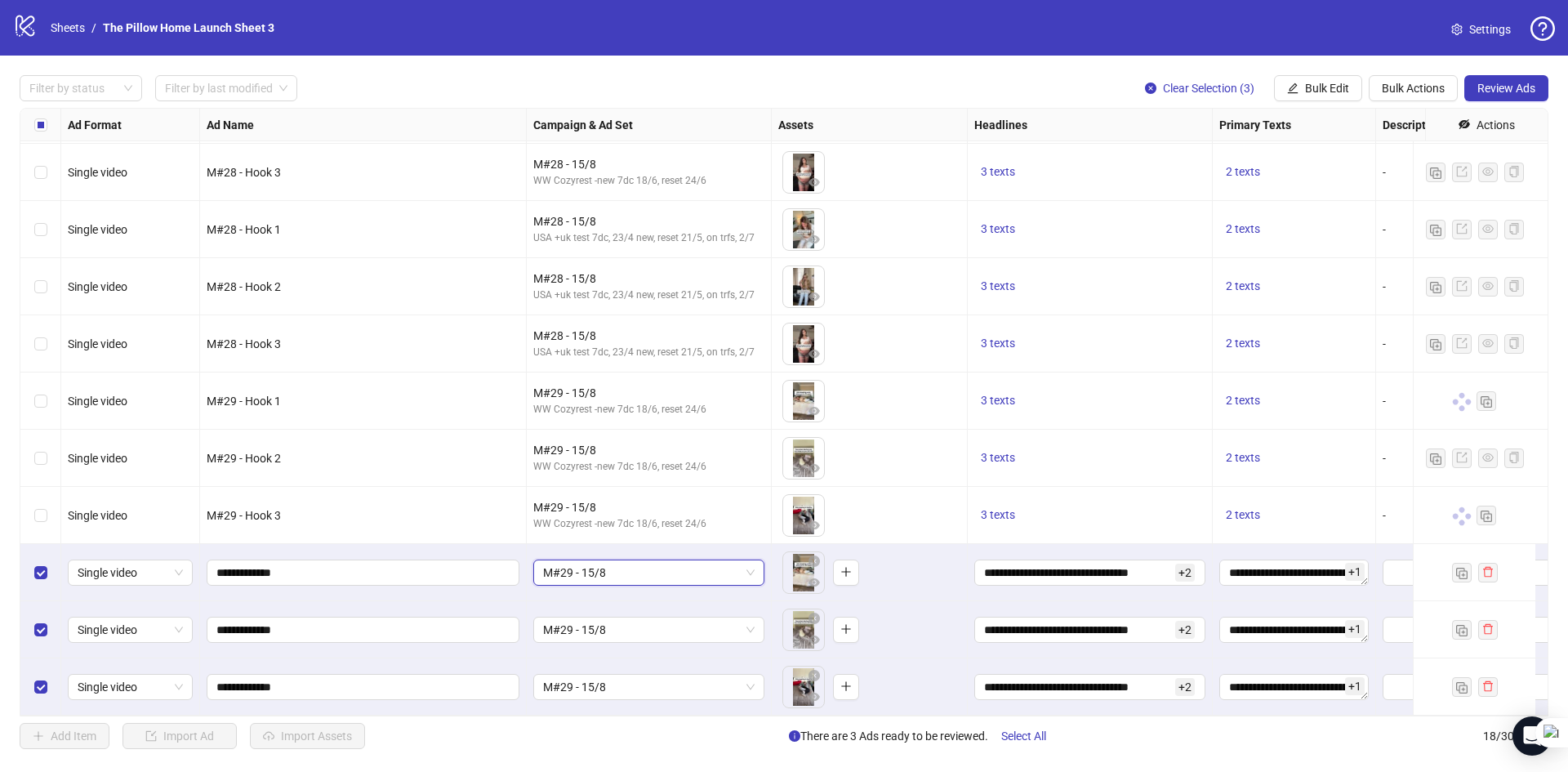
click at [614, 562] on span "M#29 - 15/8" at bounding box center [649, 572] width 211 height 25
click at [612, 618] on span "M#29 - 15/8" at bounding box center [649, 630] width 211 height 25
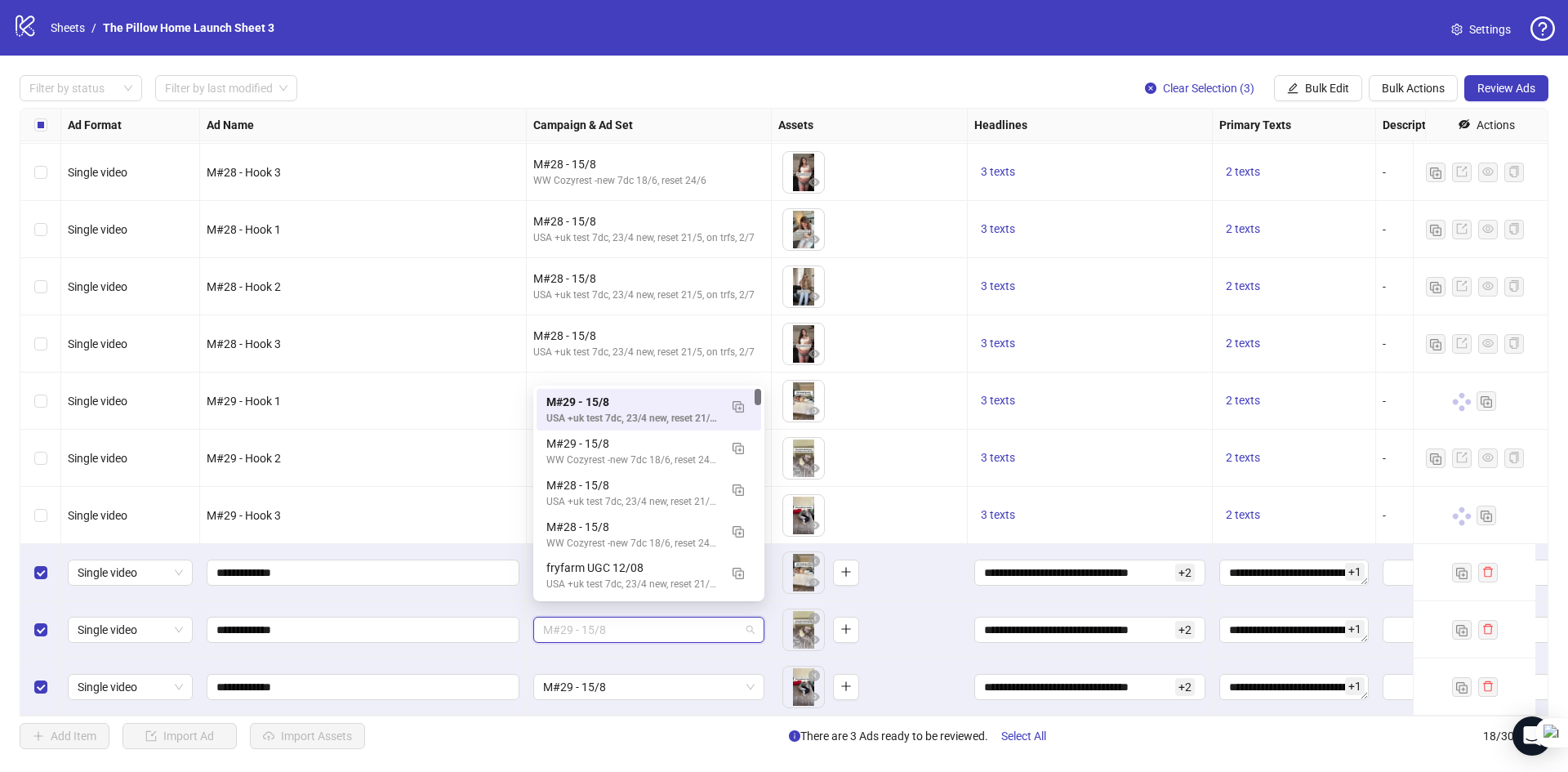
click at [612, 618] on span "M#29 - 15/8" at bounding box center [649, 630] width 211 height 25
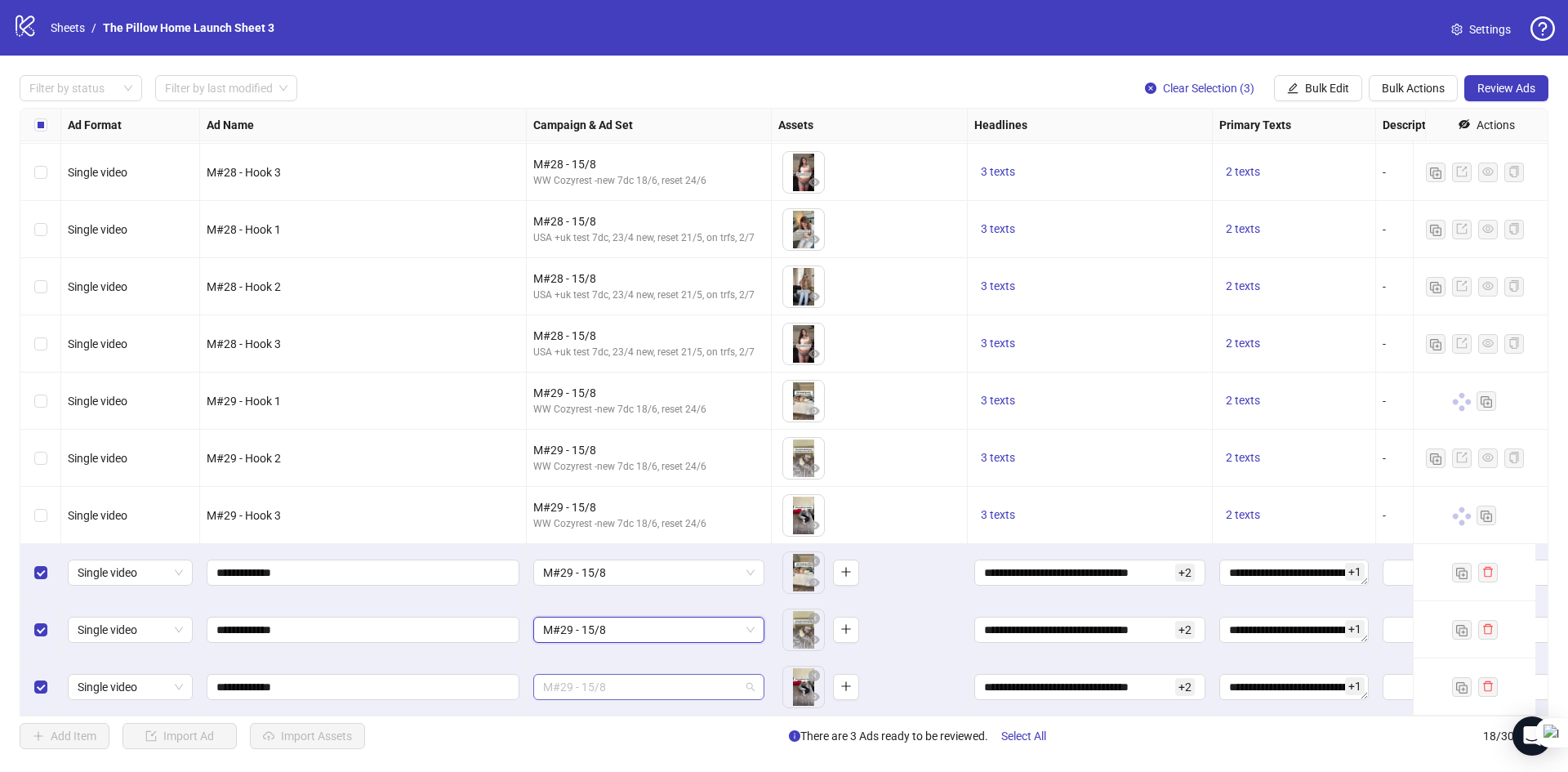
click at [610, 681] on span "M#29 - 15/8" at bounding box center [649, 687] width 211 height 25
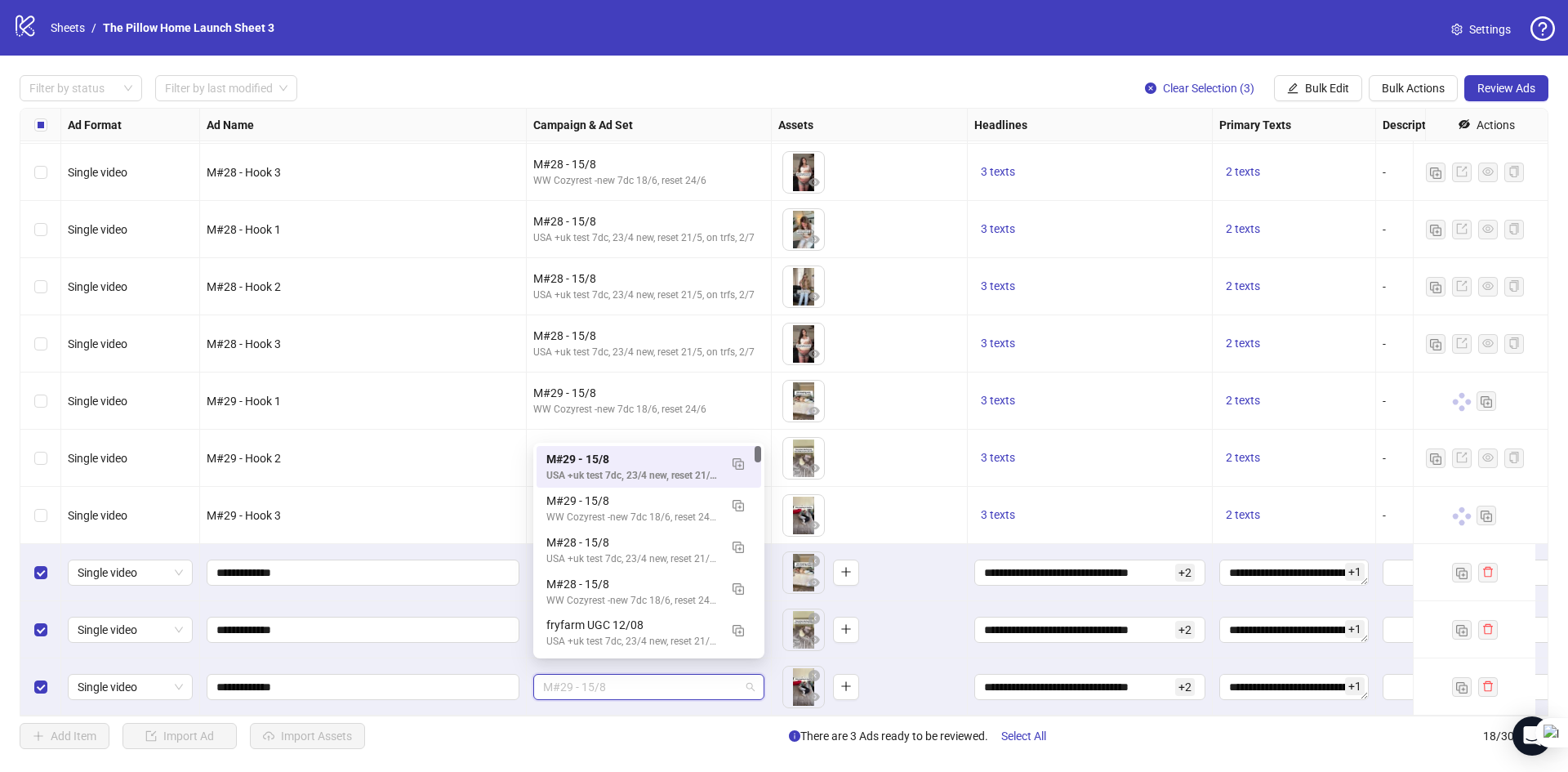
click at [610, 681] on span "M#29 - 15/8" at bounding box center [649, 687] width 211 height 25
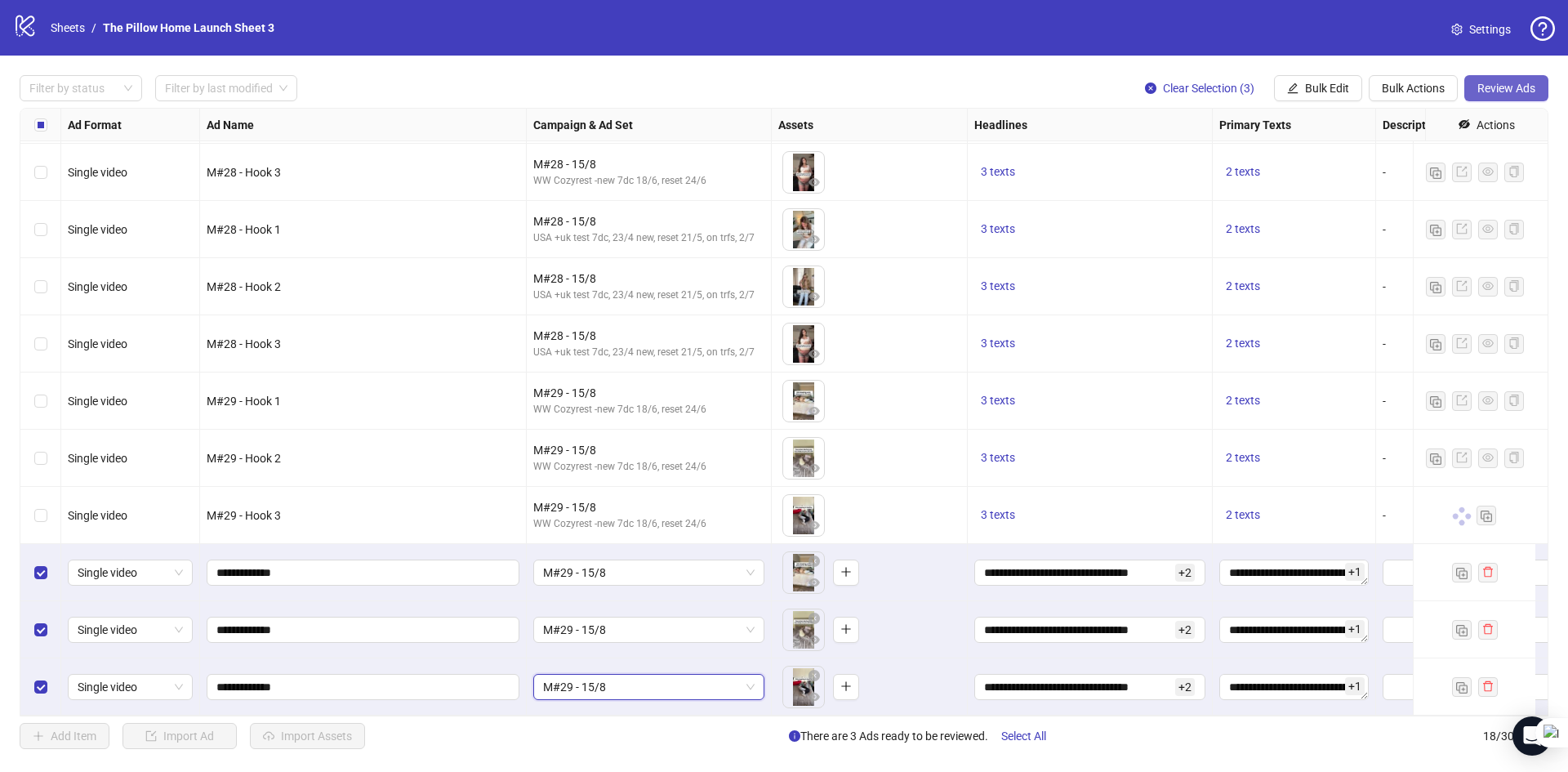
click at [1498, 94] on span "Review Ads" at bounding box center [1506, 88] width 58 height 13
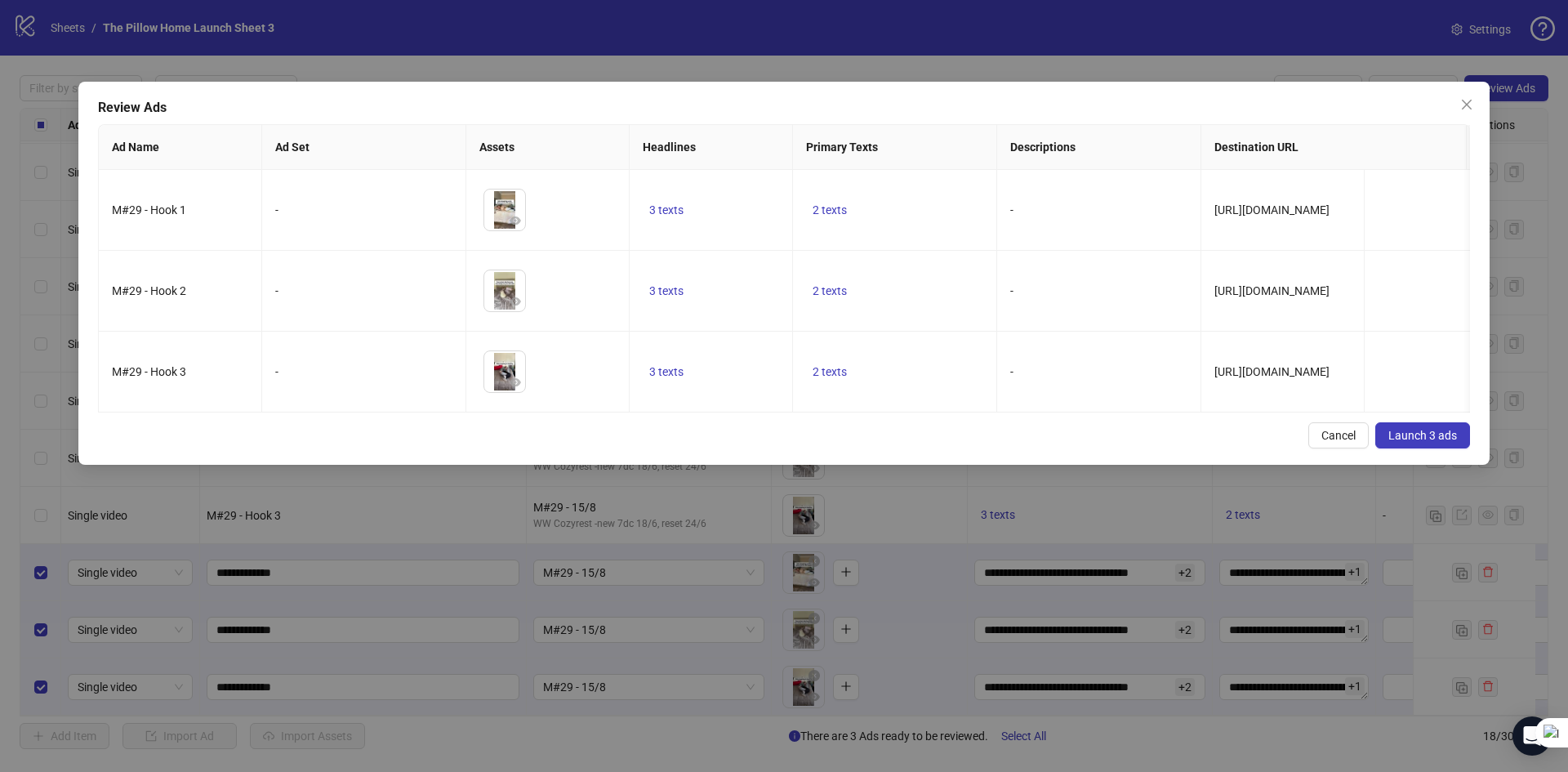
click at [1409, 442] on span "Launch 3 ads" at bounding box center [1422, 435] width 68 height 13
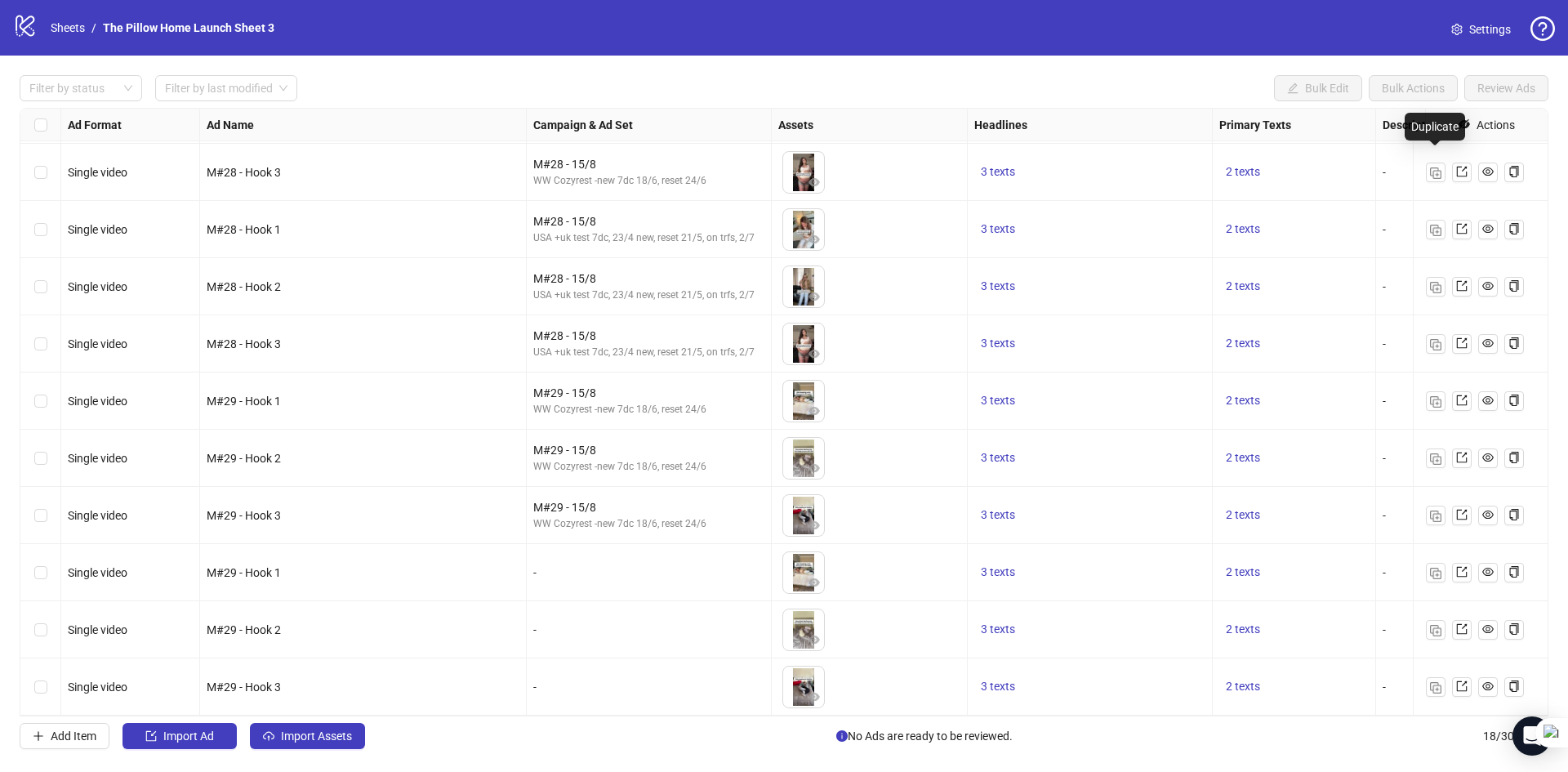
drag, startPoint x: 1440, startPoint y: 158, endPoint x: 1399, endPoint y: 210, distance: 66.2
click at [1440, 168] on img "button" at bounding box center [1435, 173] width 12 height 12
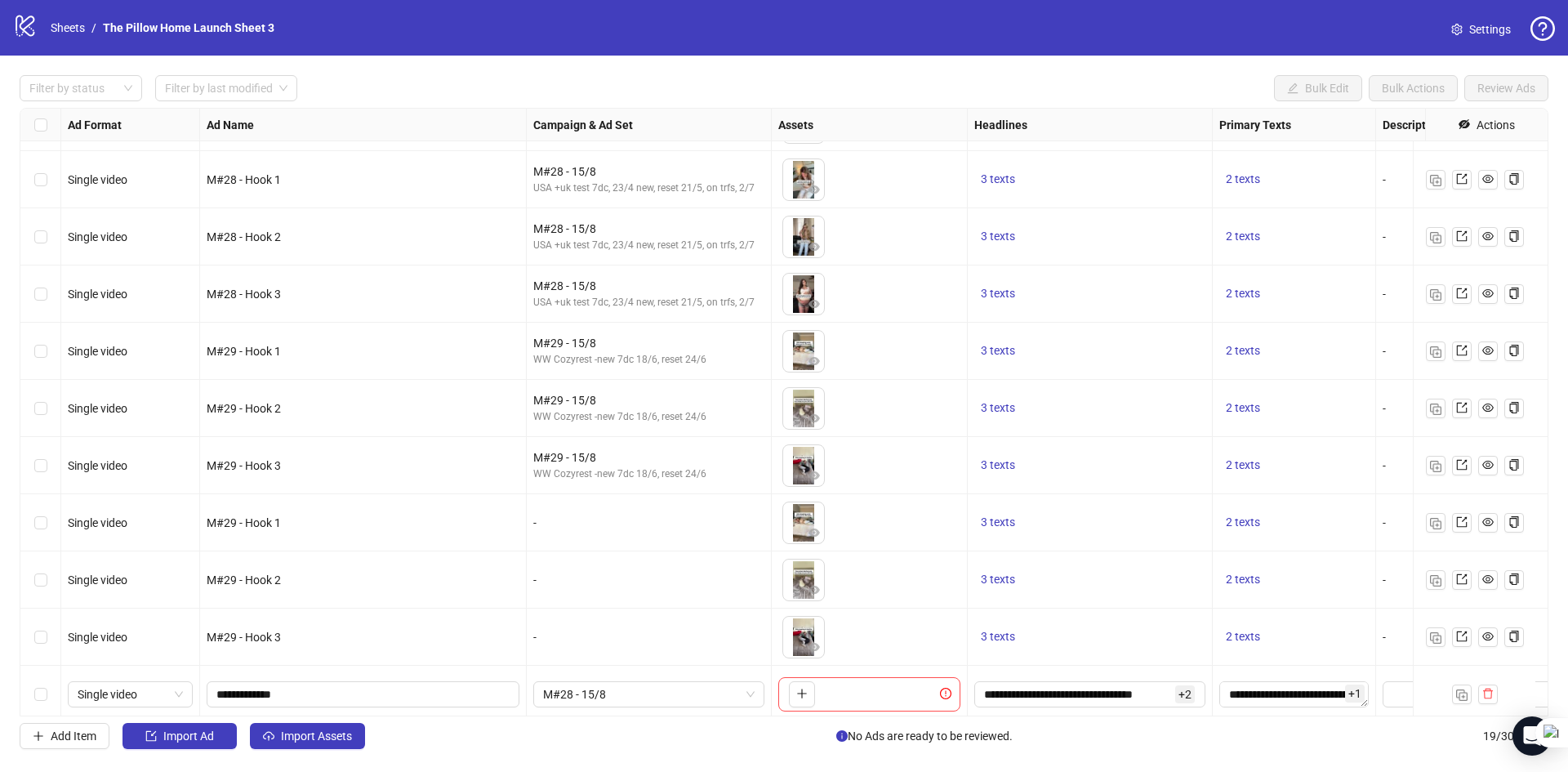
scroll to position [524, 0]
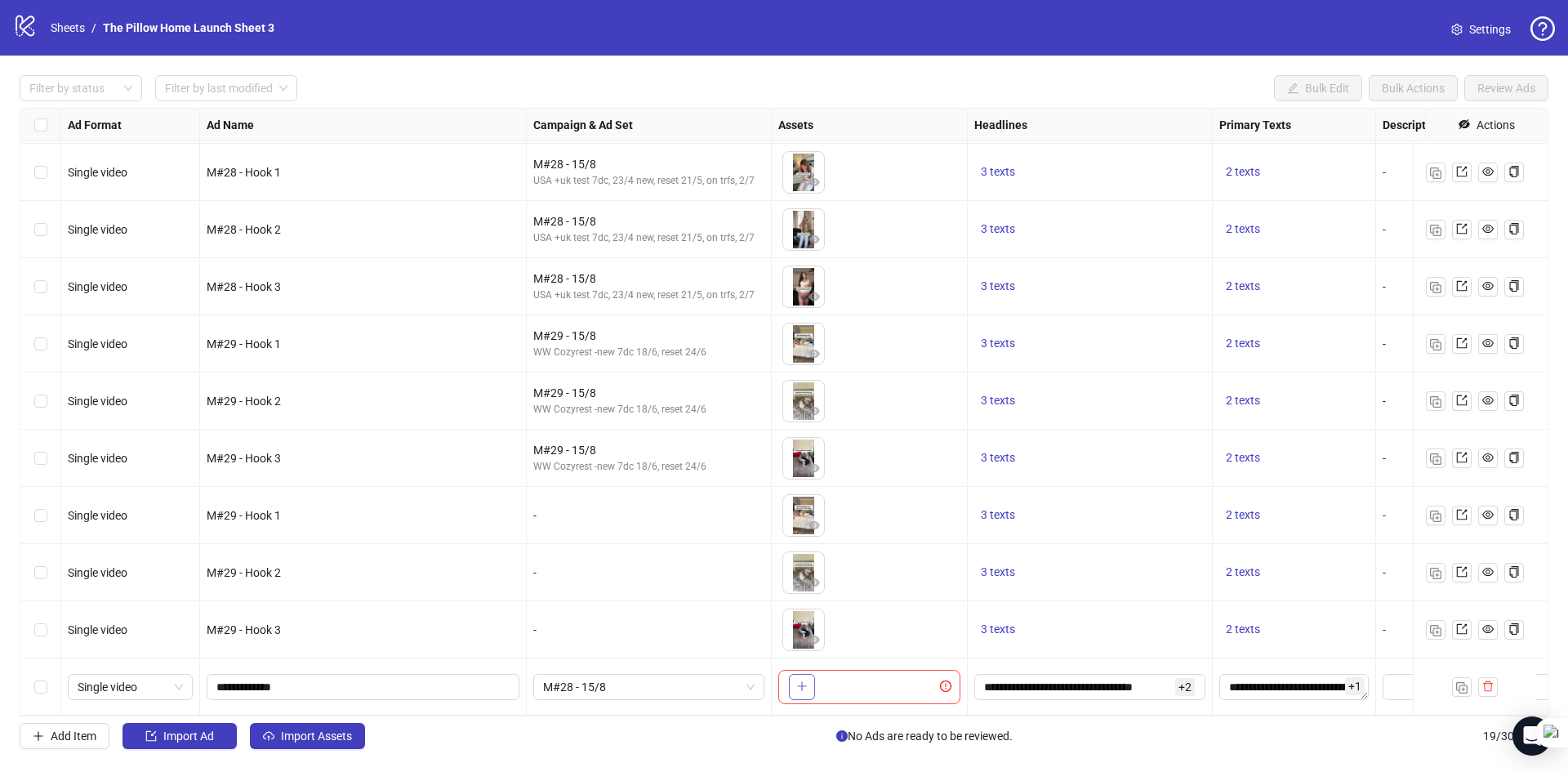
click at [802, 681] on icon "plus" at bounding box center [801, 686] width 1 height 9
drag, startPoint x: 242, startPoint y: 672, endPoint x: 319, endPoint y: 601, distance: 104.7
click at [242, 678] on input "**********" at bounding box center [361, 687] width 290 height 18
type input "**********"
click at [569, 681] on span "M#28 - 15/8" at bounding box center [649, 687] width 211 height 25
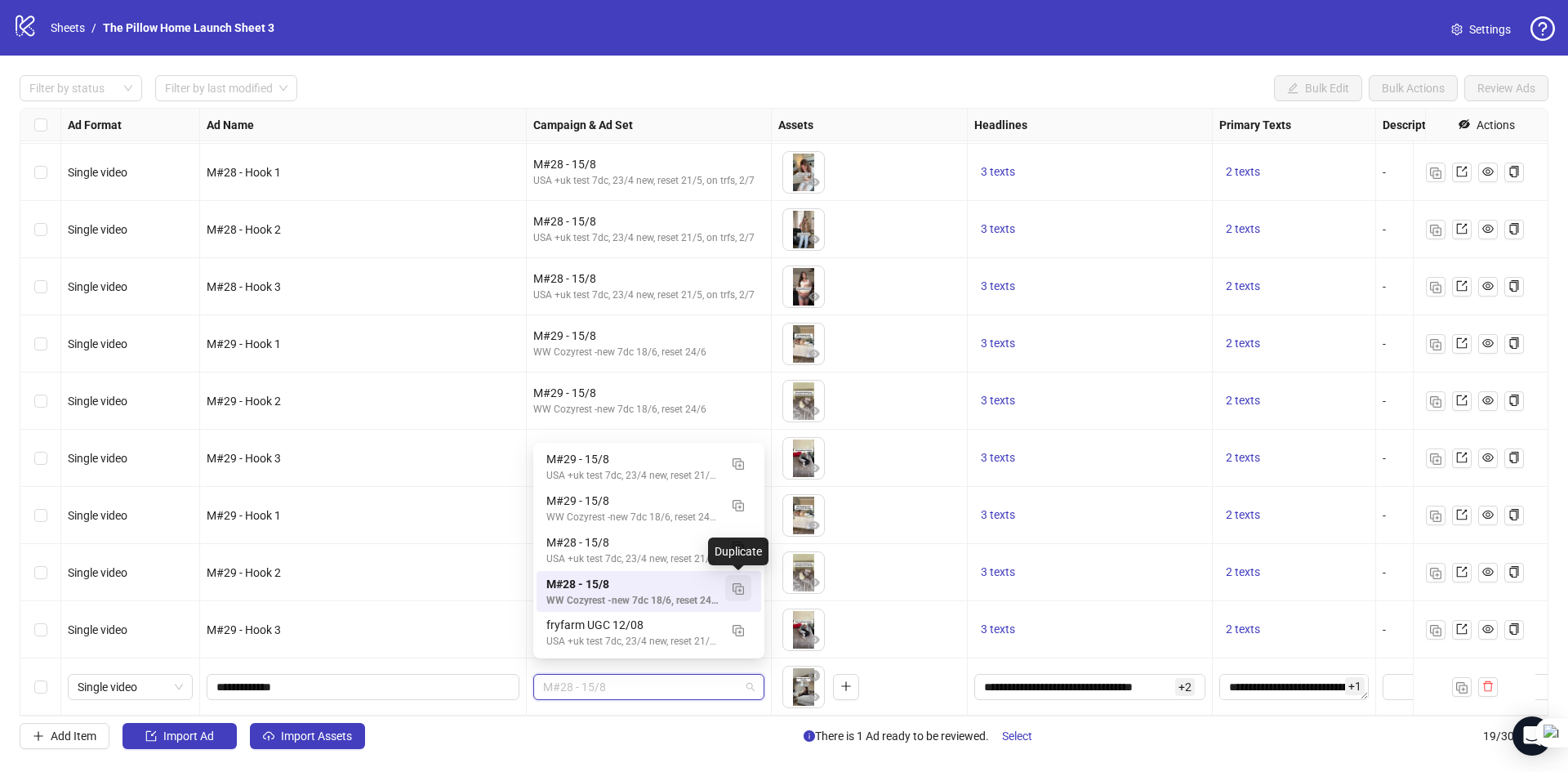
click at [733, 594] on span "button" at bounding box center [738, 587] width 12 height 13
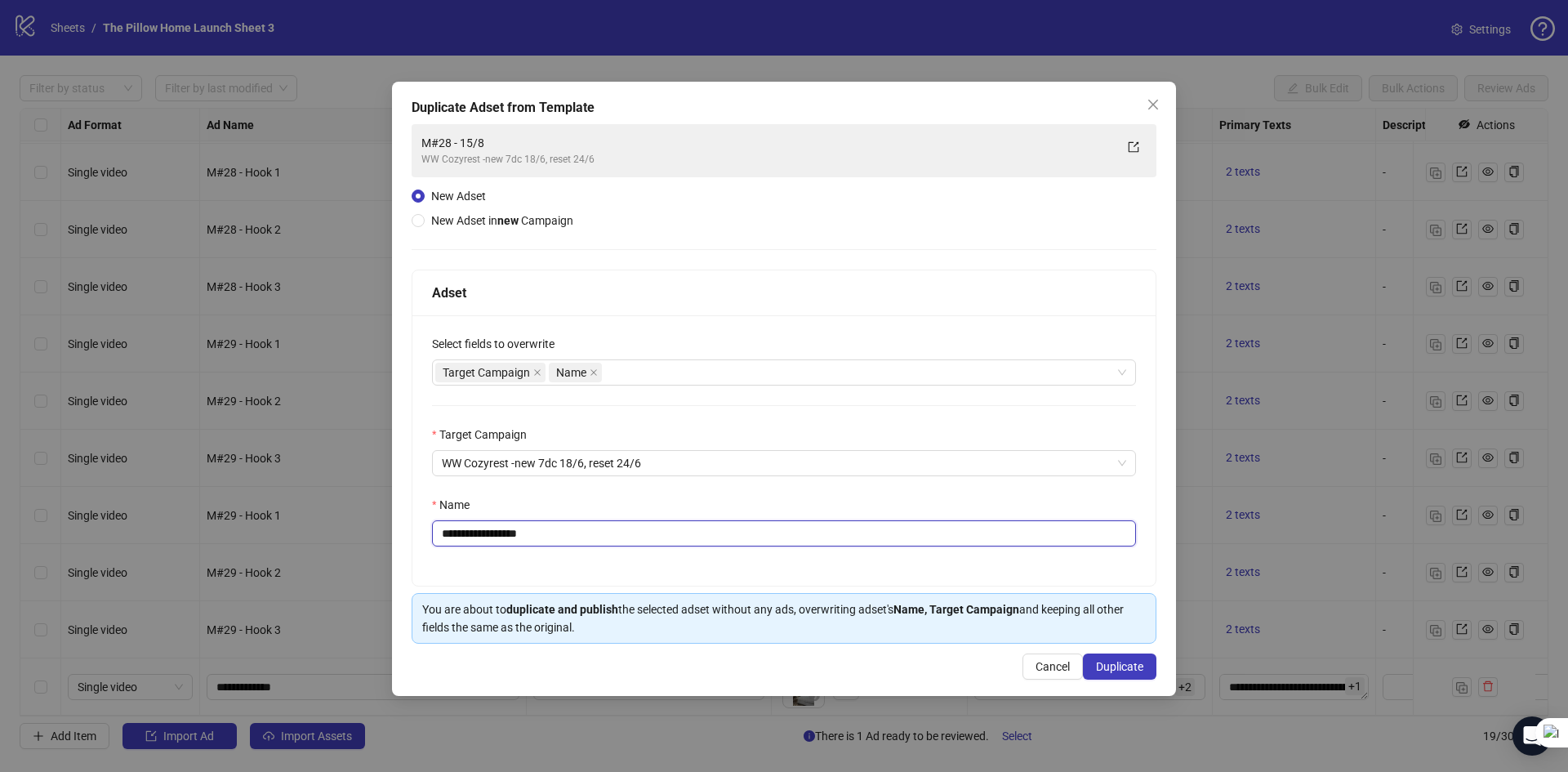
click at [471, 530] on input "**********" at bounding box center [784, 532] width 704 height 26
type input "**********"
click at [1106, 664] on span "Duplicate" at bounding box center [1119, 666] width 47 height 13
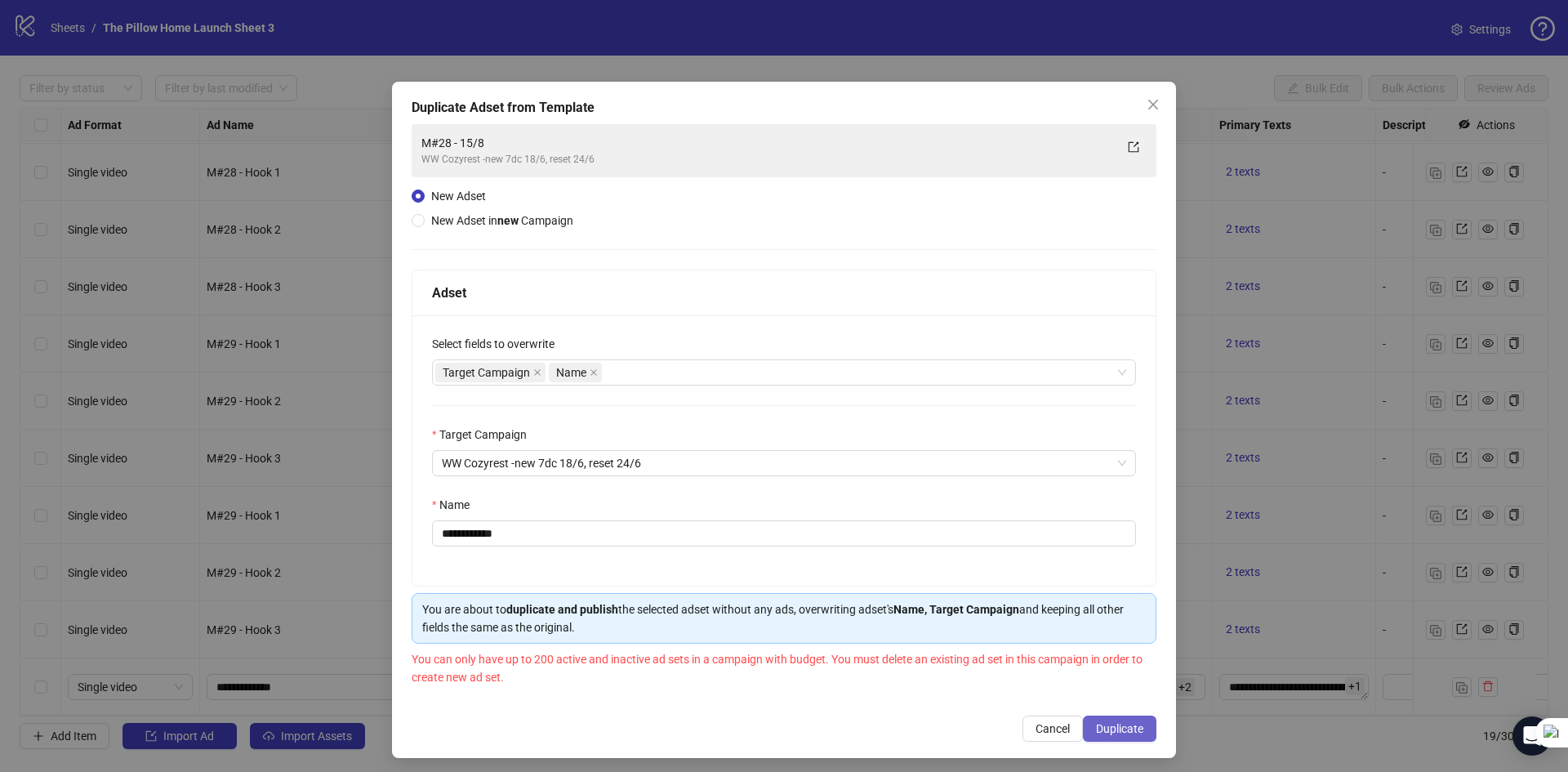
click at [1083, 718] on button "Duplicate" at bounding box center [1119, 728] width 74 height 26
click at [1146, 106] on icon "close" at bounding box center [1153, 104] width 13 height 13
